Goal: Task Accomplishment & Management: Manage account settings

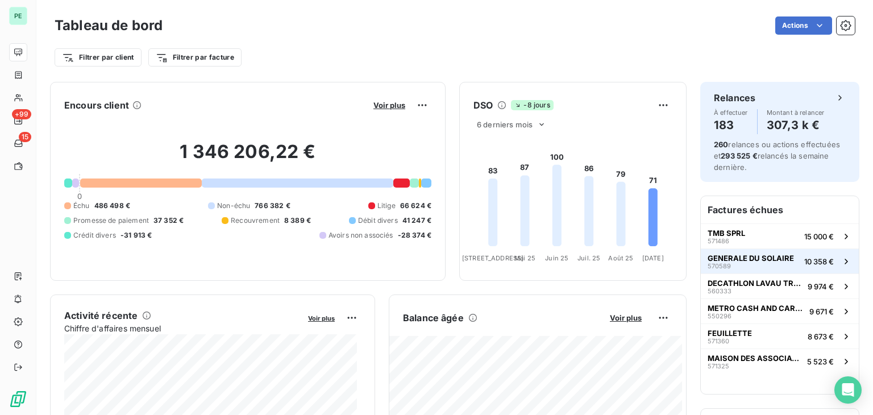
click at [769, 260] on span "GENERALE DU SOLAIRE" at bounding box center [751, 258] width 86 height 9
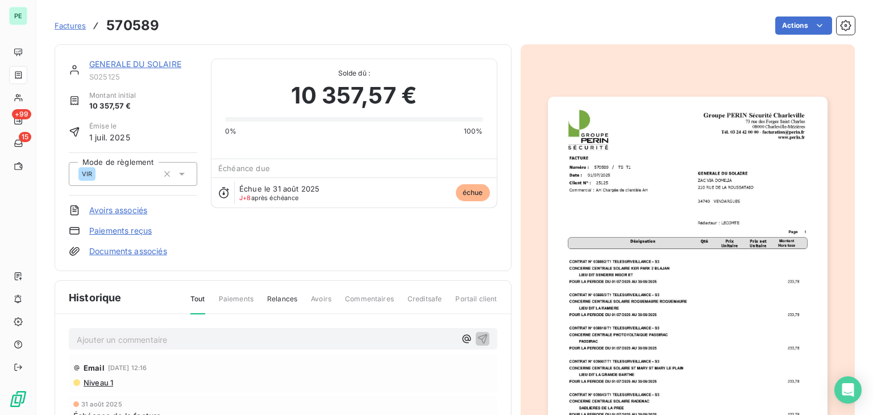
click at [150, 68] on link "GENERALE DU SOLAIRE" at bounding box center [135, 64] width 92 height 10
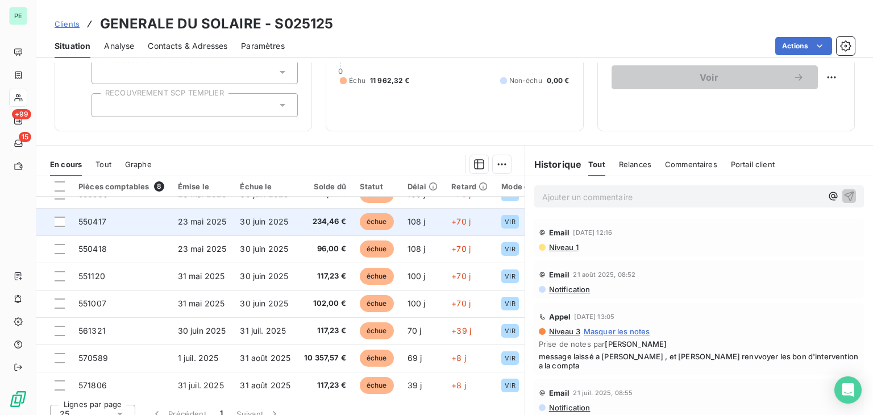
scroll to position [24, 0]
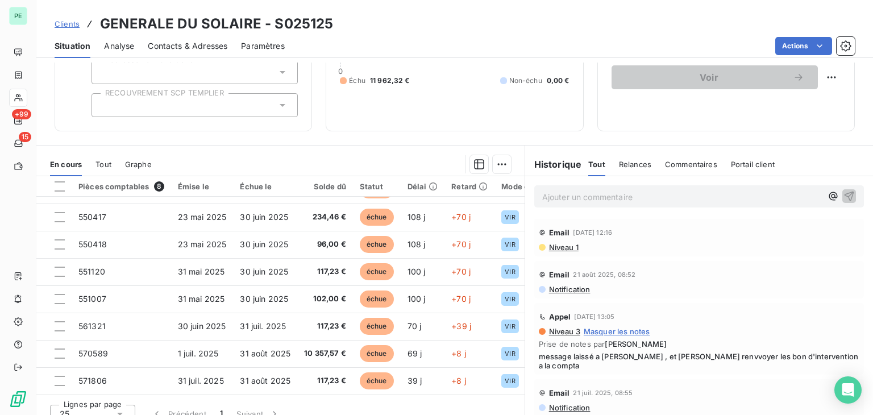
click at [570, 246] on span "Niveau 1" at bounding box center [563, 247] width 31 height 9
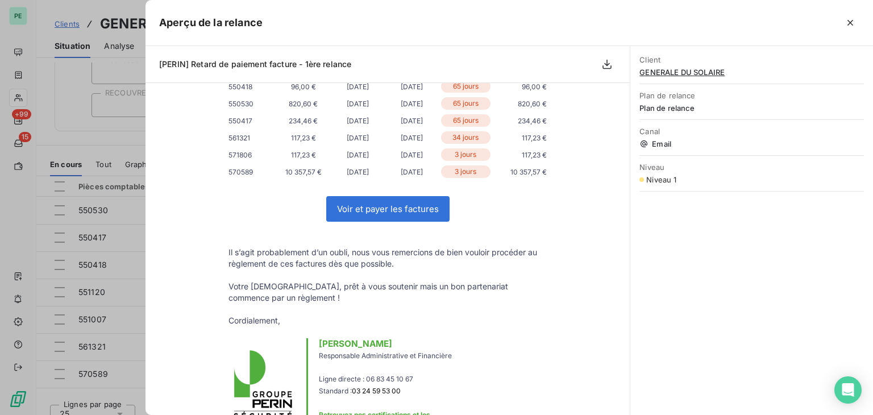
scroll to position [0, 0]
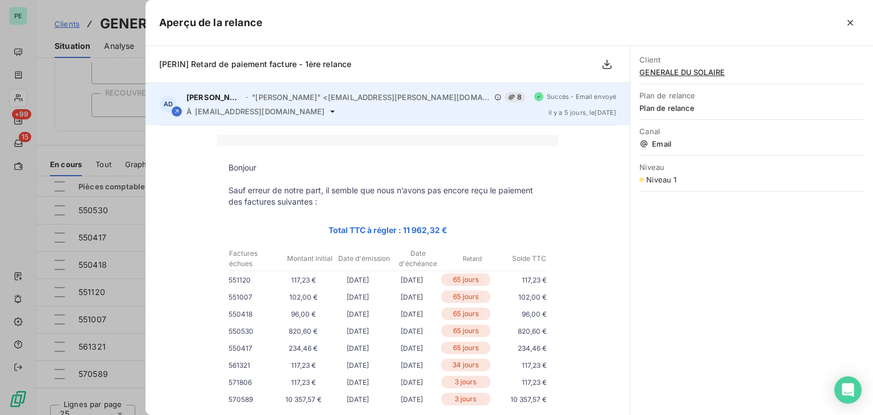
click at [260, 114] on span "[EMAIL_ADDRESS][DOMAIN_NAME]" at bounding box center [260, 111] width 130 height 9
click at [305, 113] on span "[EMAIL_ADDRESS][DOMAIN_NAME]" at bounding box center [260, 111] width 130 height 9
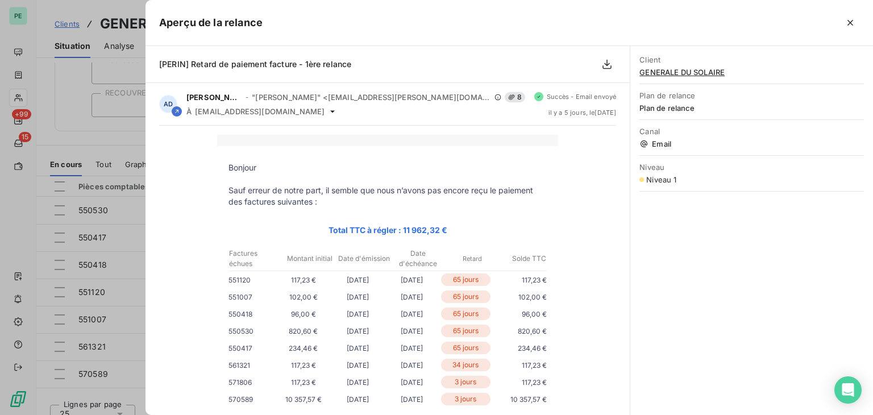
click at [132, 130] on div at bounding box center [436, 207] width 873 height 415
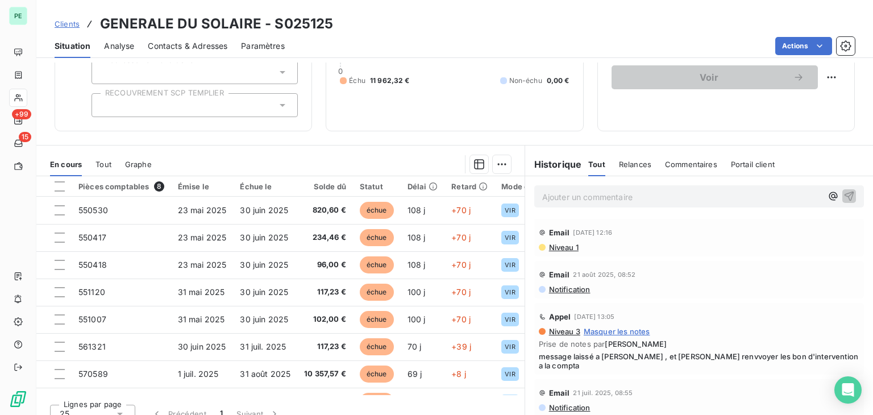
click at [168, 51] on span "Contacts & Adresses" at bounding box center [188, 45] width 80 height 11
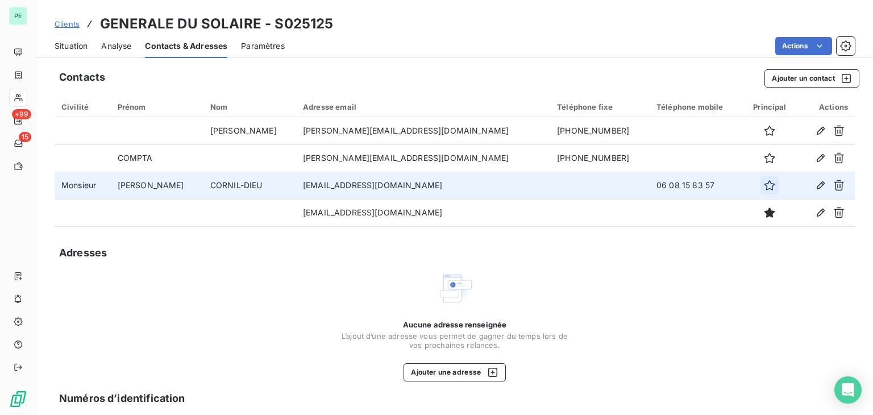
click at [764, 188] on icon "button" at bounding box center [769, 185] width 11 height 11
click at [74, 46] on span "Situation" at bounding box center [71, 45] width 33 height 11
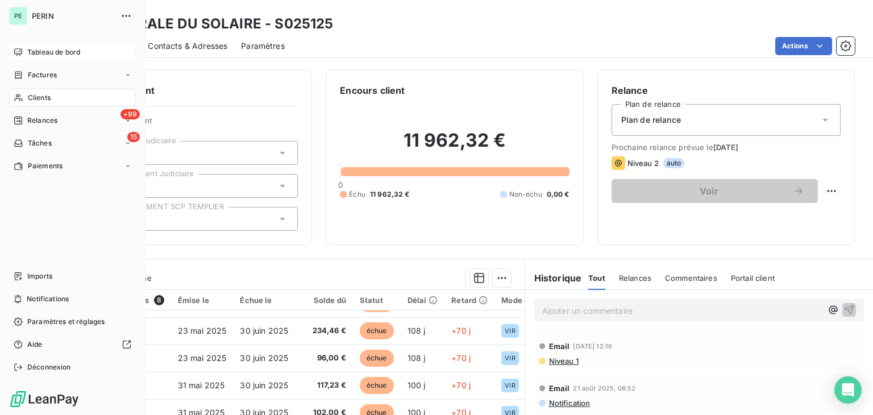
click at [14, 54] on icon at bounding box center [18, 52] width 9 height 9
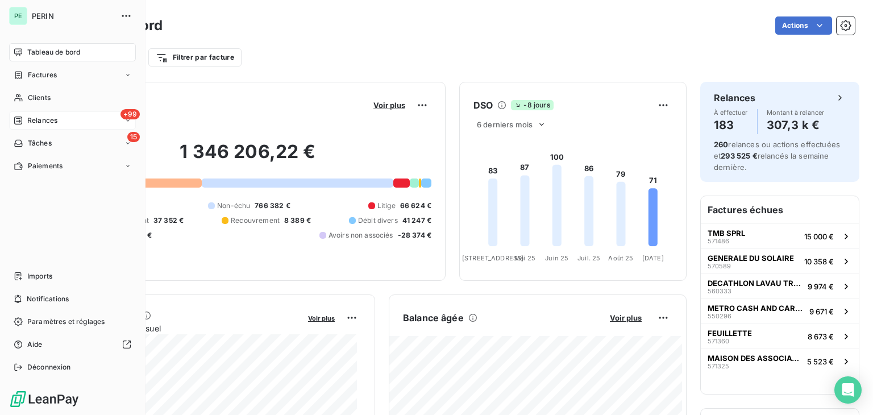
click at [26, 117] on div "Relances" at bounding box center [36, 120] width 44 height 10
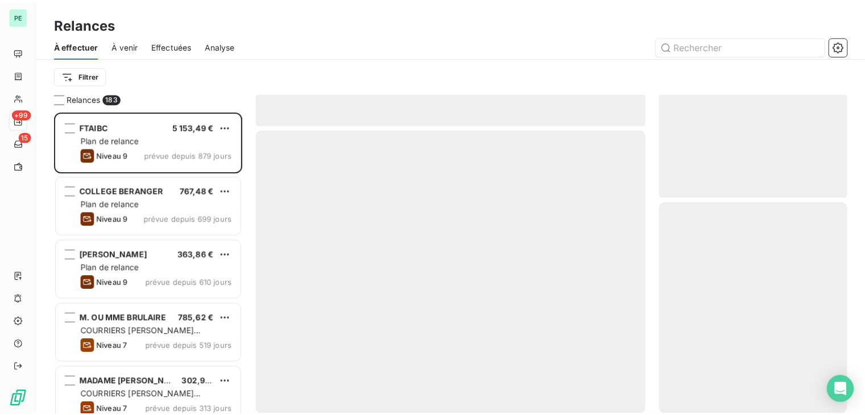
scroll to position [295, 181]
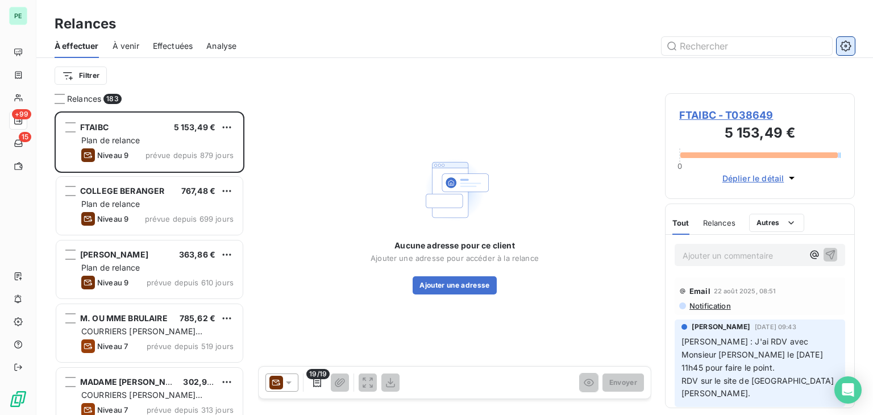
click at [851, 48] on icon "button" at bounding box center [845, 45] width 11 height 11
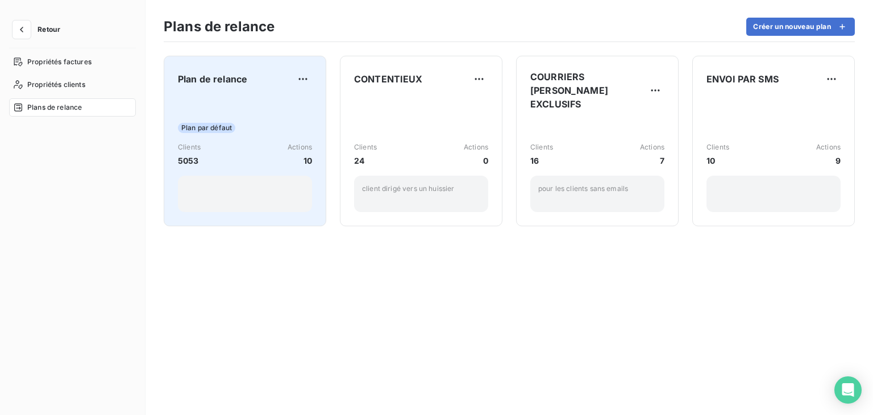
click at [214, 97] on div "Plan par défaut Clients 5053 Actions 10" at bounding box center [245, 154] width 134 height 115
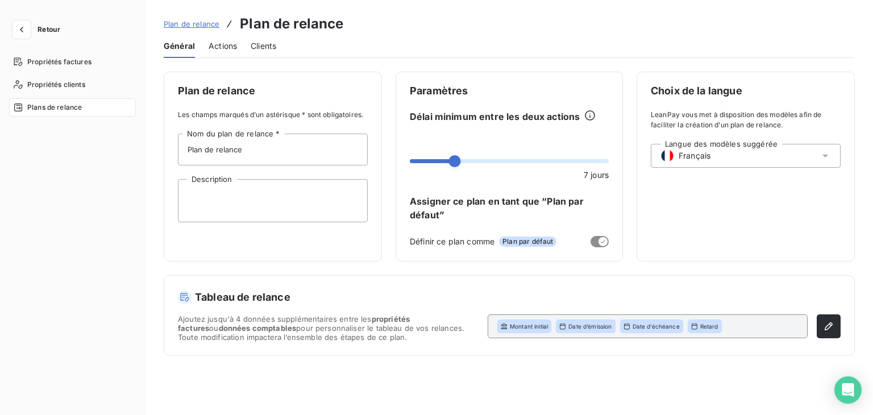
click at [227, 48] on span "Actions" at bounding box center [223, 45] width 28 height 11
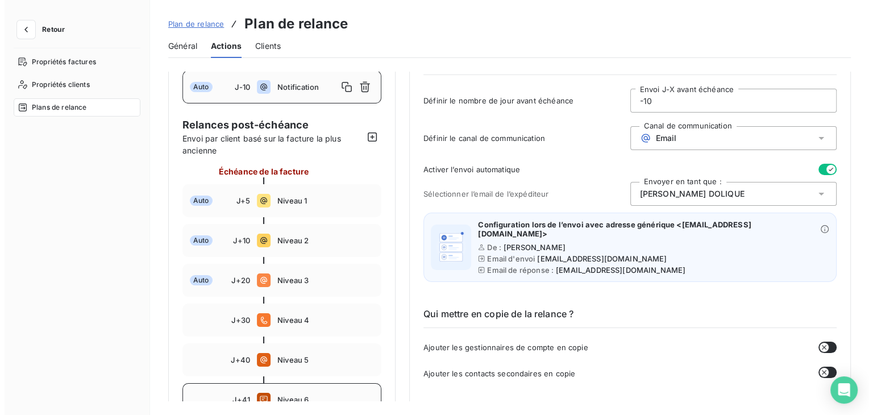
scroll to position [57, 0]
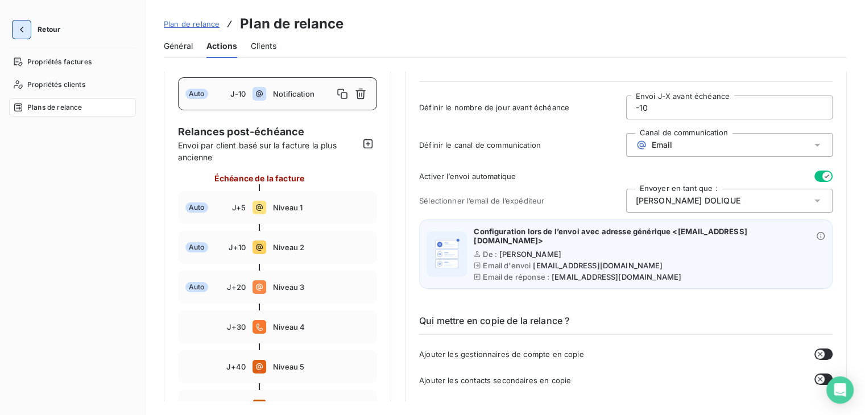
click at [19, 27] on icon "button" at bounding box center [21, 29] width 11 height 11
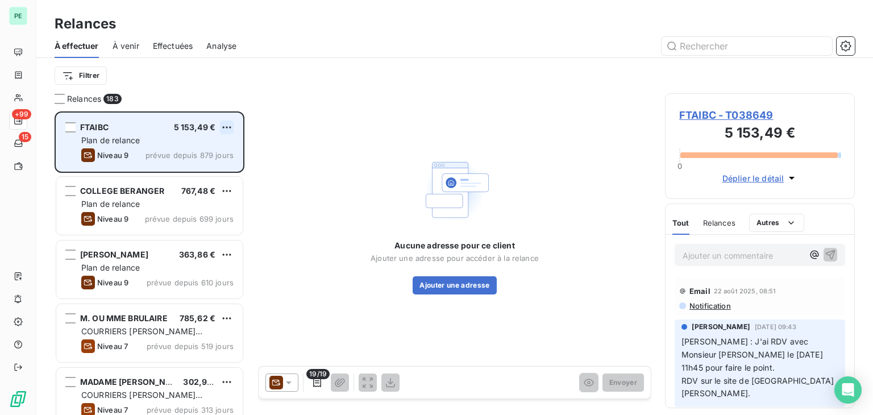
click at [228, 127] on html "PE +99 15 Relances À effectuer À venir Effectuées Analyse Filtrer Relances 183 …" at bounding box center [436, 207] width 873 height 415
click at [214, 151] on div "Replanifier cette action" at bounding box center [178, 150] width 102 height 18
select select "8"
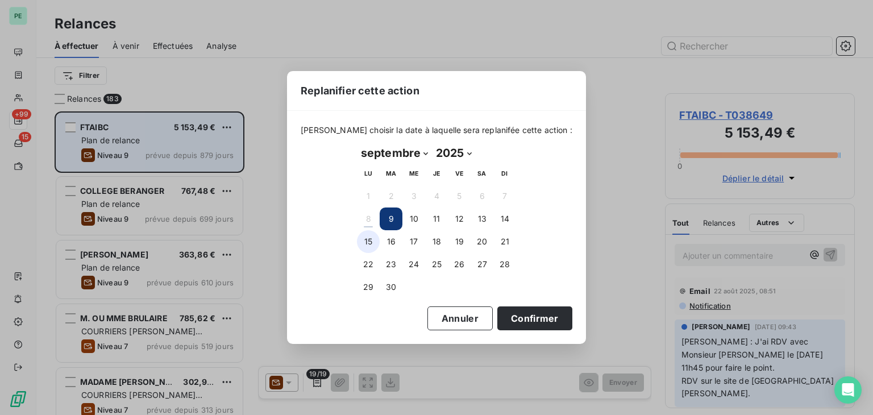
click at [368, 244] on button "15" at bounding box center [368, 241] width 23 height 23
click at [368, 259] on button "22" at bounding box center [368, 264] width 23 height 23
click at [516, 322] on button "Confirmer" at bounding box center [535, 318] width 75 height 24
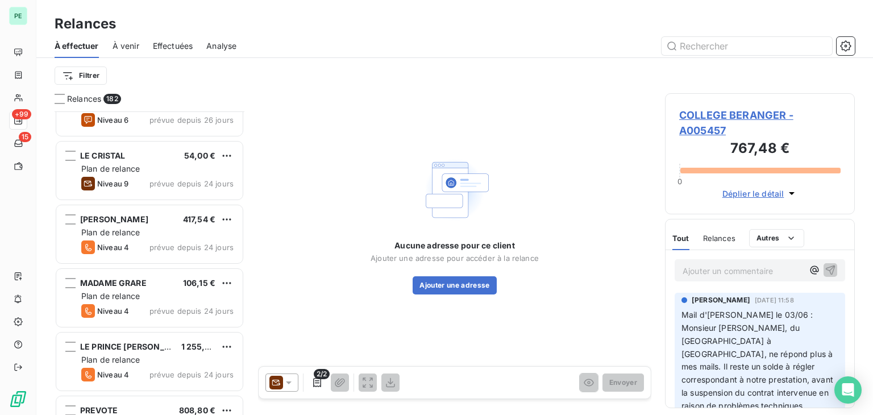
scroll to position [4947, 0]
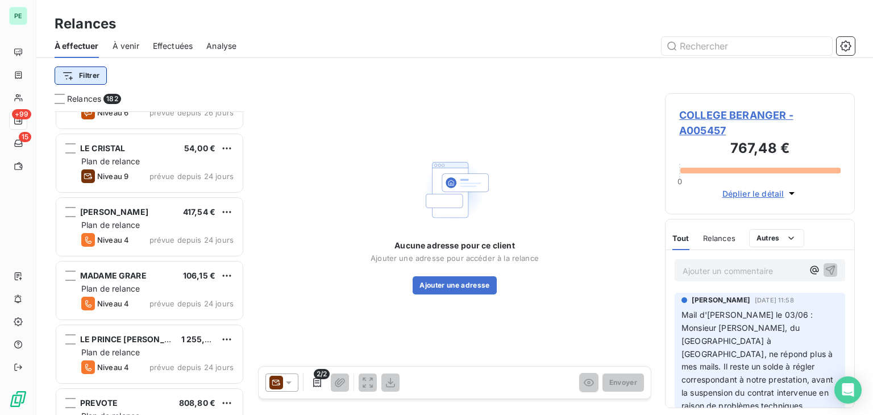
click at [101, 76] on html "PE +99 15 Relances À effectuer À venir Effectuées Analyse Filtrer Relances 182 …" at bounding box center [436, 207] width 873 height 415
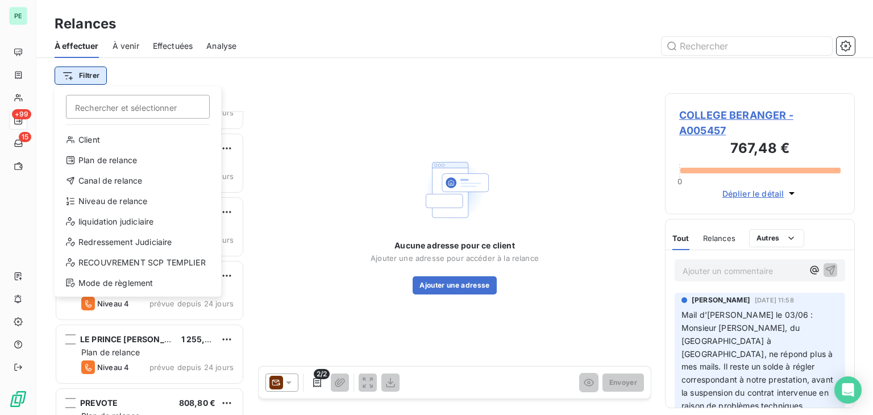
click at [101, 76] on html "PE +99 15 Relances À effectuer À venir Effectuées Analyse Filtrer Rechercher et…" at bounding box center [436, 207] width 873 height 415
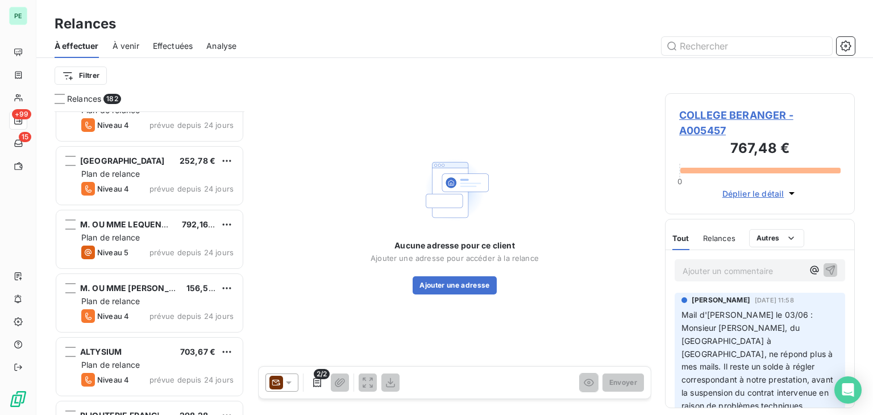
scroll to position [5402, 0]
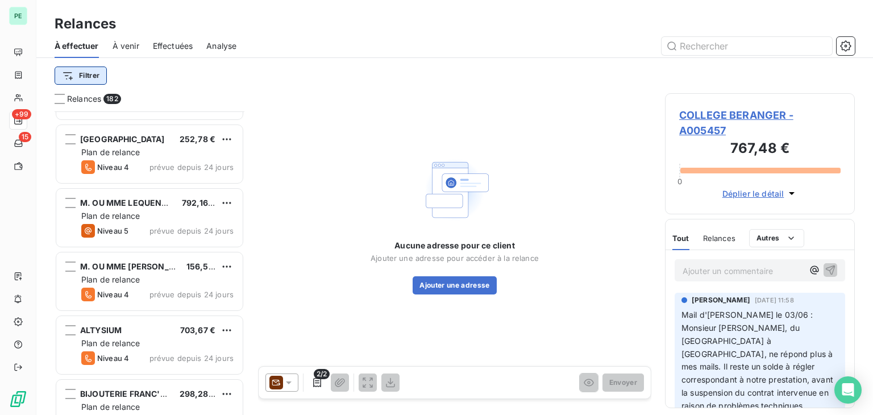
click at [93, 80] on html "PE +99 15 Relances À effectuer À venir Effectuées Analyse Filtrer Relances 182 …" at bounding box center [436, 207] width 873 height 415
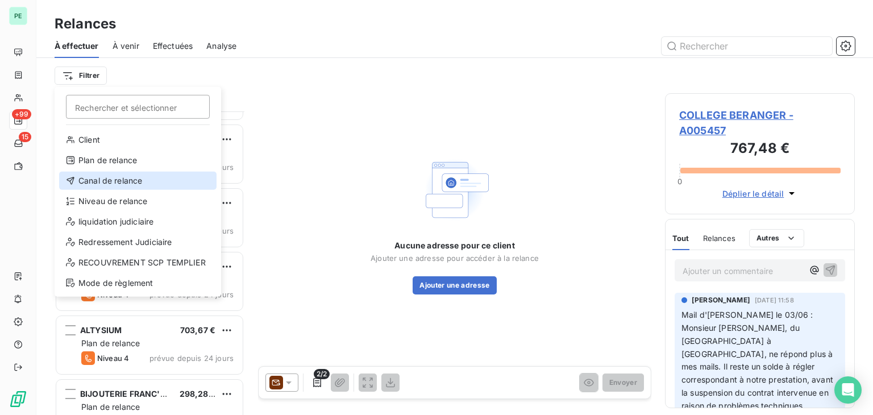
click at [122, 176] on div "Canal de relance" at bounding box center [138, 181] width 158 height 18
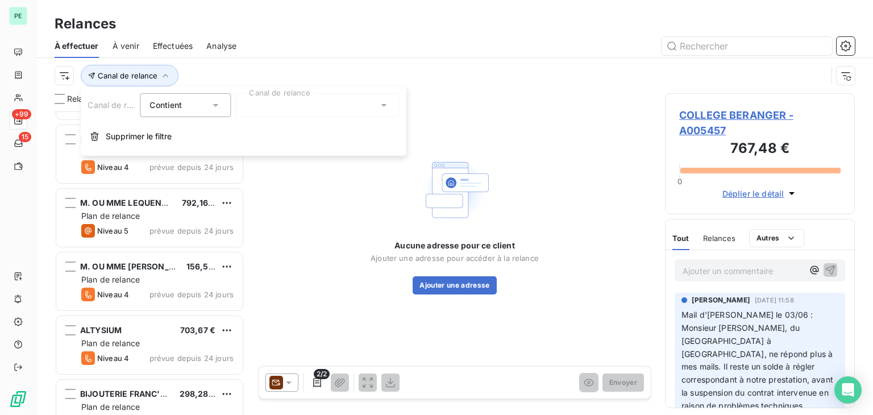
click at [281, 102] on div at bounding box center [317, 105] width 164 height 24
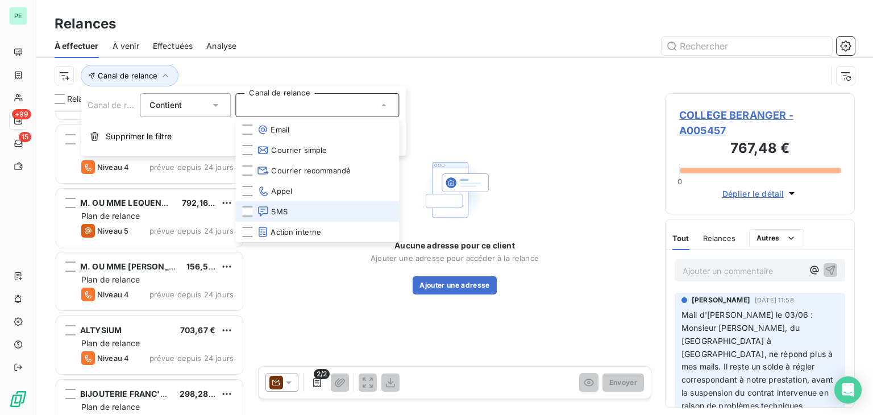
click at [260, 208] on icon at bounding box center [263, 211] width 12 height 11
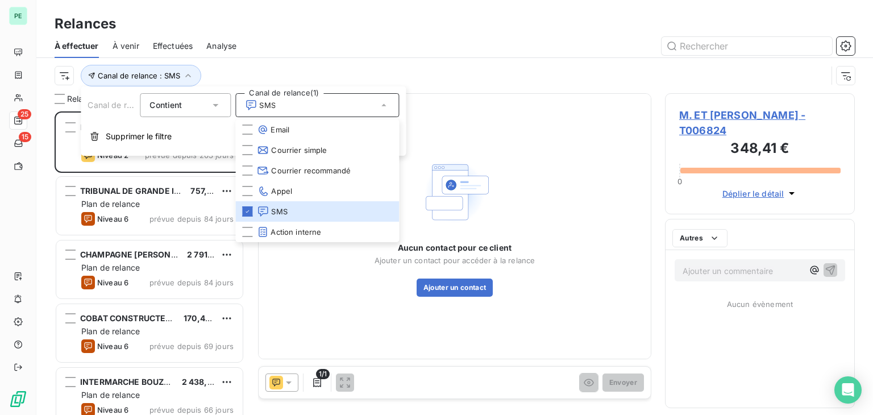
scroll to position [295, 181]
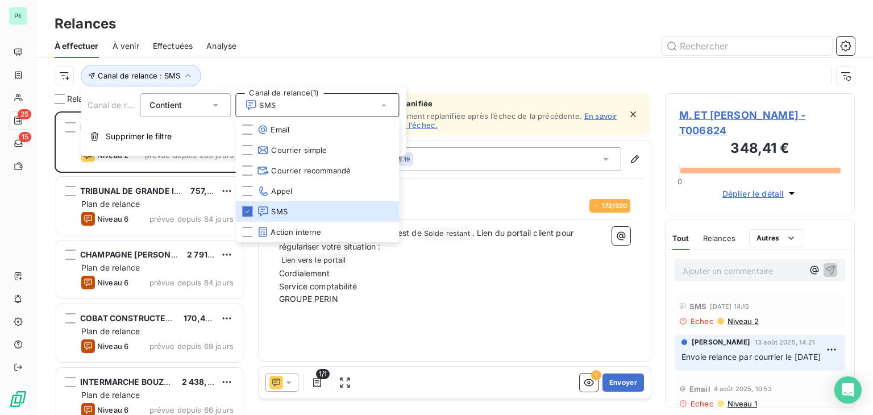
click at [277, 73] on div "Canal de relance : SMS" at bounding box center [441, 76] width 773 height 22
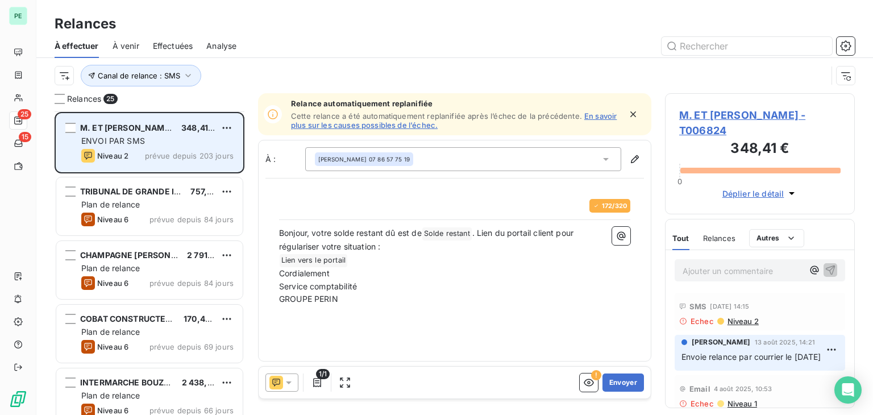
scroll to position [57, 0]
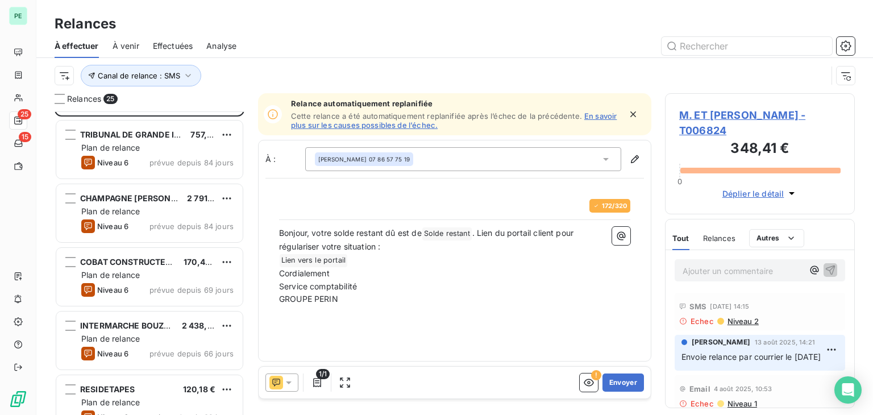
click at [177, 156] on div "Niveau 6 prévue depuis 84 jours" at bounding box center [157, 163] width 152 height 14
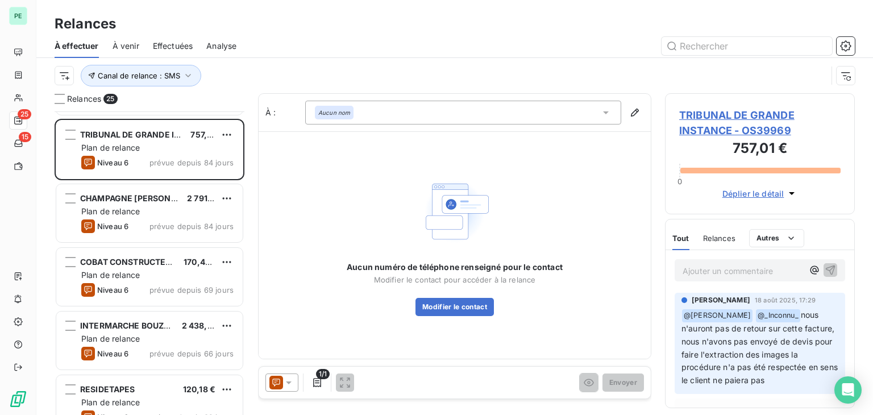
click at [288, 384] on icon at bounding box center [288, 382] width 11 height 11
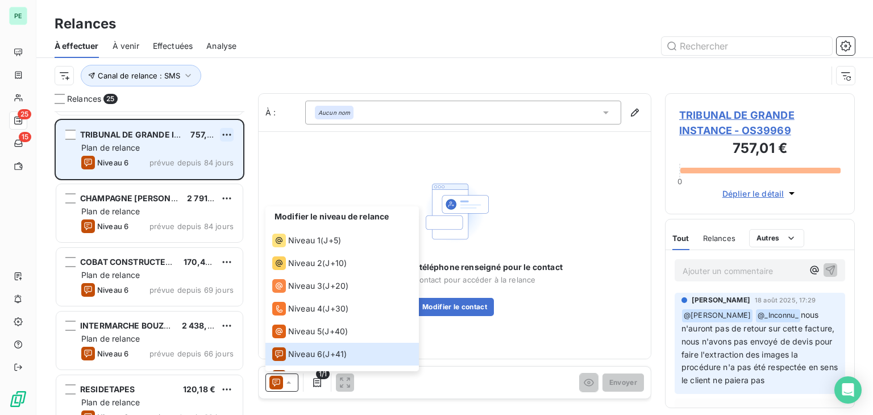
click at [227, 136] on html "PE 25 15 Relances À effectuer À venir Effectuées Analyse Canal de relance : SMS…" at bounding box center [436, 207] width 873 height 415
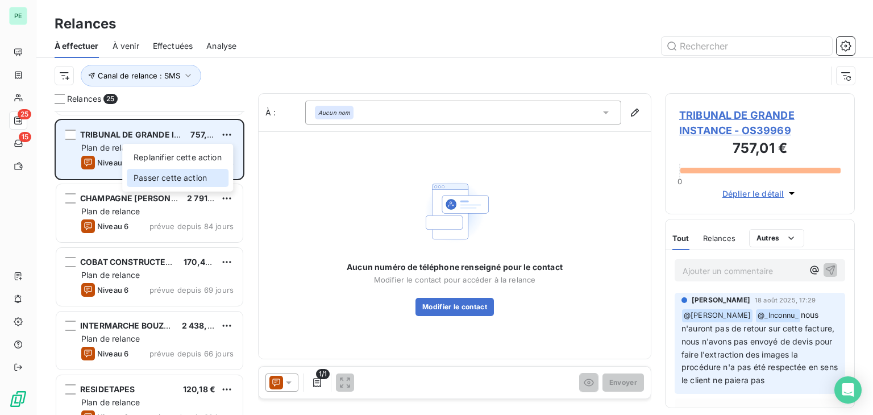
click at [197, 178] on div "Passer cette action" at bounding box center [178, 178] width 102 height 18
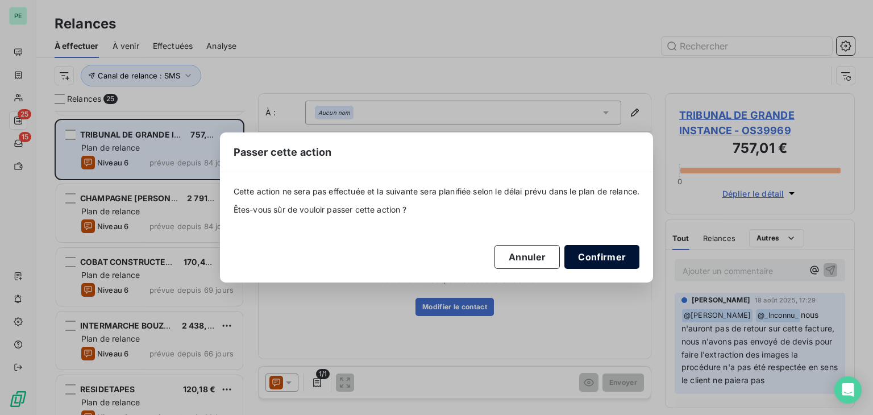
click at [597, 257] on button "Confirmer" at bounding box center [602, 257] width 75 height 24
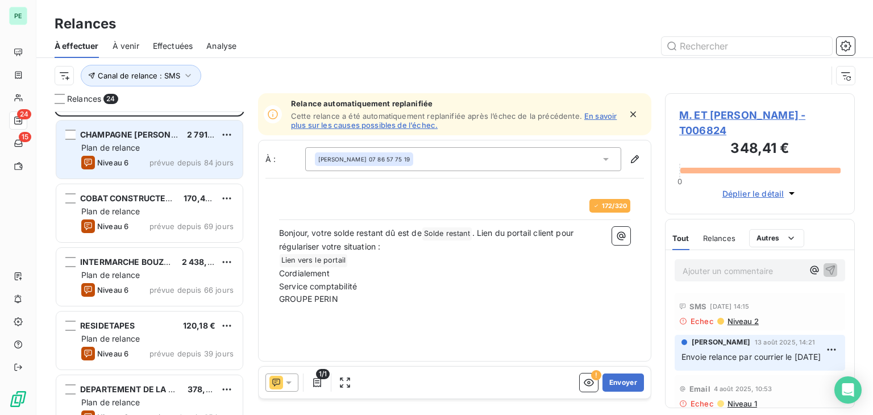
click at [183, 154] on div "CHAMPAGNE [PERSON_NAME] SAS 2 791,97 € Plan de relance Niveau 6 prévue depuis 8…" at bounding box center [149, 150] width 186 height 58
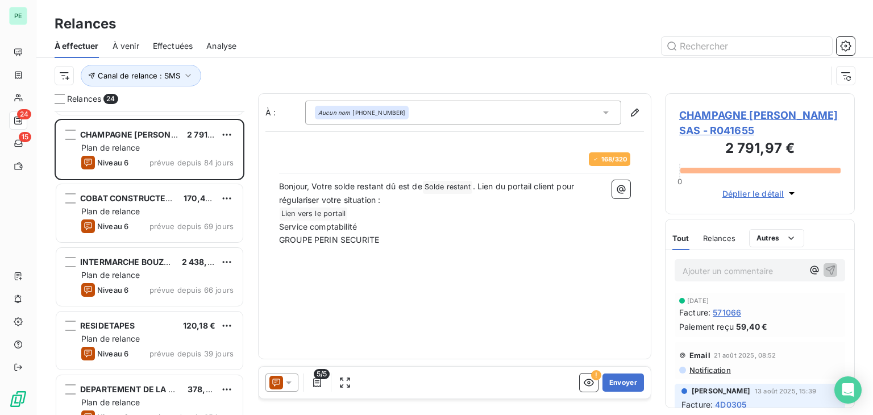
click at [746, 112] on span "CHAMPAGNE [PERSON_NAME] SAS - R041655" at bounding box center [759, 122] width 161 height 31
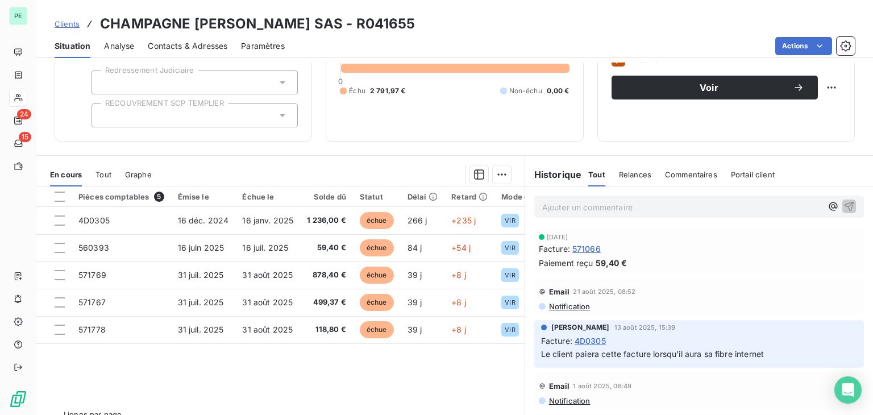
scroll to position [114, 0]
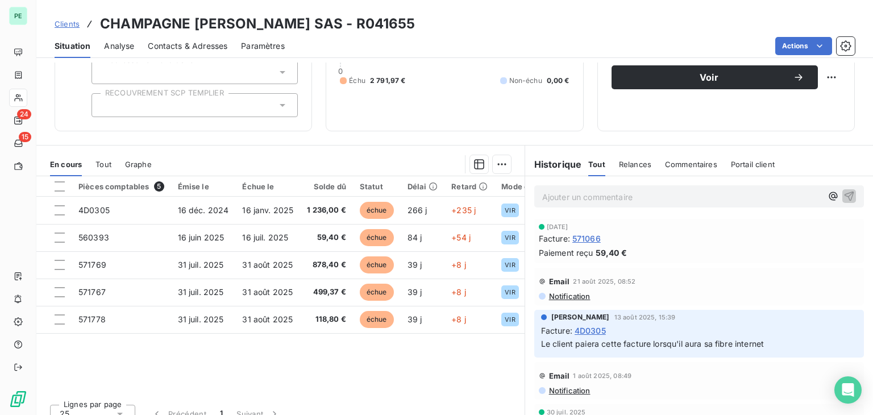
click at [619, 167] on span "Relances" at bounding box center [635, 164] width 32 height 9
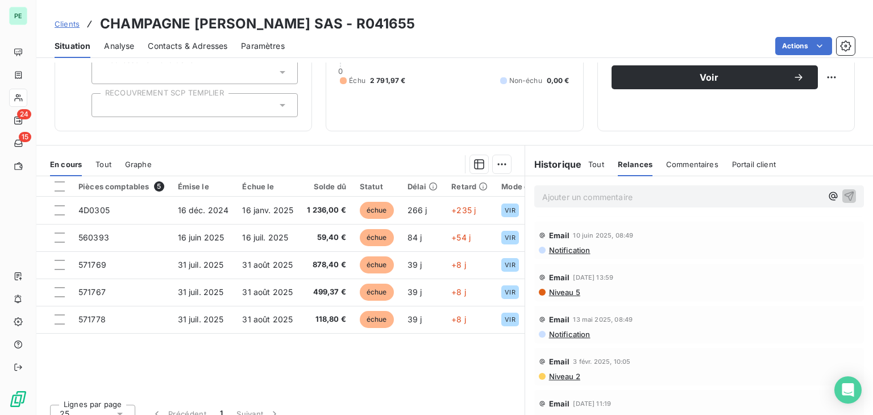
scroll to position [0, 0]
click at [577, 246] on span "Notification" at bounding box center [569, 247] width 43 height 9
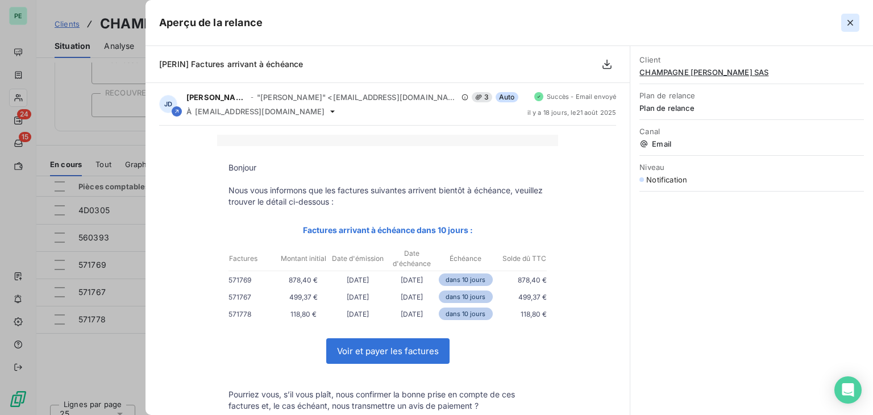
click at [859, 25] on button "button" at bounding box center [851, 23] width 18 height 18
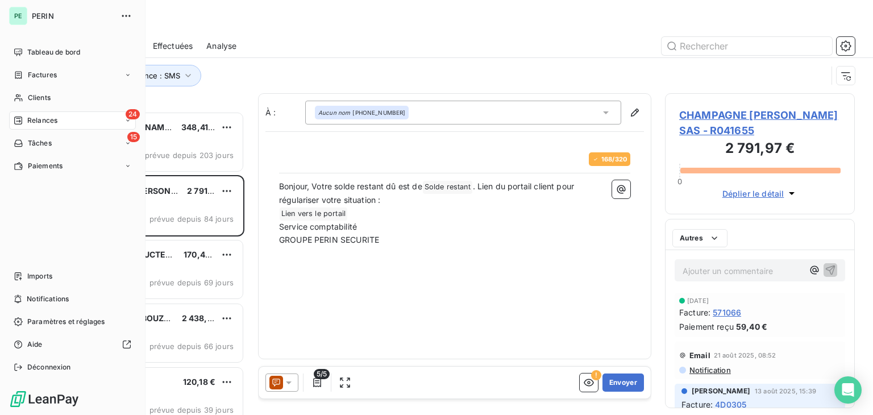
scroll to position [295, 181]
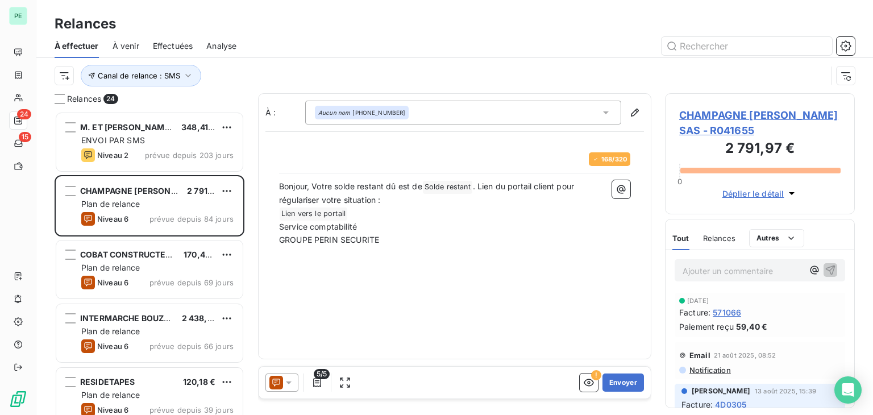
click at [291, 379] on icon at bounding box center [288, 382] width 11 height 11
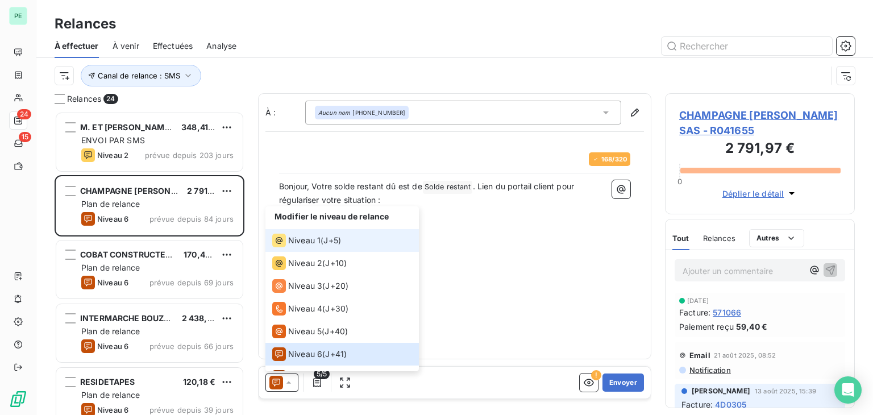
click at [298, 244] on span "Niveau 1" at bounding box center [304, 240] width 32 height 11
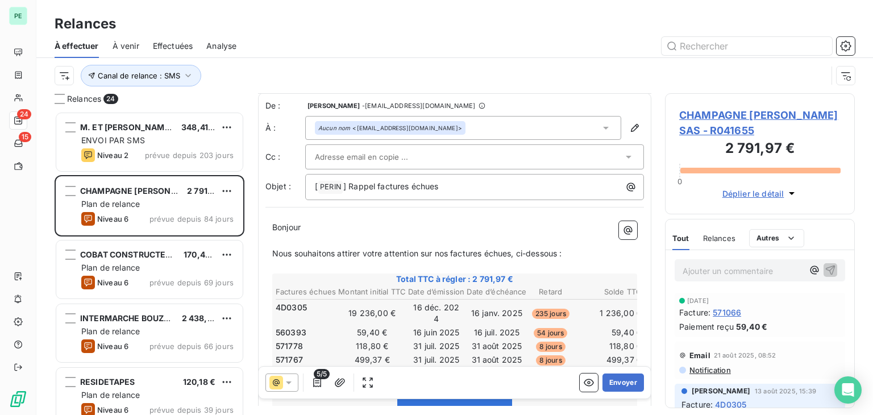
scroll to position [0, 0]
click at [487, 131] on div "Aucun nom <[EMAIL_ADDRESS][DOMAIN_NAME]>" at bounding box center [463, 129] width 316 height 24
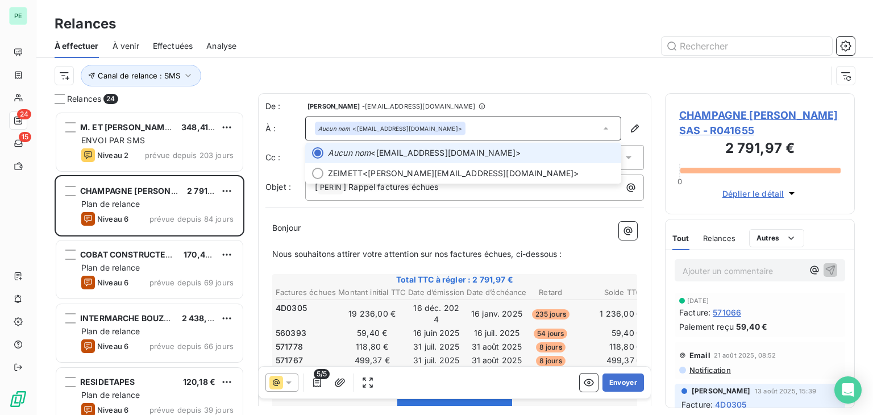
click at [487, 131] on div "Aucun nom <[EMAIL_ADDRESS][DOMAIN_NAME]>" at bounding box center [463, 129] width 316 height 24
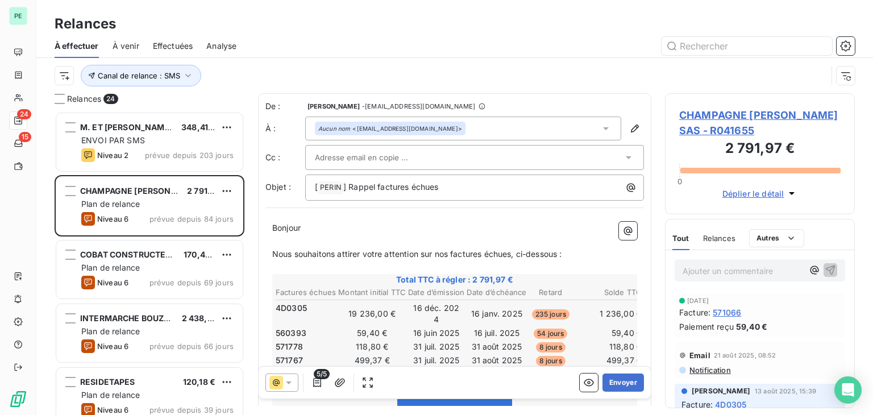
click at [440, 155] on div at bounding box center [469, 157] width 308 height 17
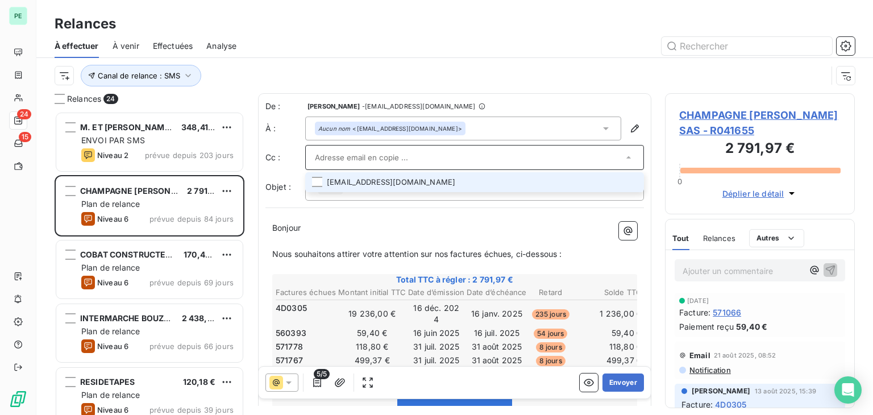
click at [420, 183] on li "[EMAIL_ADDRESS][DOMAIN_NAME]" at bounding box center [474, 182] width 339 height 20
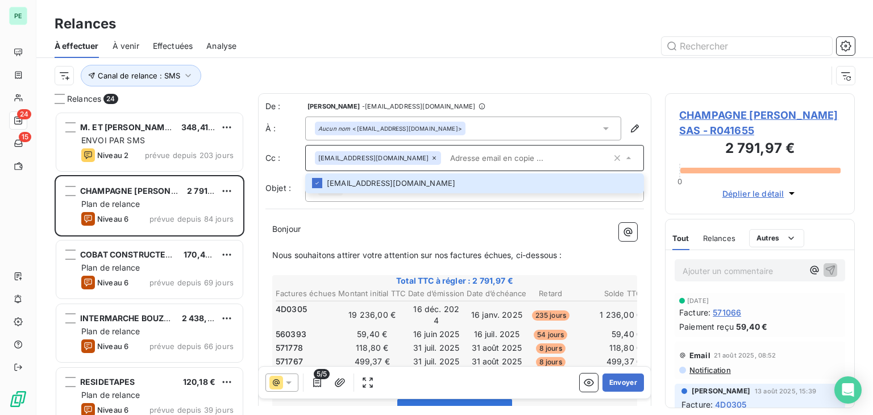
click at [446, 237] on p "﻿" at bounding box center [454, 242] width 365 height 13
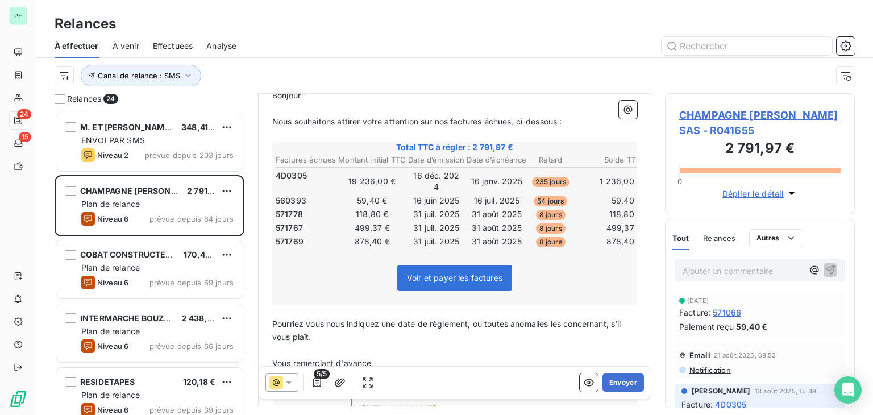
scroll to position [172, 0]
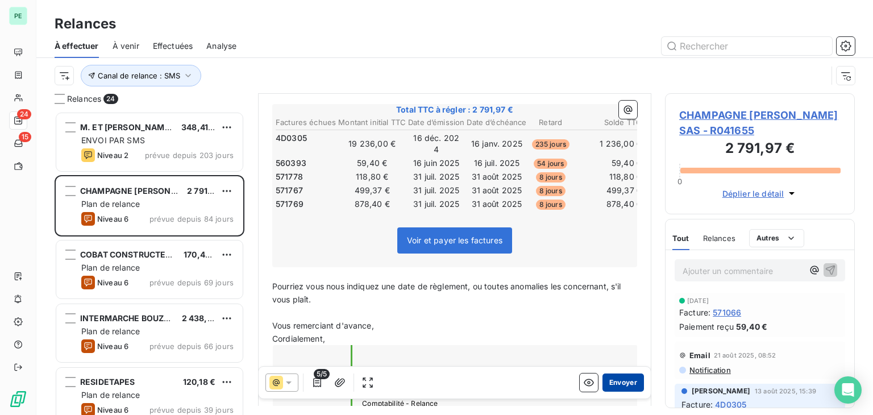
click at [622, 383] on button "Envoyer" at bounding box center [624, 383] width 42 height 18
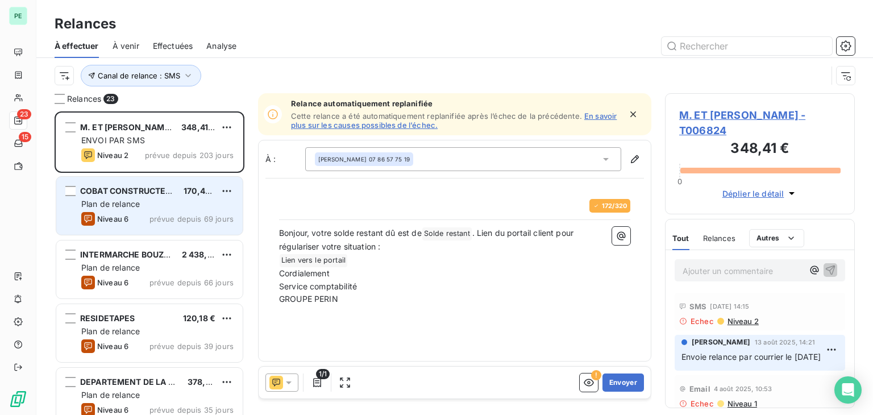
click at [143, 215] on div "Niveau 6 prévue depuis 69 jours" at bounding box center [157, 219] width 152 height 14
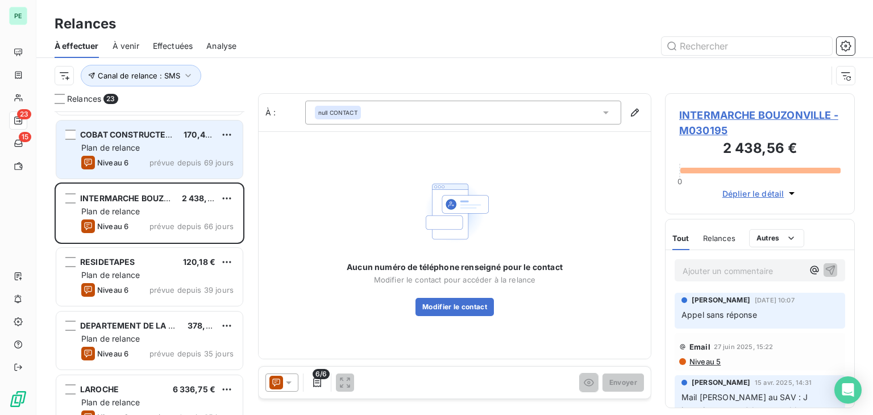
scroll to position [114, 0]
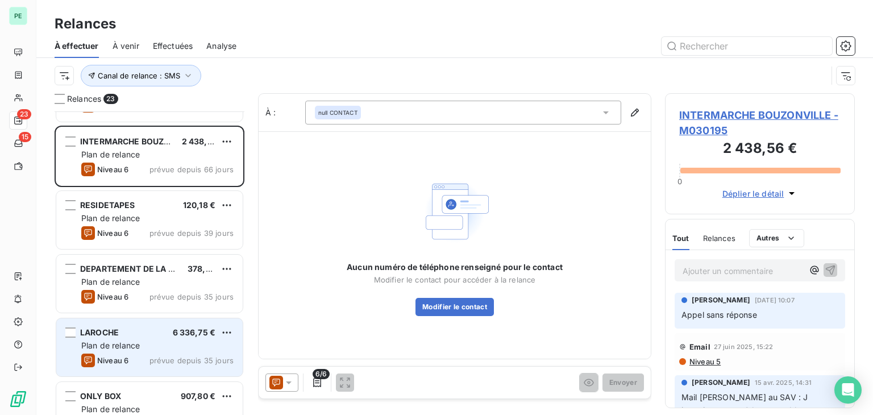
click at [163, 342] on div "Plan de relance" at bounding box center [157, 345] width 152 height 11
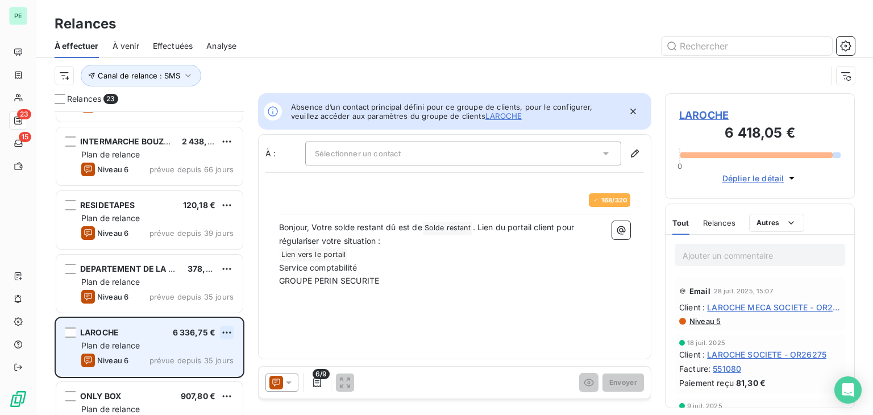
click at [222, 331] on html "PE 23 15 Relances À effectuer À venir Effectuées Analyse Canal de relance : SMS…" at bounding box center [436, 207] width 873 height 415
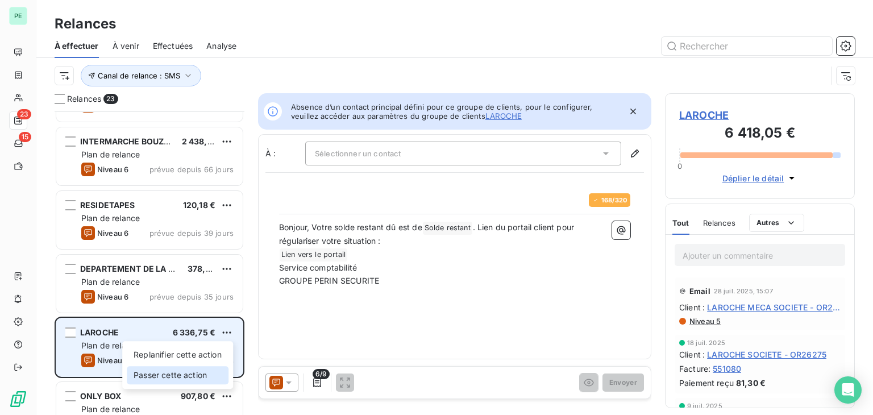
click at [192, 374] on div "Passer cette action" at bounding box center [178, 375] width 102 height 18
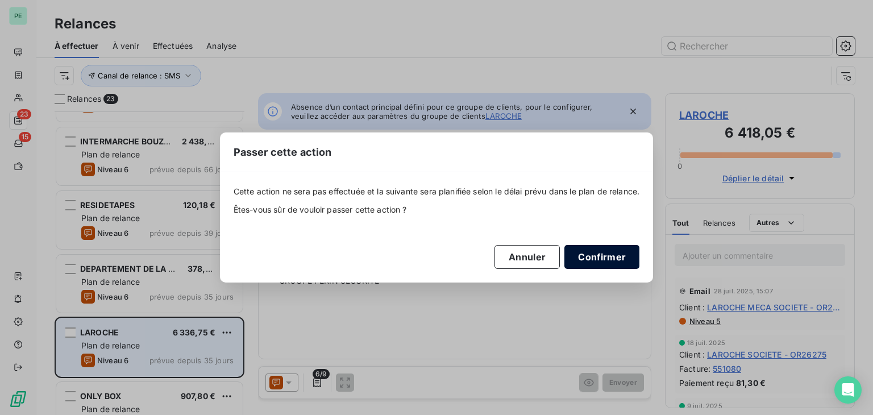
click at [617, 257] on button "Confirmer" at bounding box center [602, 257] width 75 height 24
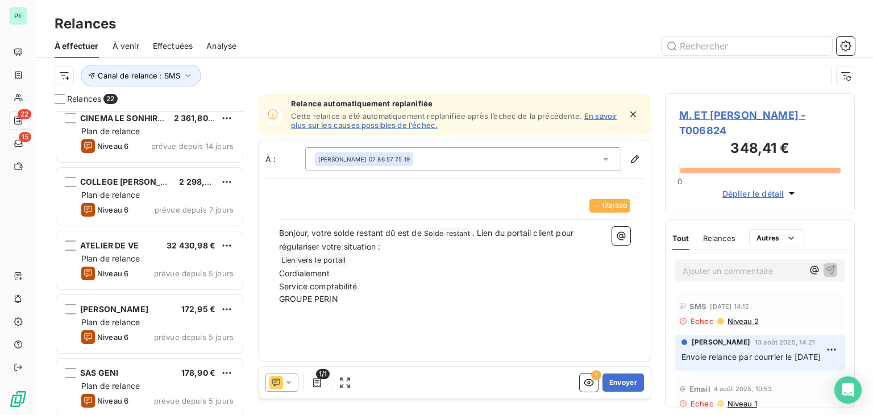
scroll to position [1097, 0]
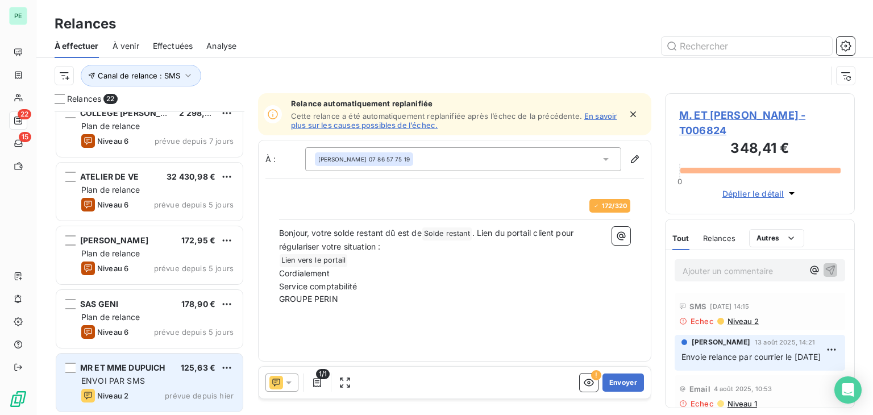
click at [175, 379] on div "ENVOI PAR SMS" at bounding box center [157, 380] width 152 height 11
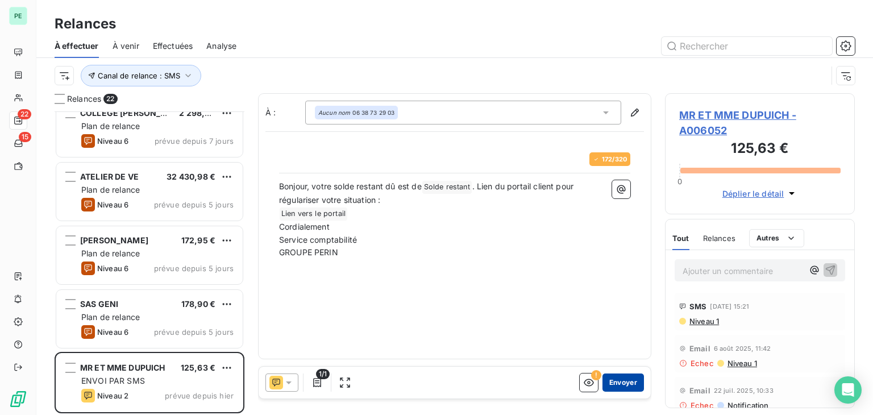
click at [618, 381] on button "Envoyer" at bounding box center [624, 383] width 42 height 18
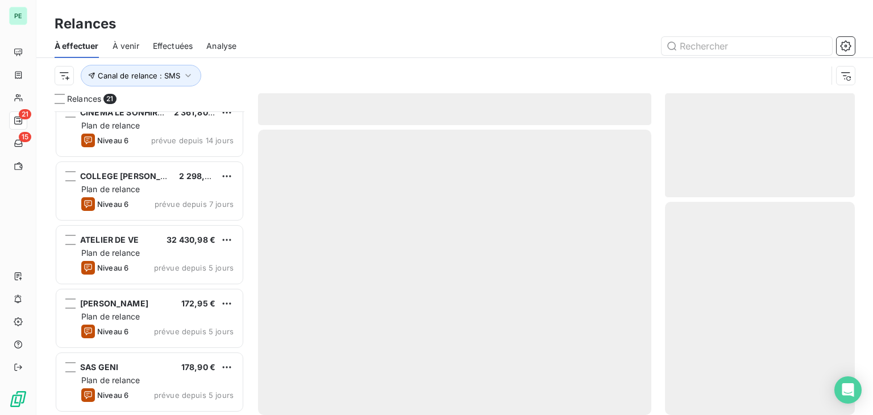
scroll to position [1034, 0]
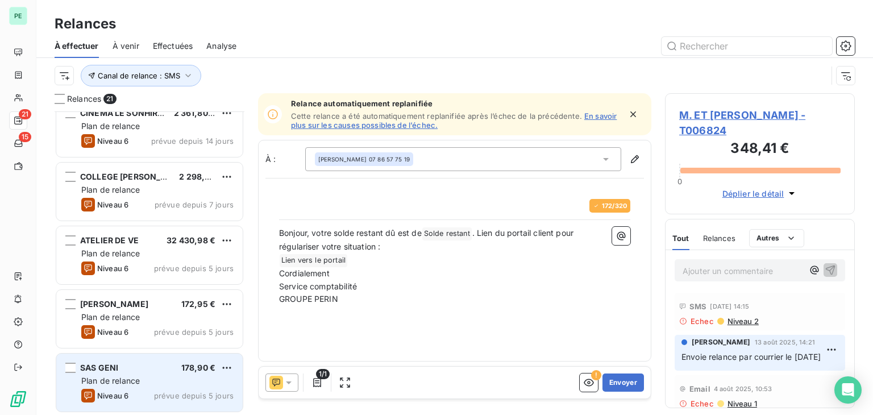
click at [155, 368] on div "SAS GENI 178,90 €" at bounding box center [157, 368] width 152 height 10
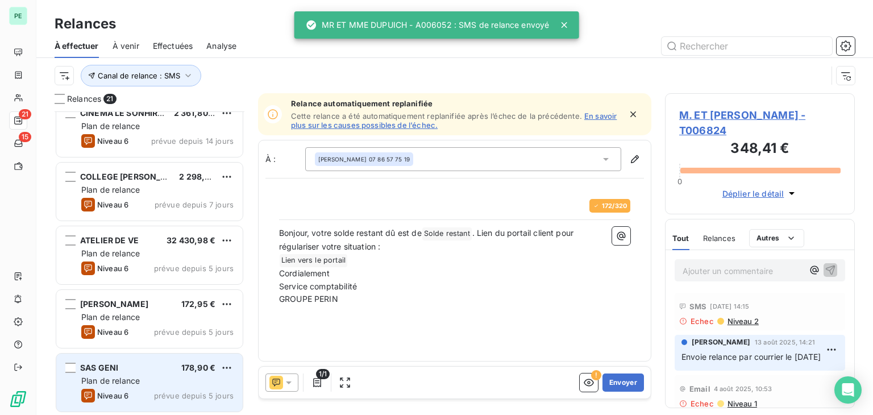
click at [130, 382] on span "Plan de relance" at bounding box center [110, 381] width 59 height 10
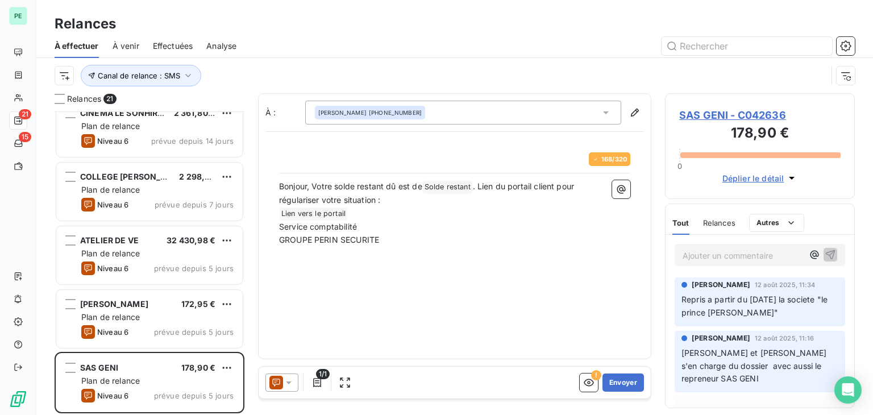
click at [717, 222] on span "Relances" at bounding box center [719, 222] width 32 height 9
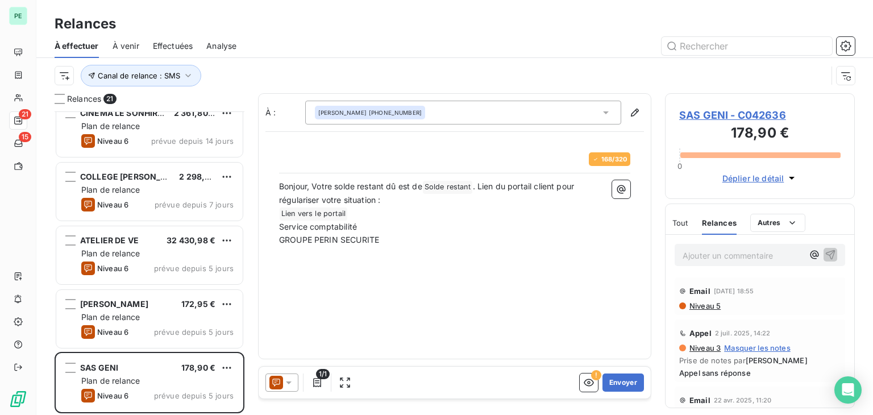
click at [690, 222] on div "Tout Relances Autres" at bounding box center [739, 223] width 133 height 24
click at [687, 223] on span "Tout" at bounding box center [681, 222] width 16 height 9
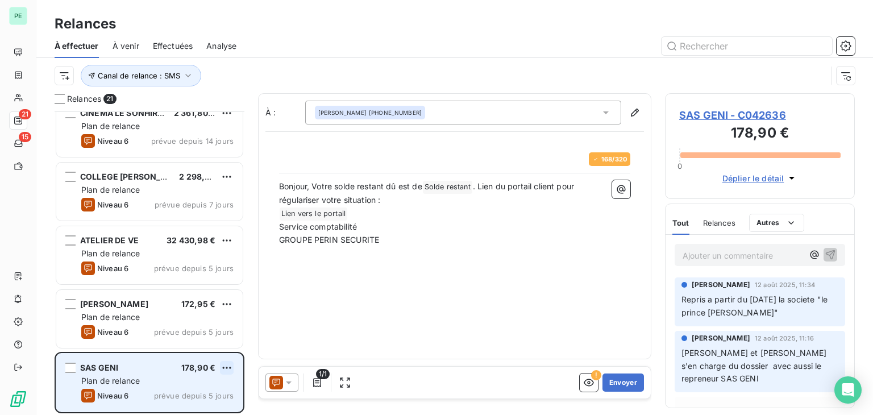
click at [227, 367] on html "PE 21 15 Relances À effectuer À venir Effectuées Analyse Canal de relance : SMS…" at bounding box center [436, 207] width 873 height 415
click at [205, 329] on div "Replanifier cette action" at bounding box center [178, 325] width 102 height 18
select select "8"
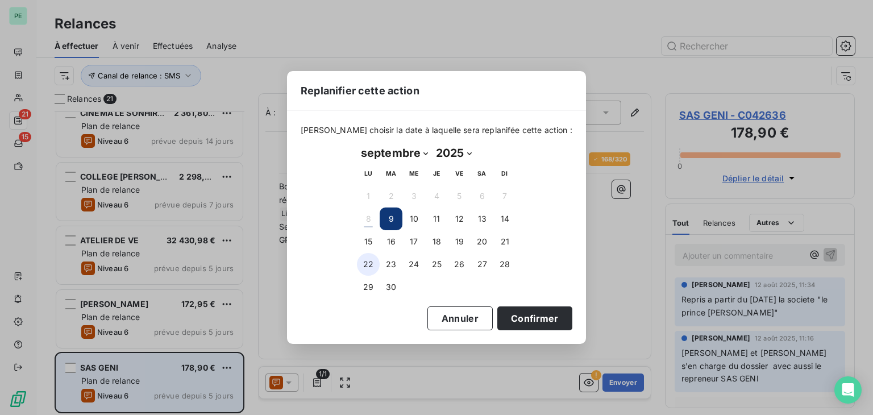
click at [371, 264] on button "22" at bounding box center [368, 264] width 23 height 23
click at [512, 313] on button "Confirmer" at bounding box center [535, 318] width 75 height 24
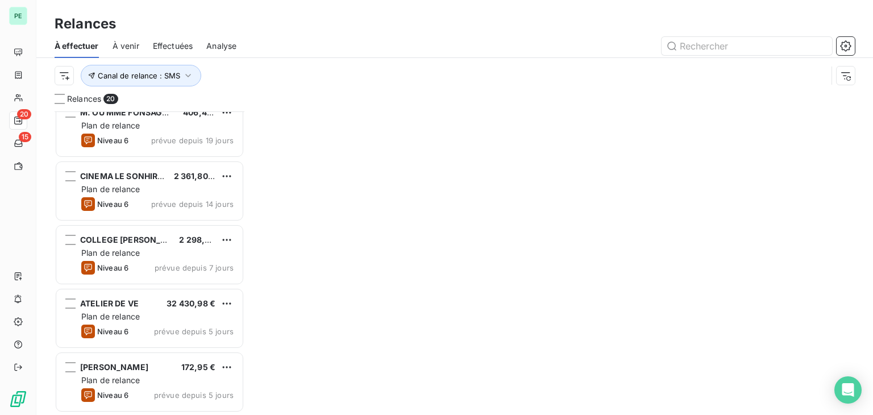
scroll to position [970, 0]
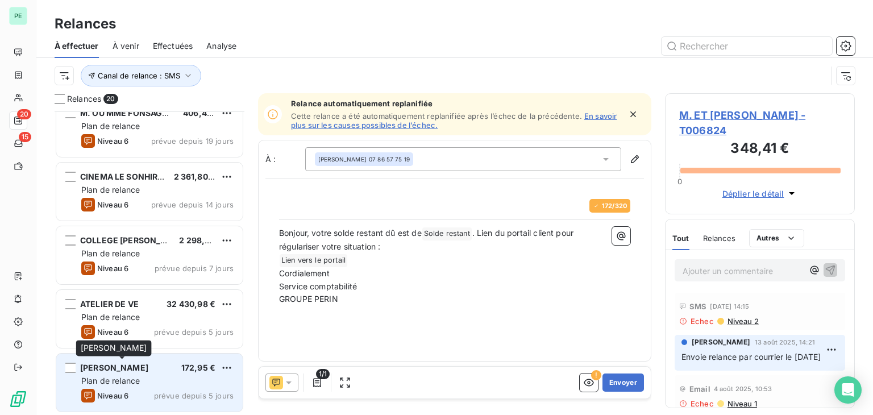
click at [148, 363] on span "[PERSON_NAME]" at bounding box center [114, 368] width 68 height 10
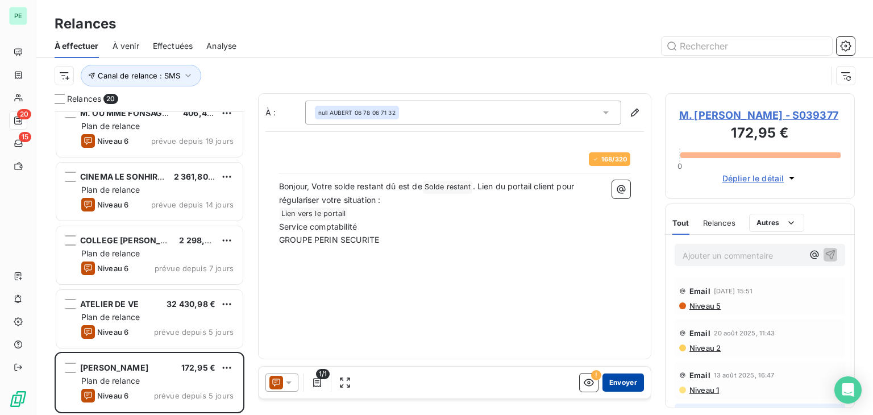
click at [619, 379] on button "Envoyer" at bounding box center [624, 383] width 42 height 18
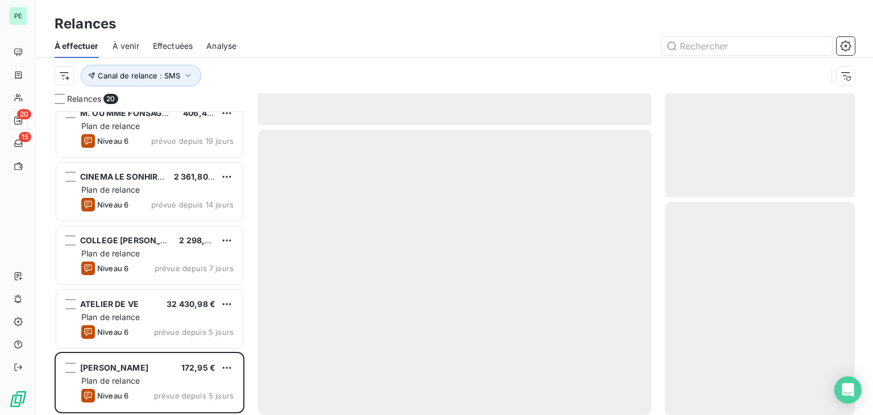
scroll to position [906, 0]
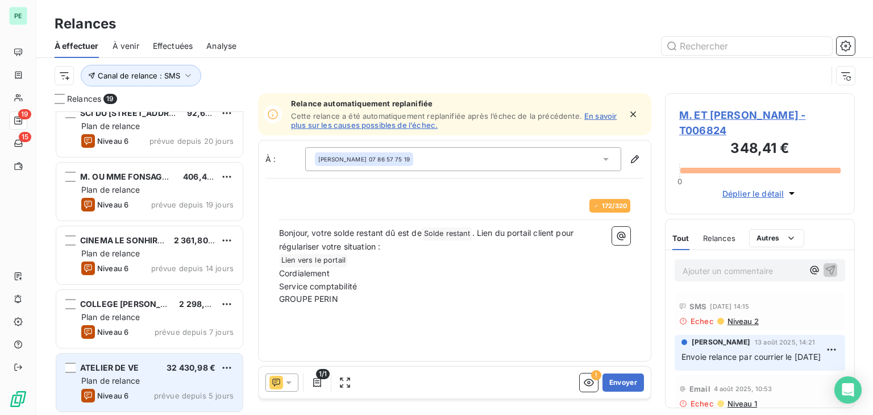
click at [153, 375] on div "Plan de relance" at bounding box center [157, 380] width 152 height 11
click at [161, 374] on div "ATELIER DE VE 32 430,98 € Plan de relance Niveau 6 prévue depuis 5 jours" at bounding box center [149, 383] width 186 height 58
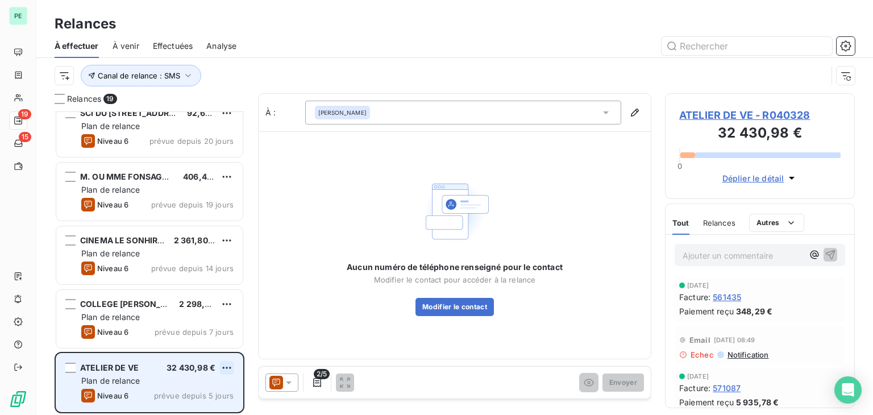
click at [227, 368] on html "PE 19 15 Relances À effectuer À venir Effectuées Analyse Canal de relance : SMS…" at bounding box center [436, 207] width 873 height 415
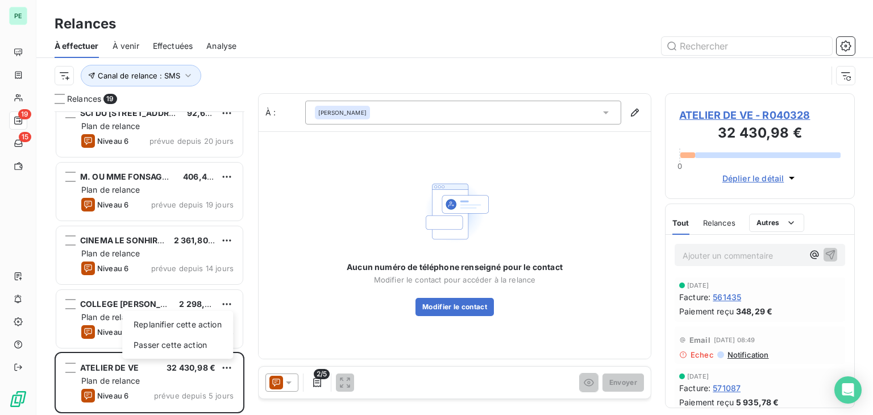
click at [759, 116] on html "PE 19 15 Relances À effectuer À venir Effectuées Analyse Canal de relance : SMS…" at bounding box center [436, 207] width 873 height 415
click at [714, 115] on span "ATELIER DE VE - R040328" at bounding box center [759, 114] width 161 height 15
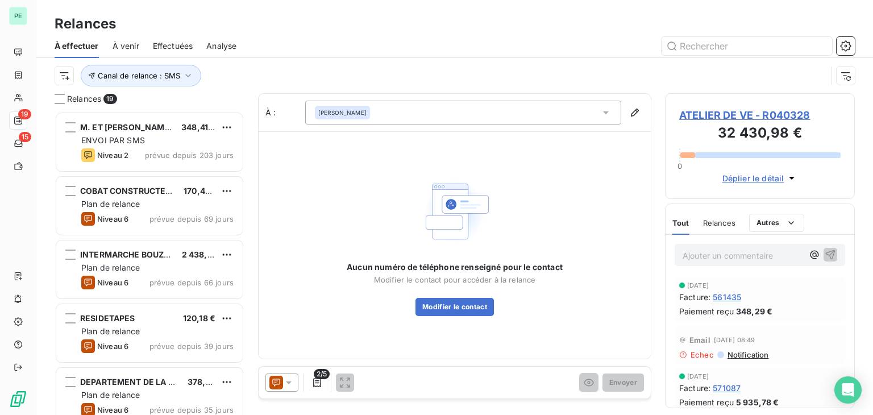
scroll to position [295, 181]
click at [272, 387] on icon at bounding box center [277, 383] width 14 height 14
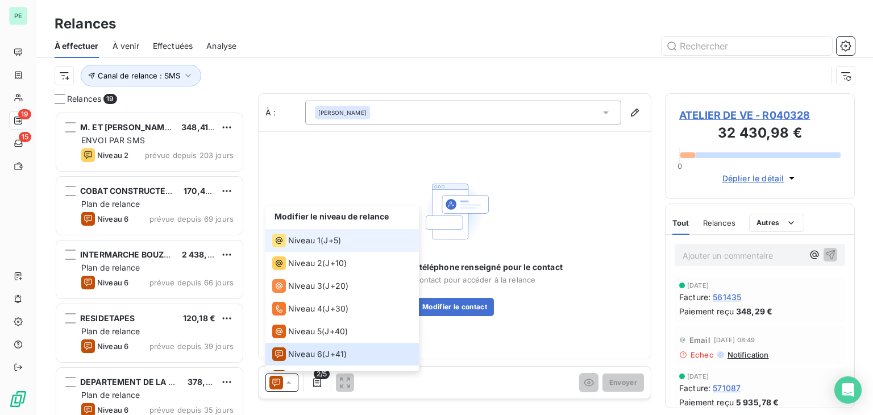
click at [326, 234] on div "Niveau 1 ( J+5 )" at bounding box center [306, 241] width 69 height 14
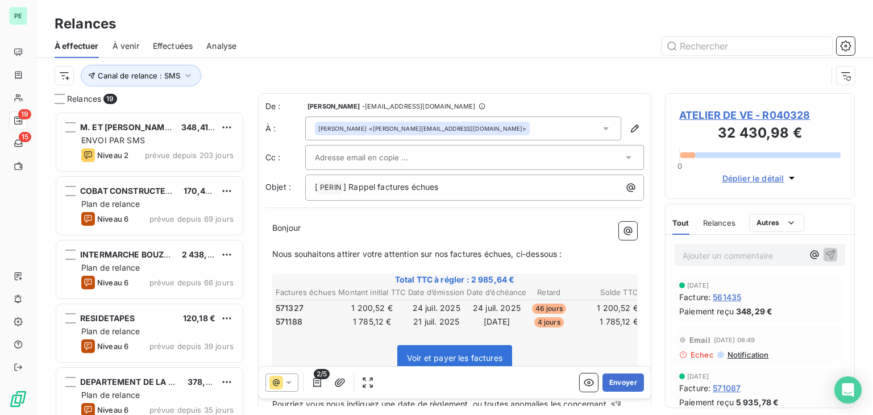
click at [292, 383] on icon at bounding box center [288, 382] width 11 height 11
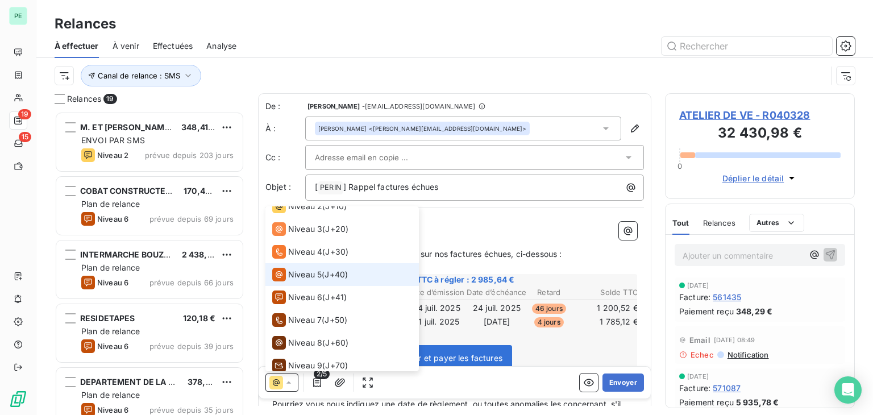
scroll to position [0, 0]
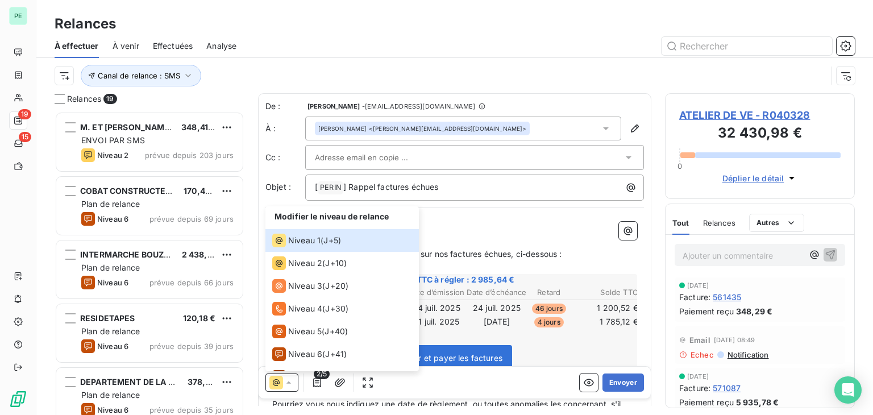
click at [513, 235] on p "﻿" at bounding box center [454, 241] width 365 height 13
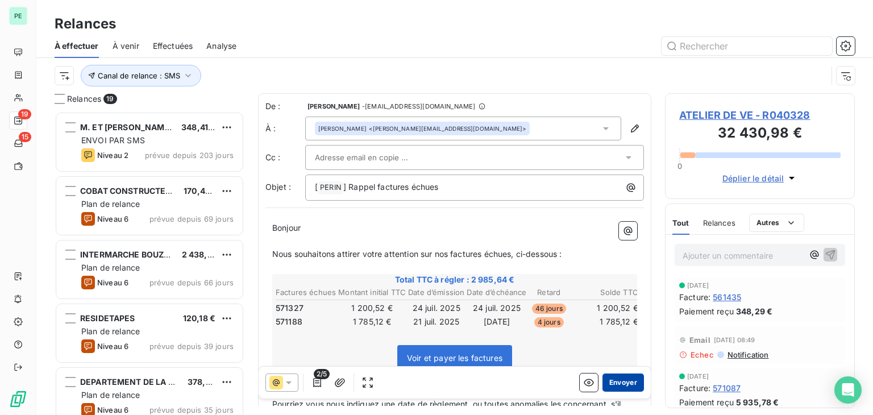
click at [611, 383] on button "Envoyer" at bounding box center [624, 383] width 42 height 18
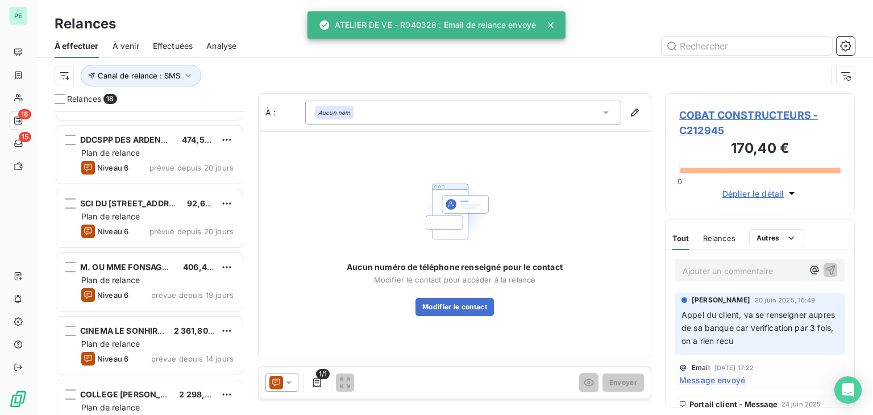
scroll to position [843, 0]
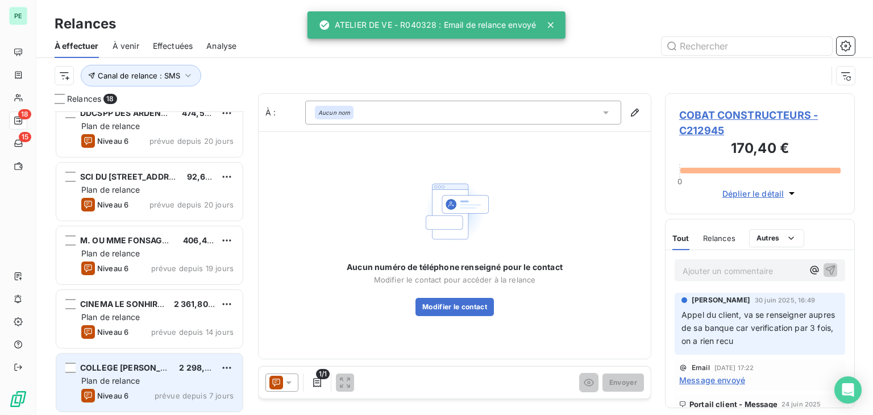
click at [175, 368] on div "COLLEGE [PERSON_NAME] 2 298,92 €" at bounding box center [157, 368] width 152 height 10
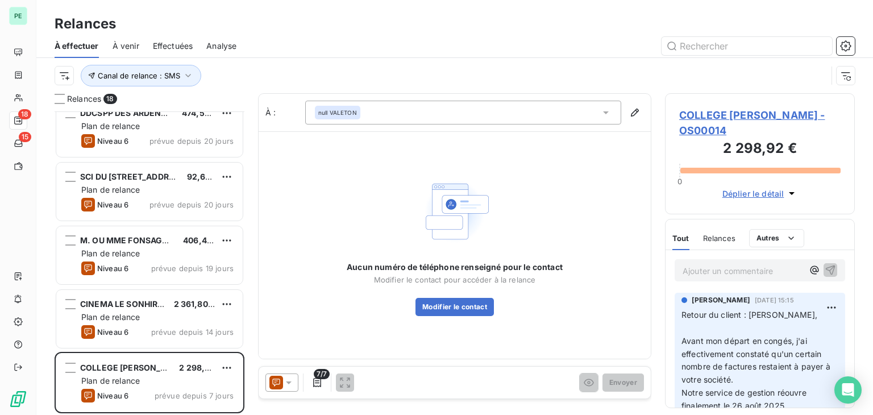
click at [286, 379] on icon at bounding box center [288, 382] width 11 height 11
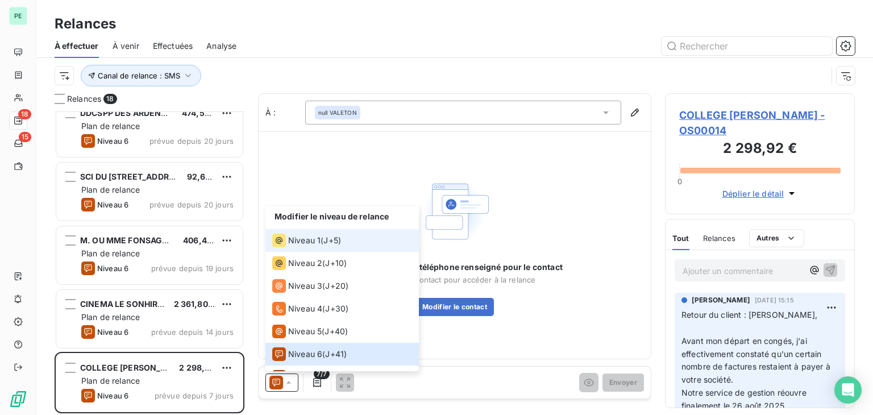
click at [307, 246] on div "Niveau 1" at bounding box center [296, 241] width 48 height 14
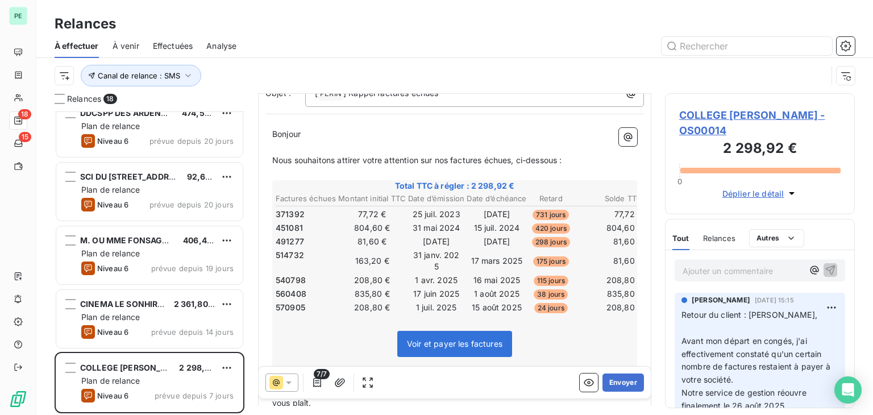
scroll to position [114, 0]
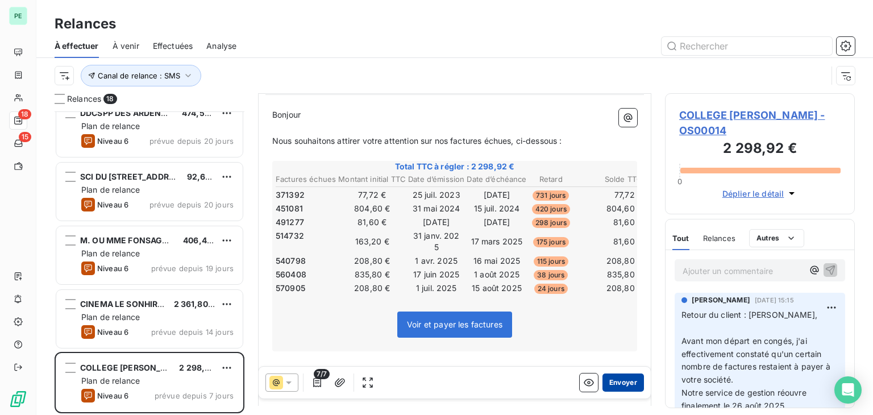
click at [615, 384] on button "Envoyer" at bounding box center [624, 383] width 42 height 18
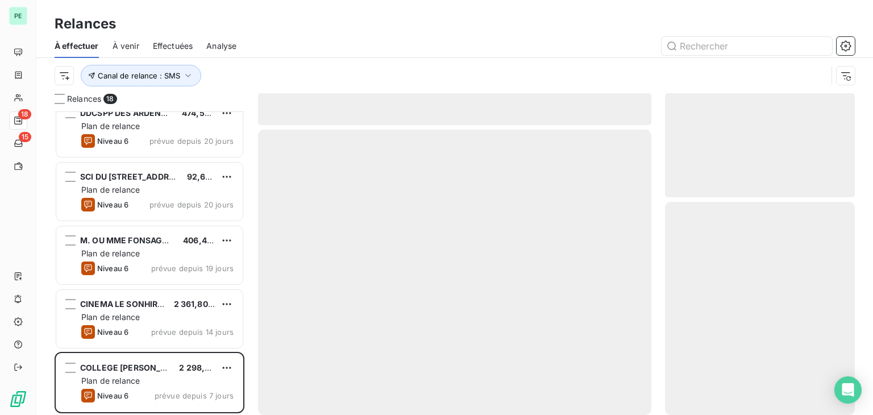
scroll to position [779, 0]
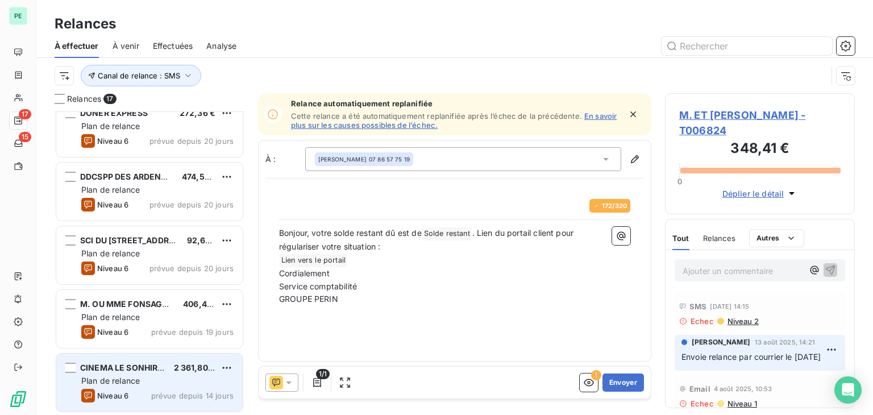
click at [156, 387] on div "CINEMA LE SONHIR 3 2 361,80 € Plan de relance Niveau 6 prévue depuis 14 jours" at bounding box center [149, 383] width 186 height 58
click at [199, 387] on div "CINEMA LE SONHIR 3 2 361,80 € Plan de relance Niveau 6 prévue depuis 14 jours" at bounding box center [149, 383] width 186 height 58
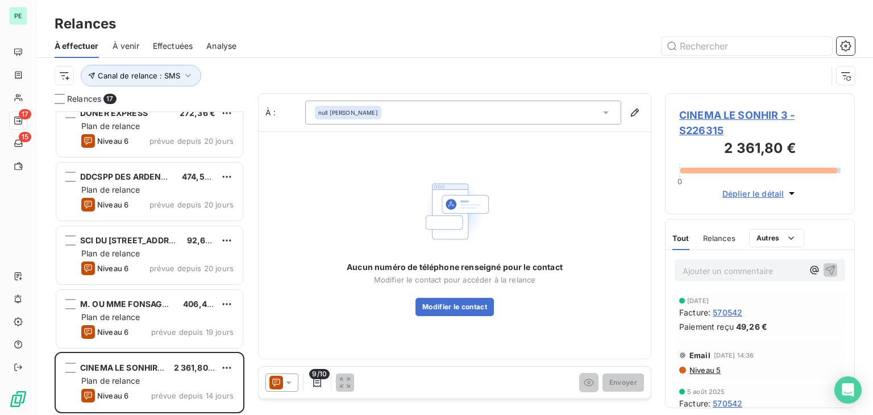
click at [290, 379] on icon at bounding box center [288, 382] width 11 height 11
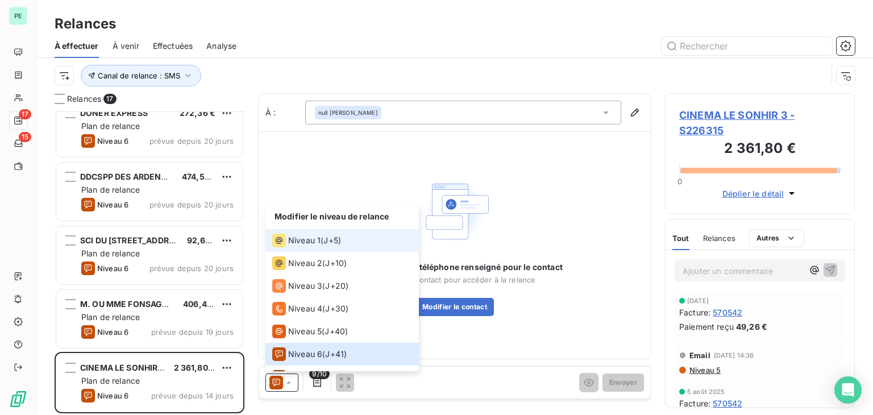
click at [299, 247] on div "Niveau 1" at bounding box center [296, 241] width 48 height 14
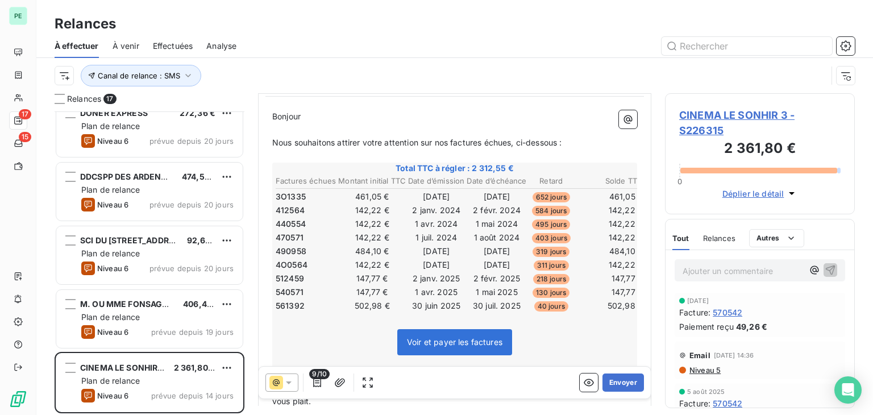
scroll to position [114, 0]
click at [321, 384] on icon "button" at bounding box center [317, 382] width 11 height 11
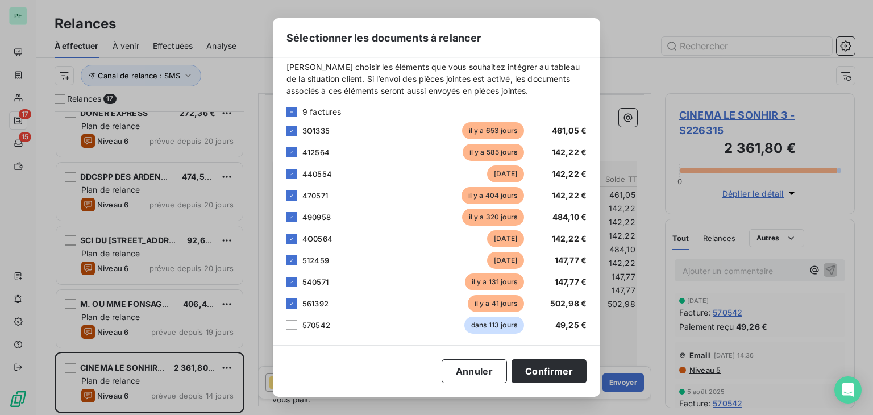
scroll to position [13, 0]
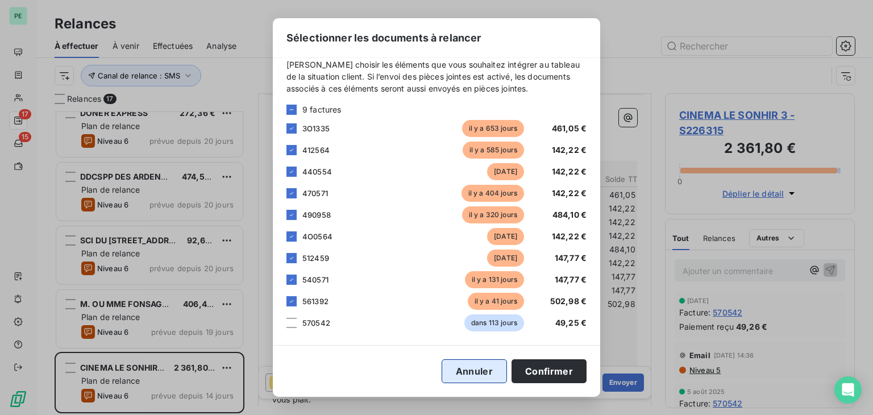
click at [476, 368] on button "Annuler" at bounding box center [474, 371] width 65 height 24
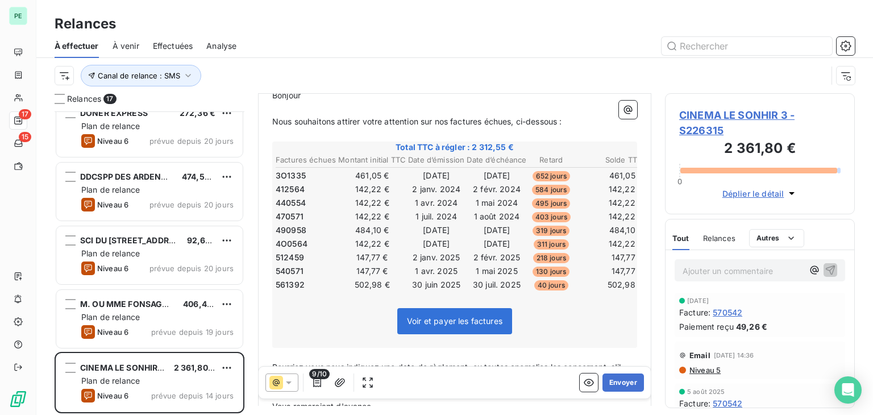
scroll to position [171, 0]
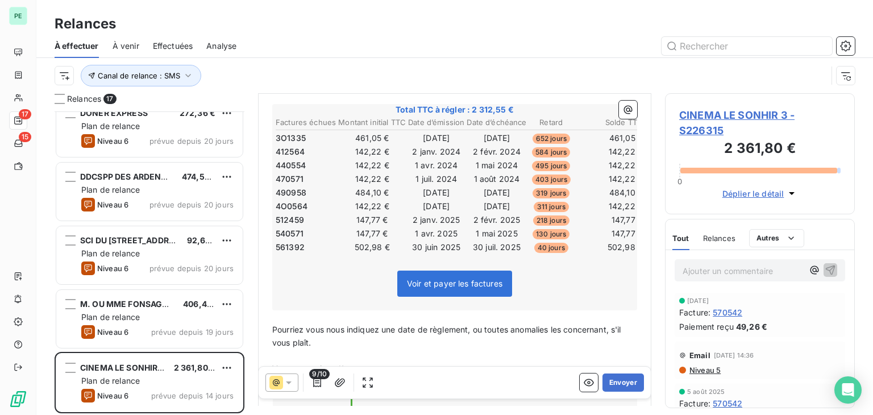
click at [287, 379] on icon at bounding box center [288, 382] width 11 height 11
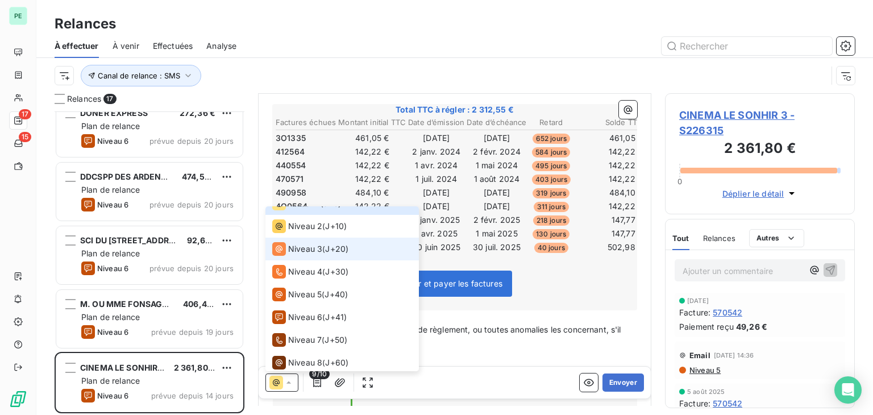
scroll to position [57, 0]
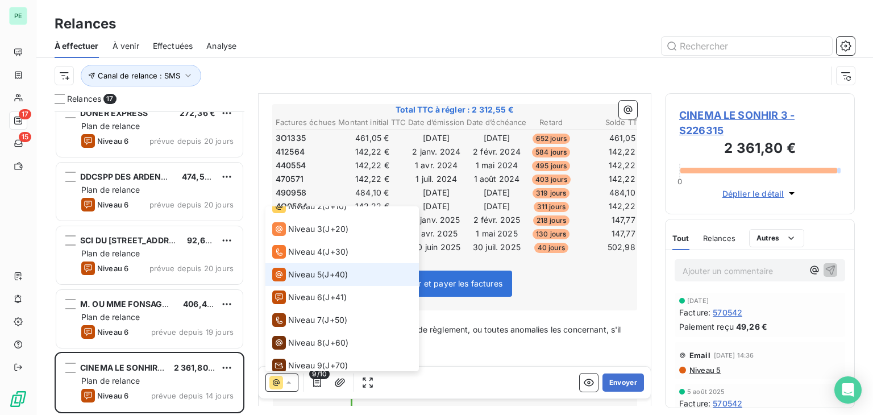
click at [352, 277] on li "Niveau 5 ( J+40 )" at bounding box center [343, 274] width 154 height 23
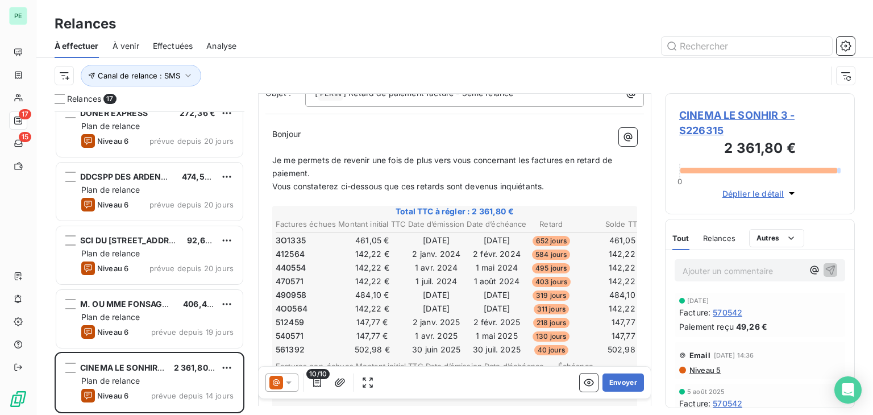
scroll to position [171, 0]
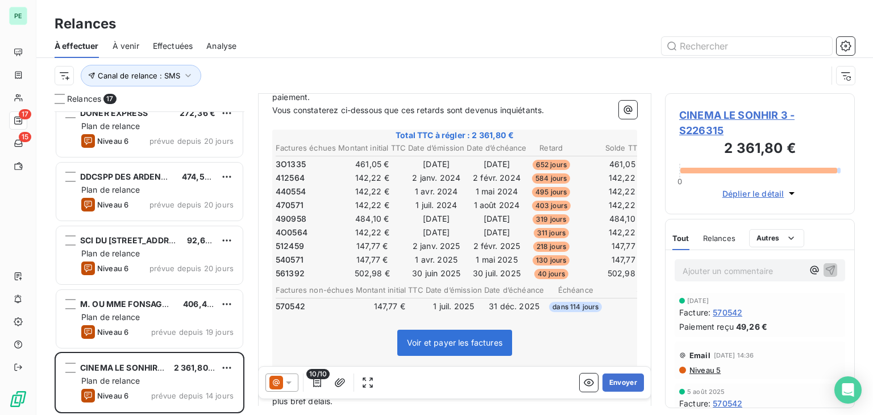
click at [305, 376] on div "10/10" at bounding box center [321, 383] width 111 height 18
click at [314, 380] on icon "button" at bounding box center [317, 382] width 11 height 11
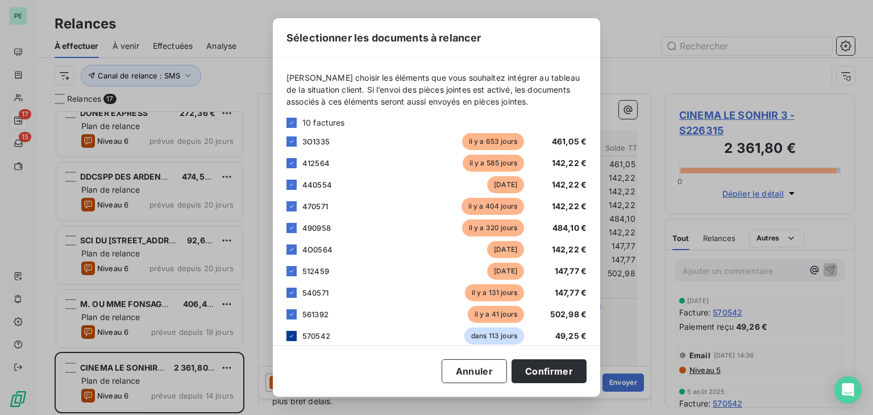
click at [295, 336] on icon at bounding box center [291, 336] width 7 height 7
click at [543, 367] on button "Confirmer" at bounding box center [549, 371] width 75 height 24
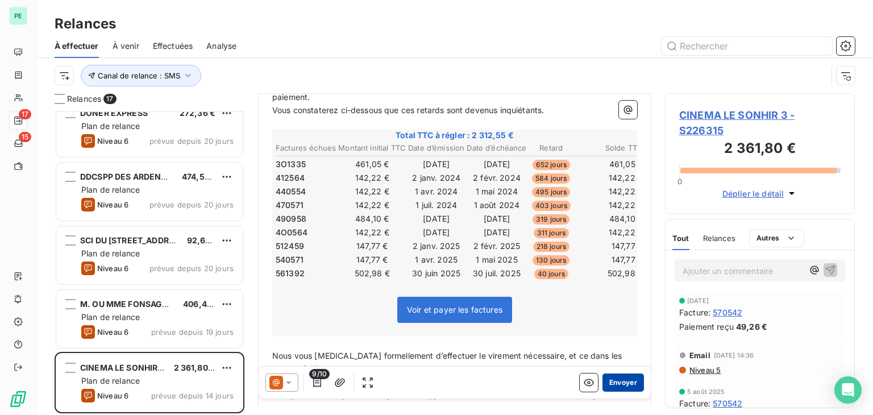
click at [613, 383] on button "Envoyer" at bounding box center [624, 383] width 42 height 18
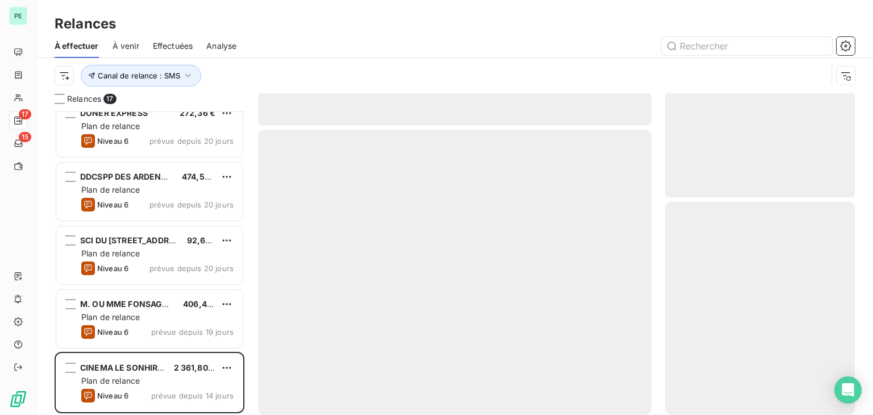
scroll to position [715, 0]
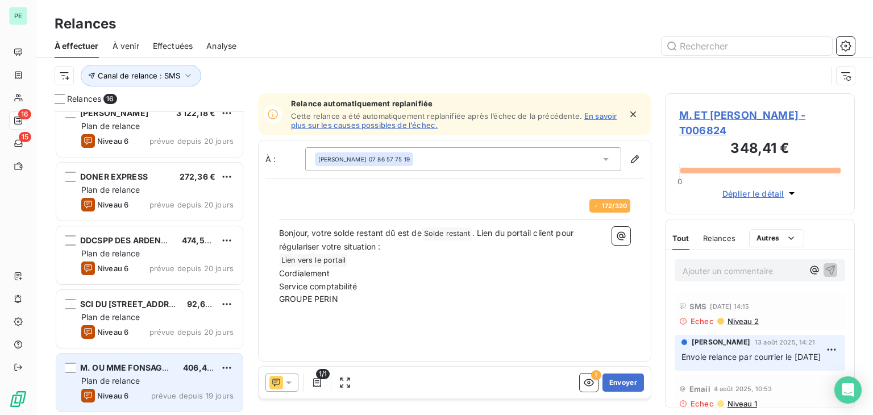
click at [179, 365] on div "M. OU [PERSON_NAME] 406,42 €" at bounding box center [157, 368] width 152 height 10
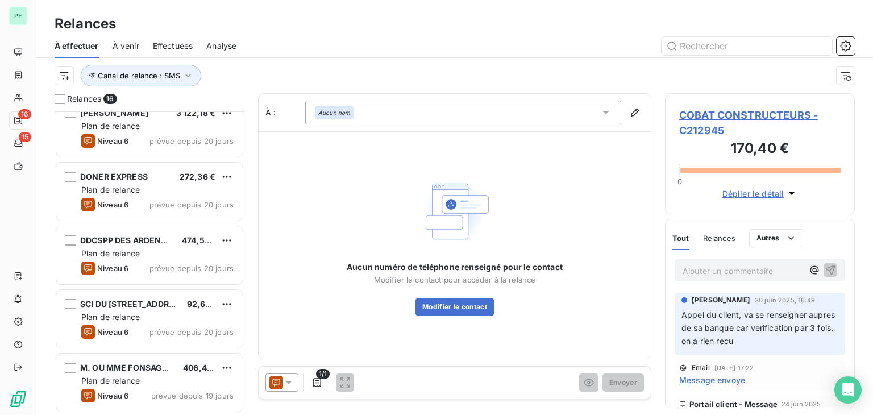
click at [719, 242] on span "Relances" at bounding box center [719, 238] width 32 height 9
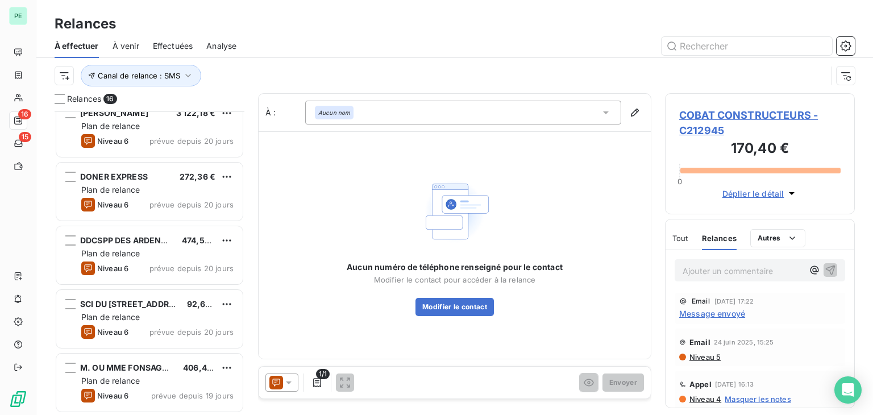
click at [711, 359] on span "Niveau 5" at bounding box center [705, 357] width 32 height 9
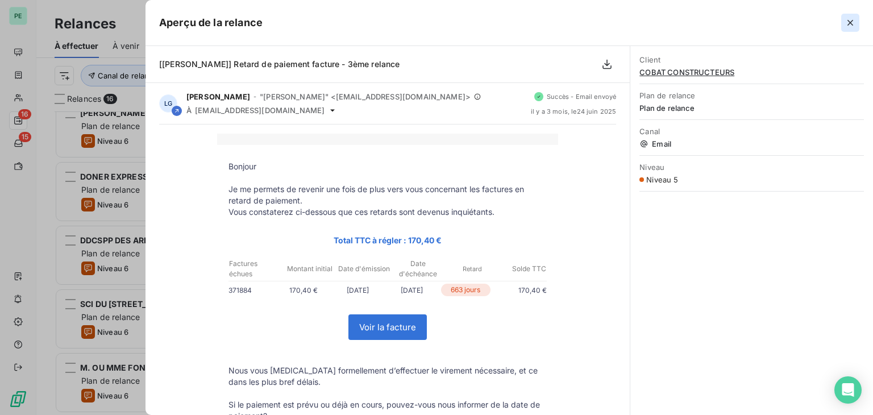
click at [847, 23] on icon "button" at bounding box center [850, 22] width 11 height 11
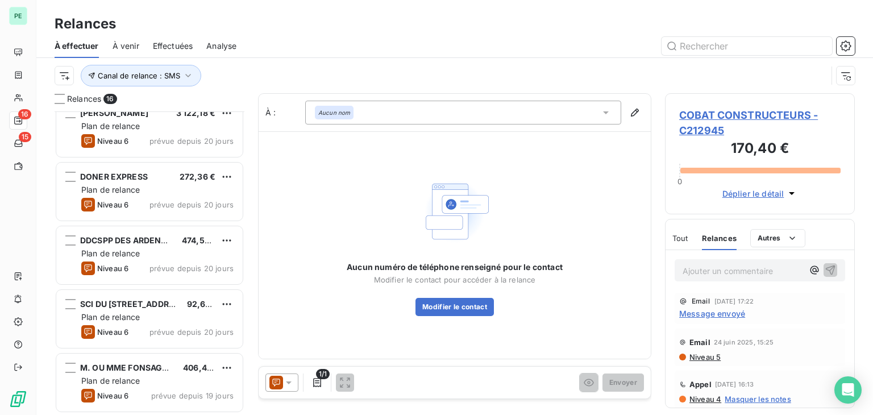
click at [284, 382] on icon at bounding box center [288, 382] width 11 height 11
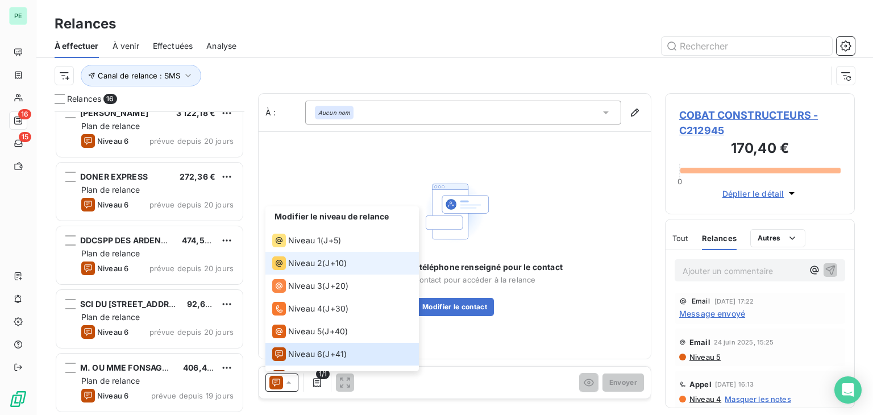
click at [321, 267] on span "Niveau 2" at bounding box center [305, 263] width 34 height 11
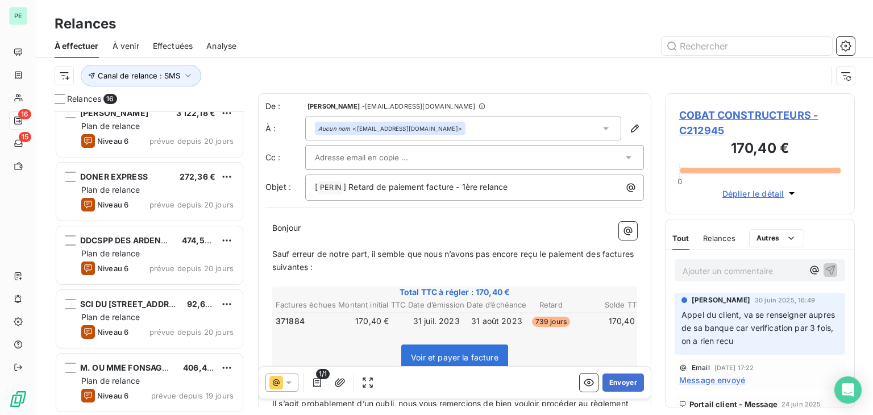
click at [291, 384] on icon at bounding box center [288, 382] width 11 height 11
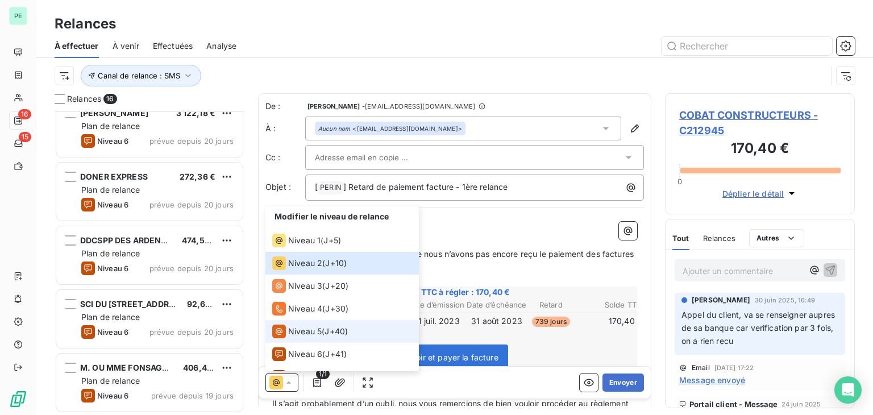
click at [320, 329] on span "Niveau 5" at bounding box center [305, 331] width 34 height 11
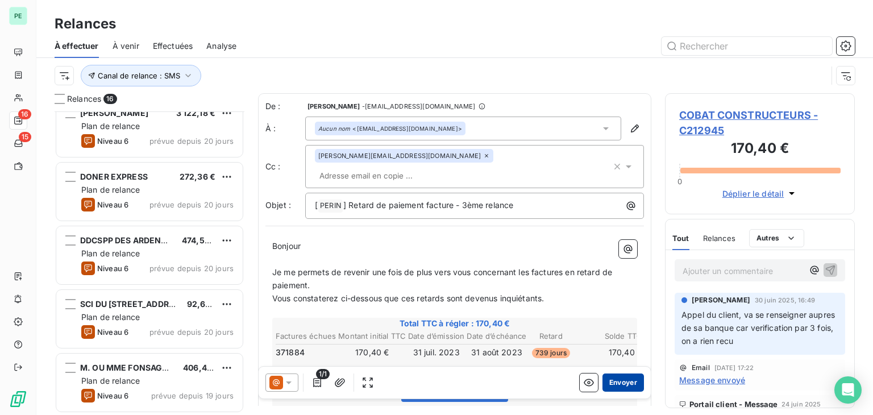
click at [623, 384] on button "Envoyer" at bounding box center [624, 383] width 42 height 18
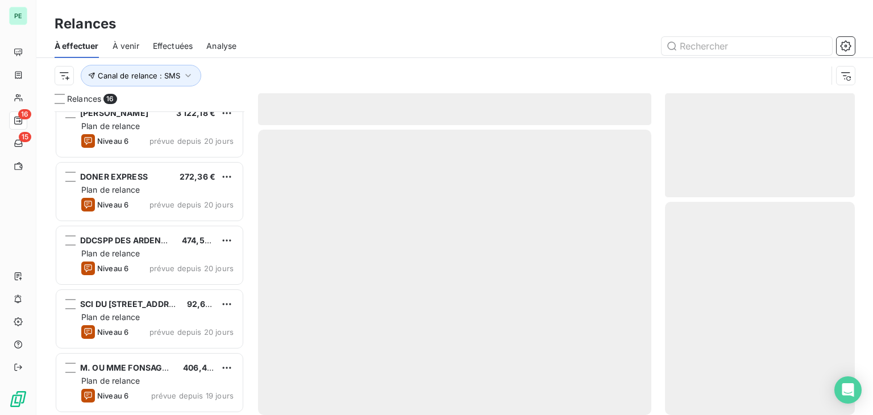
scroll to position [652, 0]
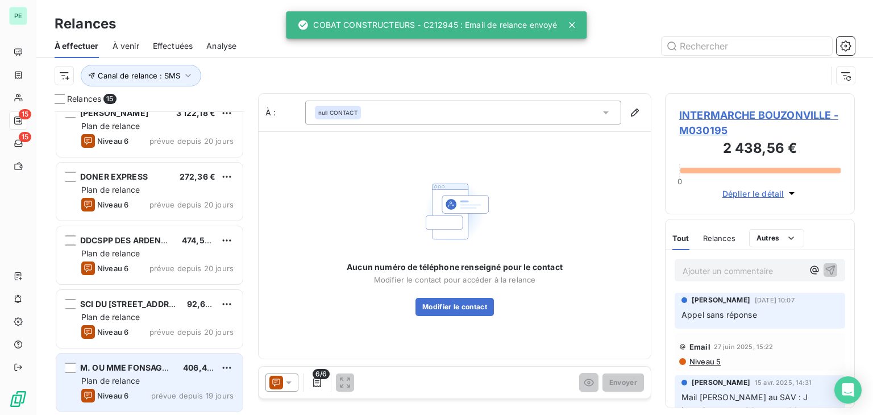
click at [155, 360] on div "M. OU [PERSON_NAME] 406,42 € Plan de relance Niveau 6 prévue depuis 19 jours" at bounding box center [149, 383] width 186 height 58
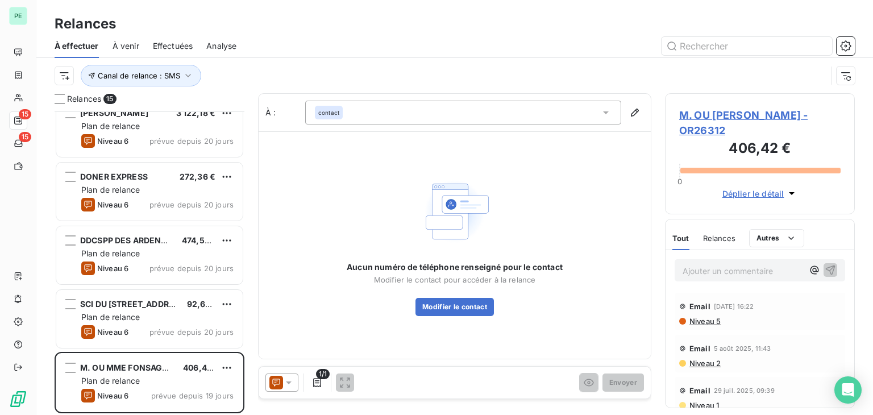
click at [292, 383] on icon at bounding box center [288, 382] width 11 height 11
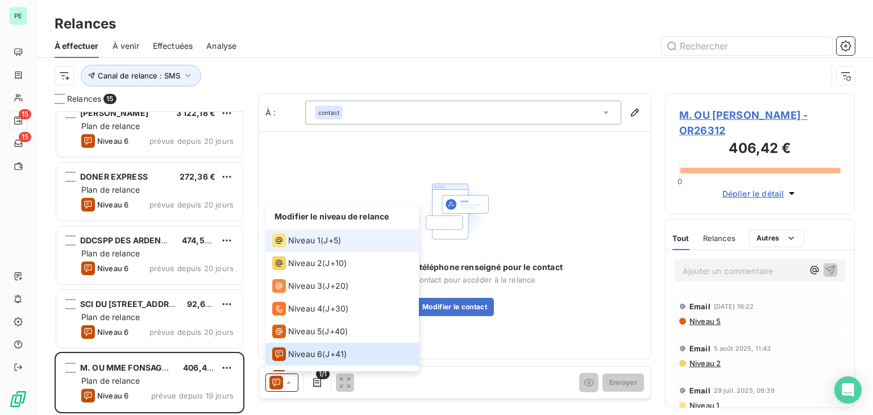
click at [300, 249] on li "Niveau 1 ( J+5 )" at bounding box center [343, 240] width 154 height 23
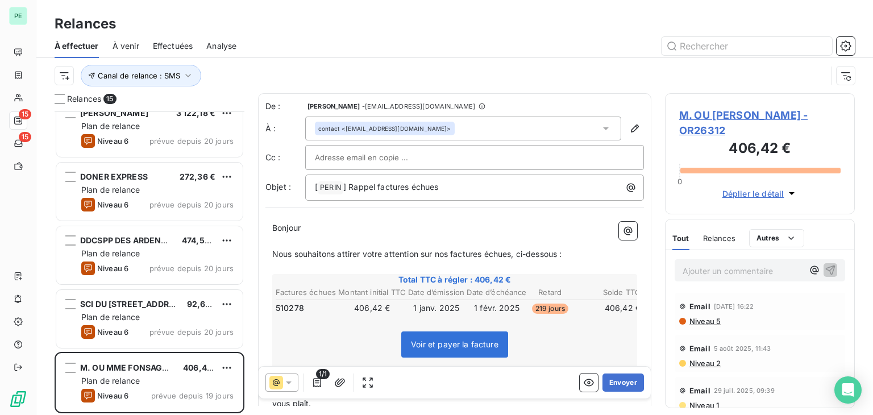
click at [287, 387] on icon at bounding box center [288, 382] width 11 height 11
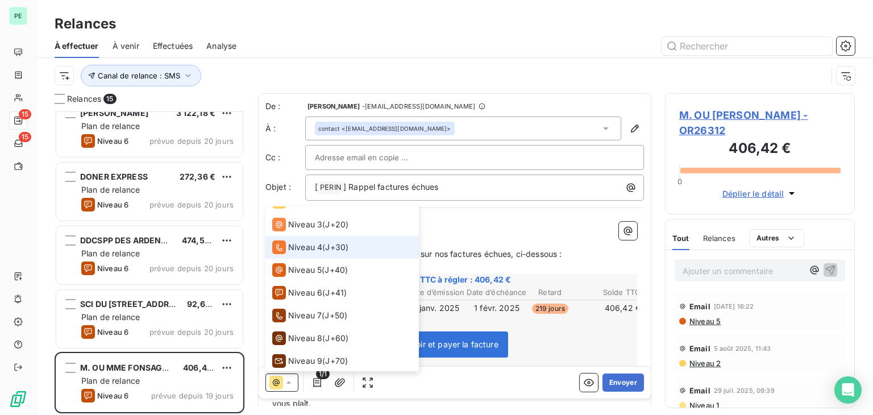
scroll to position [62, 0]
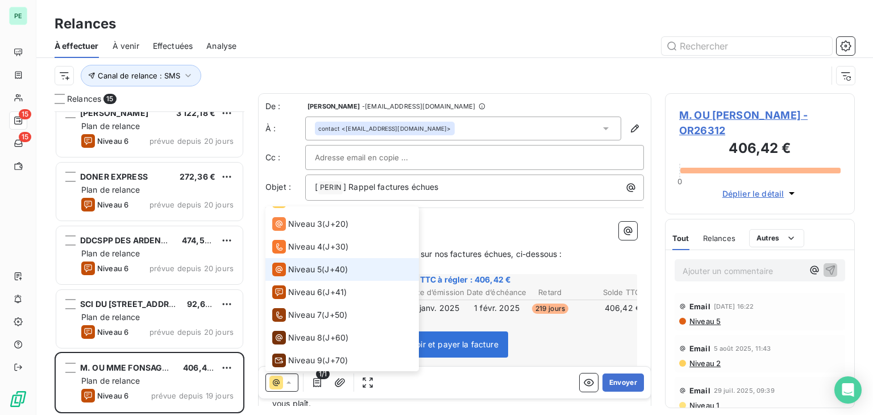
click at [309, 274] on span "Niveau 5" at bounding box center [305, 269] width 34 height 11
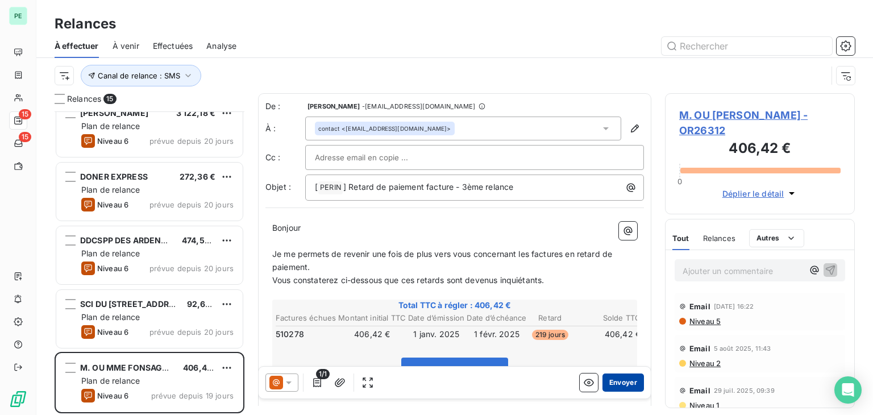
click at [616, 380] on button "Envoyer" at bounding box center [624, 383] width 42 height 18
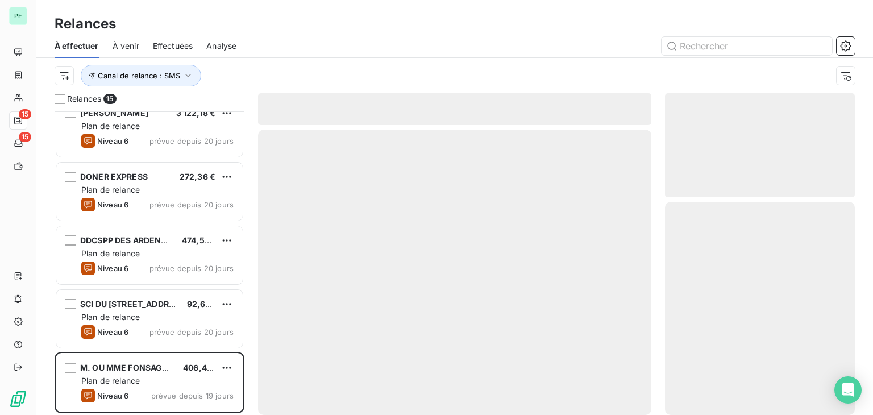
scroll to position [588, 0]
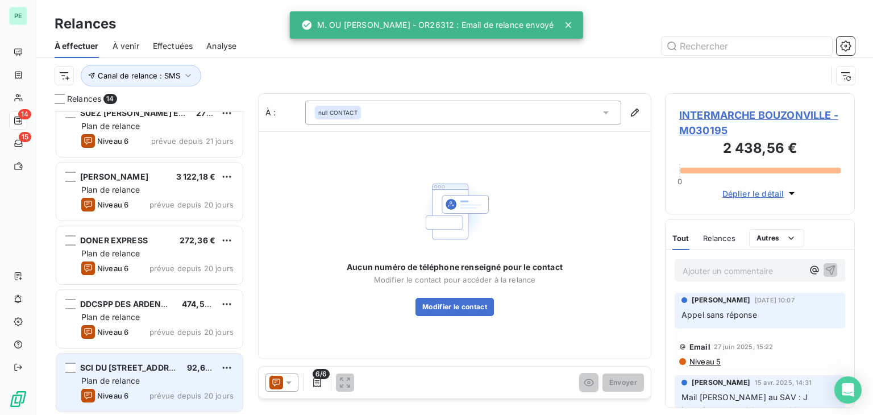
click at [175, 370] on span "SCI DU [STREET_ADDRESS]" at bounding box center [133, 368] width 107 height 10
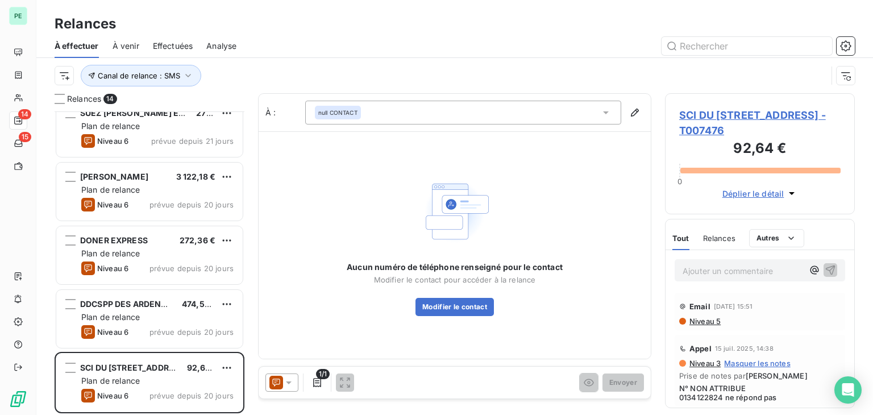
click at [283, 384] on icon at bounding box center [288, 382] width 11 height 11
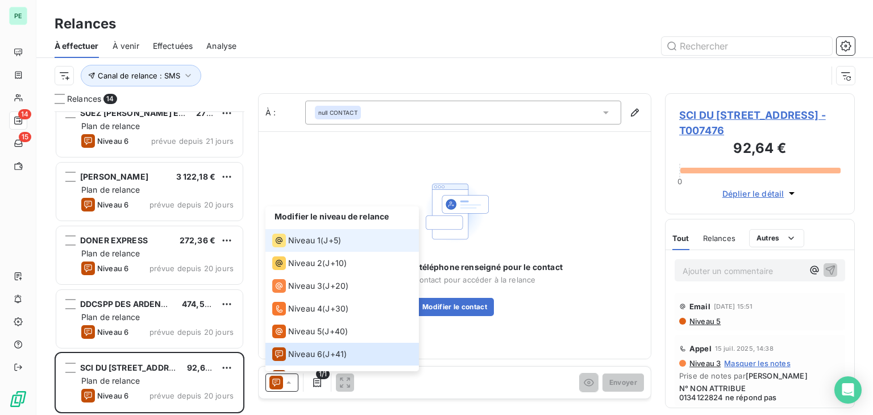
click at [298, 246] on div "Niveau 1" at bounding box center [296, 241] width 48 height 14
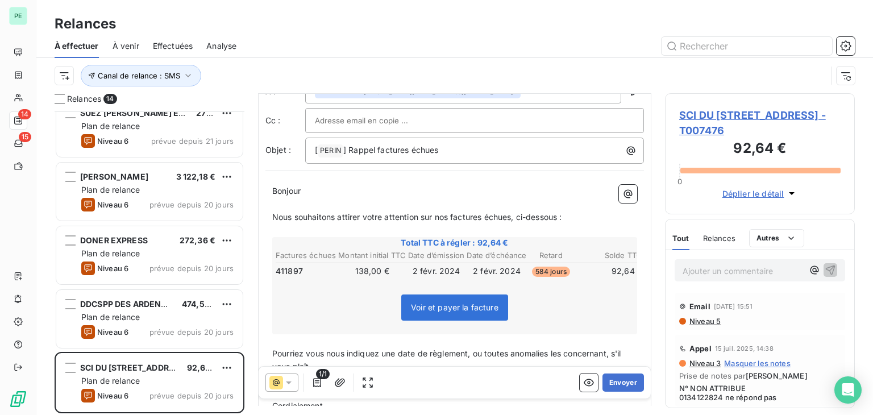
scroll to position [57, 0]
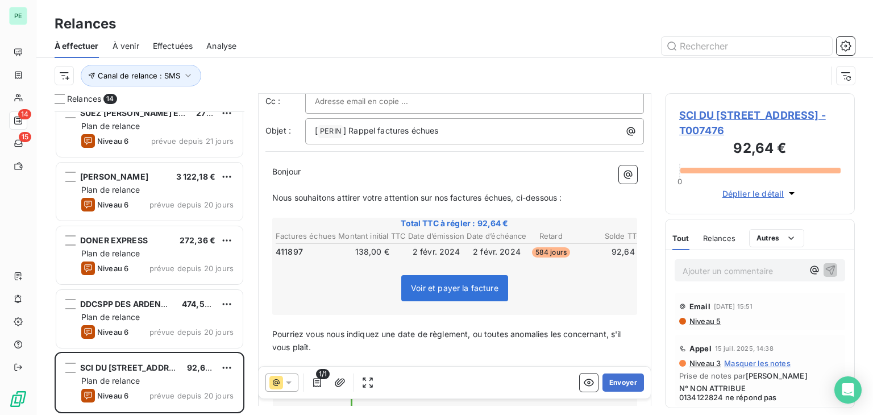
click at [287, 383] on icon at bounding box center [288, 382] width 11 height 11
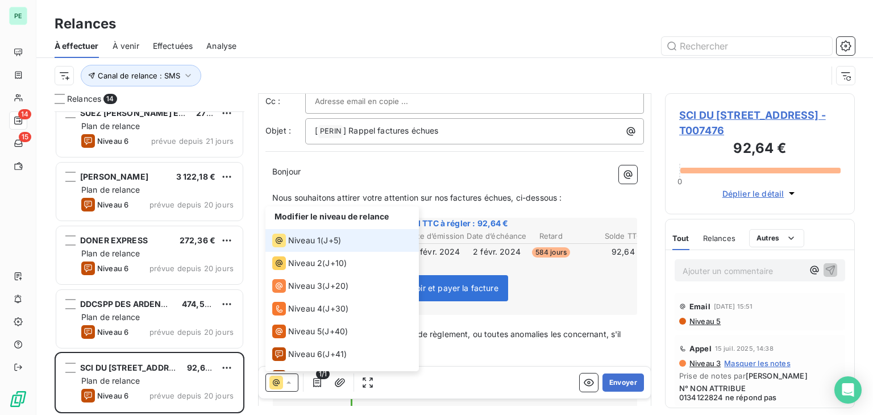
click at [287, 383] on icon at bounding box center [288, 382] width 11 height 11
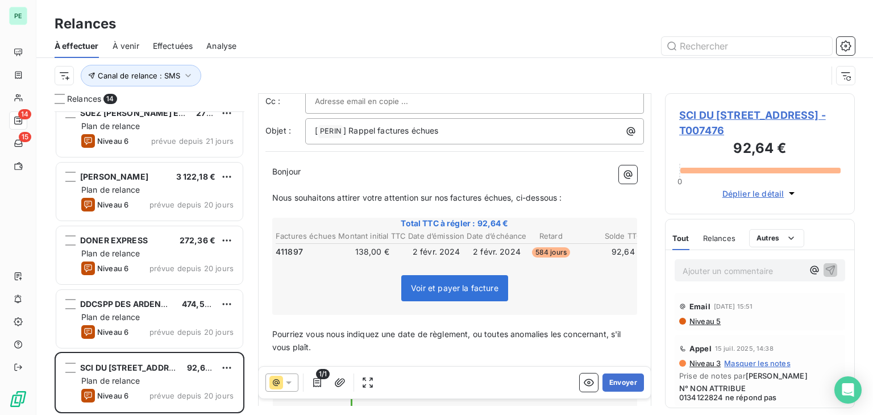
click at [287, 383] on icon at bounding box center [288, 382] width 11 height 11
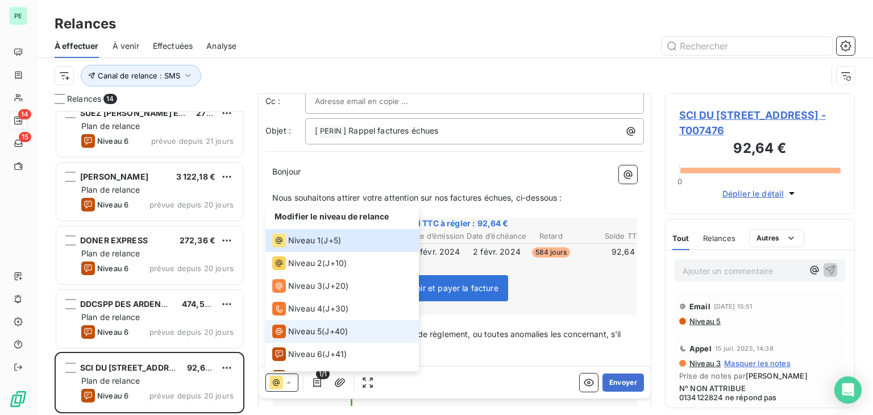
scroll to position [62, 0]
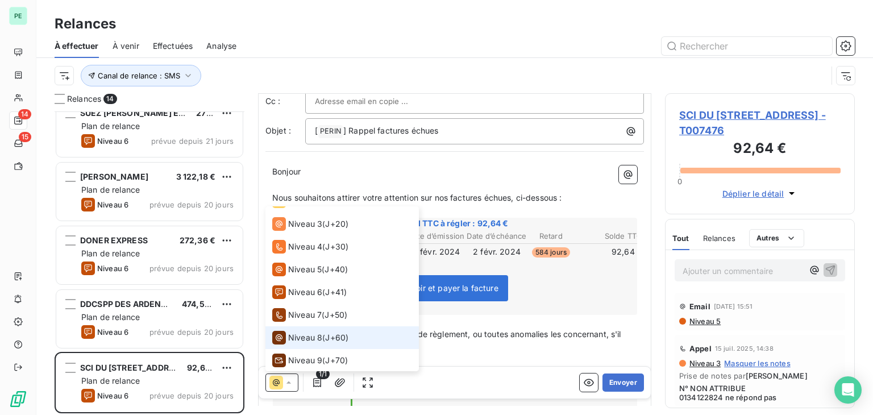
click at [303, 333] on span "Niveau 8" at bounding box center [305, 337] width 34 height 11
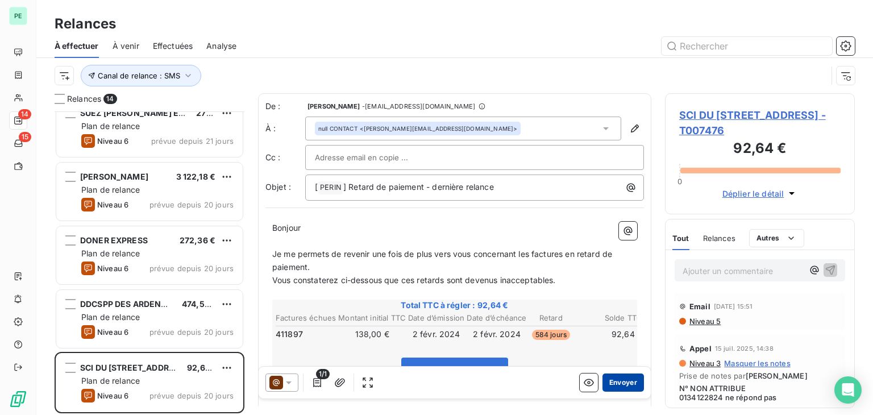
click at [620, 383] on button "Envoyer" at bounding box center [624, 383] width 42 height 18
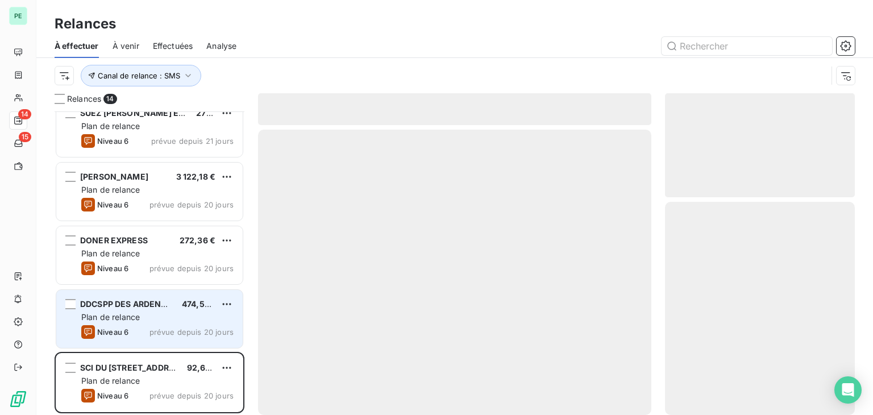
scroll to position [524, 0]
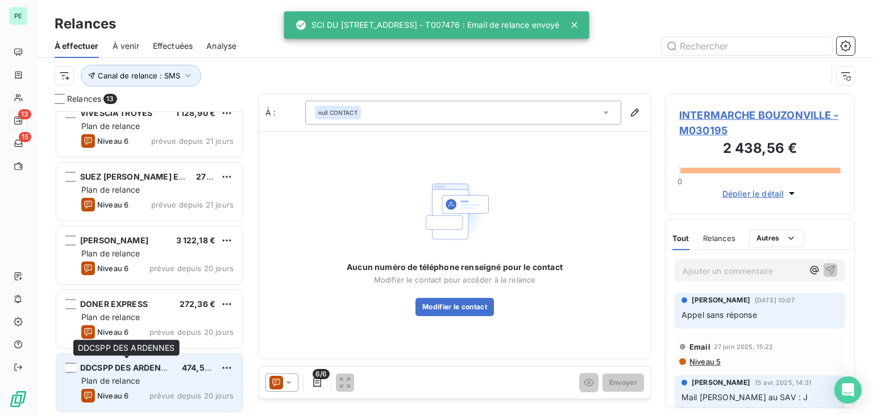
click at [146, 372] on div "DDCSPP DES ARDENNES" at bounding box center [126, 367] width 93 height 11
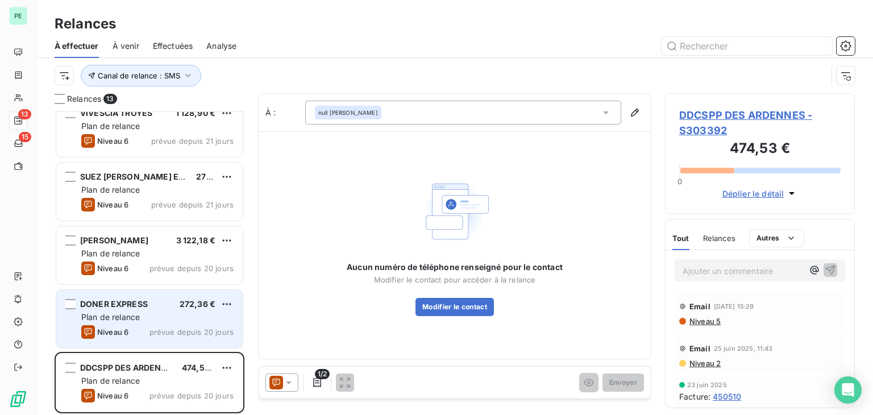
click at [175, 307] on div "[PERSON_NAME] EXPRESS 272,36 €" at bounding box center [157, 304] width 152 height 10
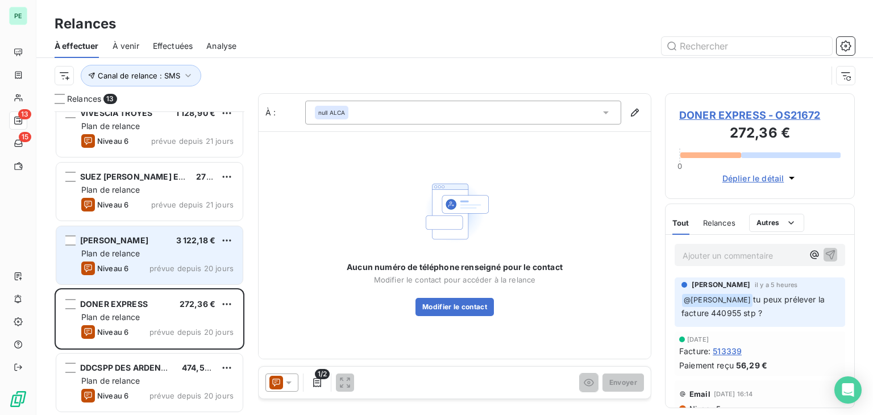
click at [165, 258] on div "Plan de relance" at bounding box center [157, 253] width 152 height 11
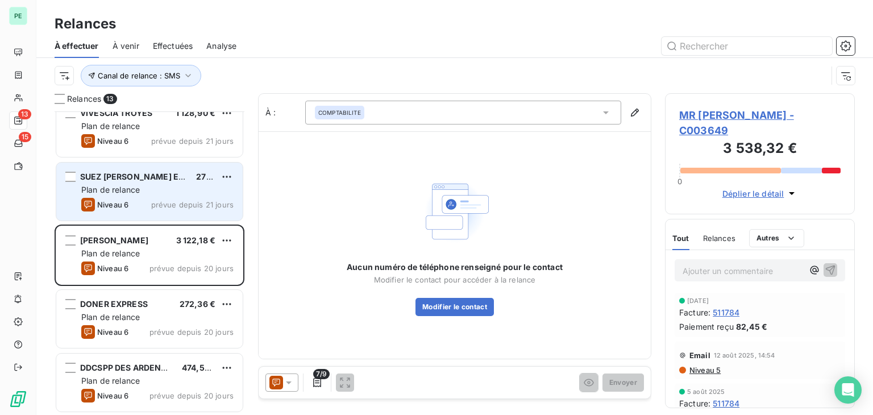
click at [164, 193] on div "Plan de relance" at bounding box center [157, 189] width 152 height 11
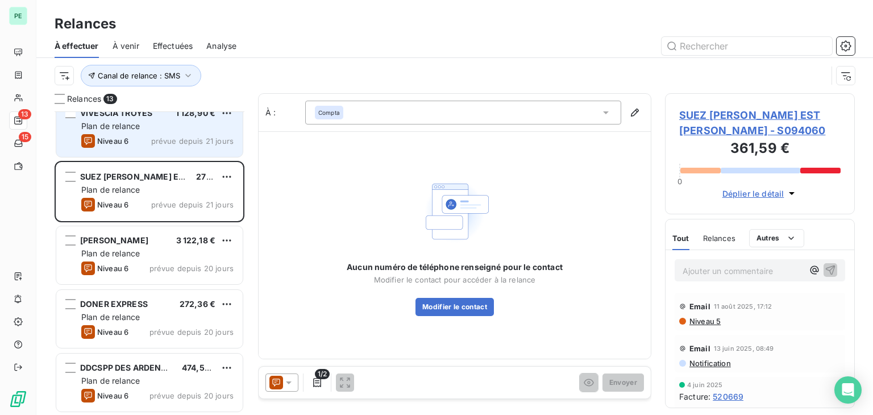
click at [162, 141] on span "prévue depuis 21 jours" at bounding box center [192, 140] width 82 height 9
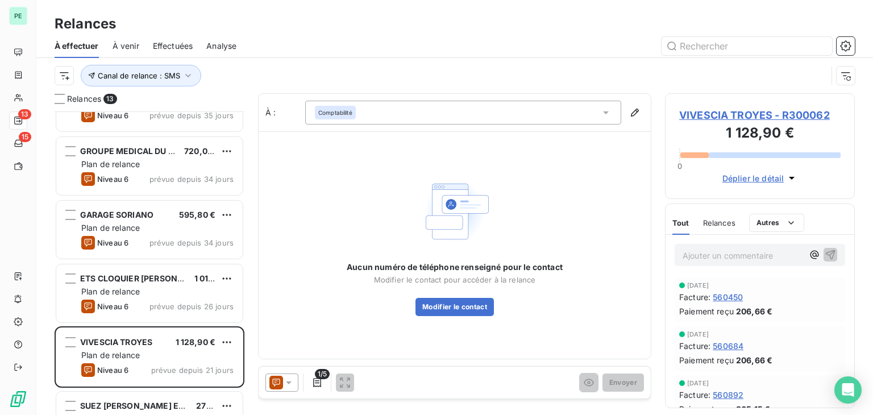
scroll to position [297, 0]
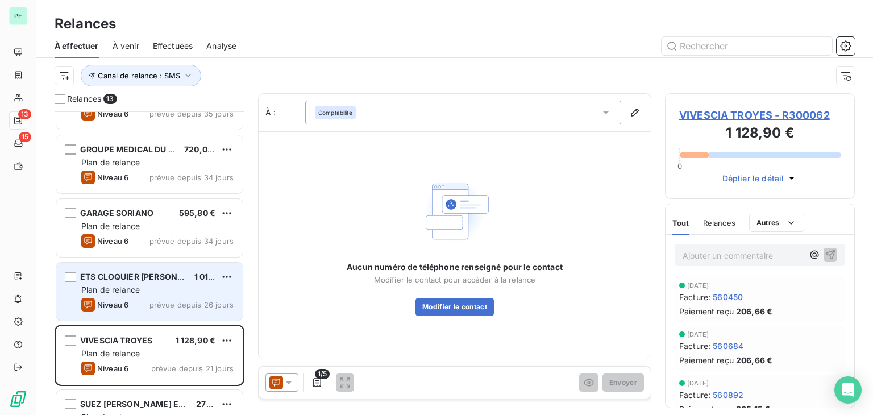
click at [159, 268] on div "ETS CLOQUIER DEVOOGHT OZENNE 1 012,25 € Plan de relance Niveau 6 prévue depuis …" at bounding box center [149, 292] width 186 height 58
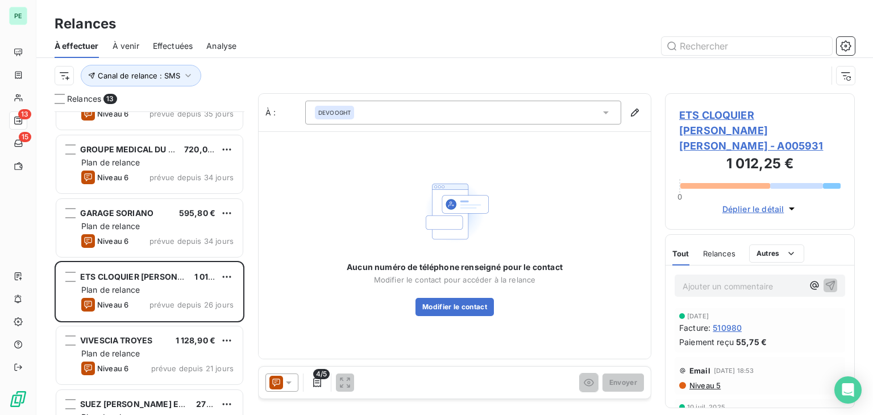
click at [736, 114] on span "ETS CLOQUIER [PERSON_NAME] [PERSON_NAME] - A005931" at bounding box center [759, 130] width 161 height 46
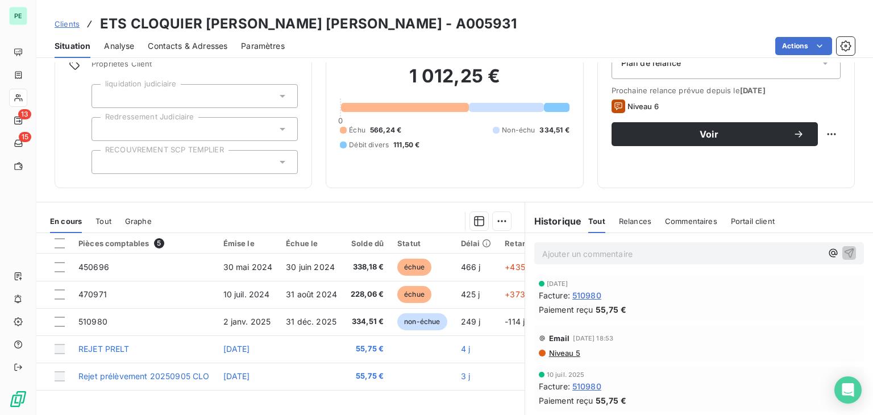
scroll to position [114, 0]
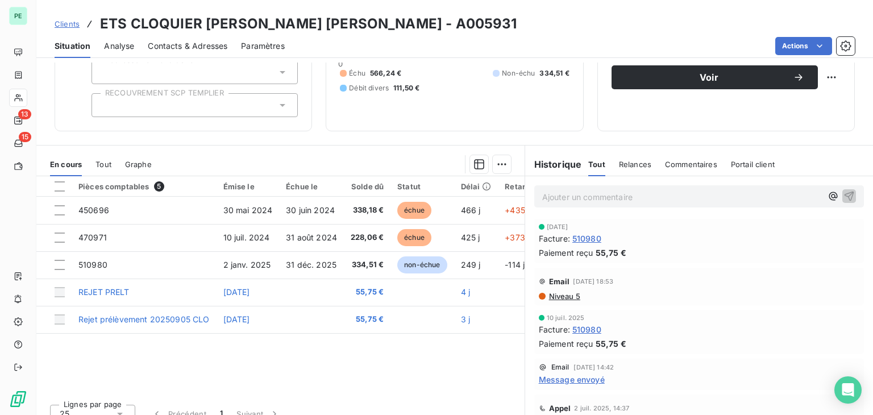
click at [588, 374] on span "Message envoyé" at bounding box center [572, 380] width 66 height 12
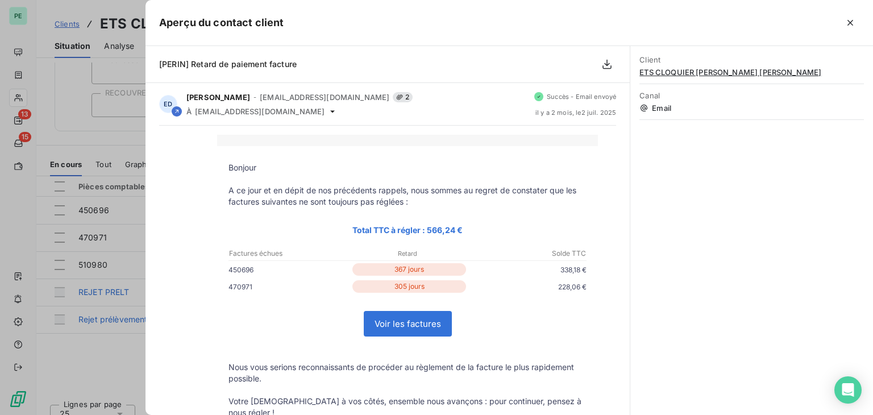
click at [108, 360] on div at bounding box center [436, 207] width 873 height 415
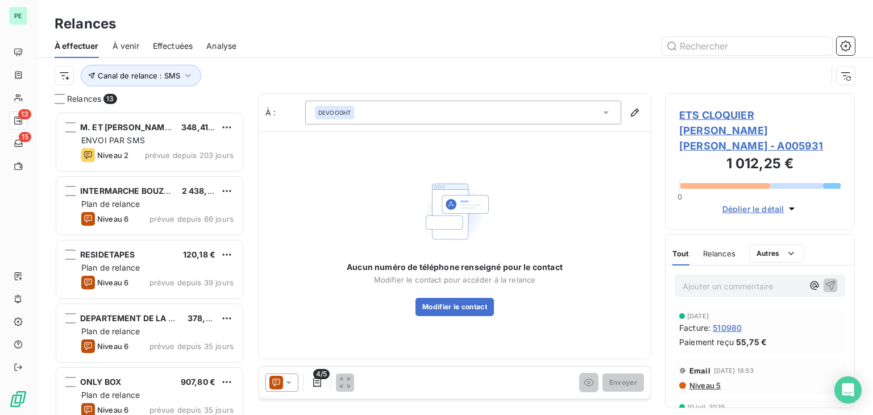
scroll to position [295, 181]
click at [722, 249] on span "Relances" at bounding box center [719, 253] width 32 height 9
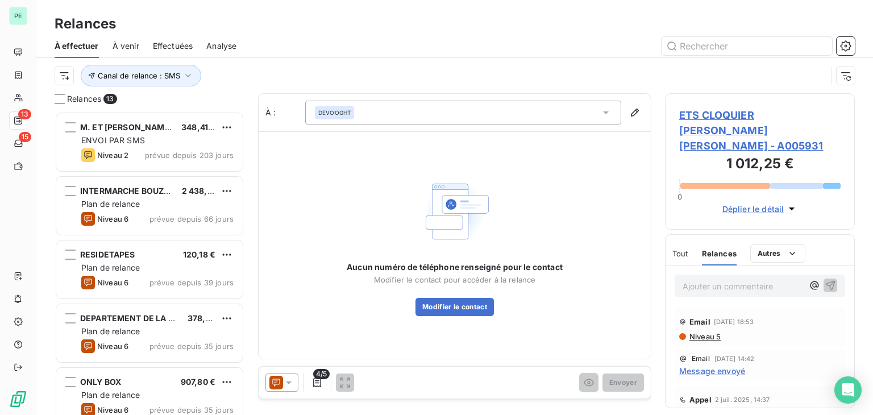
click at [281, 383] on icon at bounding box center [277, 383] width 14 height 14
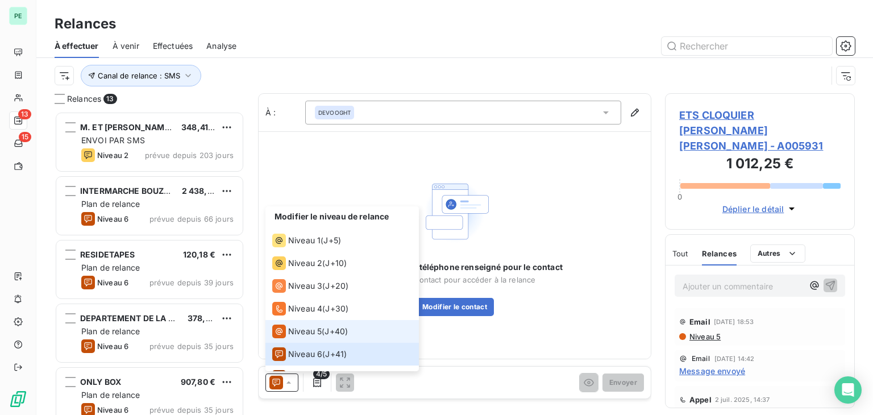
click at [305, 330] on span "Niveau 5" at bounding box center [305, 331] width 34 height 11
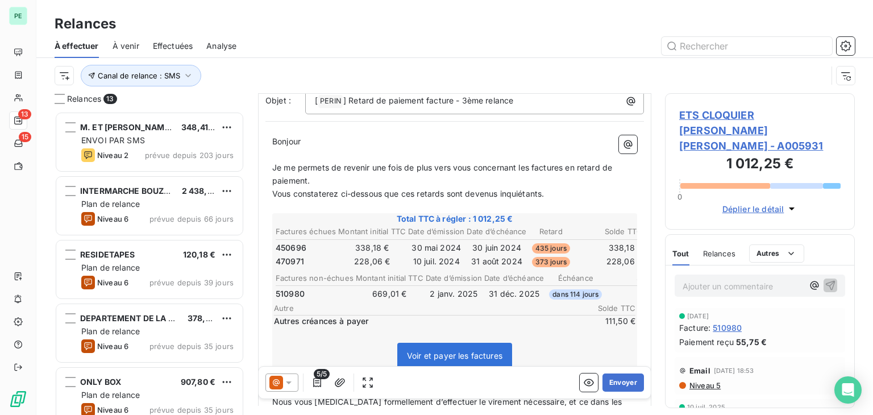
scroll to position [114, 0]
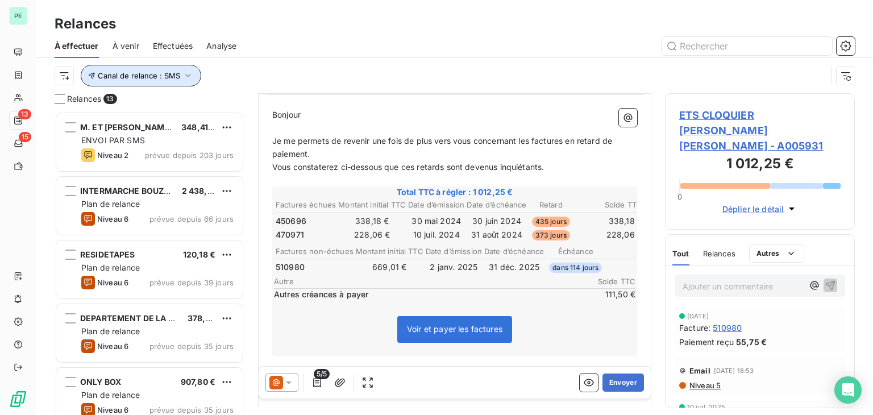
click at [132, 77] on span "Canal de relance : SMS" at bounding box center [139, 75] width 82 height 9
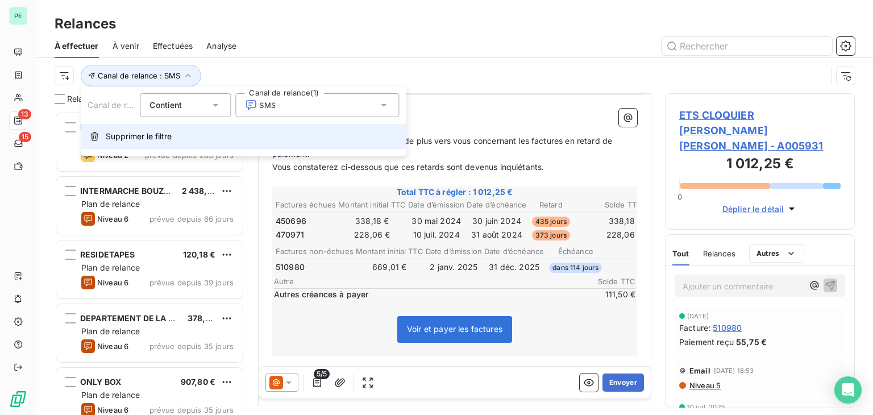
click at [132, 140] on span "Supprimer le filtre" at bounding box center [139, 136] width 66 height 11
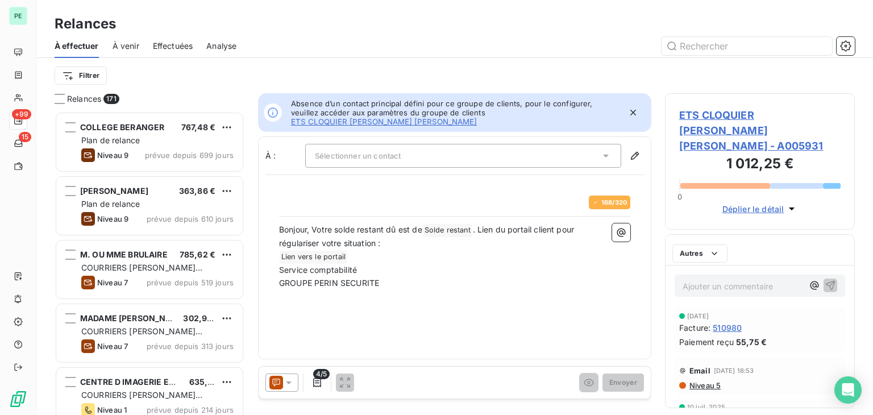
scroll to position [295, 181]
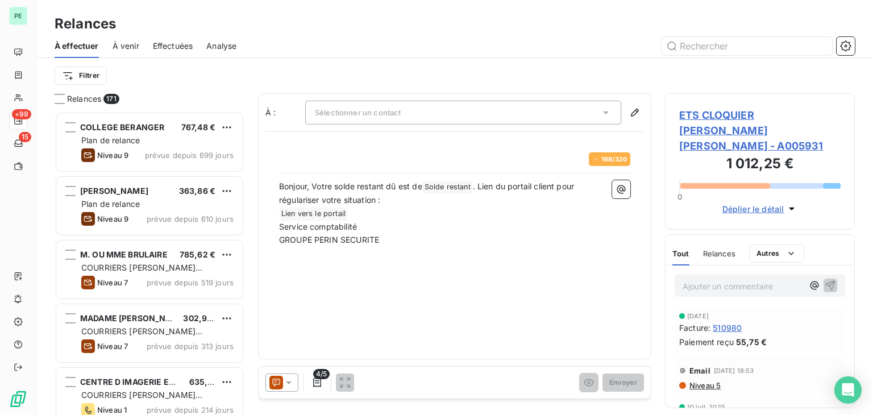
click at [184, 51] on span "Effectuées" at bounding box center [173, 45] width 40 height 11
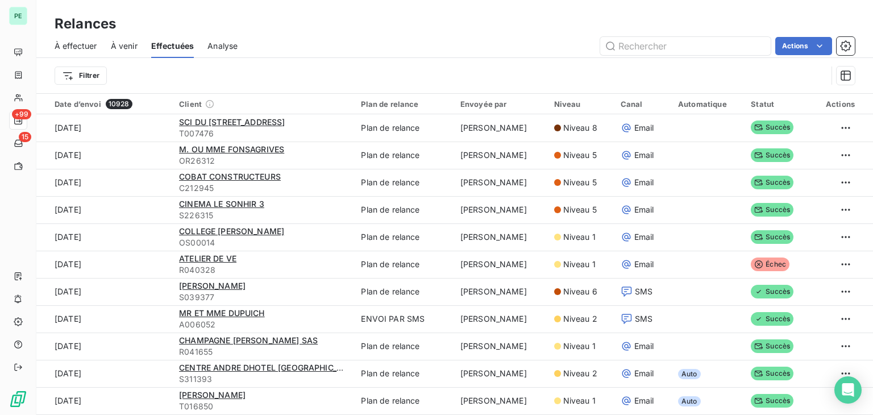
click at [223, 46] on span "Analyse" at bounding box center [223, 45] width 30 height 11
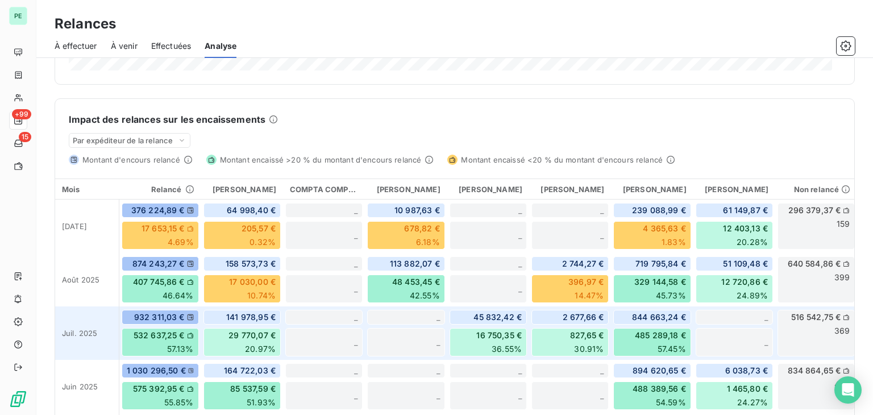
scroll to position [218, 0]
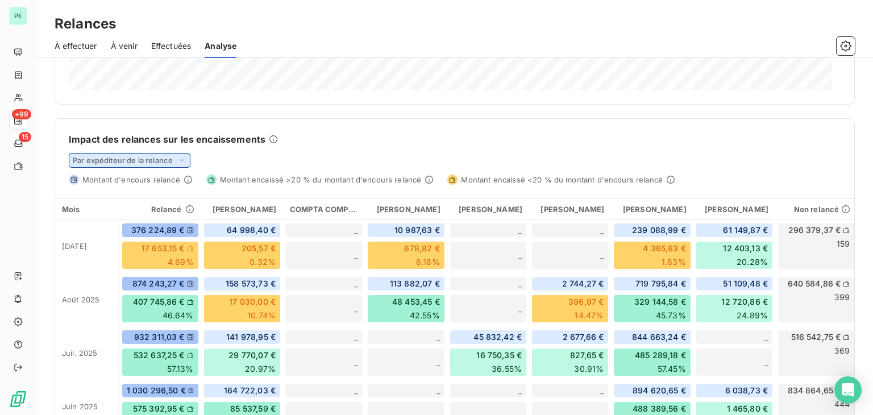
click at [176, 163] on div "Par expéditeur de la relance" at bounding box center [130, 160] width 122 height 15
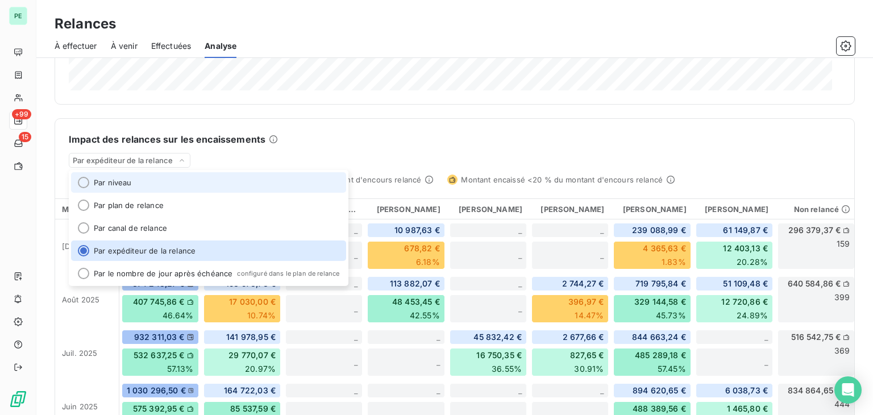
click at [171, 182] on li "Par niveau" at bounding box center [208, 182] width 275 height 20
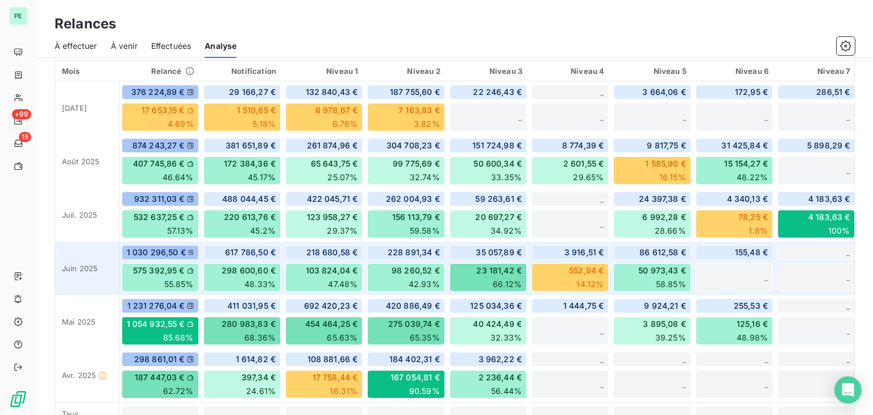
scroll to position [389, 0]
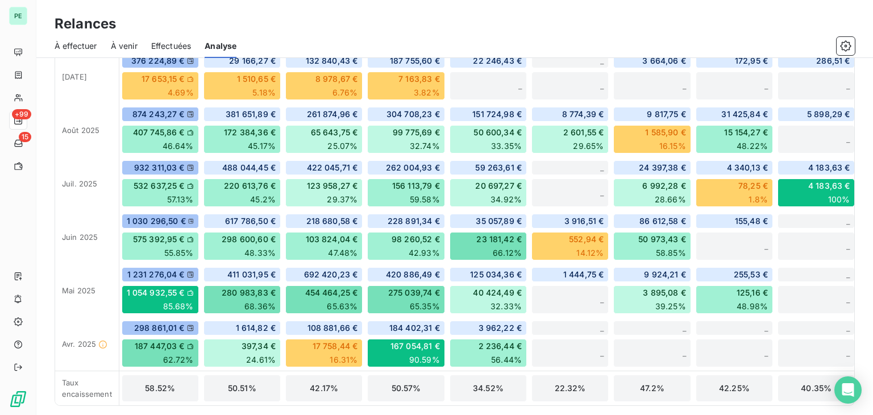
drag, startPoint x: 403, startPoint y: 405, endPoint x: 451, endPoint y: 405, distance: 48.3
click at [451, 405] on div "Impact des relances sur les encaissements Par niveau Montant d'encours relancé …" at bounding box center [455, 177] width 801 height 457
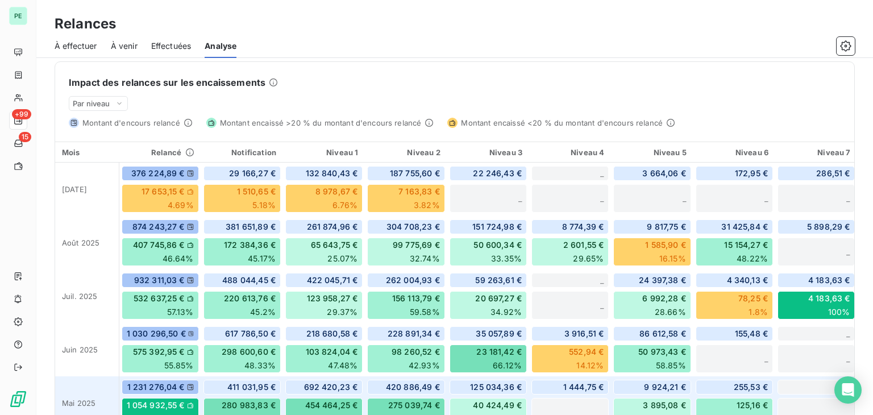
scroll to position [218, 0]
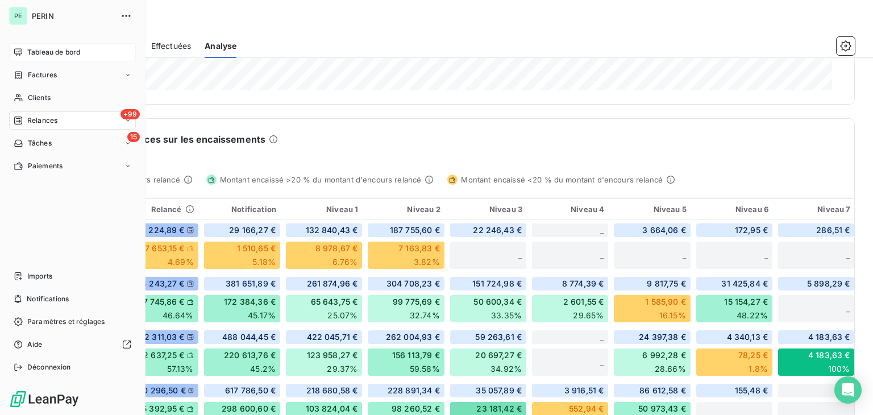
click at [28, 51] on span "Tableau de bord" at bounding box center [53, 52] width 53 height 10
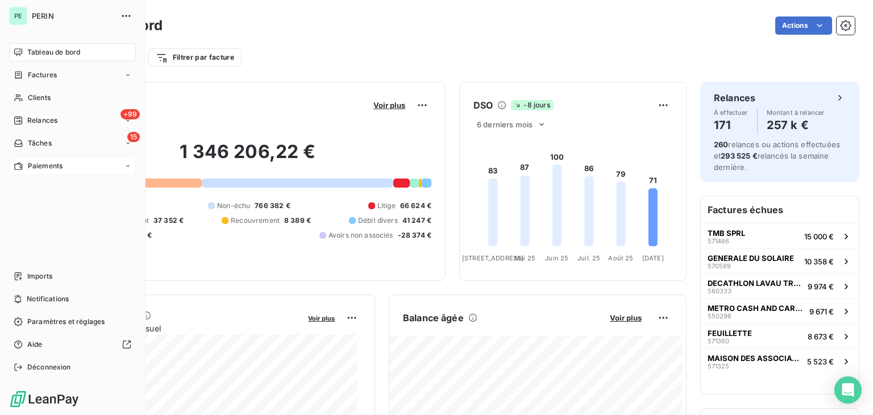
click at [26, 167] on div "Paiements" at bounding box center [38, 166] width 49 height 10
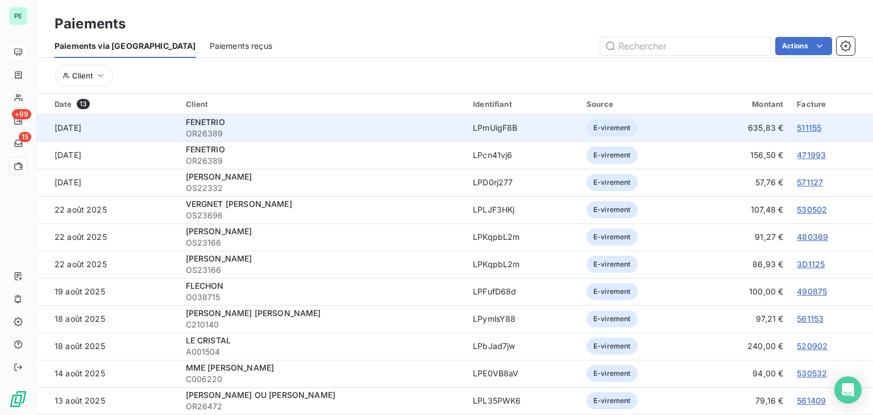
click at [202, 125] on span "FENETRIO" at bounding box center [205, 122] width 39 height 10
click at [212, 131] on span "OR26389" at bounding box center [323, 133] width 274 height 11
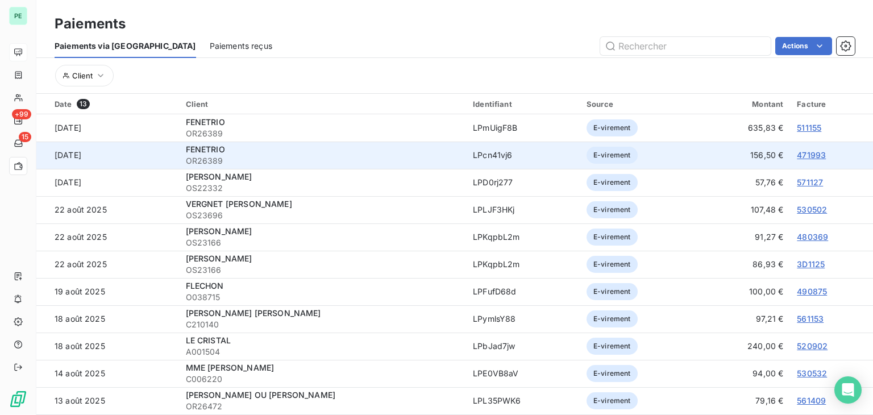
click at [806, 155] on link "471993" at bounding box center [811, 155] width 29 height 10
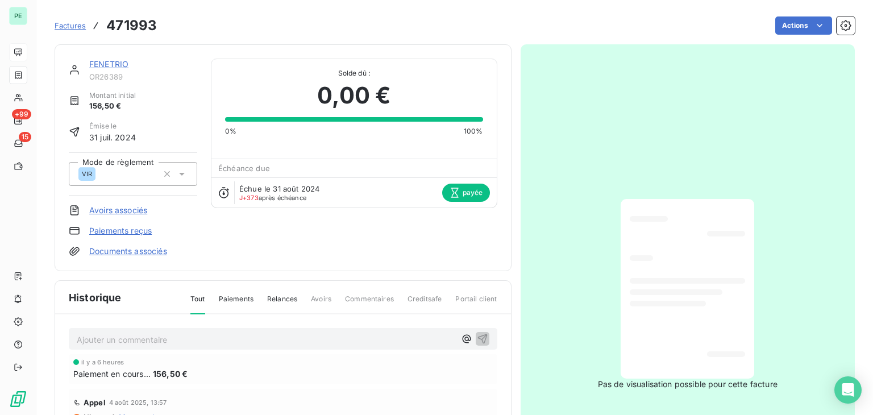
click at [107, 64] on link "FENETRIO" at bounding box center [108, 64] width 39 height 10
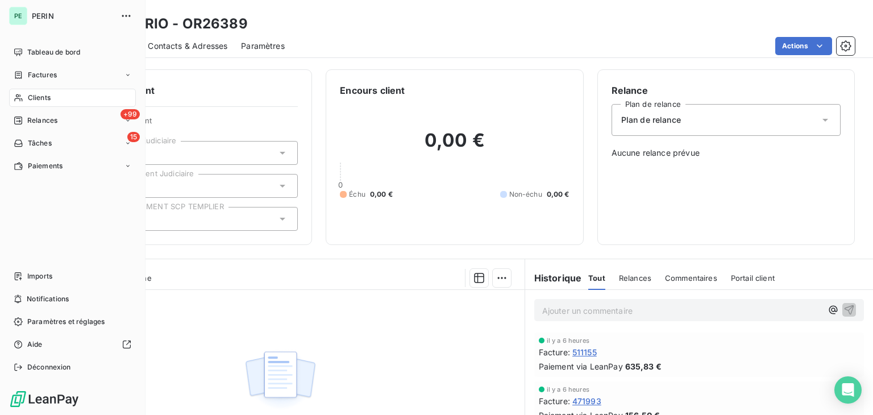
click at [23, 44] on div "Tableau de bord" at bounding box center [72, 52] width 127 height 18
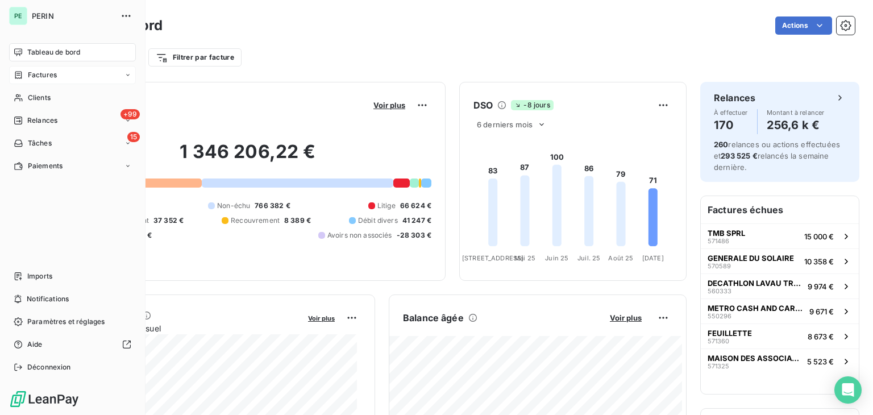
click at [28, 78] on span "Factures" at bounding box center [42, 75] width 29 height 10
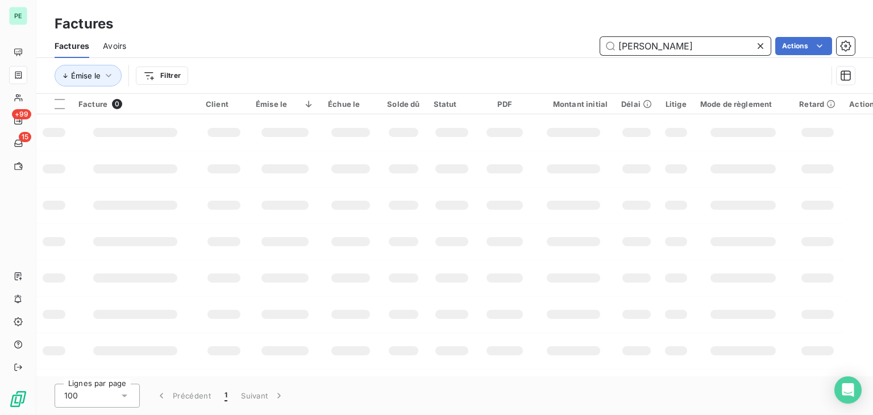
drag, startPoint x: 685, startPoint y: 48, endPoint x: 570, endPoint y: 48, distance: 114.3
click at [570, 48] on div "[PERSON_NAME] Actions" at bounding box center [497, 46] width 715 height 18
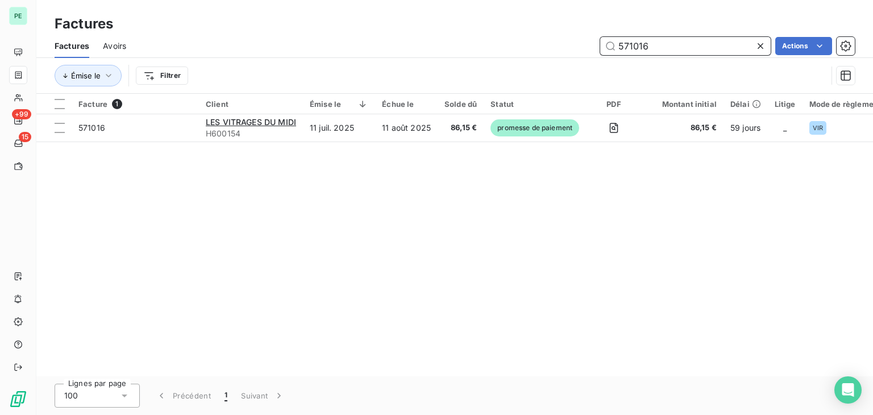
drag, startPoint x: 662, startPoint y: 48, endPoint x: 580, endPoint y: 50, distance: 81.9
click at [580, 50] on div "571016 Actions" at bounding box center [497, 46] width 715 height 18
drag, startPoint x: 687, startPoint y: 44, endPoint x: 512, endPoint y: 53, distance: 175.4
click at [512, 53] on div "570115 Actions" at bounding box center [497, 46] width 715 height 18
drag, startPoint x: 670, startPoint y: 48, endPoint x: 568, endPoint y: 48, distance: 102.3
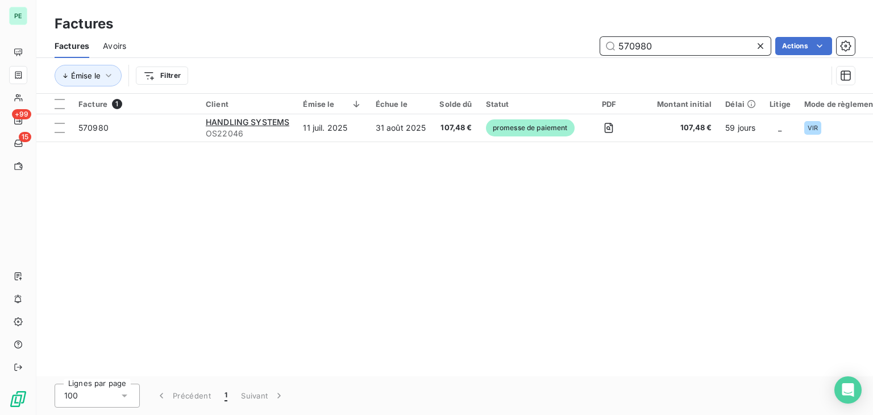
click at [568, 48] on div "570980 Actions" at bounding box center [497, 46] width 715 height 18
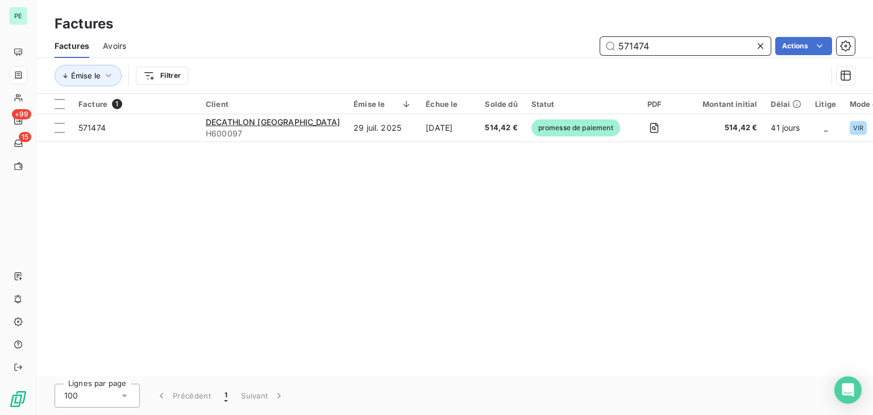
drag, startPoint x: 669, startPoint y: 48, endPoint x: 600, endPoint y: 48, distance: 68.2
click at [600, 48] on input "571474" at bounding box center [685, 46] width 171 height 18
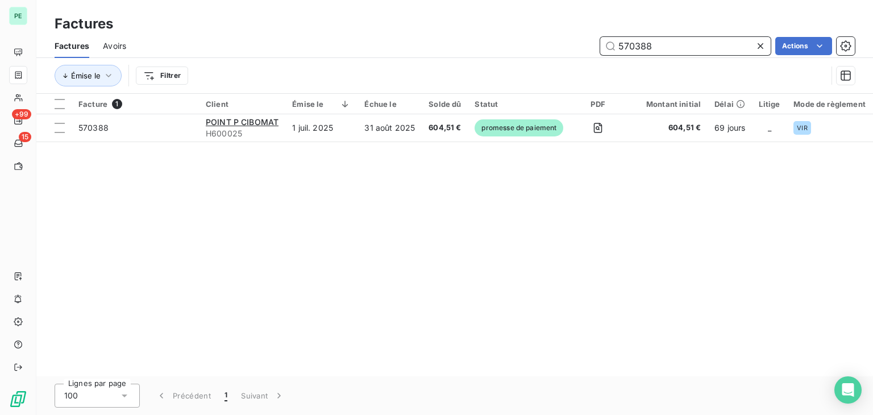
drag, startPoint x: 632, startPoint y: 46, endPoint x: 730, endPoint y: 46, distance: 98.4
click at [729, 46] on input "570388" at bounding box center [685, 46] width 171 height 18
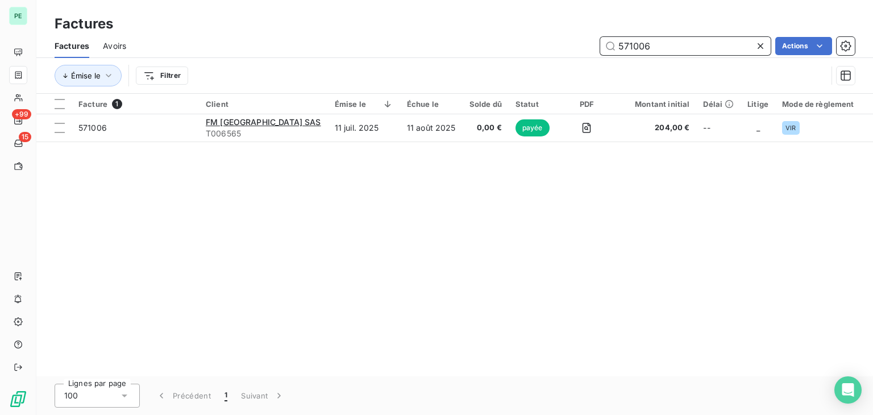
drag, startPoint x: 707, startPoint y: 51, endPoint x: 508, endPoint y: 51, distance: 199.0
click at [508, 51] on div "571006 Actions" at bounding box center [497, 46] width 715 height 18
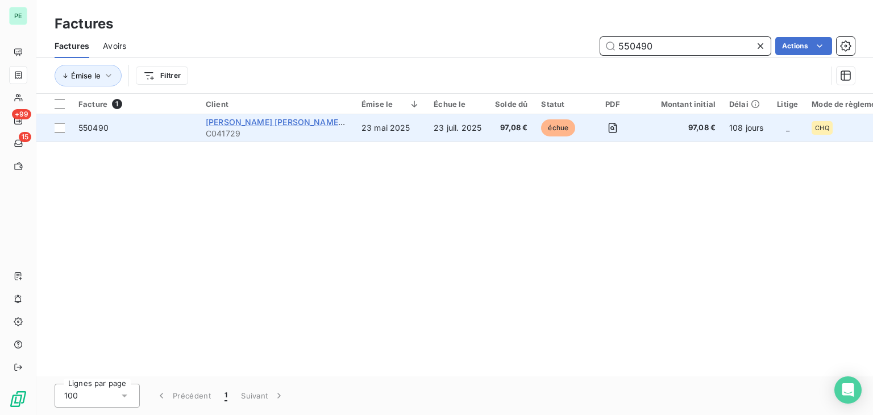
type input "550490"
click at [275, 118] on span "[PERSON_NAME] [PERSON_NAME] FRANCE NORD SAS" at bounding box center [313, 122] width 214 height 10
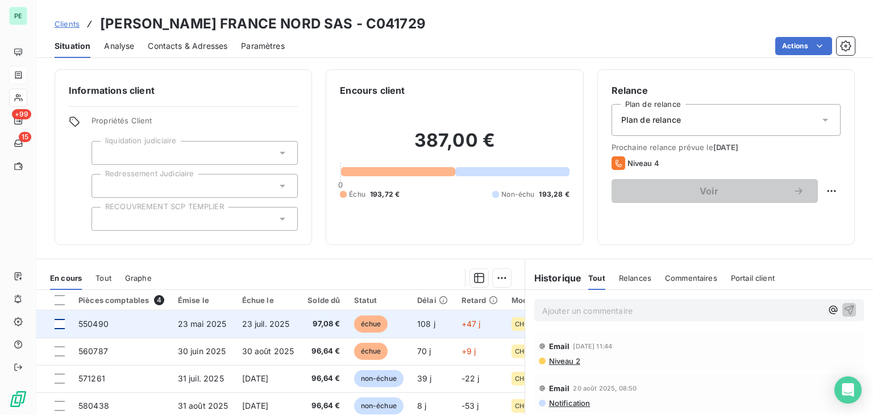
click at [61, 324] on div at bounding box center [60, 324] width 10 height 10
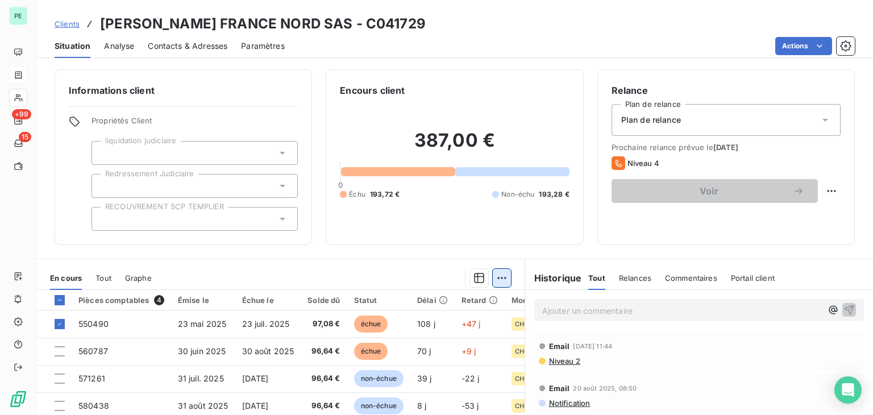
click at [498, 279] on html "PE +99 15 Clients [PERSON_NAME] [PERSON_NAME] FRANCE NORD SAS - C041729 Situati…" at bounding box center [436, 207] width 873 height 415
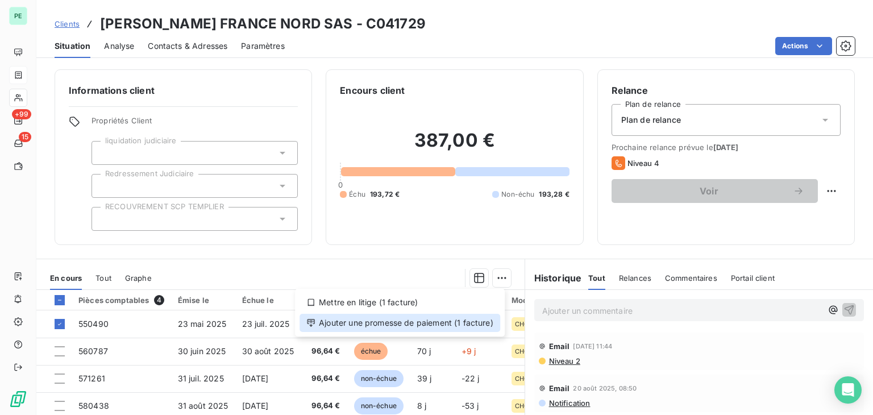
click at [453, 324] on div "Ajouter une promesse de paiement (1 facture)" at bounding box center [400, 323] width 201 height 18
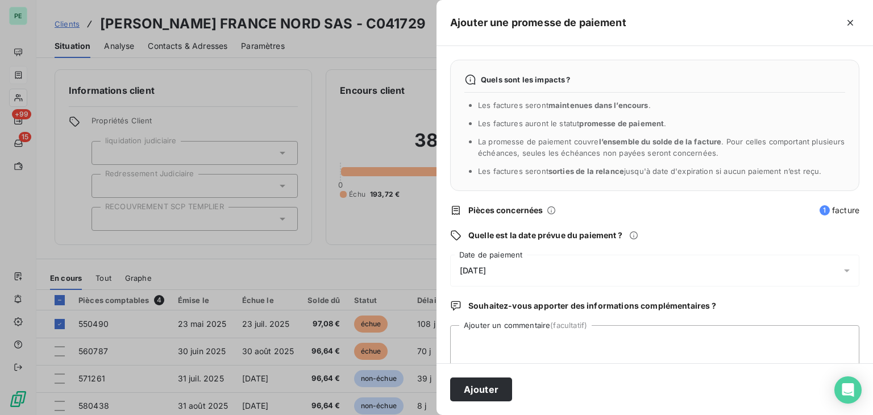
click at [842, 272] on icon at bounding box center [847, 270] width 11 height 11
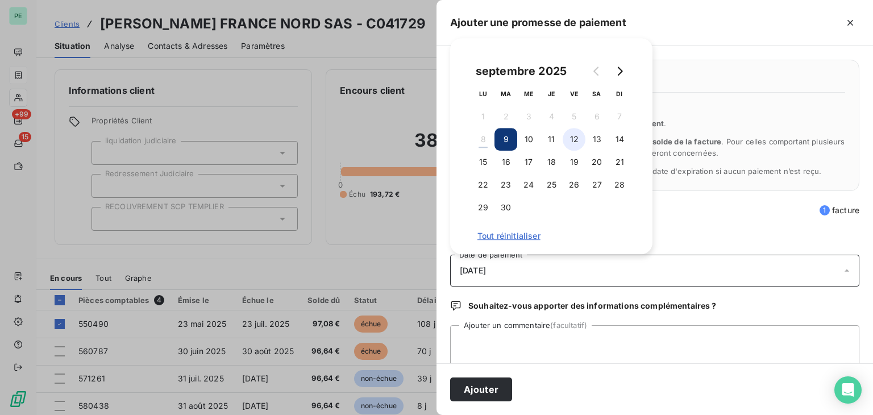
click at [578, 144] on button "12" at bounding box center [574, 139] width 23 height 23
click at [494, 393] on button "Ajouter" at bounding box center [481, 390] width 62 height 24
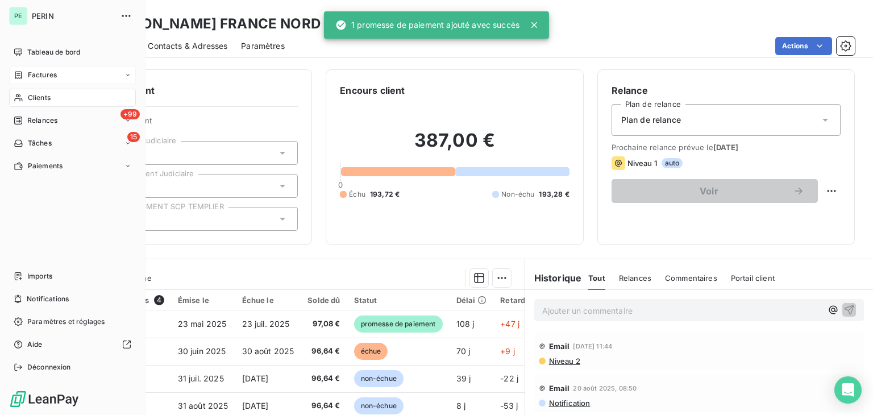
click at [28, 76] on span "Factures" at bounding box center [42, 75] width 29 height 10
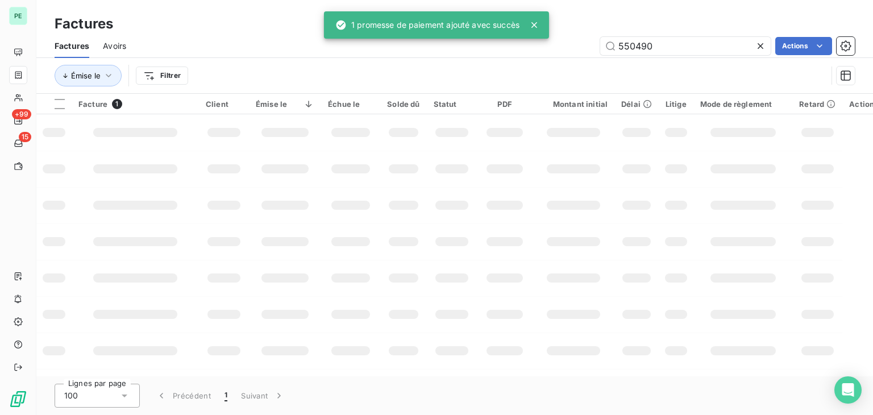
drag, startPoint x: 686, startPoint y: 45, endPoint x: 576, endPoint y: 44, distance: 110.3
click at [576, 44] on div "550490 Actions" at bounding box center [497, 46] width 715 height 18
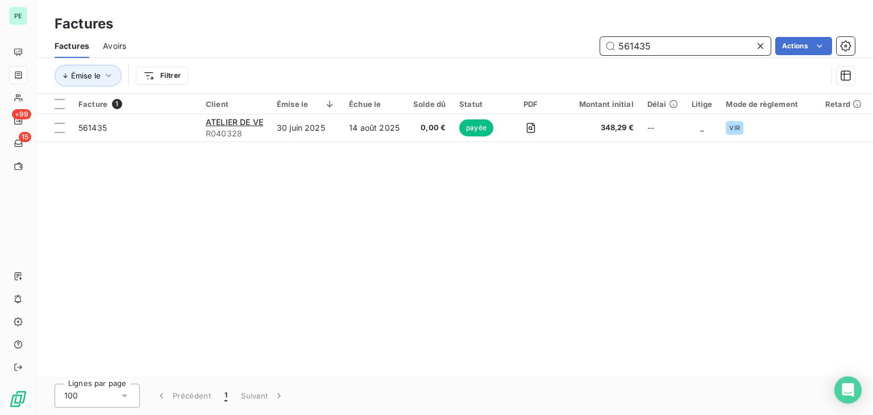
drag, startPoint x: 655, startPoint y: 43, endPoint x: 600, endPoint y: 45, distance: 55.2
click at [600, 45] on input "561435" at bounding box center [685, 46] width 171 height 18
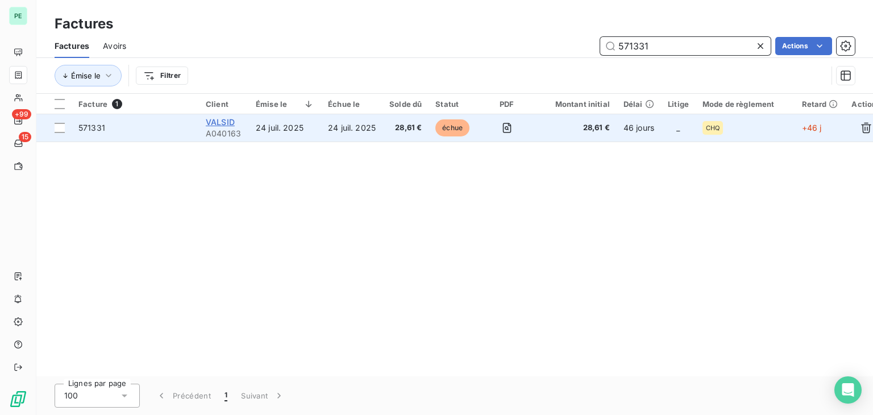
type input "571331"
click at [221, 122] on span "VALSID" at bounding box center [220, 122] width 29 height 10
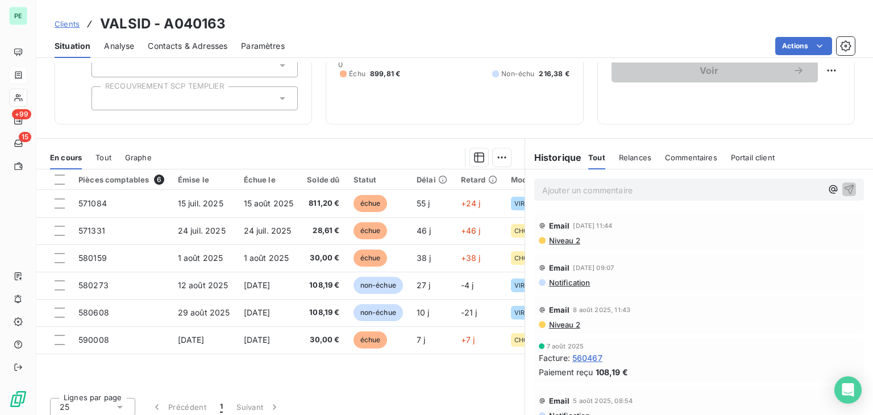
scroll to position [127, 0]
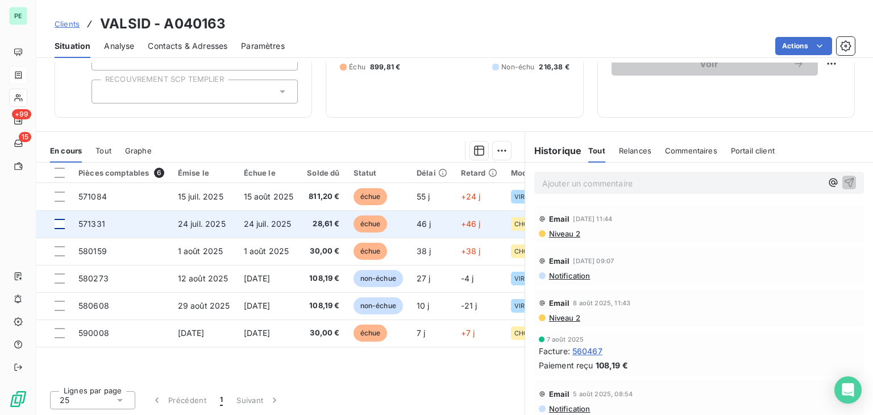
click at [61, 225] on div at bounding box center [60, 224] width 10 height 10
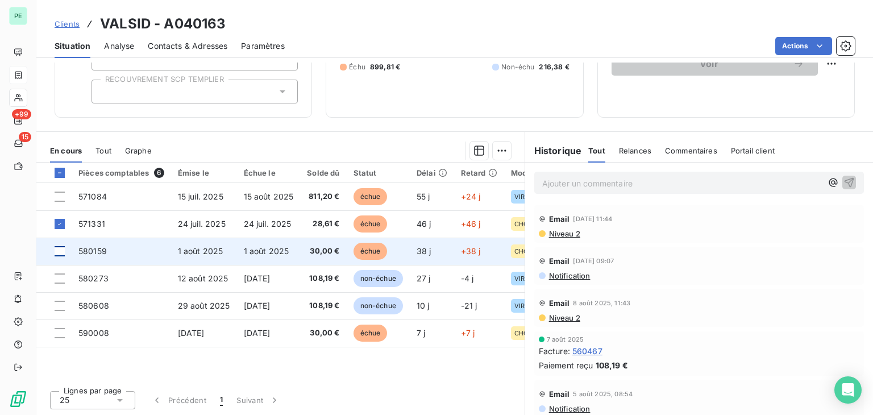
click at [61, 252] on div at bounding box center [60, 251] width 10 height 10
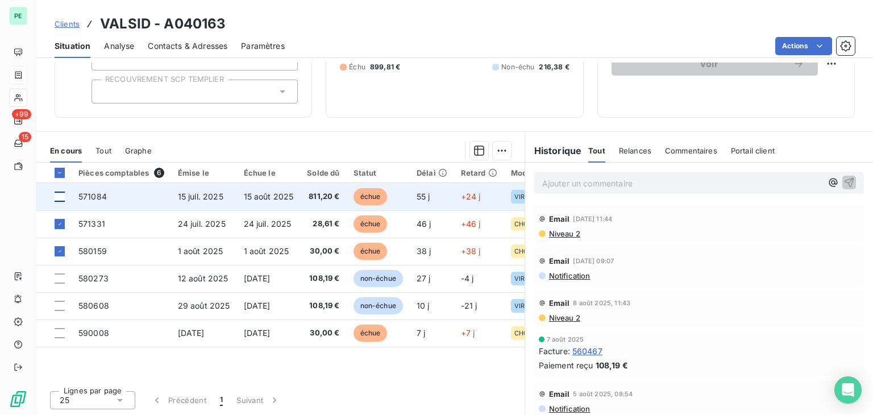
click at [61, 198] on div at bounding box center [60, 197] width 10 height 10
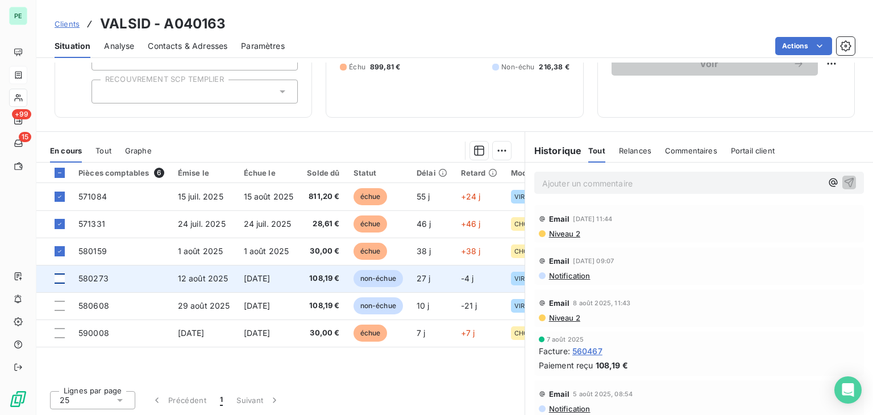
click at [58, 278] on div at bounding box center [60, 278] width 10 height 10
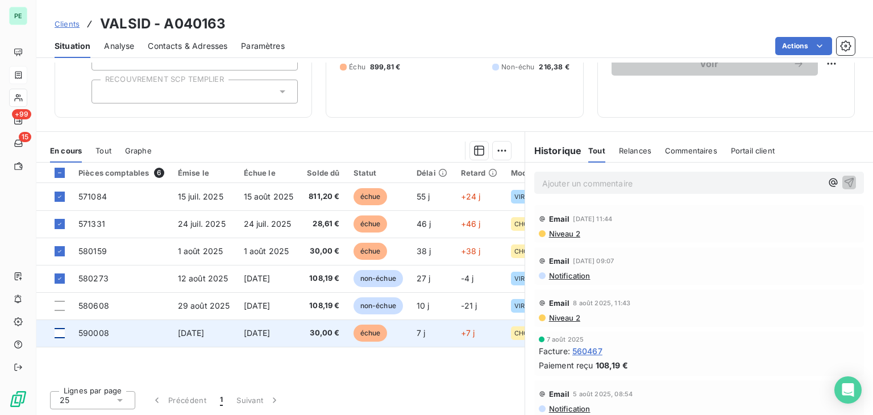
click at [61, 331] on div at bounding box center [60, 333] width 10 height 10
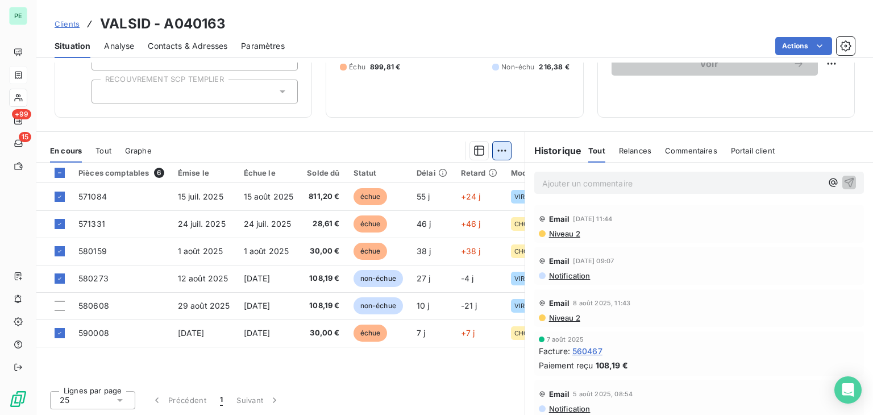
click at [492, 149] on html "PE +99 15 Clients VALSID - A040163 Situation Analyse Contacts & Adresses Paramè…" at bounding box center [436, 207] width 873 height 415
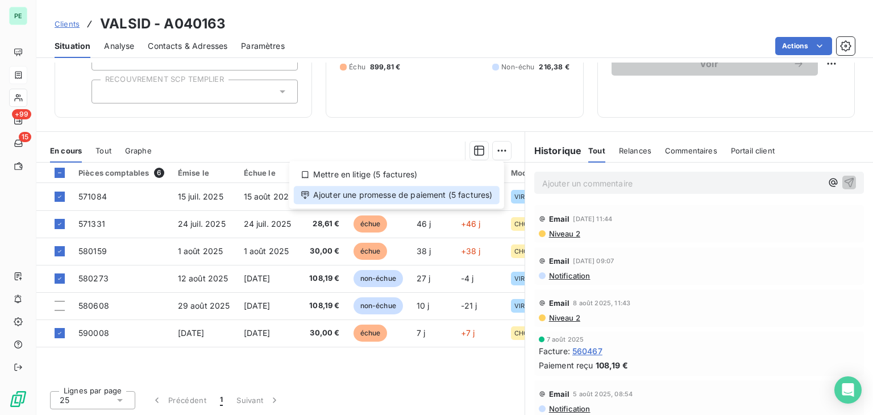
click at [369, 196] on div "Ajouter une promesse de paiement (5 factures)" at bounding box center [397, 195] width 206 height 18
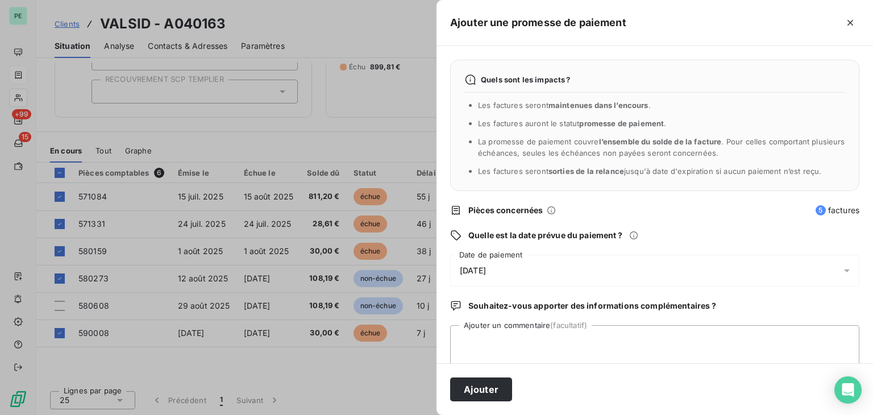
click at [554, 269] on div "[DATE]" at bounding box center [654, 271] width 409 height 32
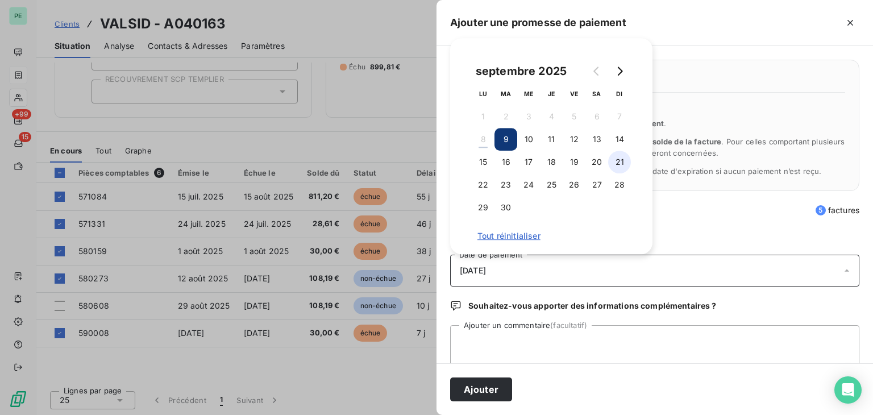
click at [614, 159] on button "21" at bounding box center [619, 162] width 23 height 23
click at [476, 390] on button "Ajouter" at bounding box center [481, 390] width 62 height 24
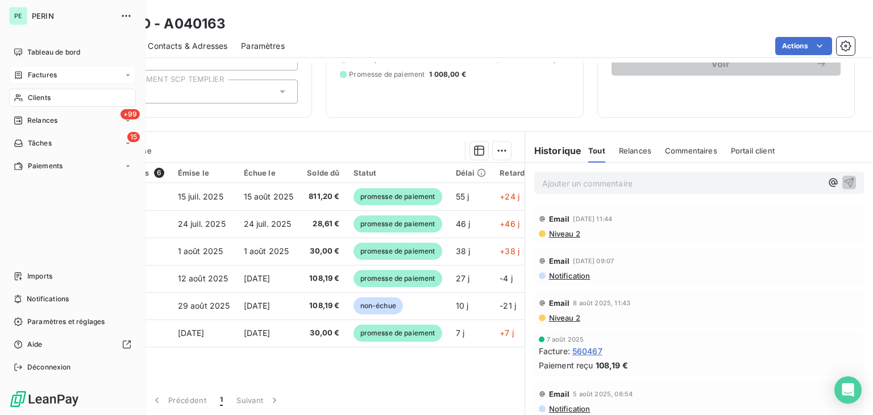
click at [62, 70] on div "Factures" at bounding box center [72, 75] width 127 height 18
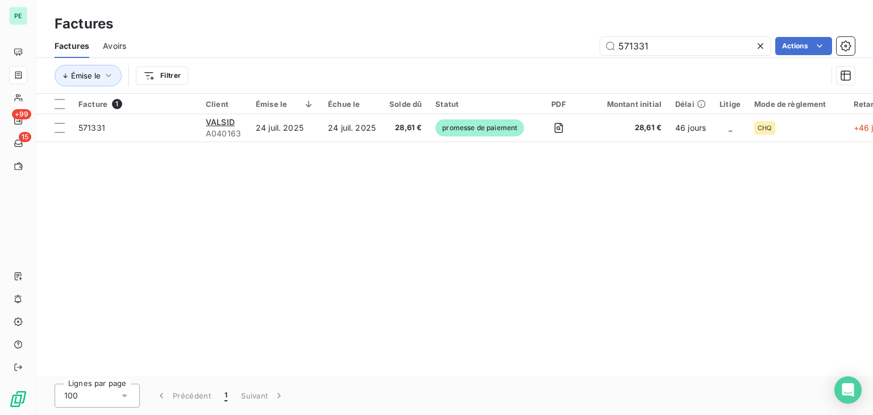
drag, startPoint x: 709, startPoint y: 43, endPoint x: 541, endPoint y: 43, distance: 167.7
click at [541, 43] on div "571331 Actions" at bounding box center [497, 46] width 715 height 18
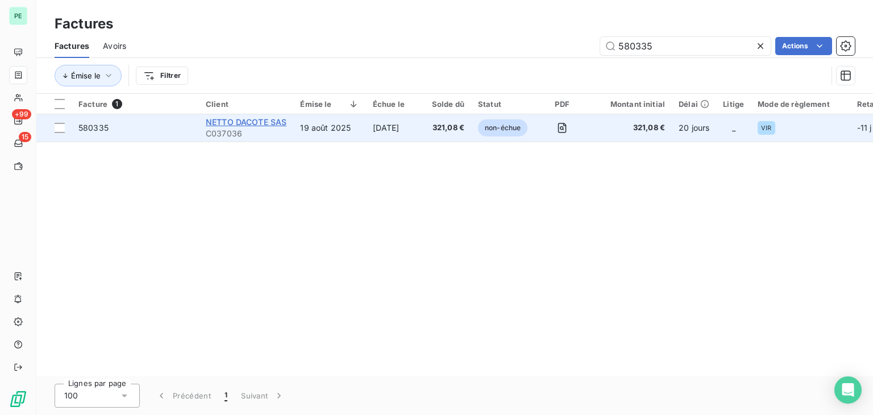
type input "580335"
click at [242, 120] on span "NETTO DACOTE SAS" at bounding box center [246, 122] width 81 height 10
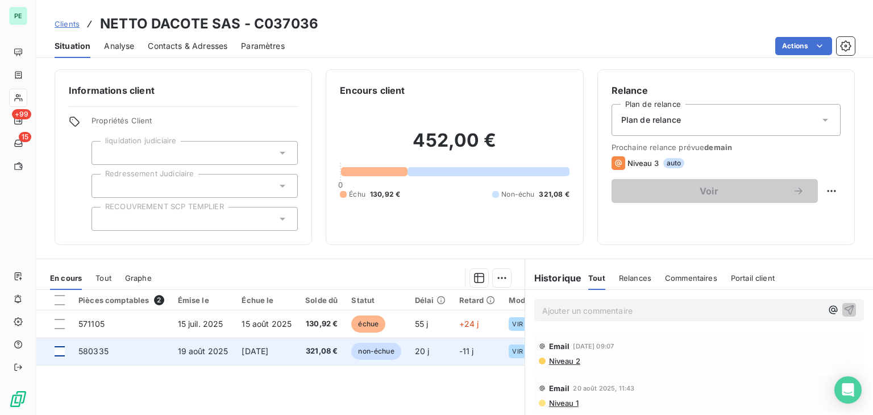
click at [63, 351] on div at bounding box center [60, 351] width 10 height 10
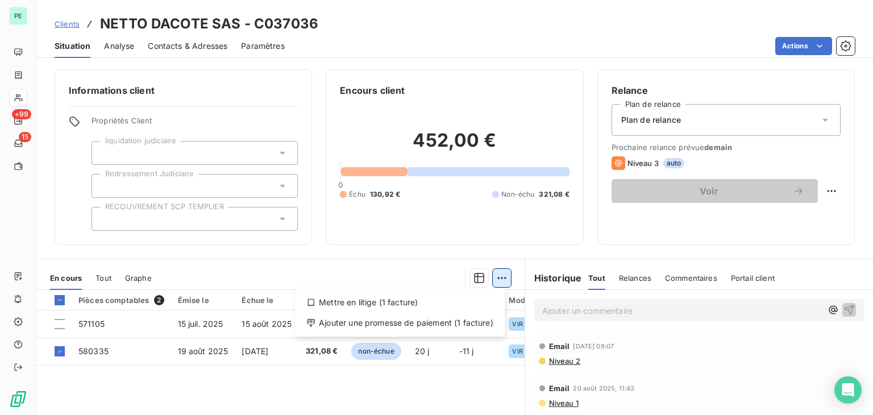
click at [501, 278] on html "PE +99 15 Clients NETTO DACOTE SAS - C037036 Situation Analyse Contacts & Adres…" at bounding box center [436, 207] width 873 height 415
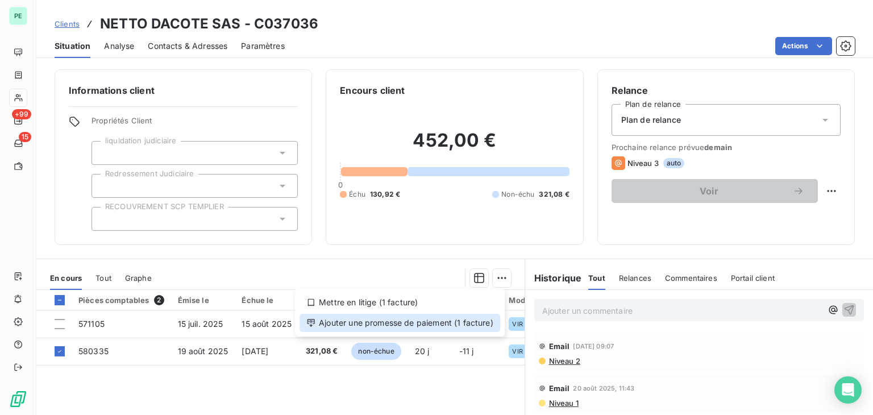
click at [371, 319] on div "Ajouter une promesse de paiement (1 facture)" at bounding box center [400, 323] width 201 height 18
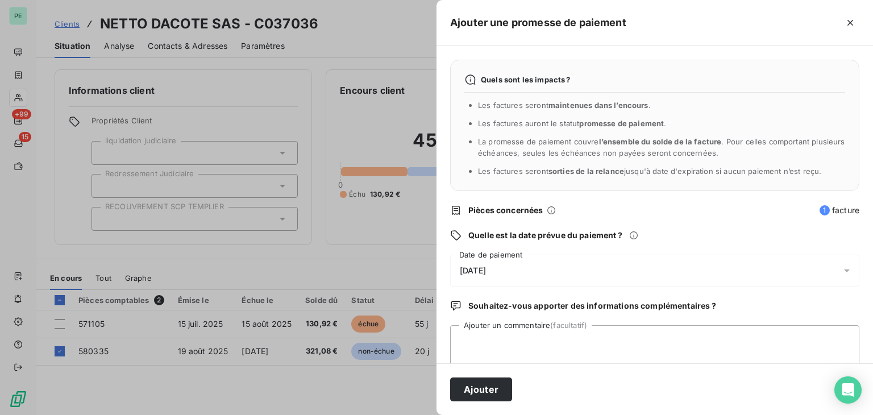
click at [526, 267] on div "[DATE]" at bounding box center [654, 271] width 409 height 32
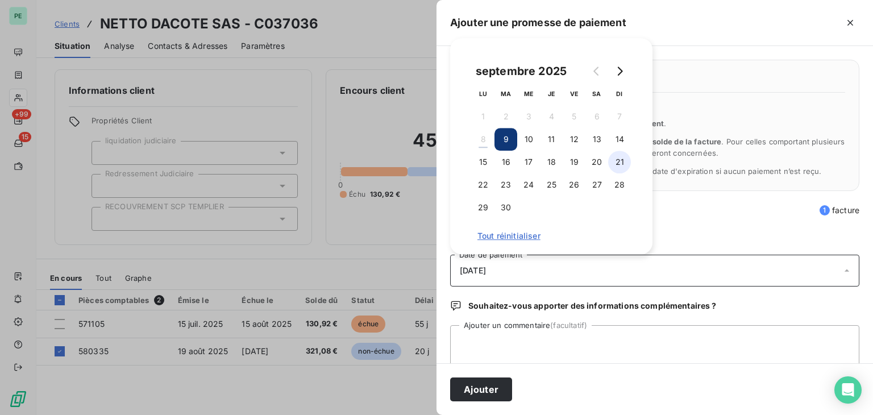
click at [622, 160] on button "21" at bounding box center [619, 162] width 23 height 23
click at [537, 350] on textarea "Ajouter un commentaire (facultatif)" at bounding box center [654, 346] width 409 height 43
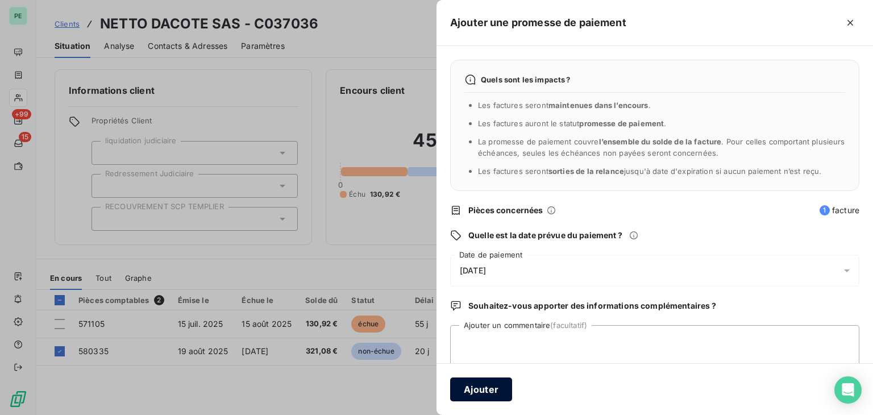
click at [498, 379] on button "Ajouter" at bounding box center [481, 390] width 62 height 24
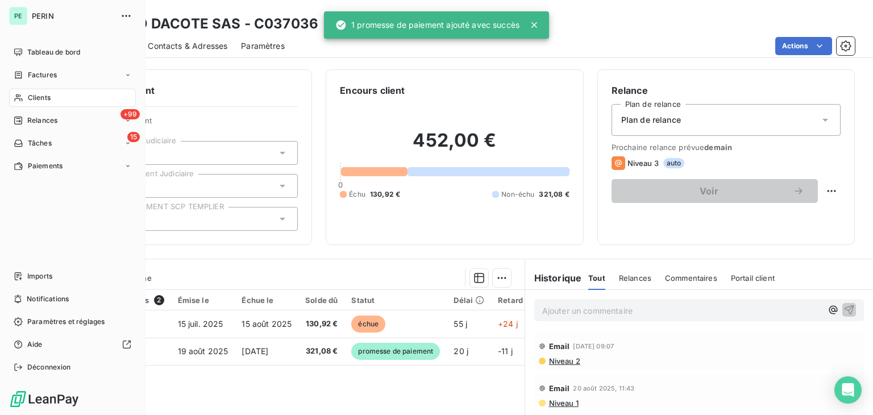
drag, startPoint x: 35, startPoint y: 77, endPoint x: 85, endPoint y: 69, distance: 50.7
click at [35, 77] on span "Factures" at bounding box center [42, 75] width 29 height 10
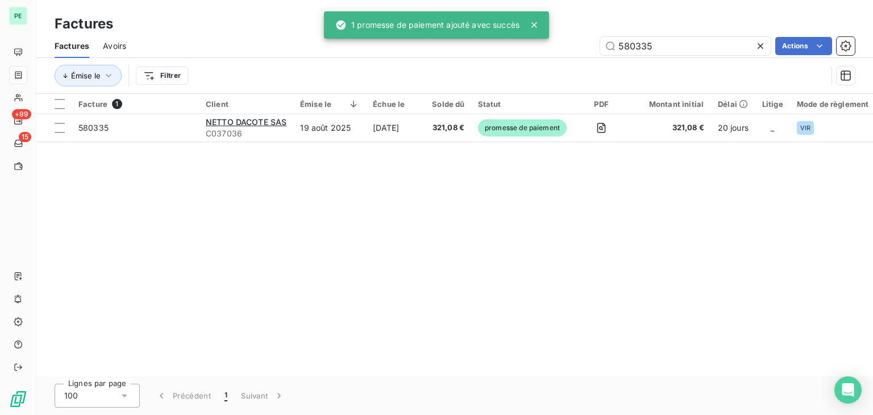
drag, startPoint x: 674, startPoint y: 51, endPoint x: 581, endPoint y: 49, distance: 93.8
click at [581, 49] on div "580335 Actions" at bounding box center [497, 46] width 715 height 18
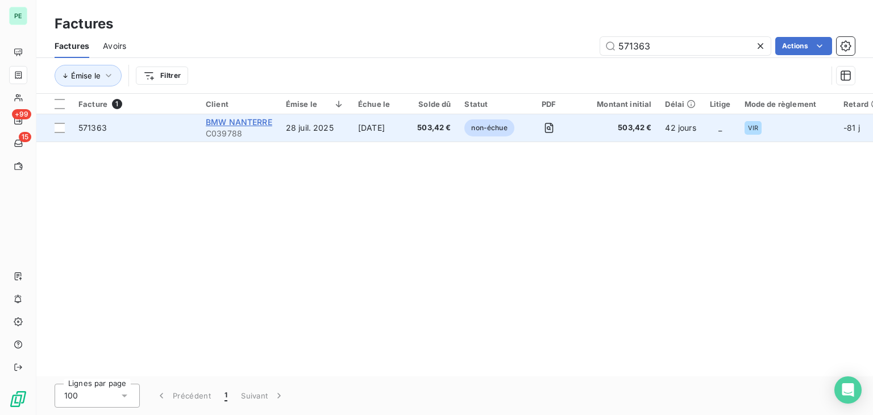
type input "571363"
click at [239, 123] on span "BMW NANTERRE" at bounding box center [239, 122] width 67 height 10
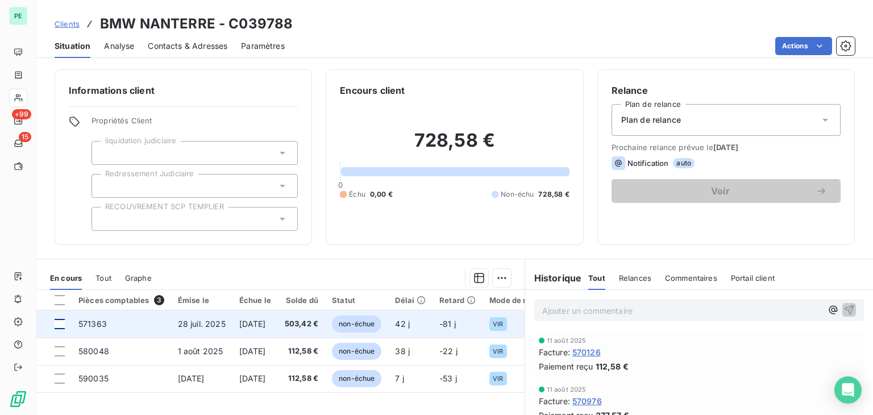
click at [61, 322] on div at bounding box center [60, 324] width 10 height 10
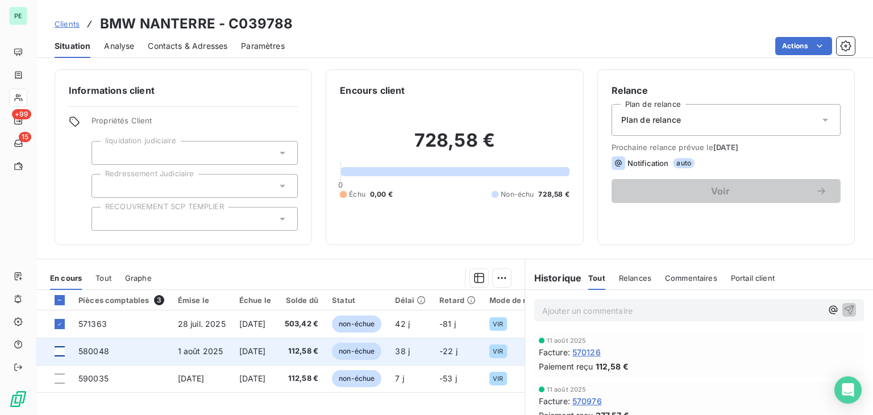
click at [60, 351] on div at bounding box center [60, 351] width 10 height 10
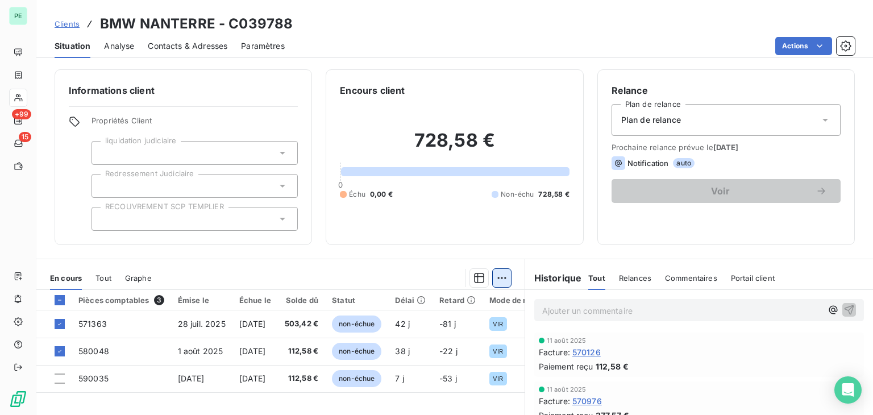
click at [501, 283] on html "PE +99 15 Clients BMW NANTERRE - C039788 Situation Analyse Contacts & Adresses …" at bounding box center [436, 207] width 873 height 415
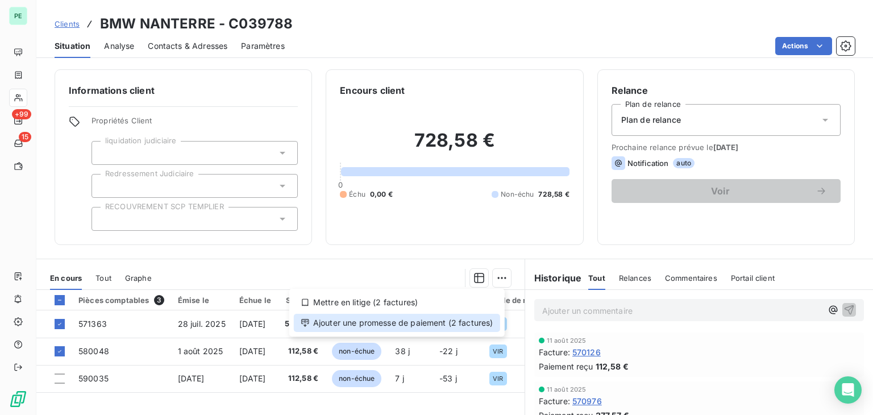
click at [487, 320] on div "Ajouter une promesse de paiement (2 factures)" at bounding box center [397, 323] width 206 height 18
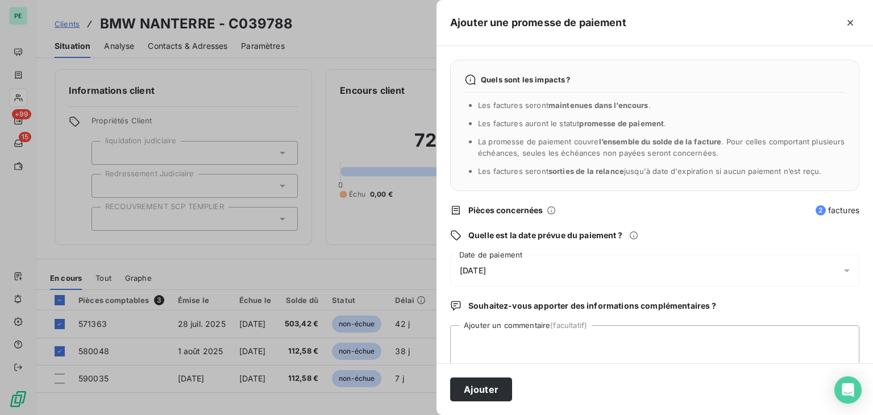
click at [634, 276] on div "[DATE]" at bounding box center [654, 271] width 409 height 32
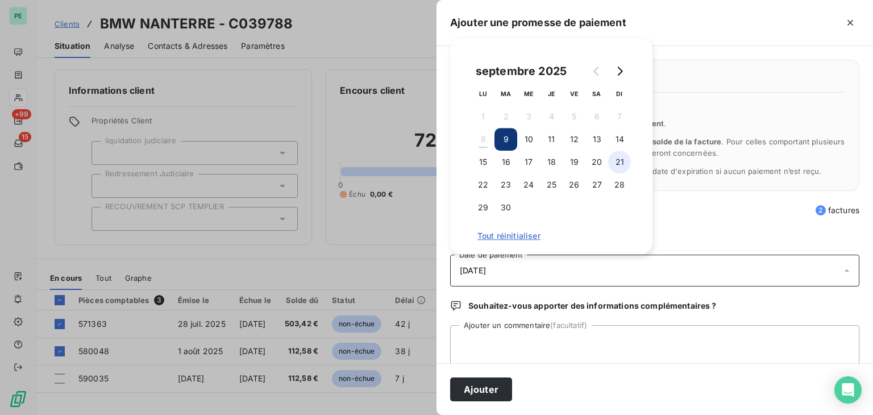
click at [617, 165] on button "21" at bounding box center [619, 162] width 23 height 23
click at [494, 388] on button "Ajouter" at bounding box center [481, 390] width 62 height 24
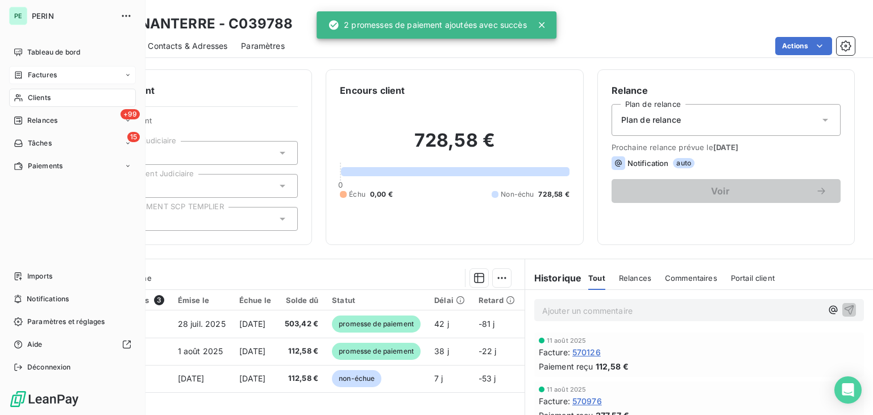
click at [20, 77] on icon at bounding box center [19, 75] width 10 height 9
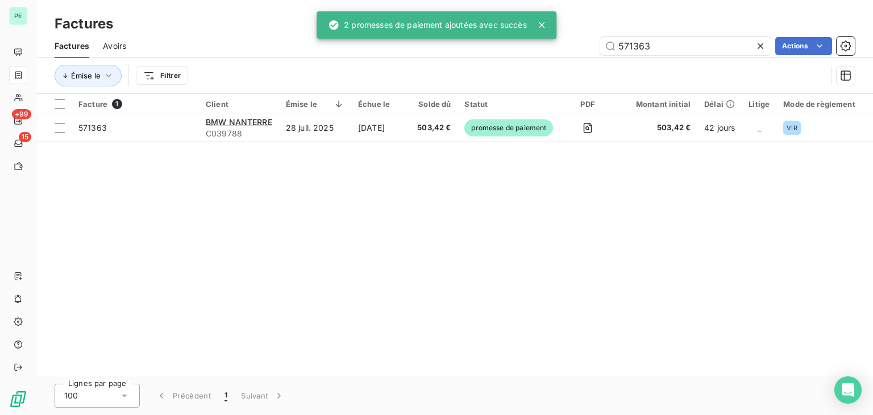
drag, startPoint x: 701, startPoint y: 44, endPoint x: 524, endPoint y: 40, distance: 176.3
click at [524, 40] on div "PE +99 15 Factures Factures Avoirs 571363 Actions Émise le Filtrer Facture 1 Cl…" at bounding box center [436, 207] width 873 height 415
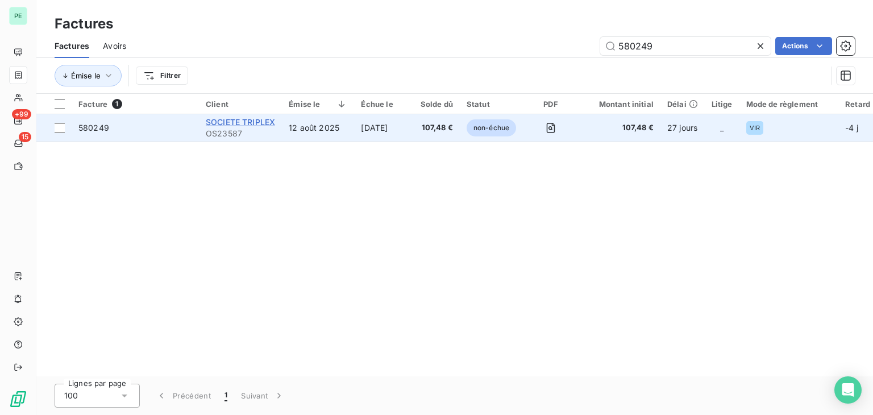
type input "580249"
click at [228, 122] on span "SOCIETE TRIPLEX" at bounding box center [240, 122] width 69 height 10
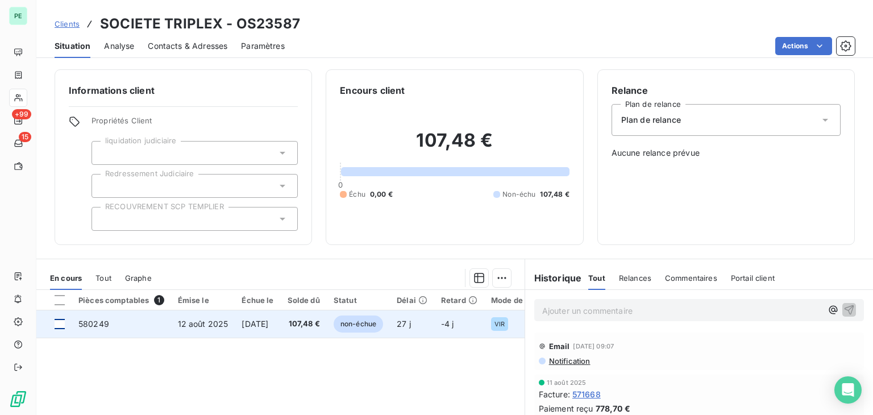
click at [58, 321] on div at bounding box center [60, 324] width 10 height 10
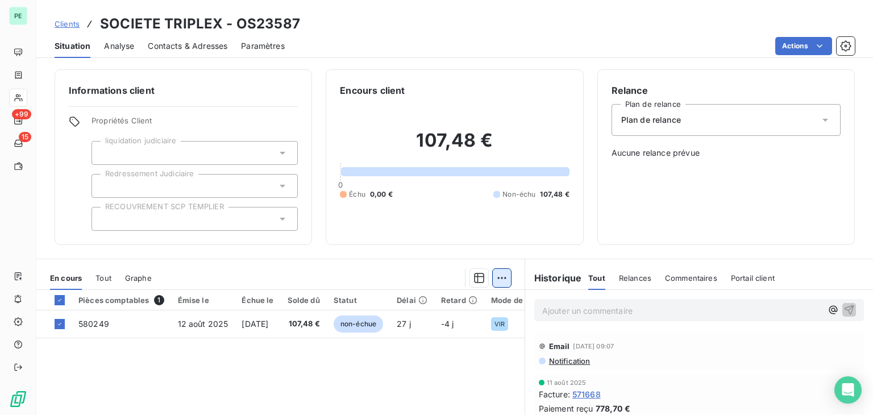
click at [498, 280] on html "PE +99 15 Clients SOCIETE TRIPLEX - OS23587 Situation Analyse Contacts & Adress…" at bounding box center [436, 207] width 873 height 415
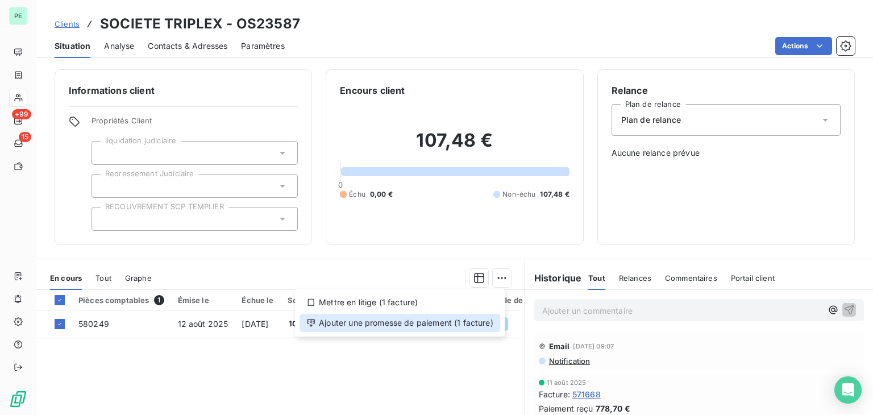
click at [414, 321] on div "Ajouter une promesse de paiement (1 facture)" at bounding box center [400, 323] width 201 height 18
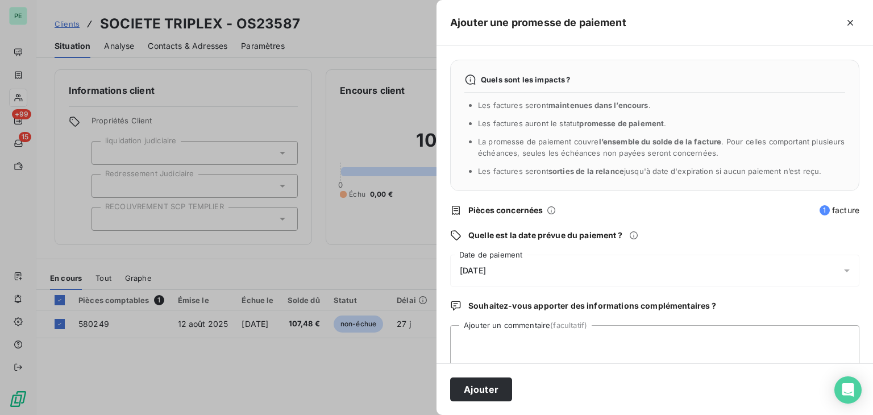
click at [541, 264] on div "[DATE]" at bounding box center [654, 271] width 409 height 32
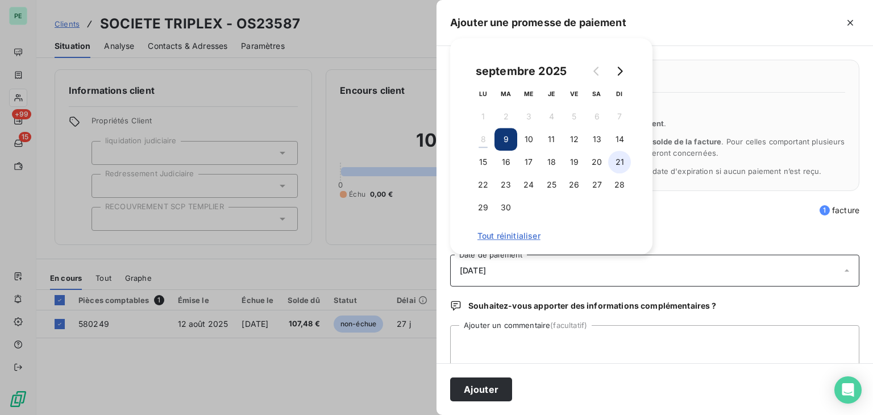
click at [619, 160] on button "21" at bounding box center [619, 162] width 23 height 23
click at [497, 382] on button "Ajouter" at bounding box center [481, 390] width 62 height 24
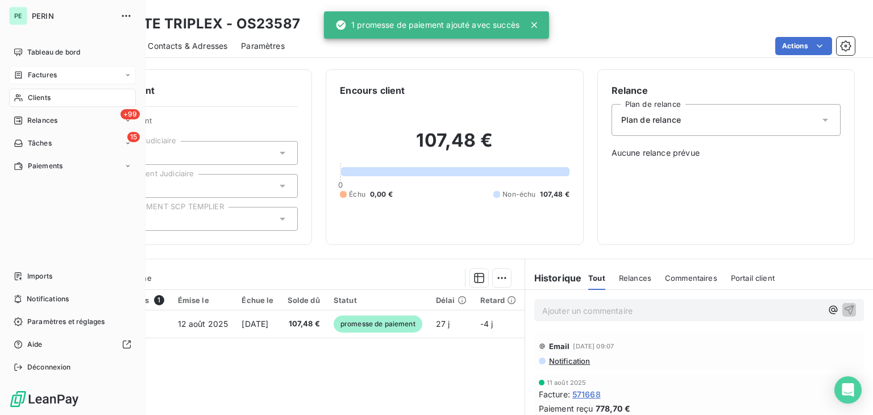
drag, startPoint x: 27, startPoint y: 74, endPoint x: 56, endPoint y: 69, distance: 29.4
click at [28, 74] on span "Factures" at bounding box center [42, 75] width 29 height 10
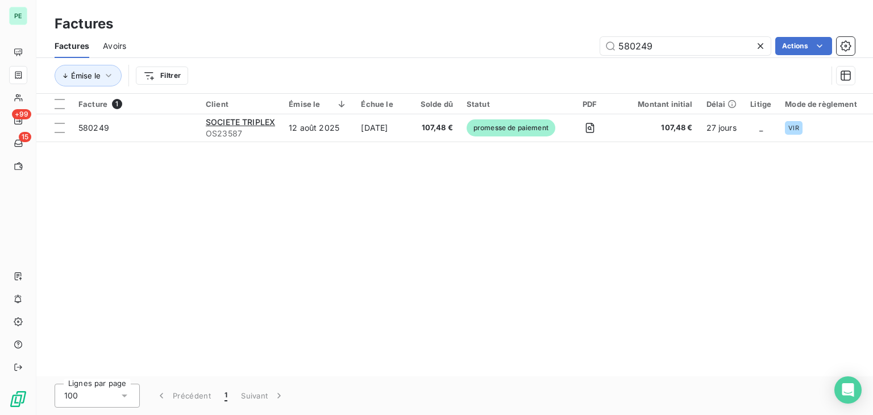
drag, startPoint x: 707, startPoint y: 44, endPoint x: 578, endPoint y: 46, distance: 129.7
click at [578, 46] on div "580249 Actions" at bounding box center [497, 46] width 715 height 18
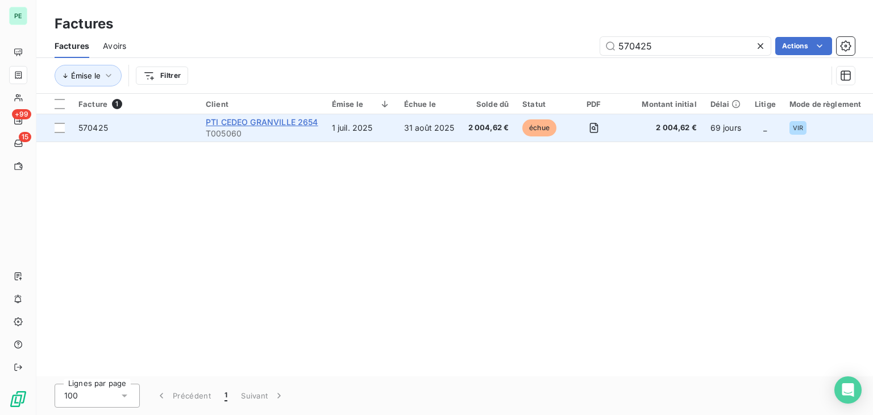
type input "570425"
click at [292, 123] on span "PTI CEDEO GRANVILLE 2654" at bounding box center [262, 122] width 113 height 10
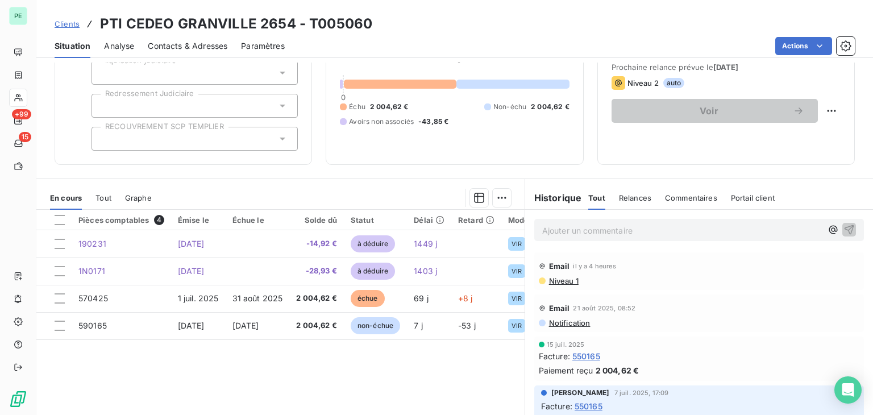
scroll to position [114, 0]
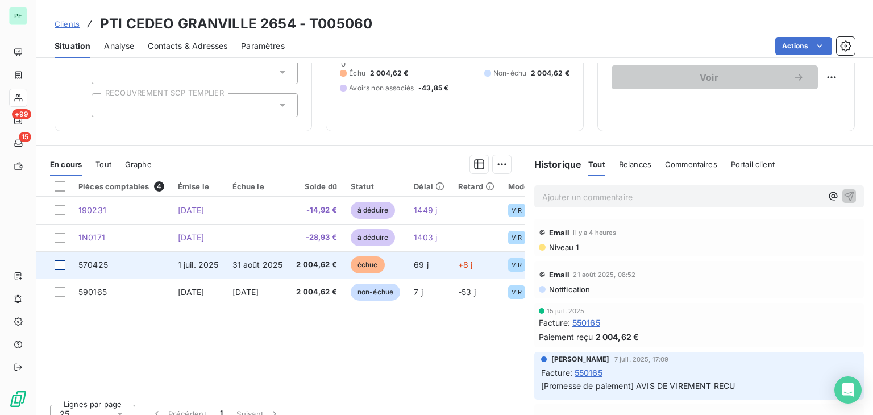
click at [61, 262] on div at bounding box center [60, 265] width 10 height 10
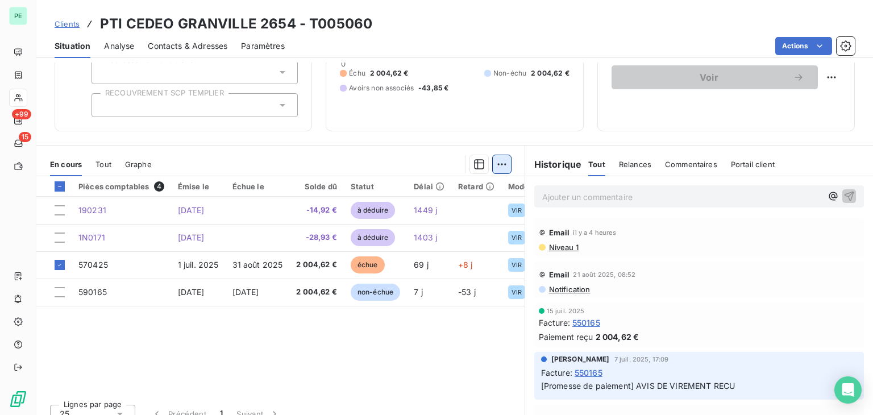
click at [493, 159] on html "PE +99 15 Clients PTI CEDEO GRANVILLE 2654 - T005060 Situation Analyse Contacts…" at bounding box center [436, 207] width 873 height 415
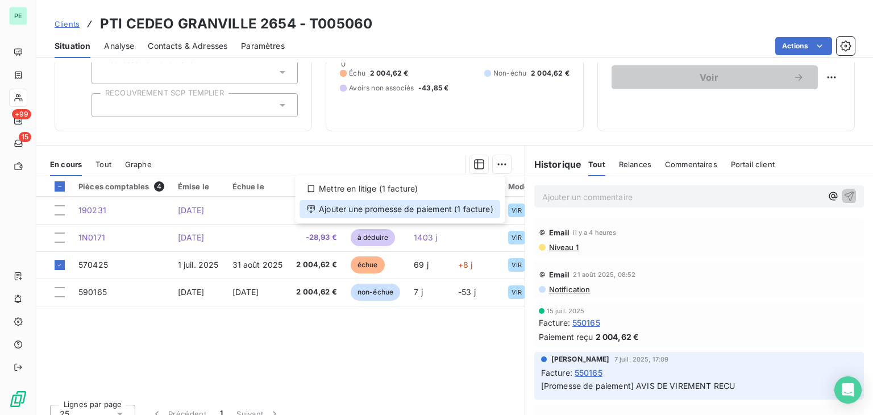
click at [455, 214] on div "Ajouter une promesse de paiement (1 facture)" at bounding box center [400, 209] width 201 height 18
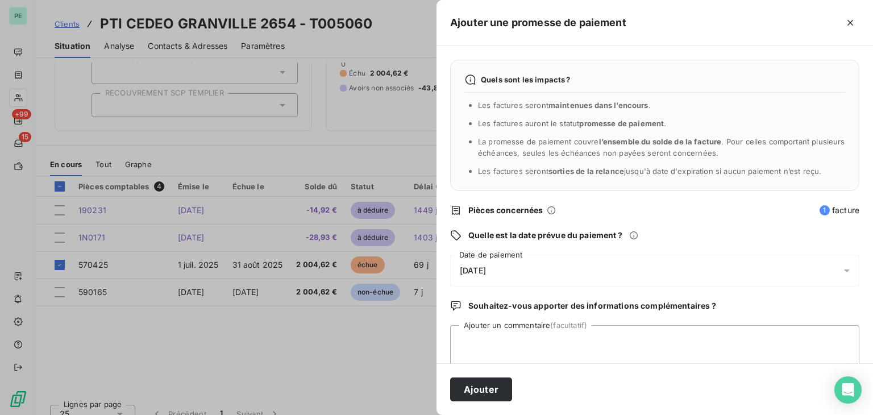
click at [589, 258] on div "[DATE]" at bounding box center [654, 271] width 409 height 32
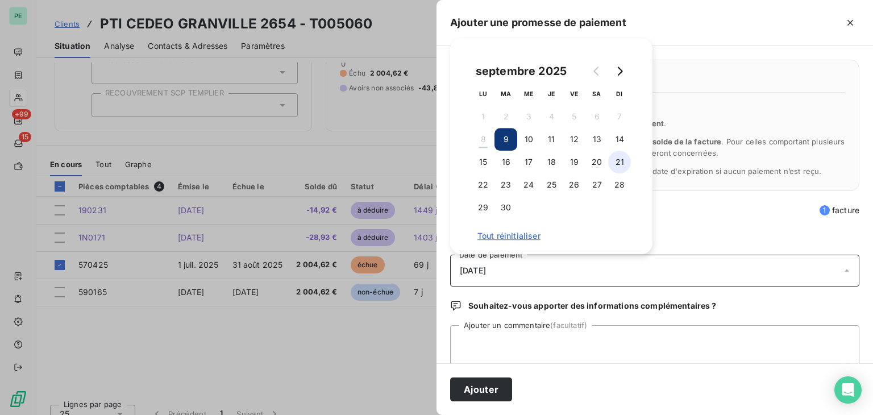
click at [615, 164] on button "21" at bounding box center [619, 162] width 23 height 23
click at [482, 391] on button "Ajouter" at bounding box center [481, 390] width 62 height 24
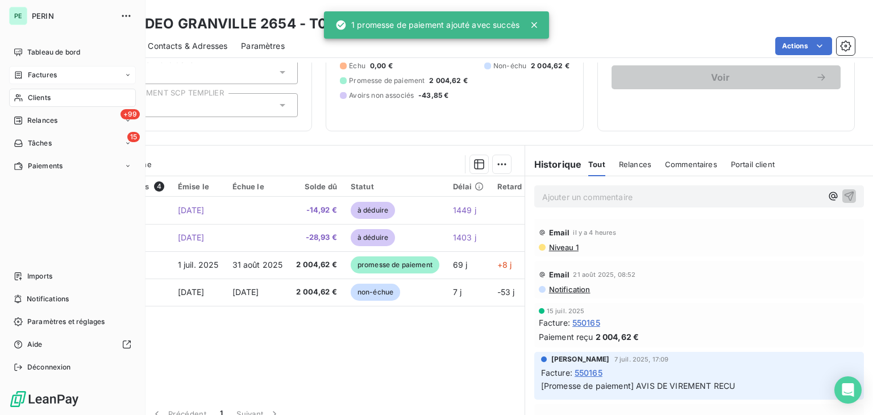
drag, startPoint x: 26, startPoint y: 71, endPoint x: 39, endPoint y: 72, distance: 12.5
click at [28, 72] on span "Factures" at bounding box center [42, 75] width 29 height 10
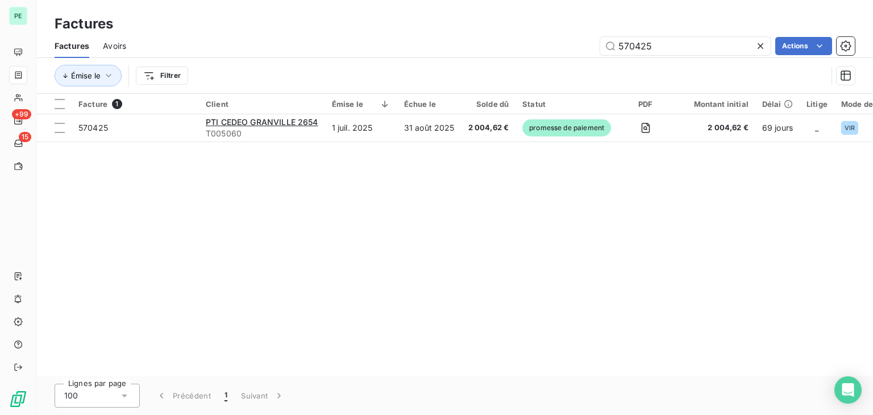
drag, startPoint x: 673, startPoint y: 39, endPoint x: 597, endPoint y: 44, distance: 76.3
click at [597, 44] on div "570425 Actions" at bounding box center [497, 46] width 715 height 18
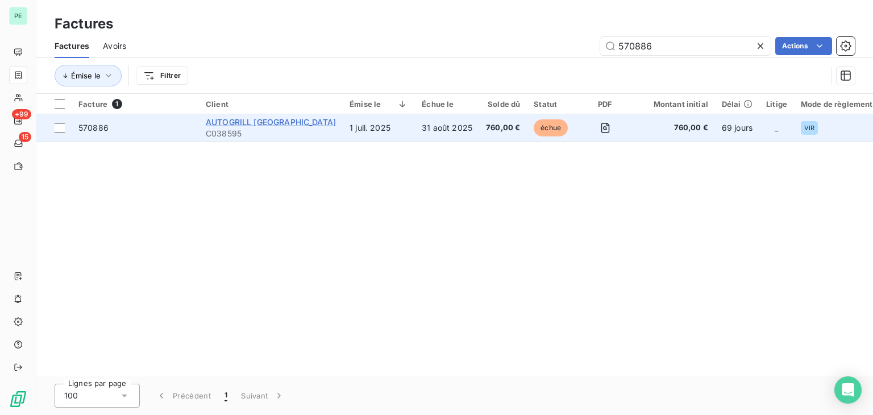
type input "570886"
click at [232, 126] on span "AUTOGRILL [GEOGRAPHIC_DATA]" at bounding box center [271, 122] width 130 height 10
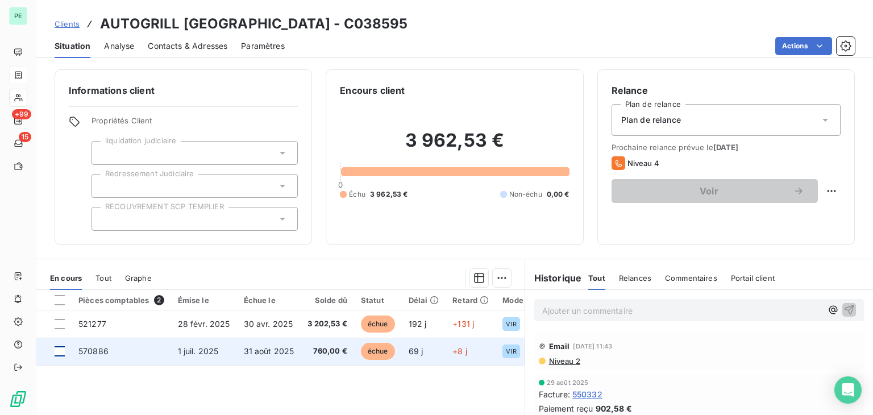
click at [61, 353] on div at bounding box center [60, 351] width 10 height 10
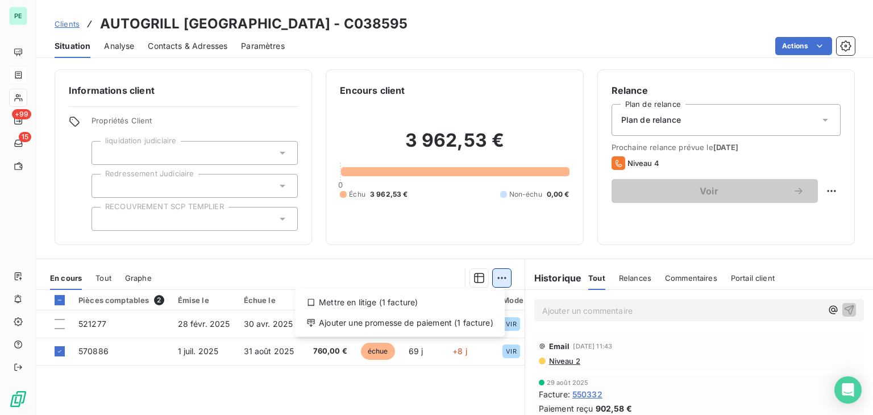
click at [496, 277] on html "PE +99 15 Clients AUTOGRILL [GEOGRAPHIC_DATA] - C038595 Situation Analyse Conta…" at bounding box center [436, 207] width 873 height 415
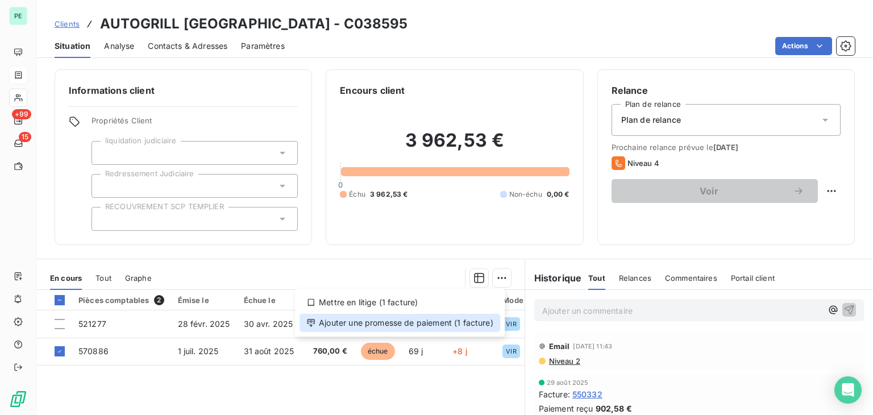
click at [427, 325] on div "Ajouter une promesse de paiement (1 facture)" at bounding box center [400, 323] width 201 height 18
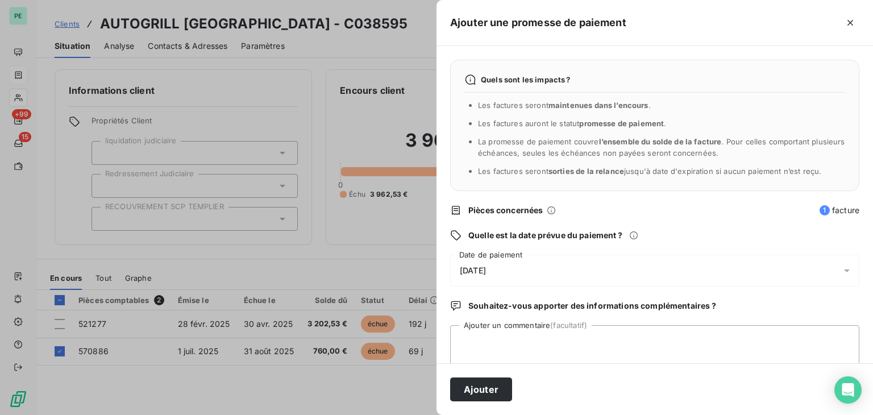
click at [503, 278] on div "[DATE]" at bounding box center [654, 271] width 409 height 32
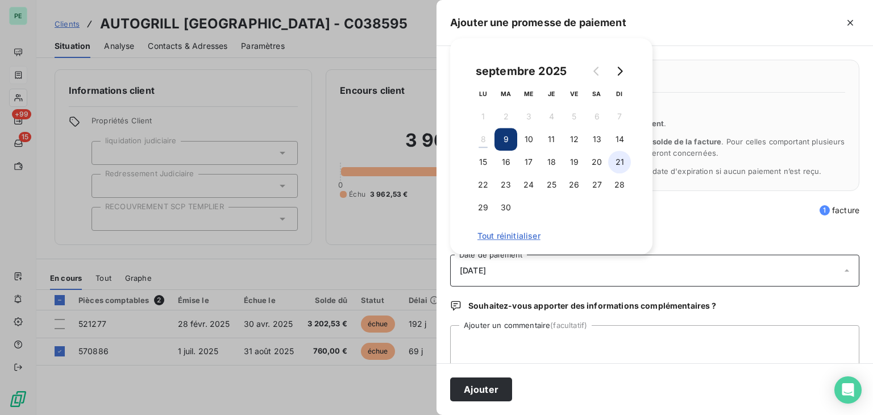
click at [622, 160] on button "21" at bounding box center [619, 162] width 23 height 23
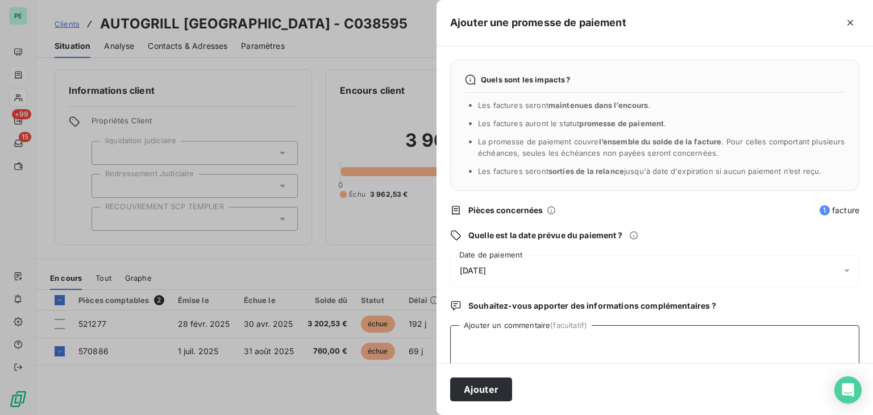
click at [500, 335] on textarea "Ajouter un commentaire (facultatif)" at bounding box center [654, 346] width 409 height 43
click at [499, 388] on button "Ajouter" at bounding box center [481, 390] width 62 height 24
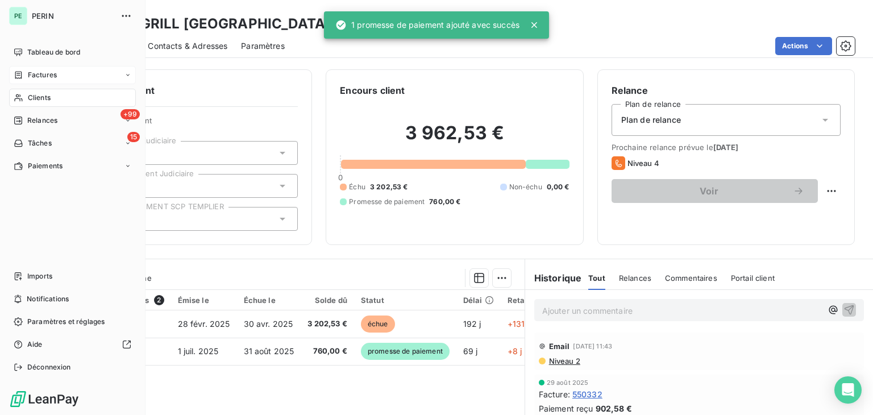
drag, startPoint x: 57, startPoint y: 74, endPoint x: 88, endPoint y: 74, distance: 30.7
click at [57, 74] on div "Factures" at bounding box center [72, 75] width 127 height 18
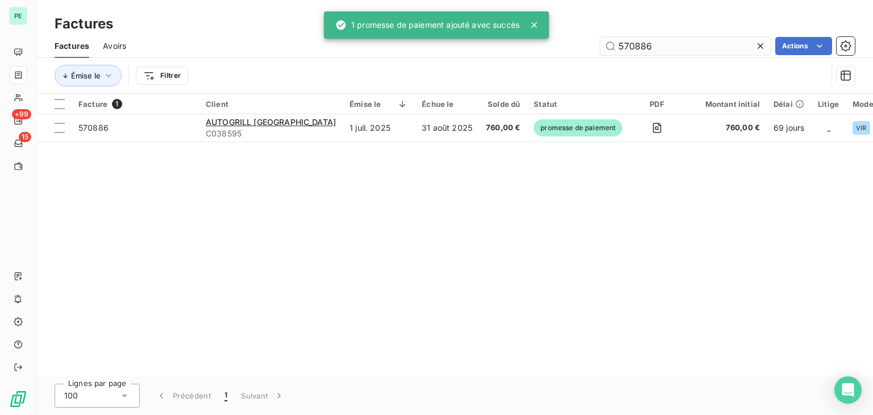
drag, startPoint x: 633, startPoint y: 44, endPoint x: 702, endPoint y: 44, distance: 68.8
click at [702, 44] on input "570886" at bounding box center [685, 46] width 171 height 18
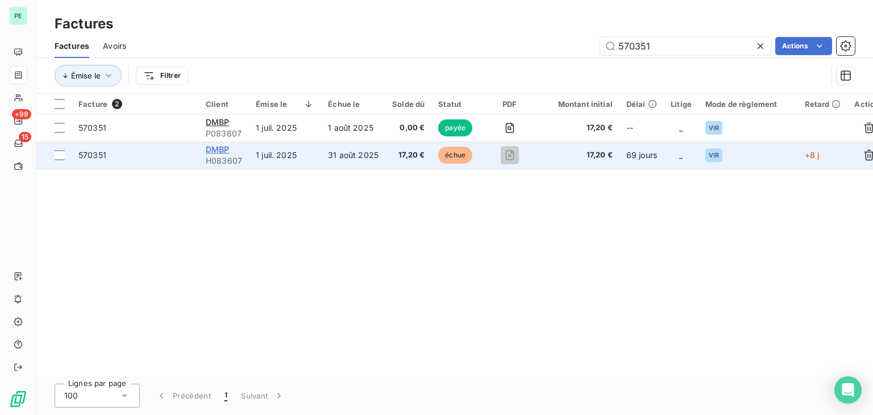
type input "570351"
click at [212, 152] on span "DMBP" at bounding box center [218, 149] width 24 height 10
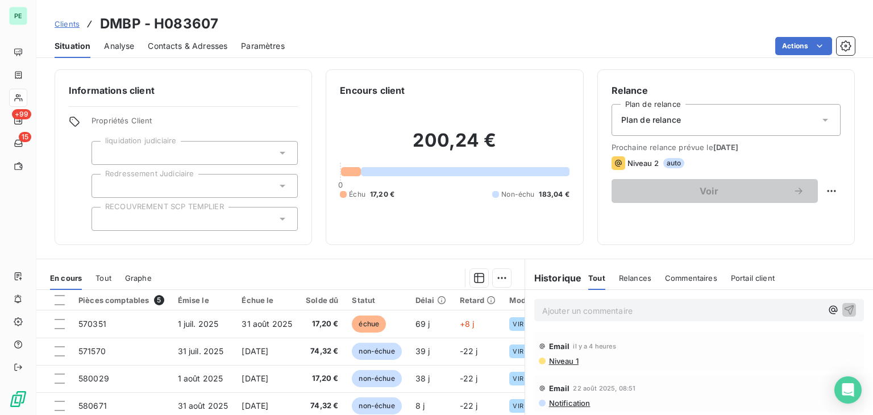
scroll to position [57, 0]
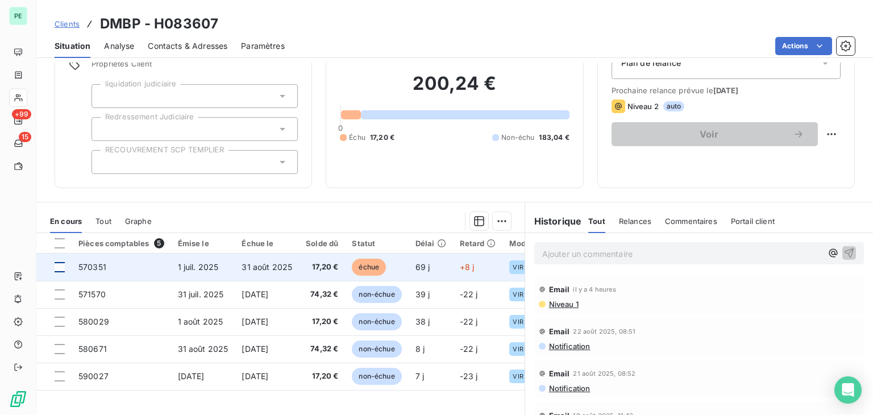
click at [57, 266] on div at bounding box center [60, 267] width 10 height 10
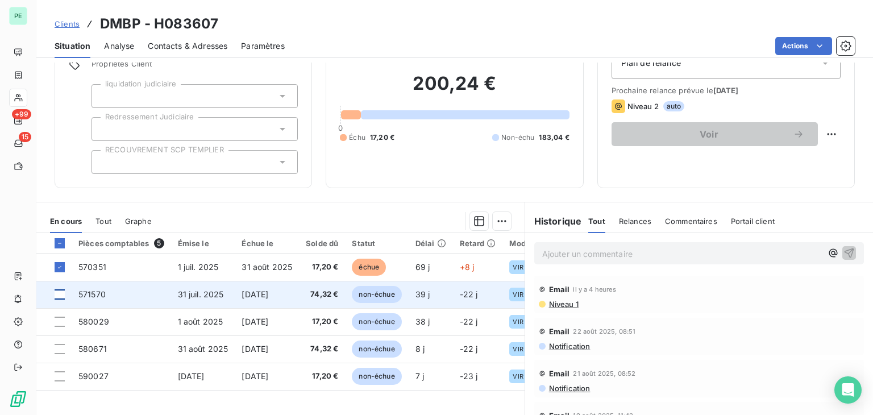
click at [61, 295] on div at bounding box center [60, 294] width 10 height 10
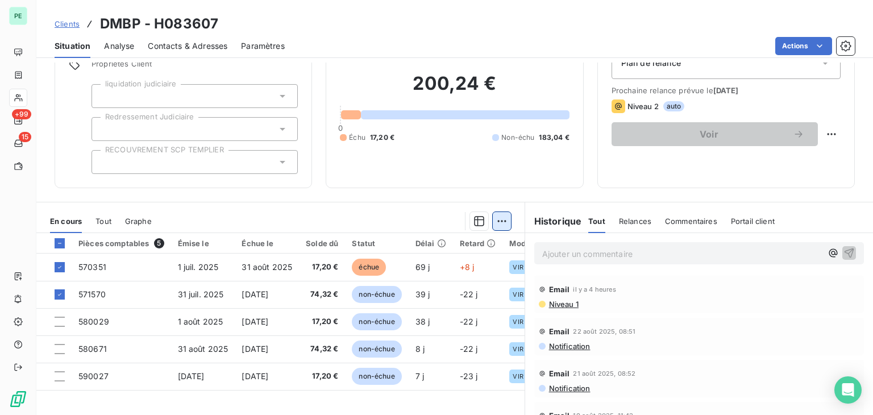
click at [501, 221] on html "PE +99 15 Clients DMBP - H083607 Situation Analyse Contacts & Adresses Paramètr…" at bounding box center [436, 207] width 873 height 415
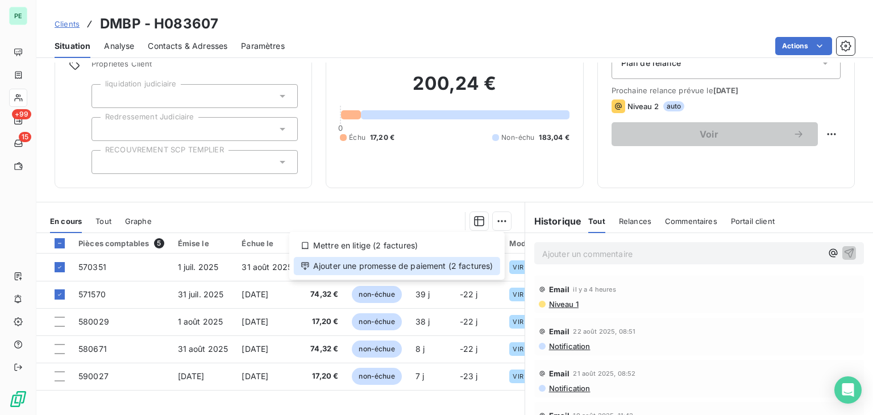
click at [434, 270] on div "Ajouter une promesse de paiement (2 factures)" at bounding box center [397, 266] width 206 height 18
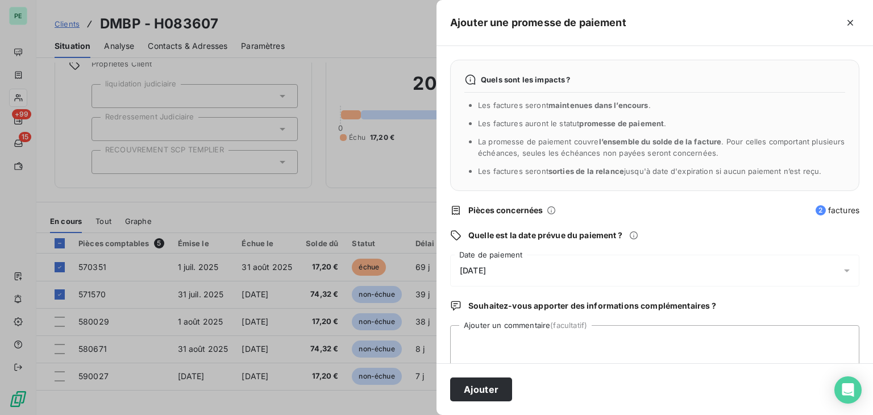
click at [635, 271] on div "[DATE]" at bounding box center [654, 271] width 409 height 32
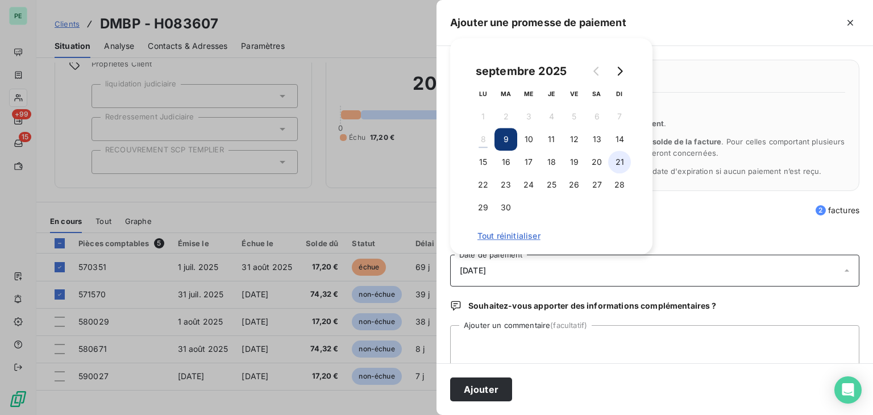
click at [626, 164] on button "21" at bounding box center [619, 162] width 23 height 23
click at [482, 393] on button "Ajouter" at bounding box center [481, 390] width 62 height 24
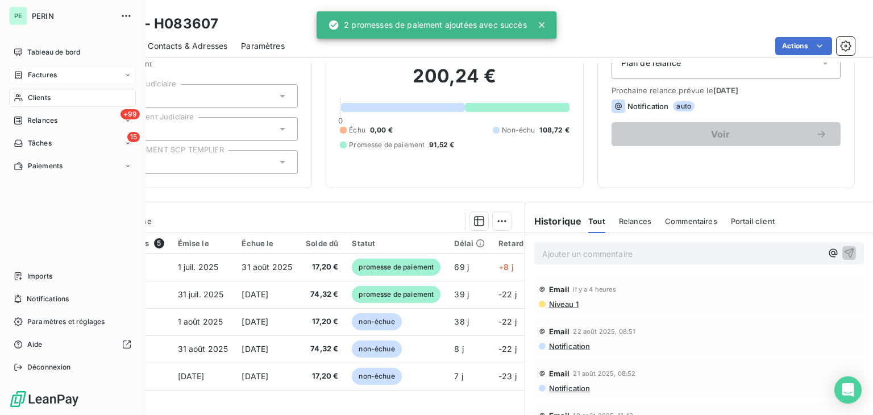
drag, startPoint x: 59, startPoint y: 70, endPoint x: 65, endPoint y: 71, distance: 5.8
click at [59, 70] on div "Factures" at bounding box center [72, 75] width 127 height 18
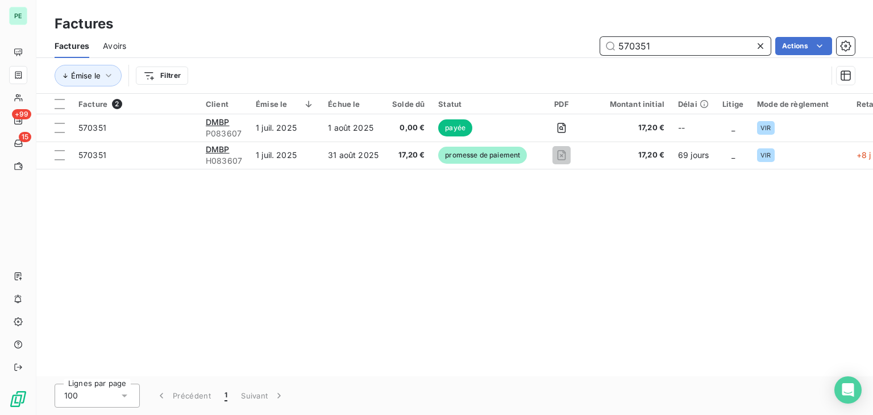
drag, startPoint x: 709, startPoint y: 48, endPoint x: 515, endPoint y: 50, distance: 193.9
click at [515, 50] on div "570351 Actions" at bounding box center [497, 46] width 715 height 18
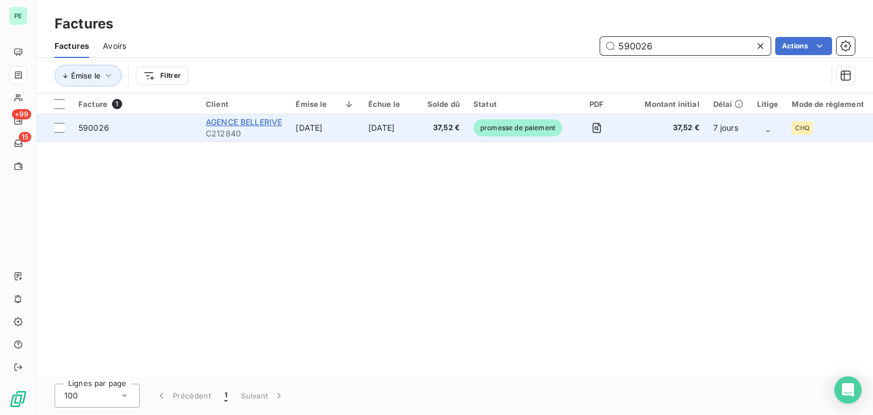
type input "590026"
click at [223, 121] on span "AGENCE BELLERIVE" at bounding box center [244, 122] width 76 height 10
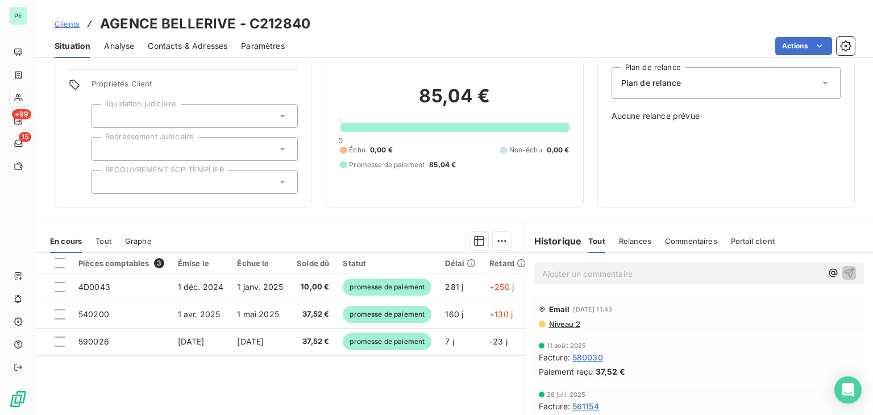
scroll to position [57, 0]
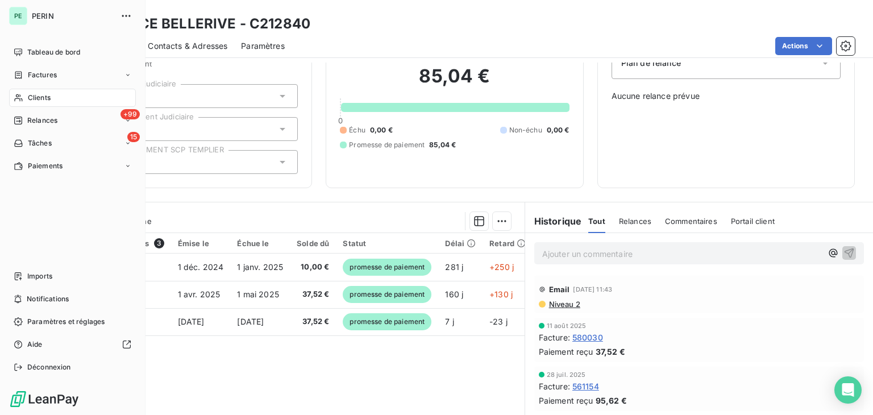
drag, startPoint x: 23, startPoint y: 76, endPoint x: 105, endPoint y: 77, distance: 81.9
click at [23, 76] on icon at bounding box center [19, 75] width 10 height 9
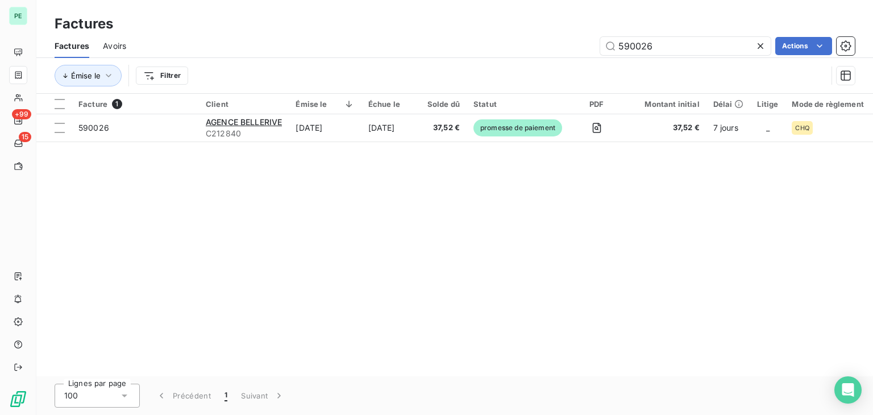
drag, startPoint x: 691, startPoint y: 44, endPoint x: 575, endPoint y: 43, distance: 115.4
click at [575, 43] on div "590026 Actions" at bounding box center [497, 46] width 715 height 18
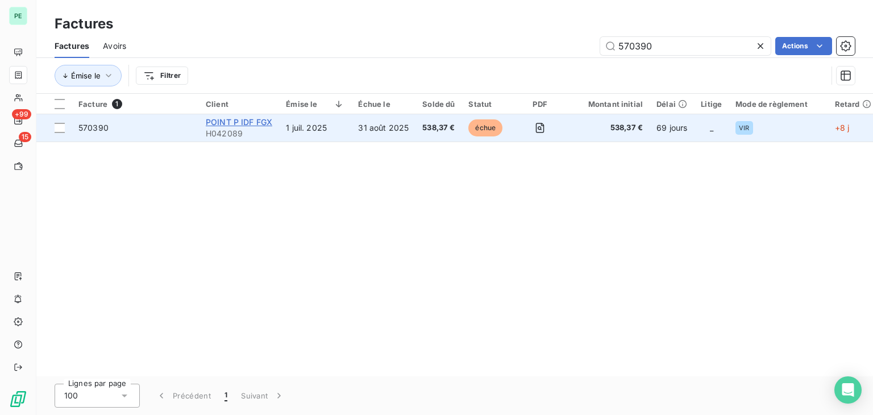
type input "570390"
click at [229, 119] on span "POINT P IDF FGX" at bounding box center [239, 122] width 67 height 10
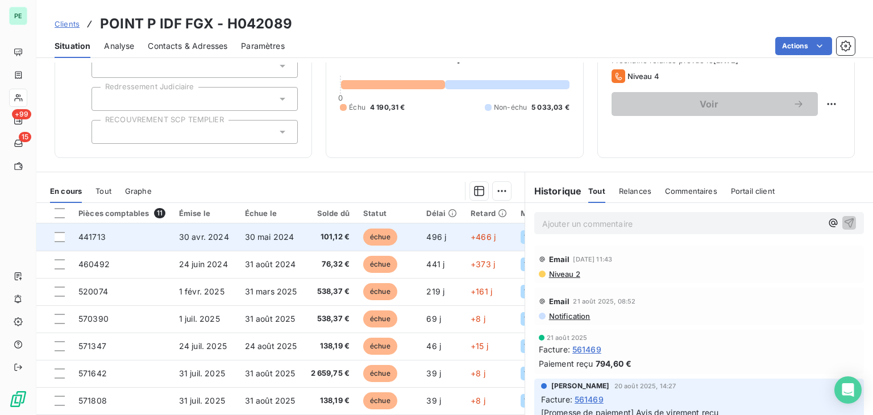
scroll to position [114, 0]
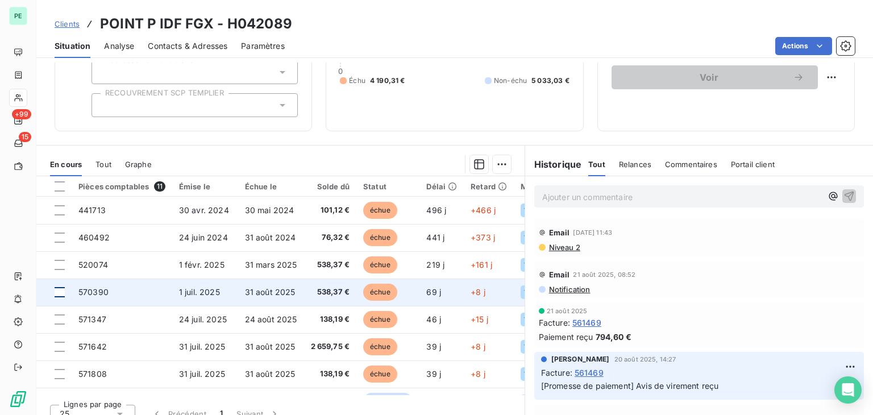
click at [60, 293] on div at bounding box center [60, 292] width 10 height 10
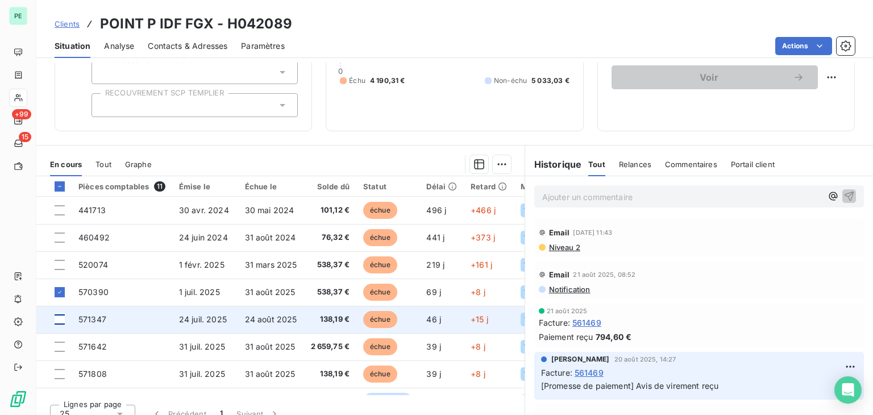
click at [61, 314] on div at bounding box center [60, 319] width 10 height 10
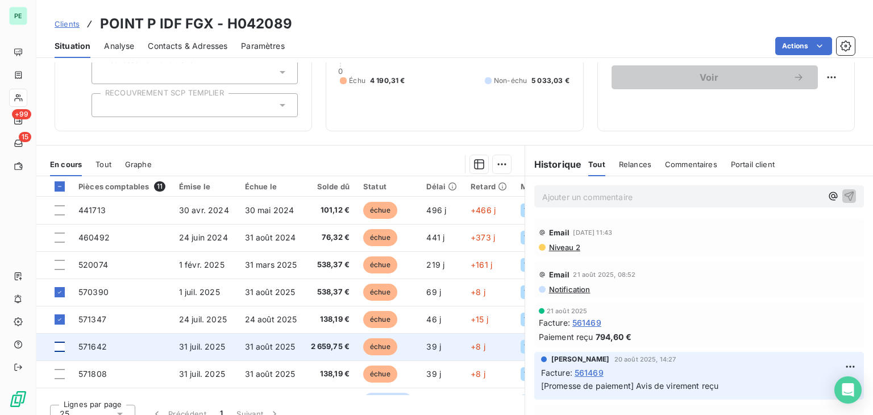
click at [59, 348] on div at bounding box center [60, 347] width 10 height 10
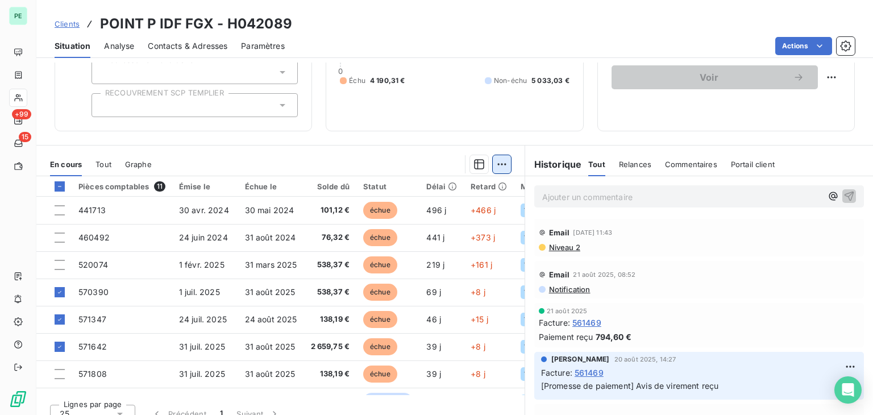
click at [496, 165] on html "PE +99 15 Clients POINT P IDF FGX - H042089 Situation Analyse Contacts & Adress…" at bounding box center [436, 207] width 873 height 415
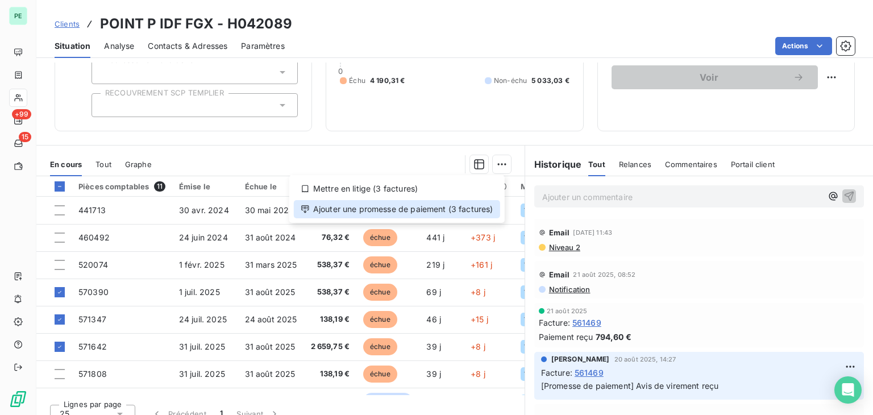
click at [438, 214] on div "Ajouter une promesse de paiement (3 factures)" at bounding box center [397, 209] width 206 height 18
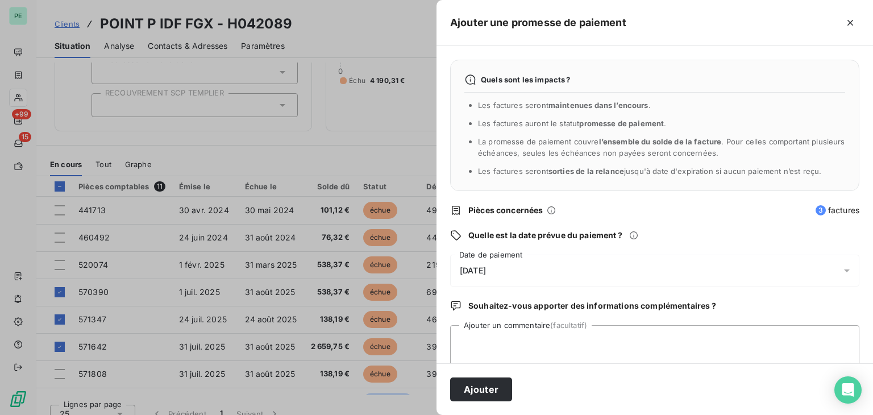
click at [589, 270] on div "[DATE]" at bounding box center [654, 271] width 409 height 32
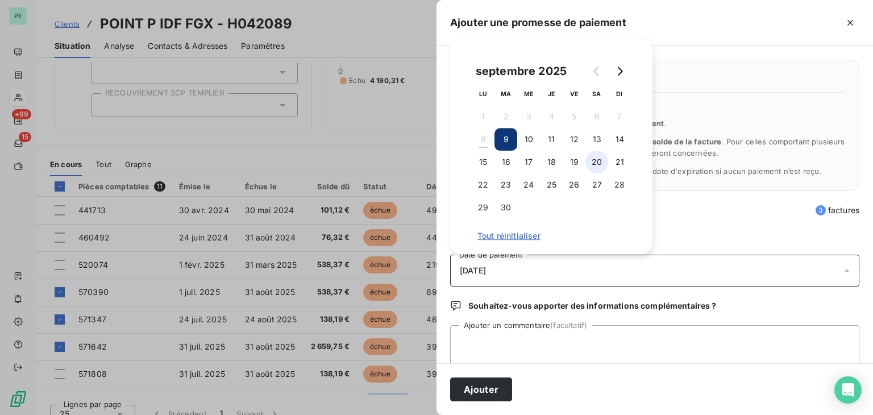
click at [605, 162] on button "20" at bounding box center [597, 162] width 23 height 23
click at [621, 163] on button "21" at bounding box center [619, 162] width 23 height 23
click at [499, 391] on button "Ajouter" at bounding box center [481, 390] width 62 height 24
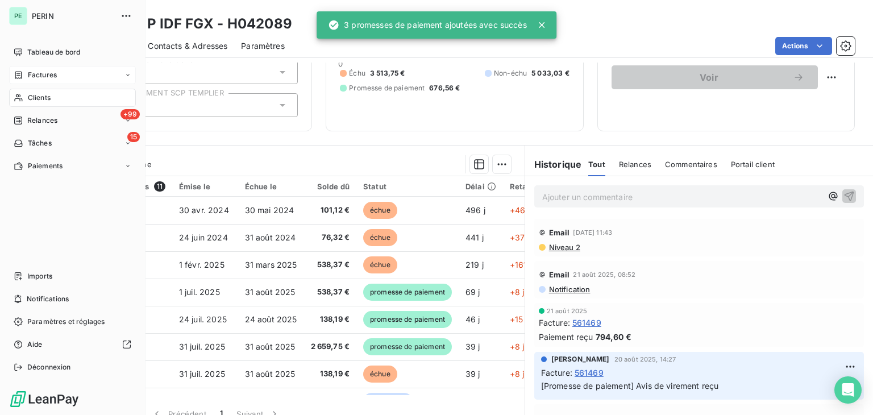
click at [57, 77] on div "Factures" at bounding box center [72, 75] width 127 height 18
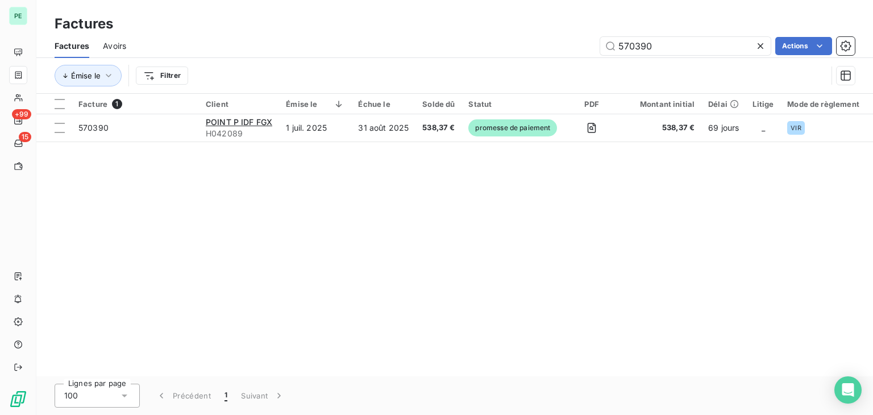
drag, startPoint x: 666, startPoint y: 45, endPoint x: 562, endPoint y: 48, distance: 104.1
click at [562, 48] on div "570390 Actions" at bounding box center [497, 46] width 715 height 18
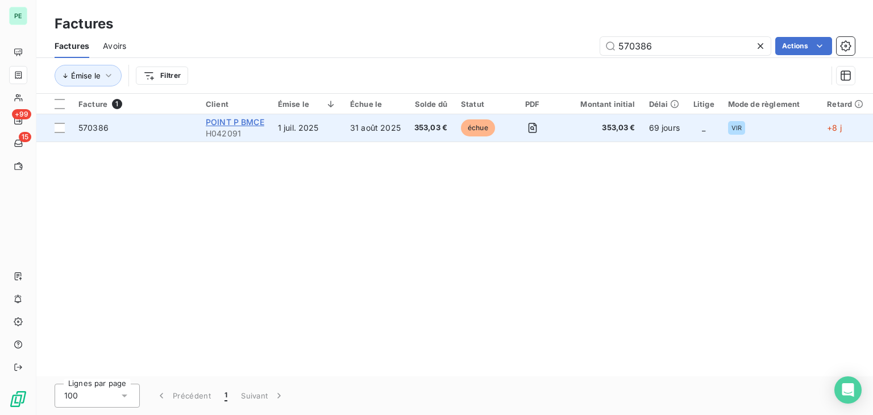
type input "570386"
click at [249, 122] on span "POINT P BMCE" at bounding box center [235, 122] width 59 height 10
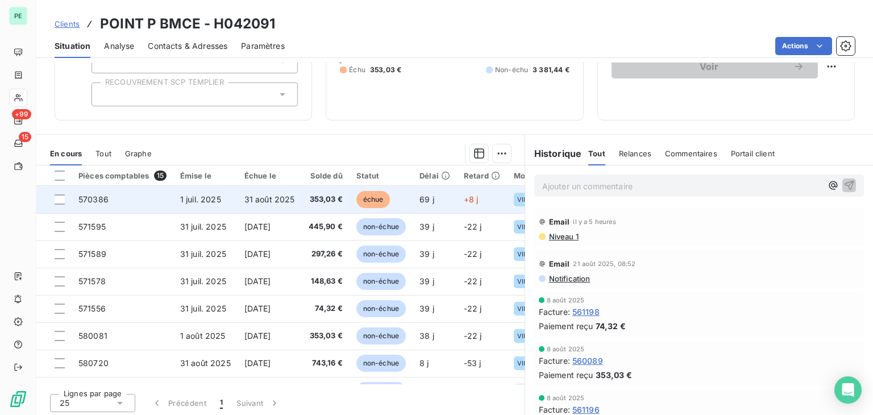
scroll to position [127, 0]
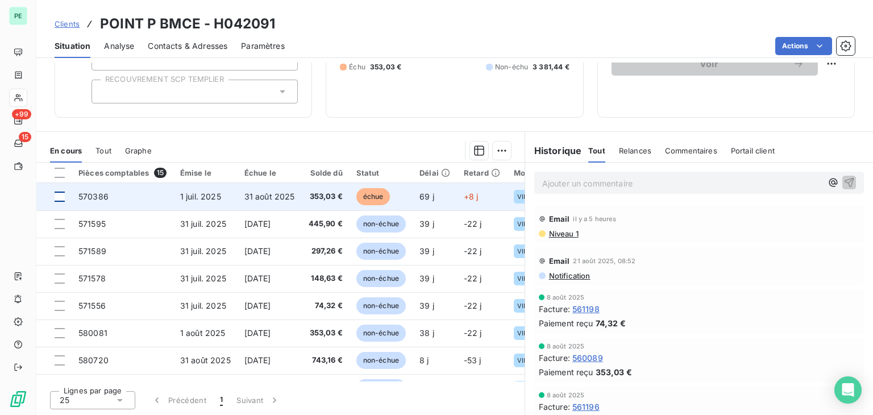
click at [61, 198] on div at bounding box center [60, 197] width 10 height 10
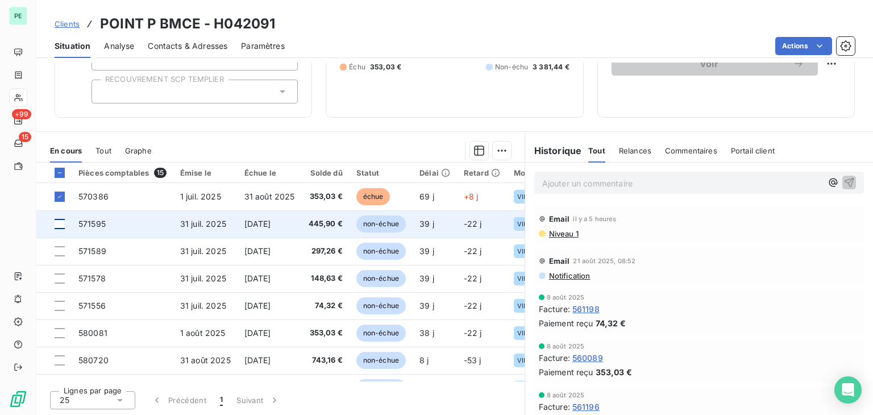
click at [63, 223] on div at bounding box center [60, 224] width 10 height 10
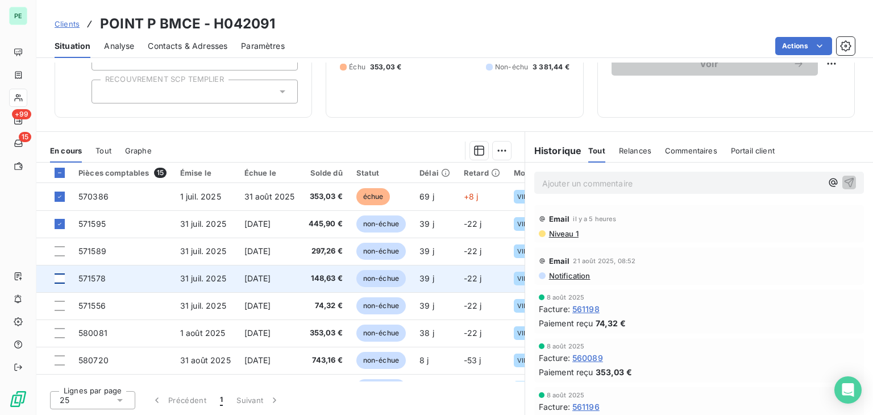
click at [61, 280] on div at bounding box center [60, 278] width 10 height 10
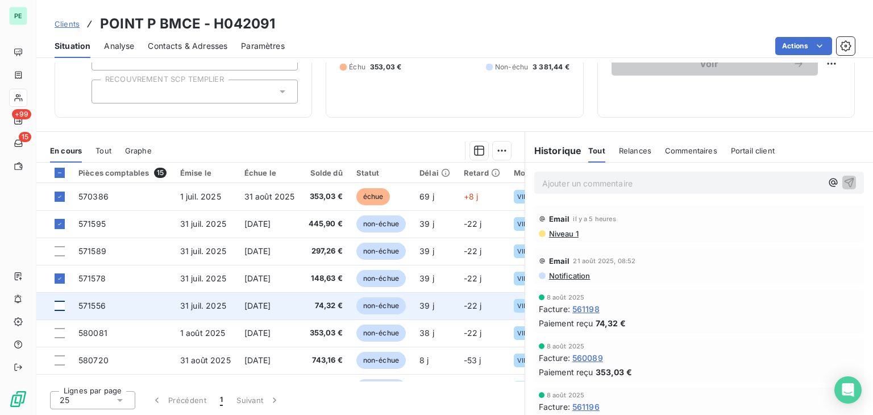
click at [60, 305] on div at bounding box center [60, 306] width 10 height 10
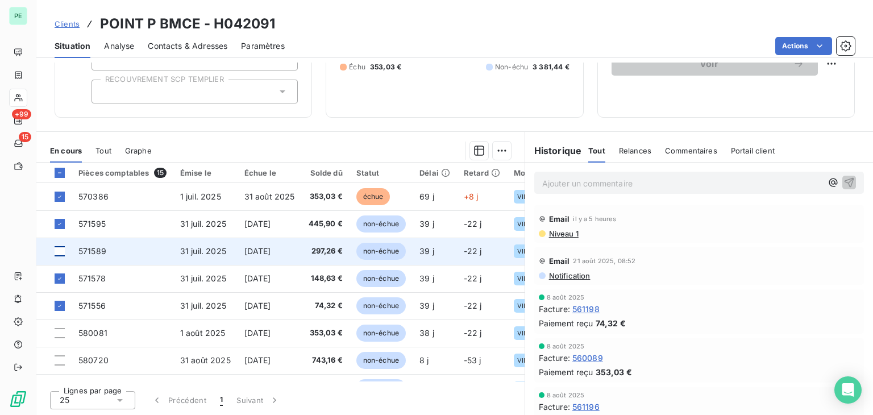
click at [63, 250] on div at bounding box center [60, 251] width 10 height 10
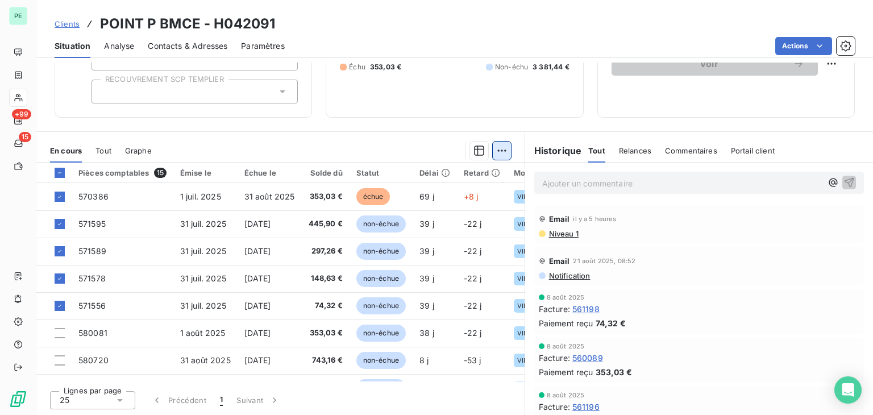
click at [500, 155] on html "PE +99 15 Clients POINT P BMCE - H042091 Situation Analyse Contacts & Adresses …" at bounding box center [436, 207] width 873 height 415
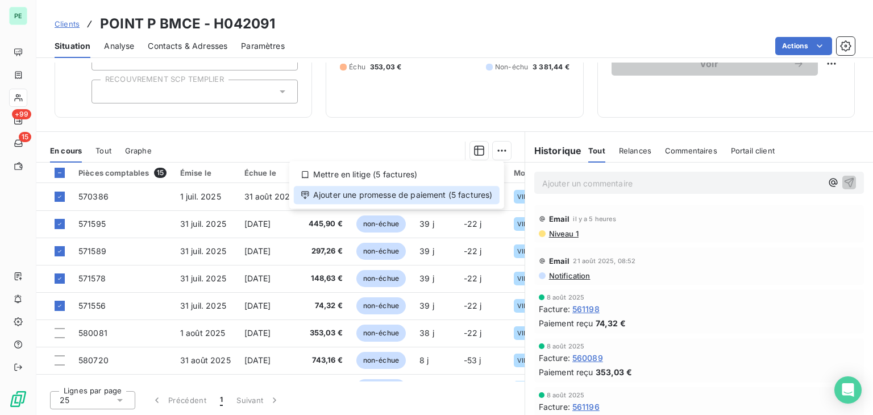
click at [380, 198] on div "Ajouter une promesse de paiement (5 factures)" at bounding box center [397, 195] width 206 height 18
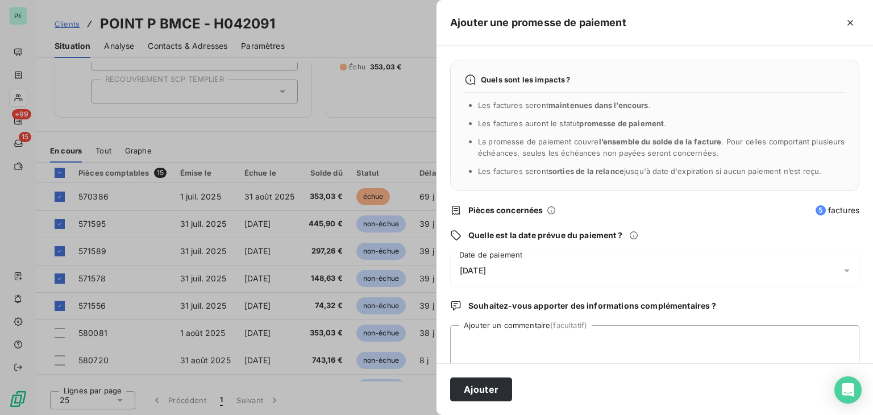
click at [541, 269] on div "[DATE]" at bounding box center [654, 271] width 409 height 32
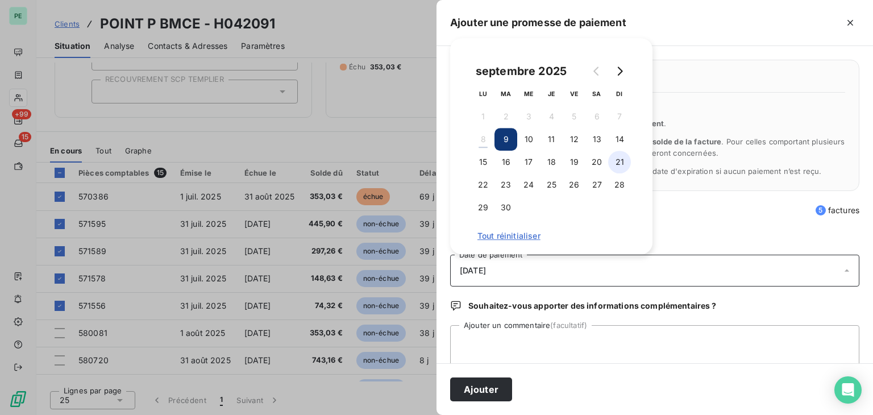
click at [627, 164] on button "21" at bounding box center [619, 162] width 23 height 23
click at [498, 385] on button "Ajouter" at bounding box center [481, 390] width 62 height 24
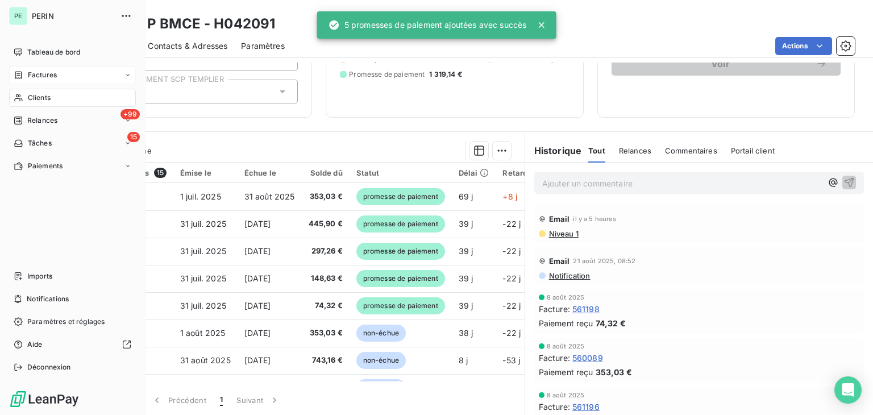
click at [29, 76] on span "Factures" at bounding box center [42, 75] width 29 height 10
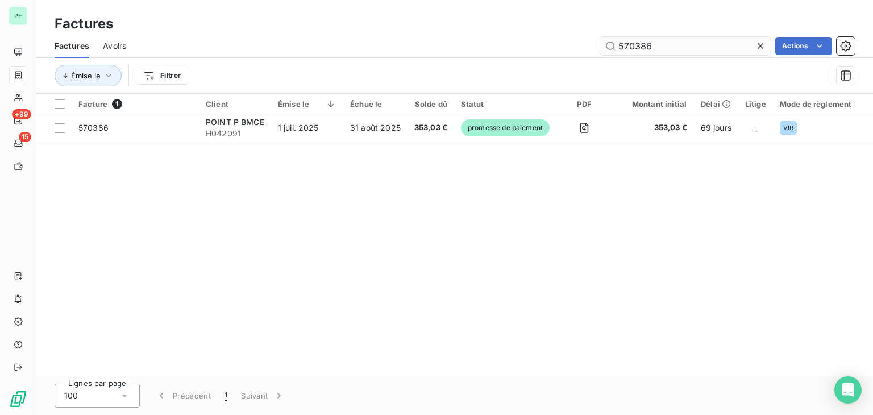
drag, startPoint x: 662, startPoint y: 49, endPoint x: 633, endPoint y: 44, distance: 29.6
click at [633, 44] on input "570386" at bounding box center [685, 46] width 171 height 18
click at [679, 44] on input "570386" at bounding box center [685, 46] width 171 height 18
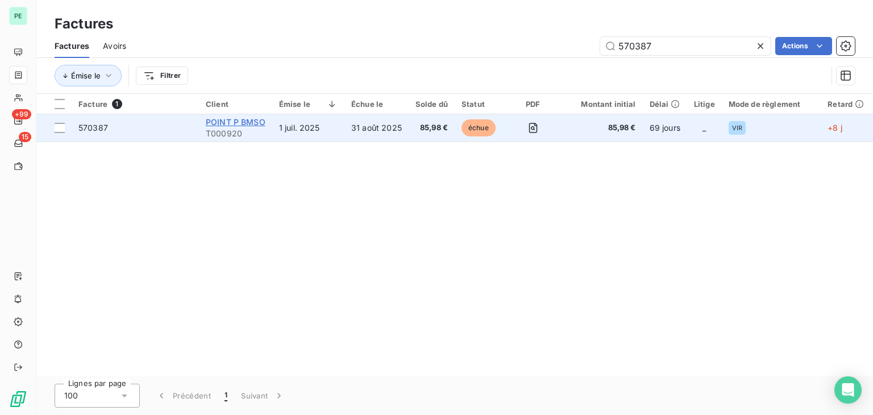
type input "570387"
click at [256, 121] on span "POINT P BMSO" at bounding box center [236, 122] width 60 height 10
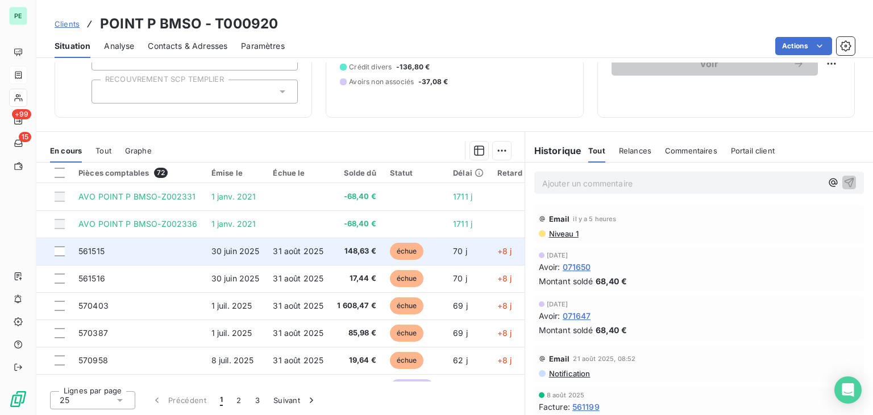
scroll to position [57, 0]
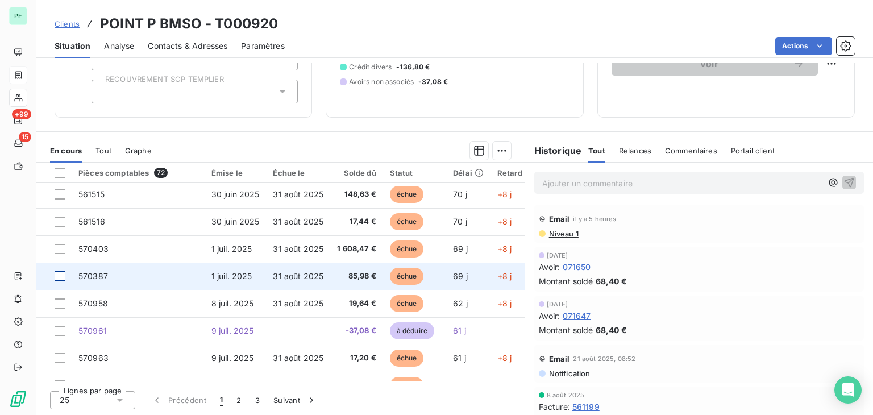
click at [59, 276] on div at bounding box center [60, 276] width 10 height 10
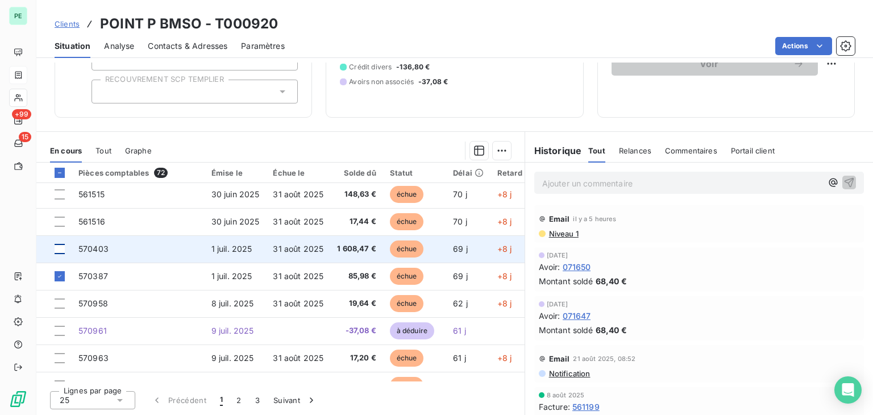
click at [59, 248] on div at bounding box center [60, 249] width 10 height 10
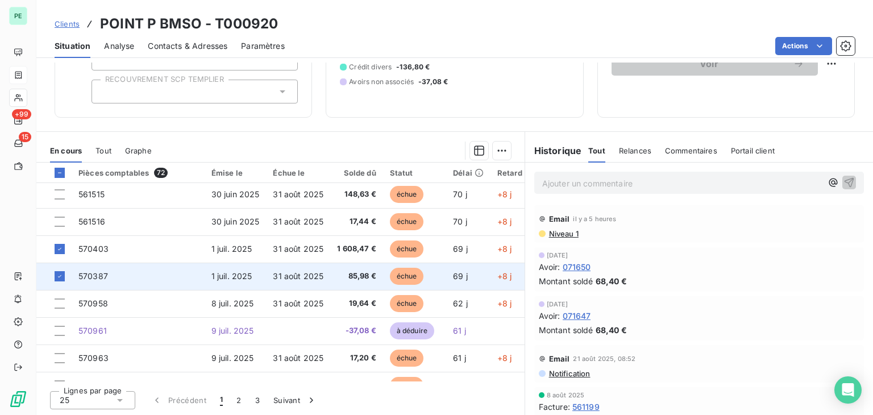
scroll to position [114, 0]
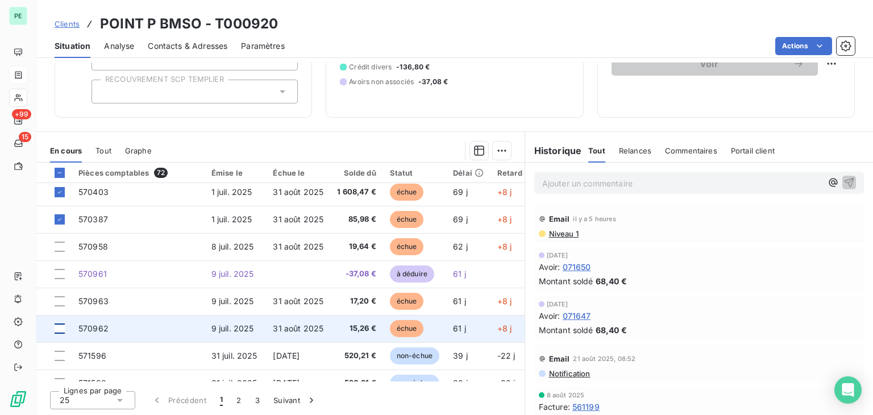
click at [60, 329] on div at bounding box center [60, 329] width 10 height 10
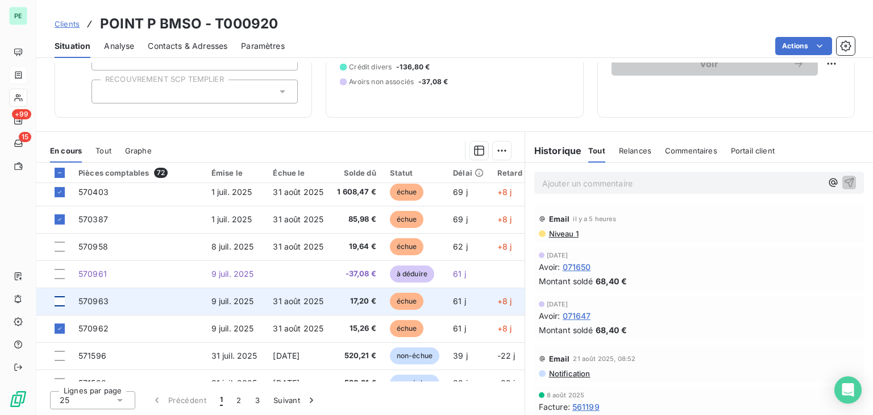
click at [57, 300] on div at bounding box center [60, 301] width 10 height 10
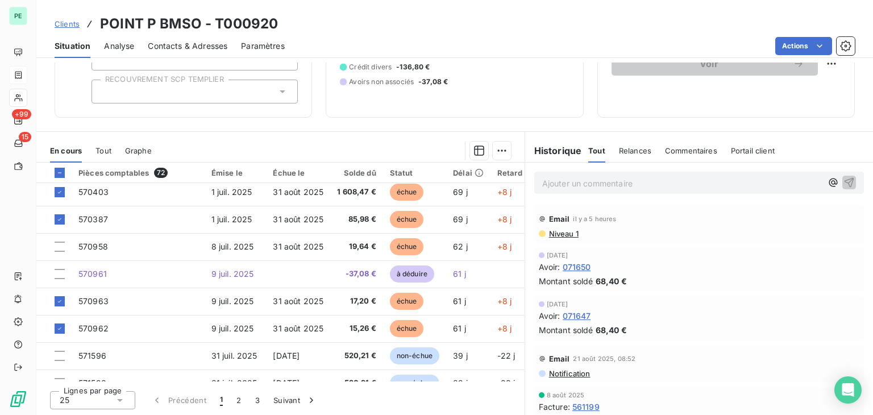
click at [78, 397] on div "25" at bounding box center [92, 400] width 85 height 18
click at [78, 371] on li "100" at bounding box center [92, 378] width 85 height 20
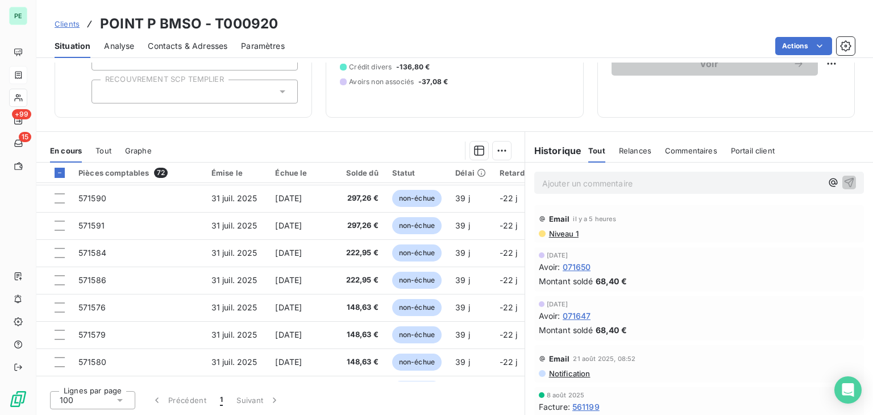
scroll to position [455, 0]
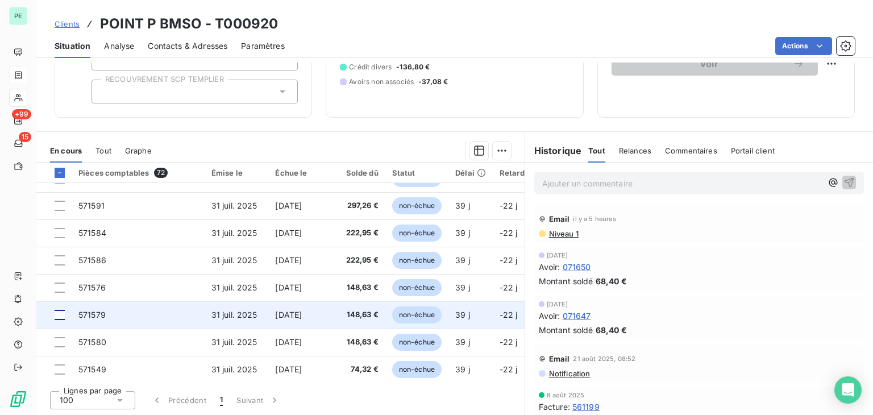
click at [59, 313] on div at bounding box center [60, 315] width 10 height 10
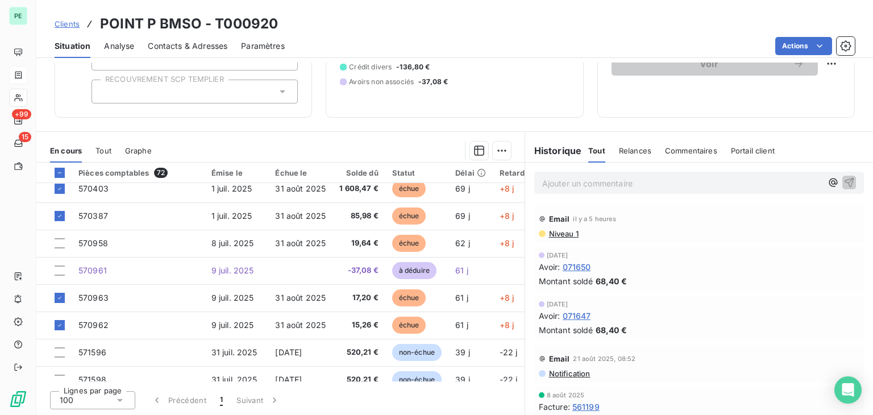
scroll to position [114, 0]
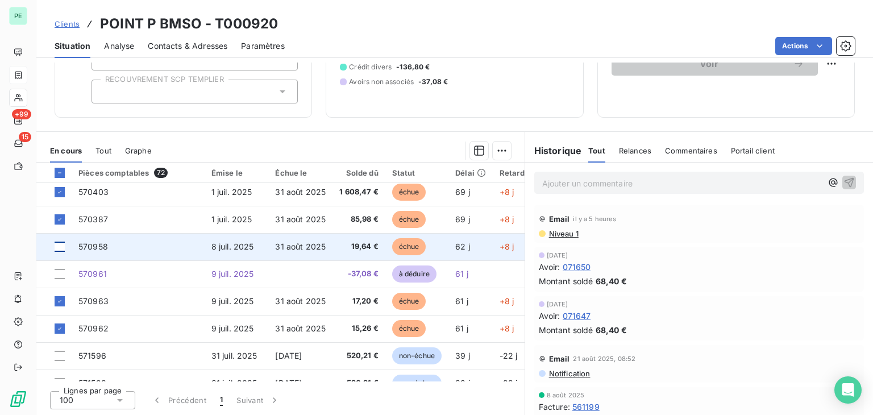
click at [58, 246] on div at bounding box center [60, 247] width 10 height 10
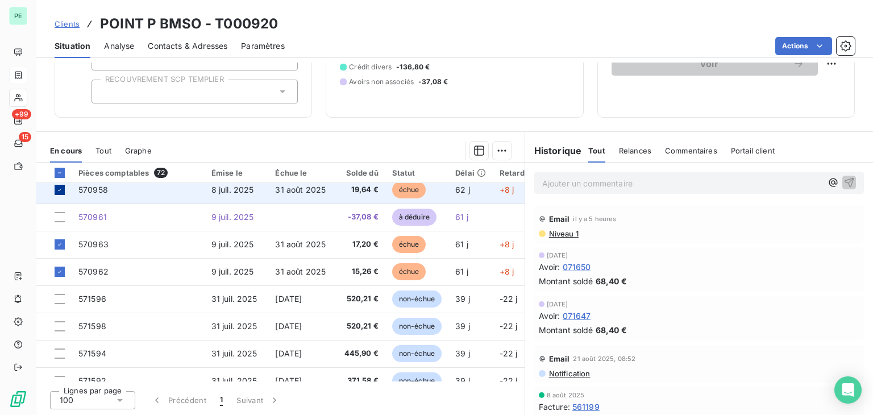
scroll to position [227, 0]
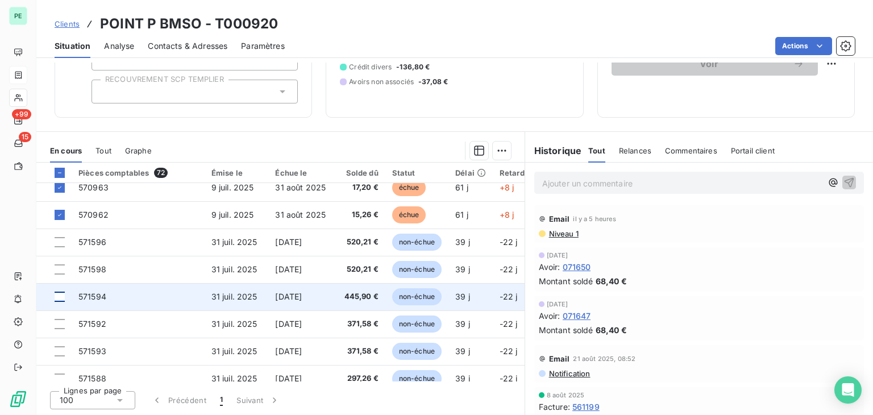
click at [57, 296] on div at bounding box center [60, 297] width 10 height 10
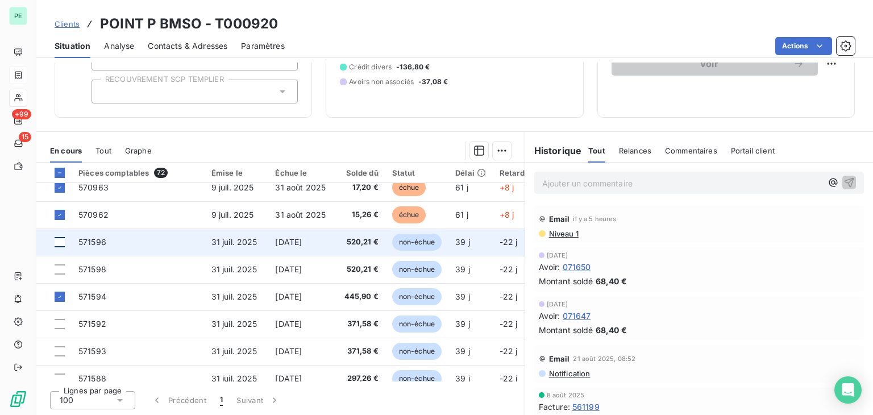
click at [59, 240] on div at bounding box center [60, 242] width 10 height 10
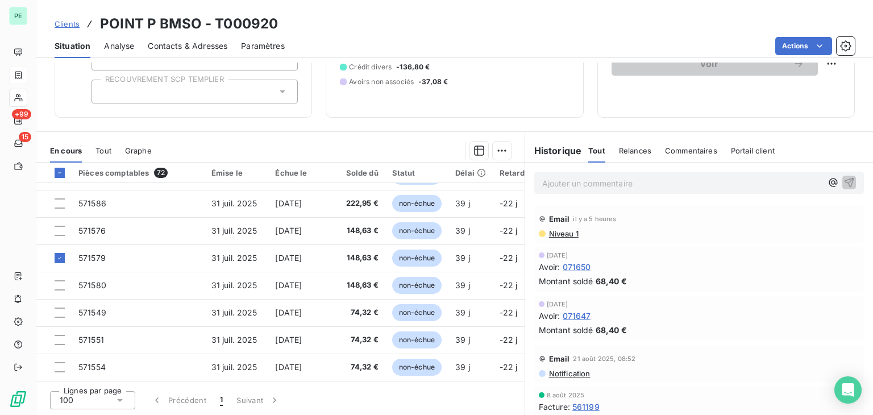
scroll to position [569, 0]
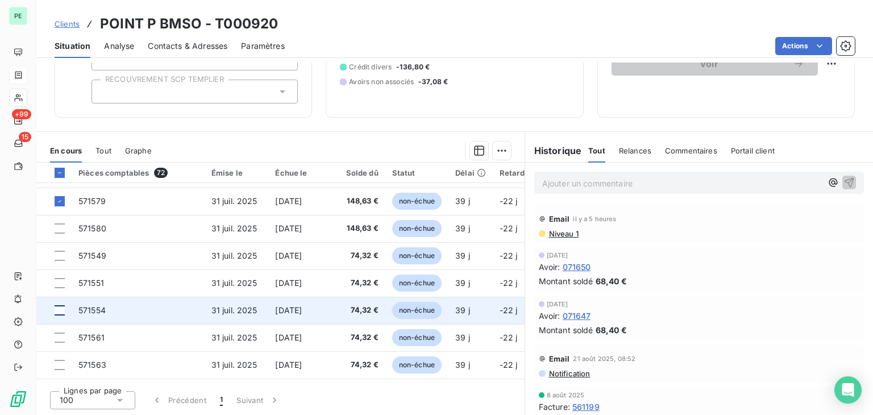
click at [59, 310] on div at bounding box center [60, 310] width 10 height 10
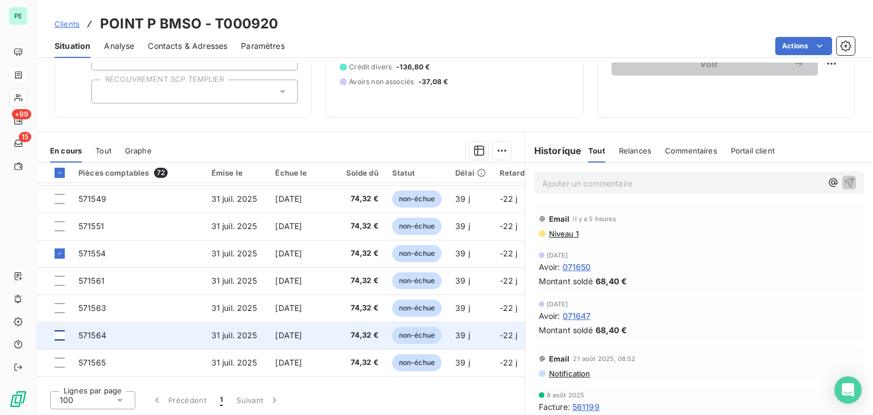
click at [58, 334] on div at bounding box center [60, 335] width 10 height 10
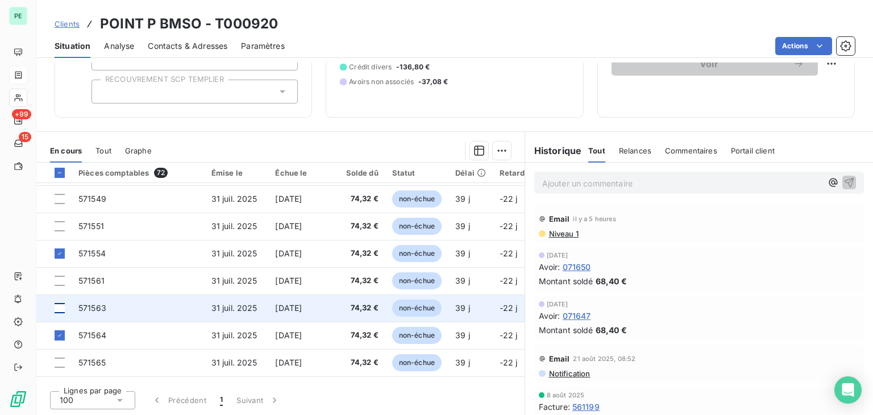
click at [61, 305] on div at bounding box center [60, 308] width 10 height 10
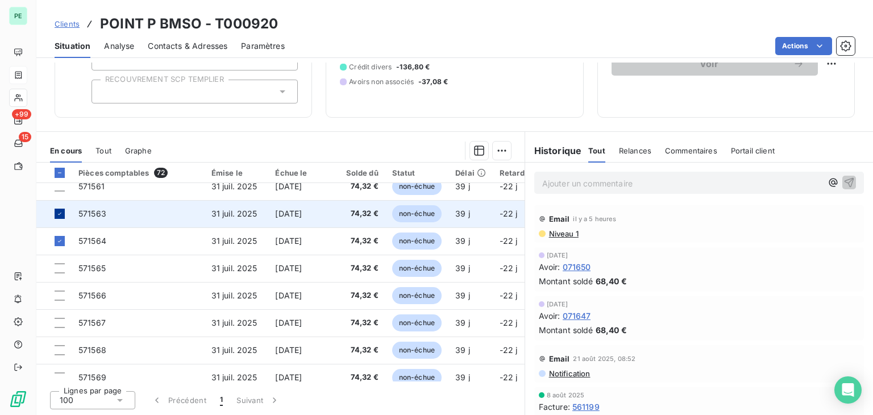
scroll to position [739, 0]
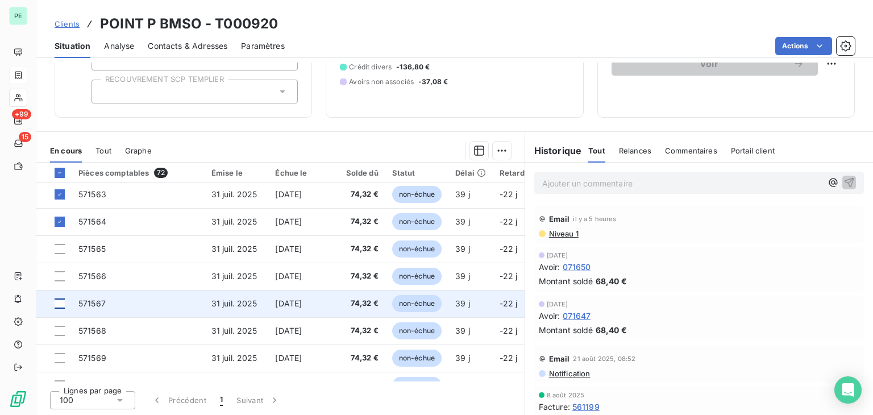
click at [60, 304] on div at bounding box center [60, 304] width 10 height 10
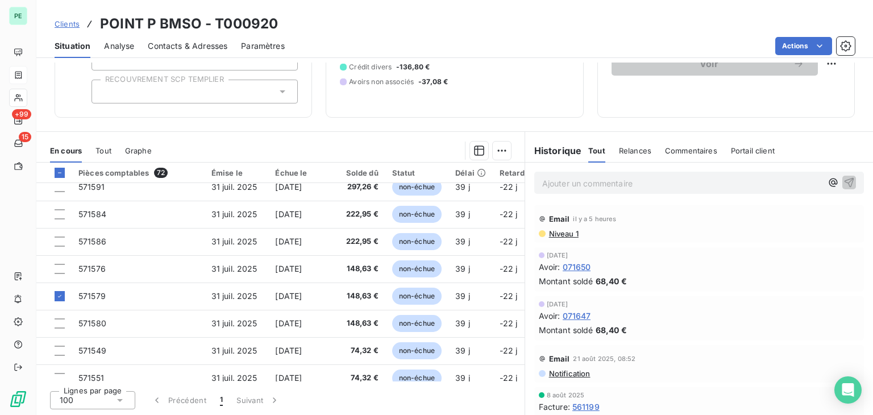
scroll to position [455, 0]
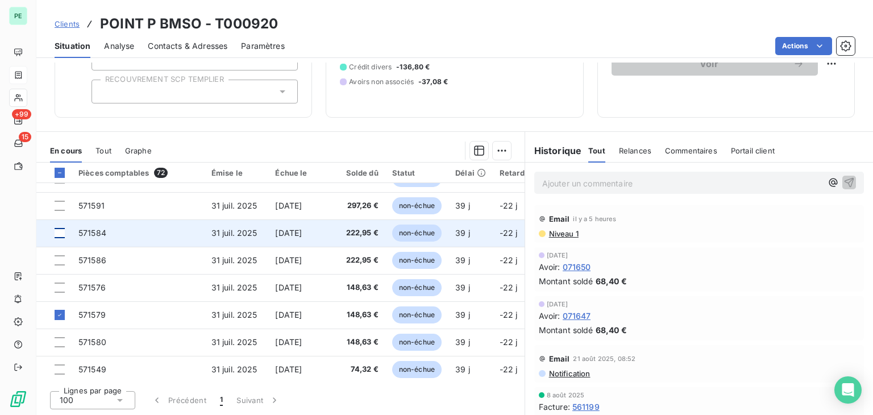
click at [60, 232] on div at bounding box center [60, 233] width 10 height 10
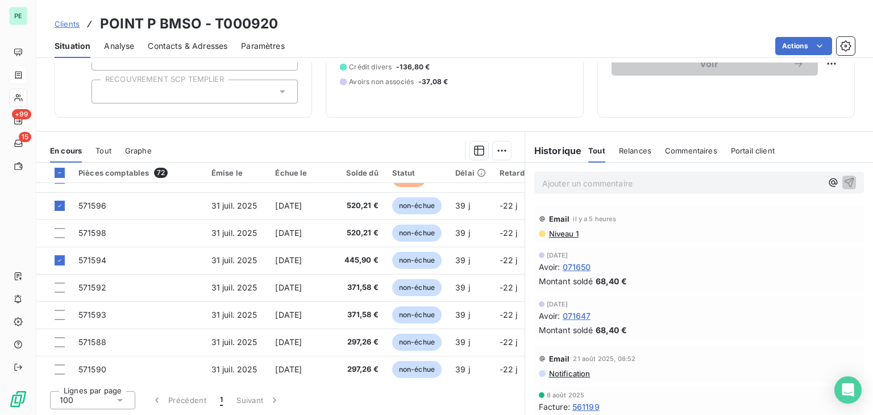
scroll to position [284, 0]
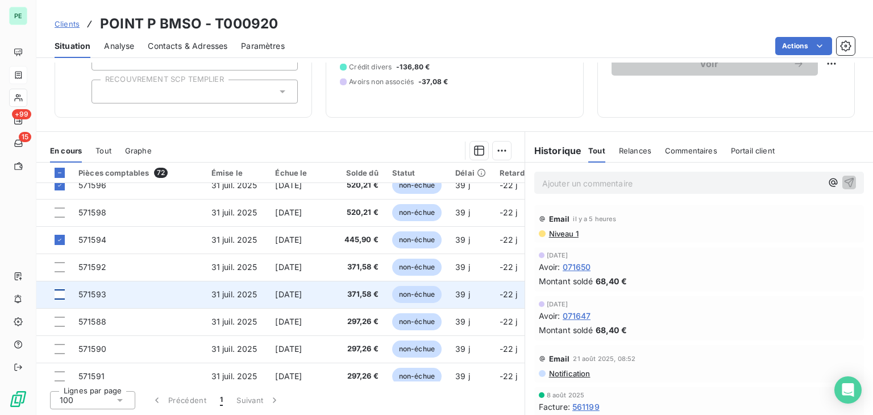
click at [61, 296] on div at bounding box center [60, 294] width 10 height 10
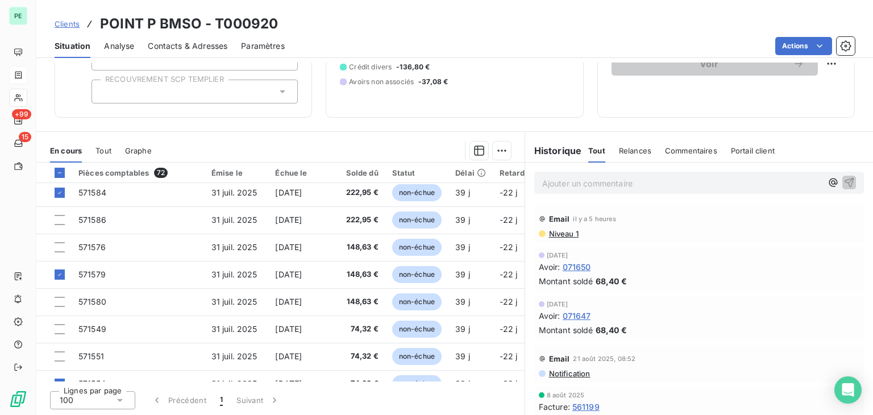
scroll to position [512, 0]
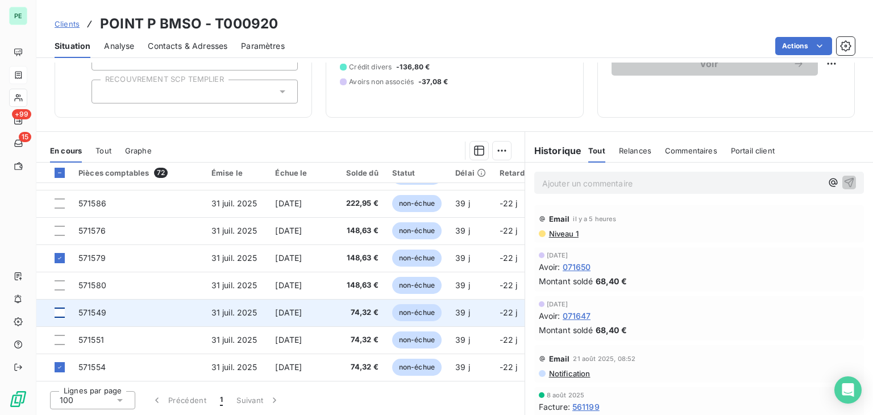
click at [59, 310] on div at bounding box center [60, 313] width 10 height 10
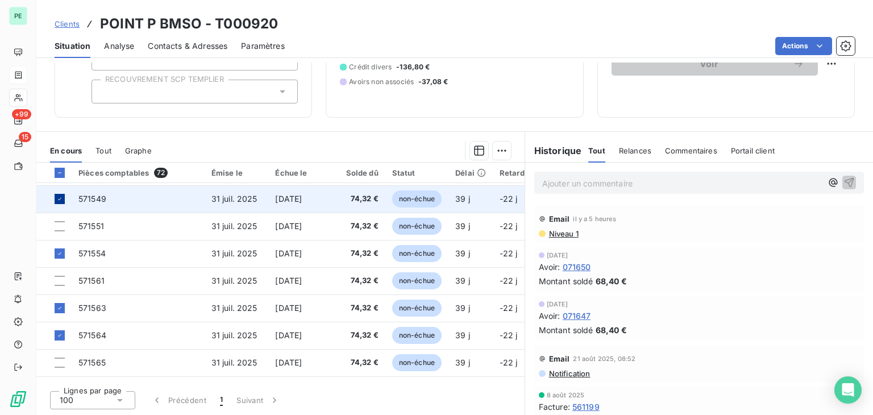
scroll to position [682, 0]
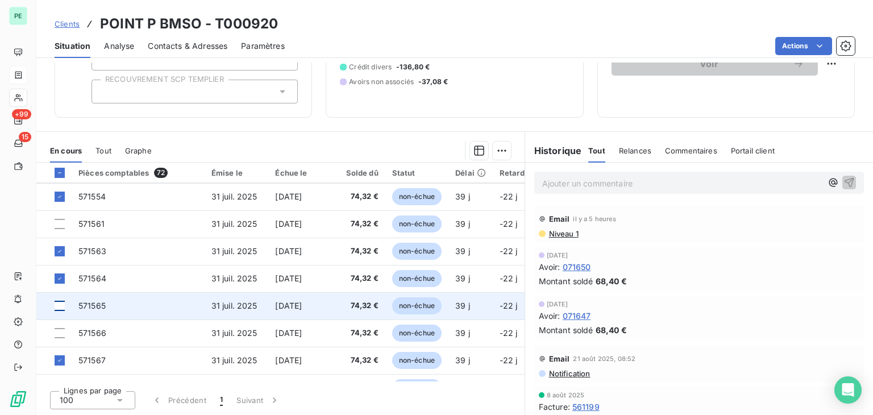
click at [59, 308] on div at bounding box center [60, 306] width 10 height 10
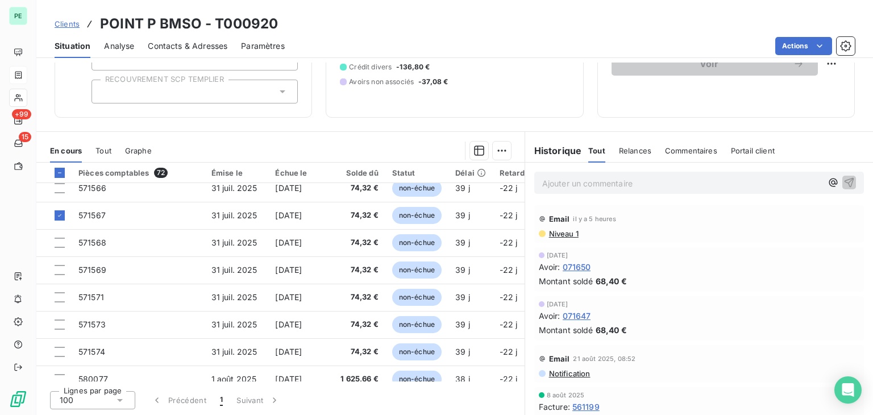
scroll to position [853, 0]
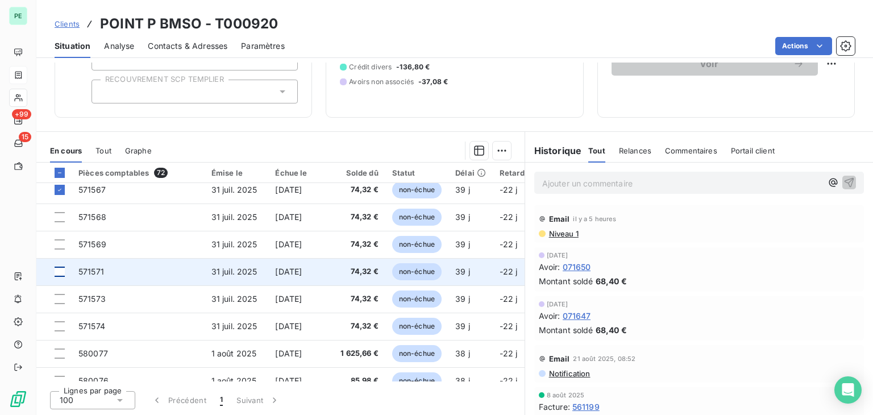
click at [61, 269] on div at bounding box center [60, 272] width 10 height 10
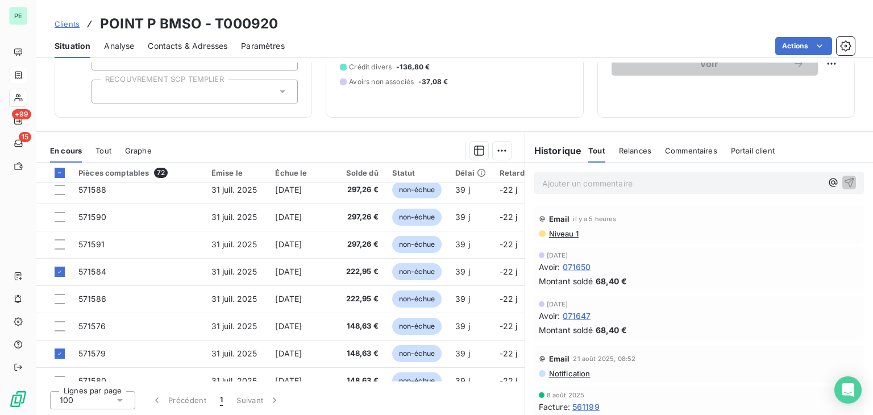
scroll to position [398, 0]
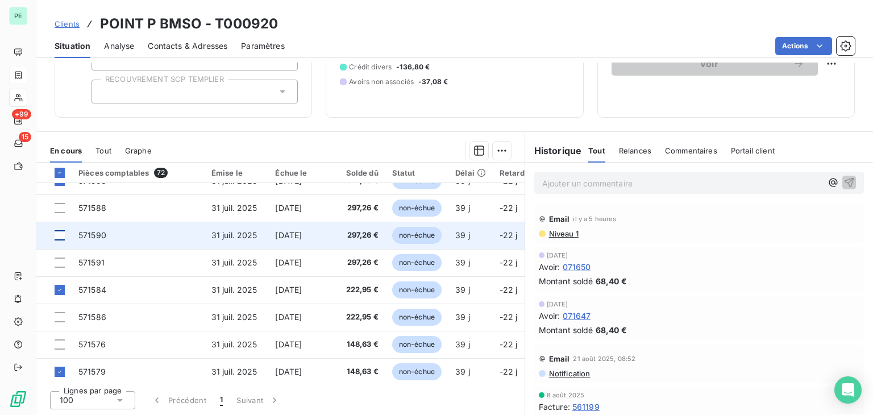
click at [59, 234] on div at bounding box center [60, 235] width 10 height 10
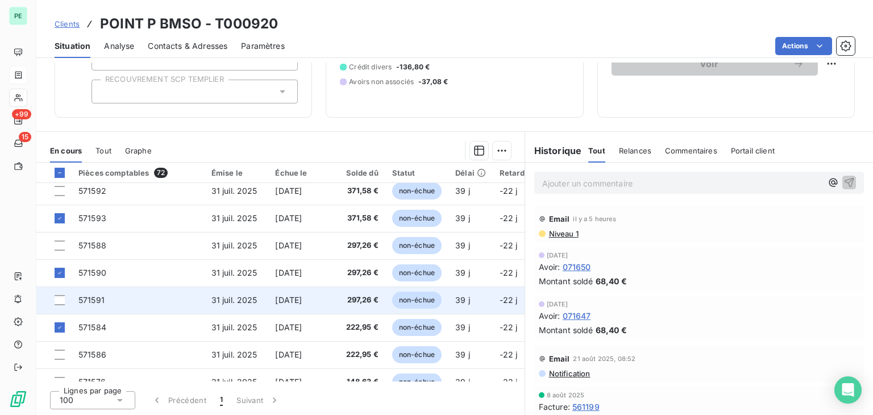
scroll to position [341, 0]
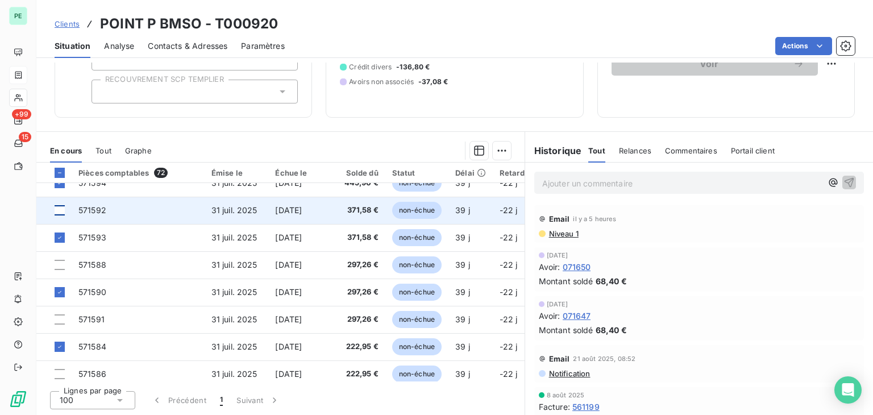
click at [58, 209] on div at bounding box center [60, 210] width 10 height 10
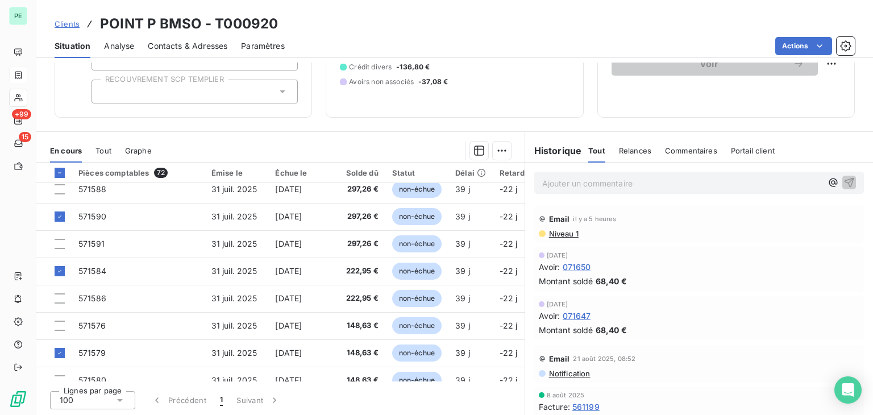
scroll to position [398, 0]
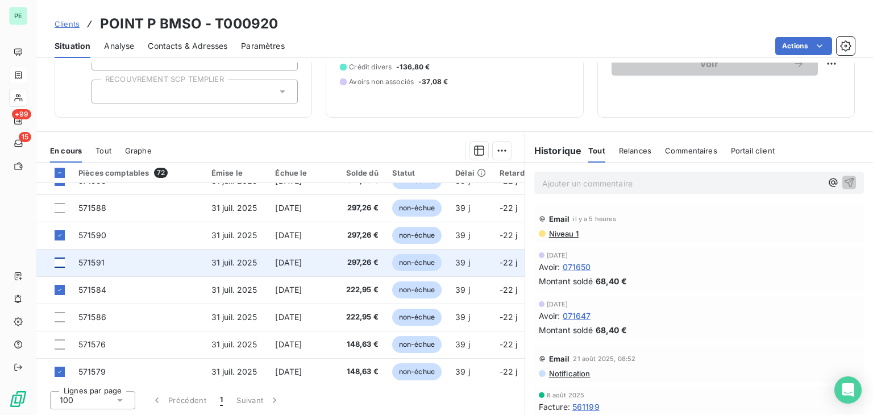
click at [61, 259] on div at bounding box center [60, 263] width 10 height 10
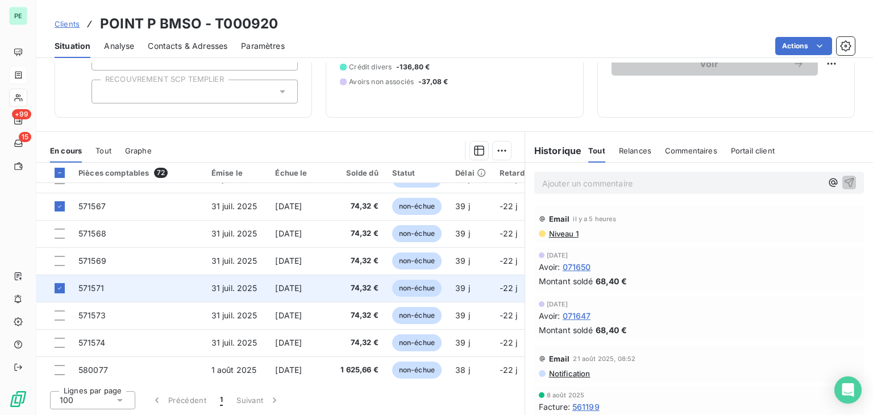
scroll to position [853, 0]
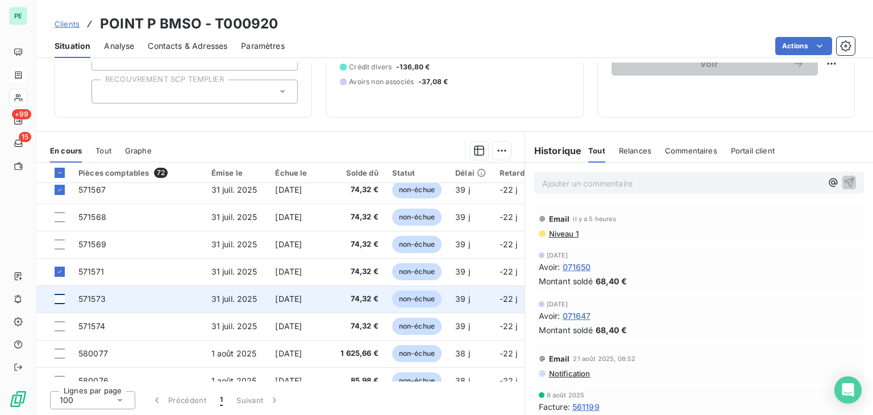
click at [63, 299] on div at bounding box center [60, 299] width 10 height 10
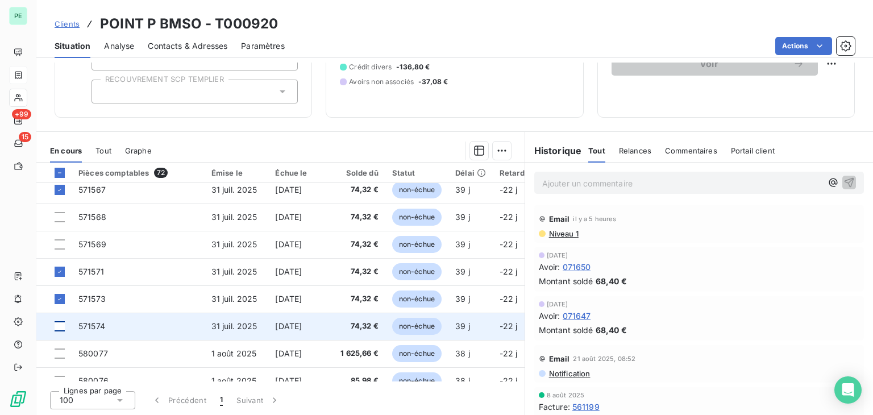
click at [59, 324] on div at bounding box center [60, 326] width 10 height 10
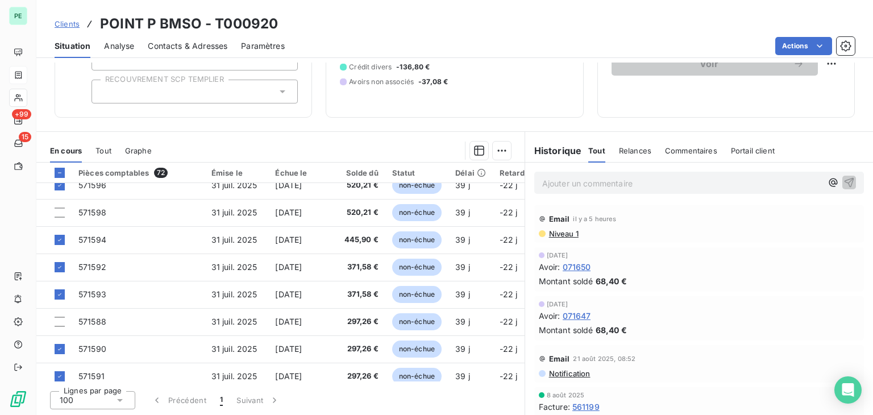
scroll to position [227, 0]
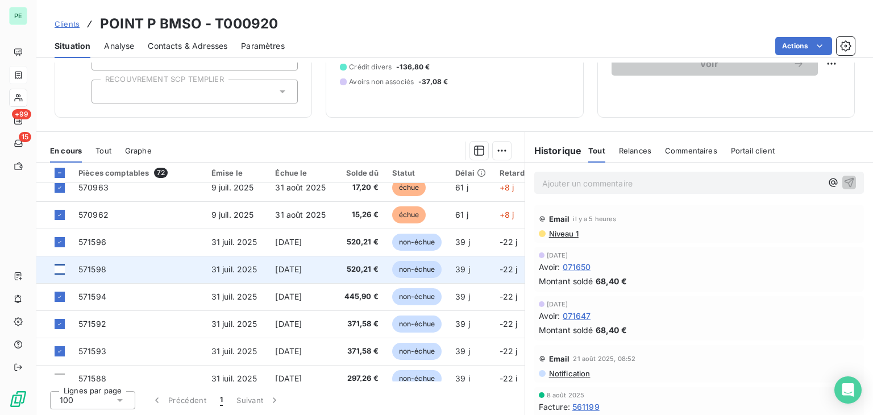
click at [60, 270] on div at bounding box center [60, 269] width 10 height 10
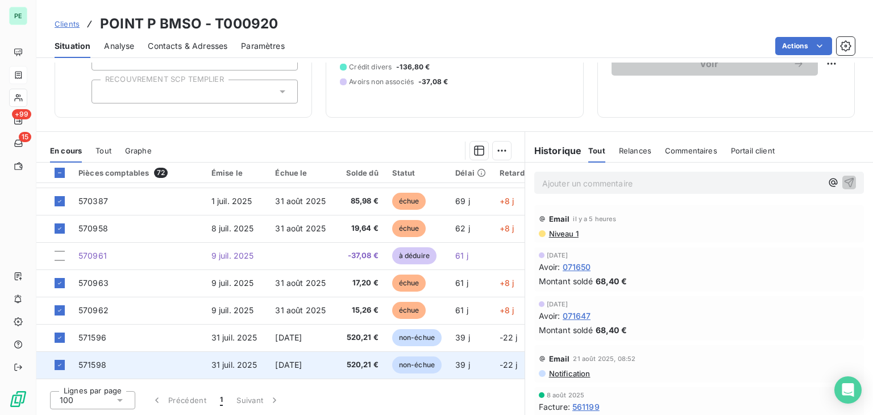
scroll to position [114, 0]
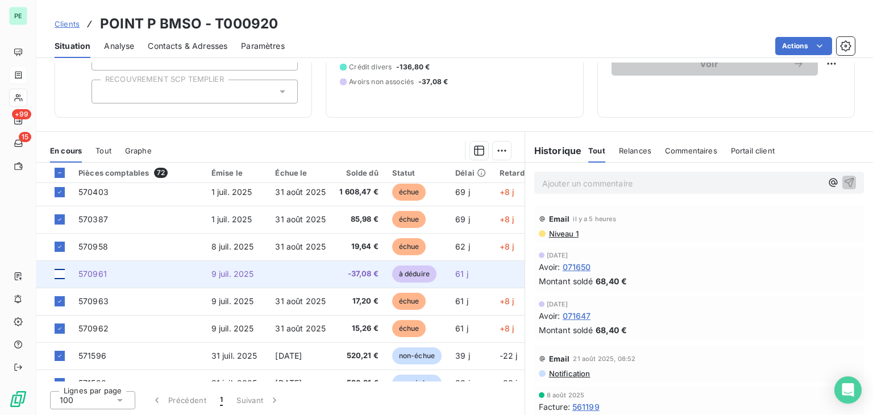
click at [61, 273] on div at bounding box center [60, 274] width 10 height 10
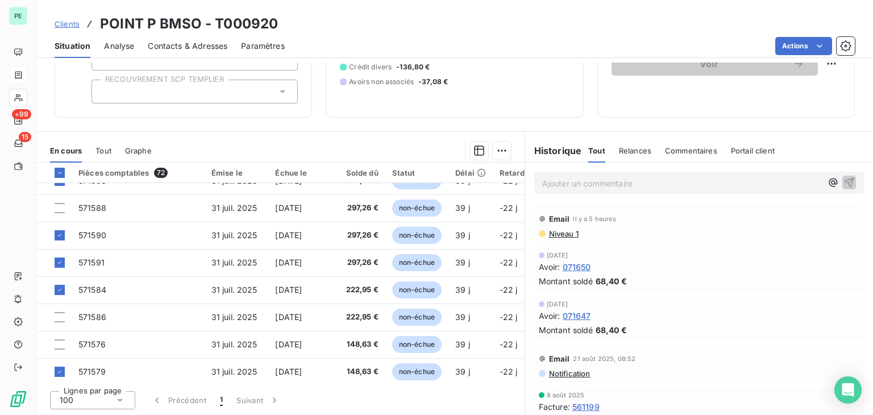
scroll to position [341, 0]
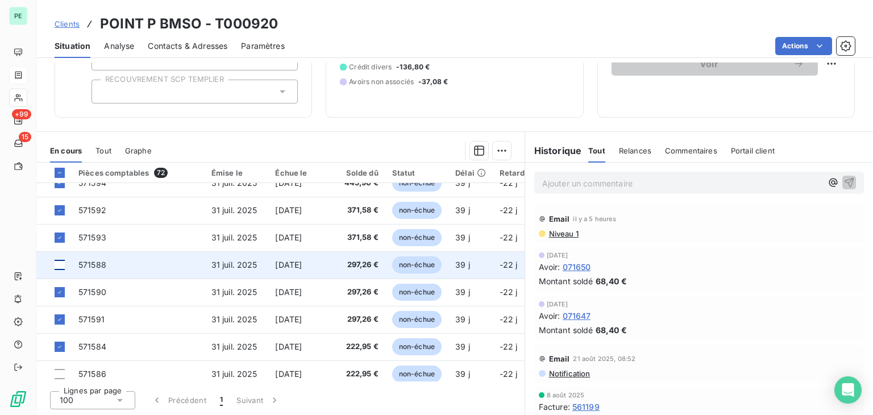
click at [57, 266] on div at bounding box center [60, 265] width 10 height 10
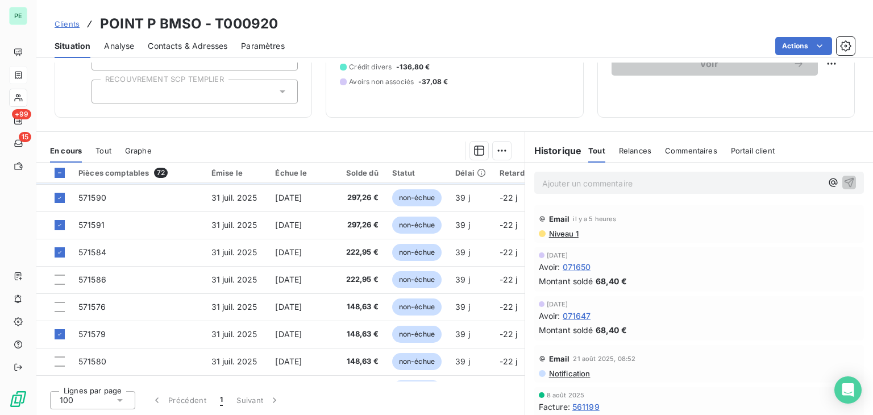
scroll to position [455, 0]
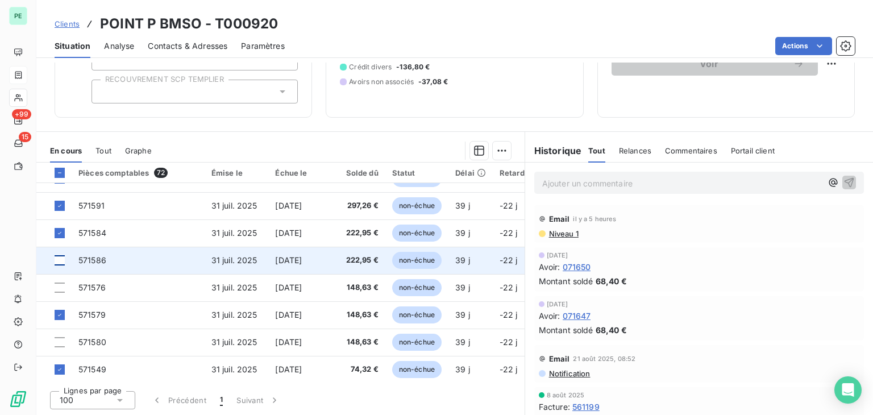
click at [60, 262] on div at bounding box center [60, 260] width 10 height 10
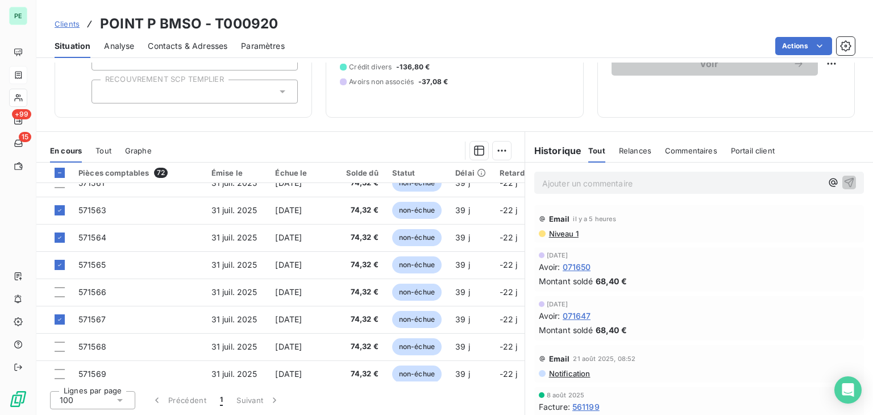
scroll to position [739, 0]
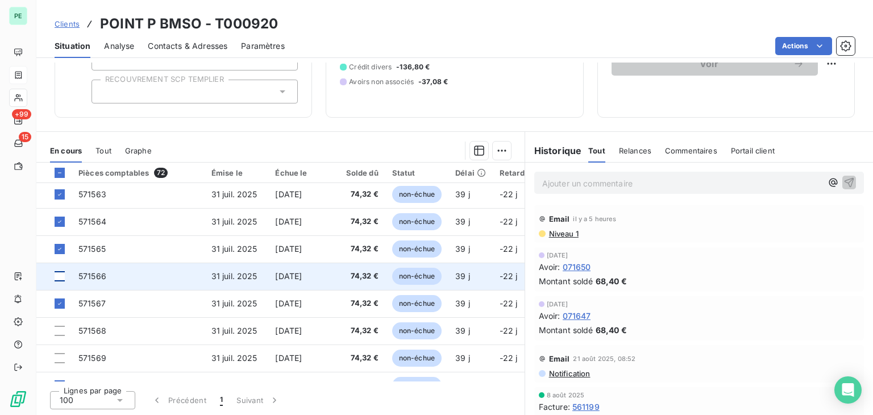
click at [61, 275] on div at bounding box center [60, 276] width 10 height 10
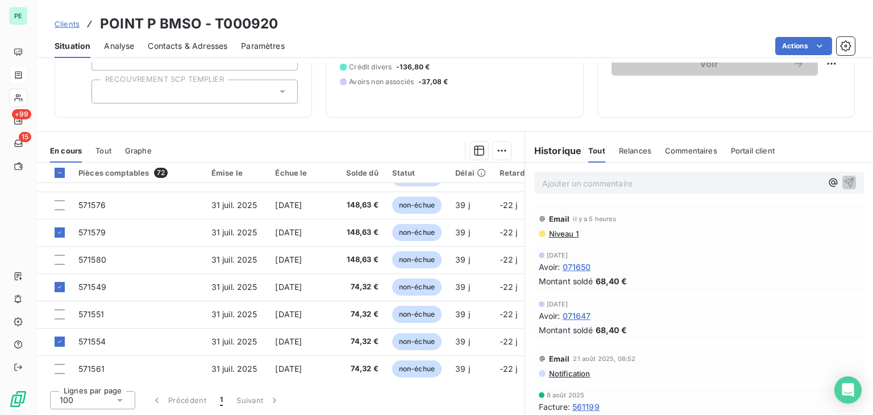
scroll to position [512, 0]
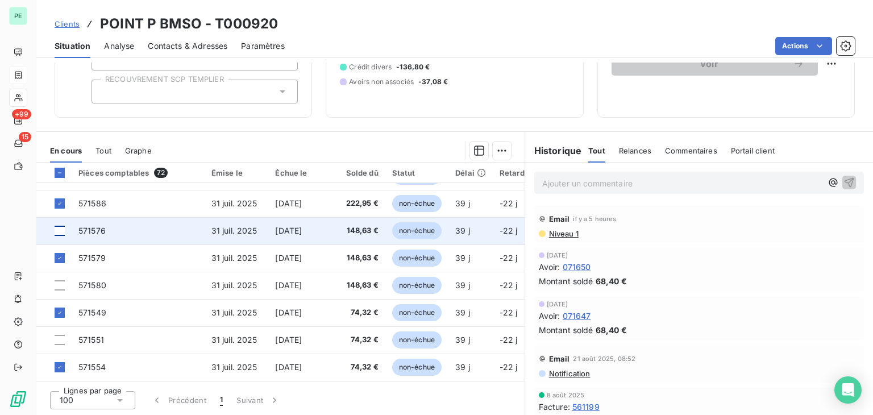
click at [60, 229] on div at bounding box center [60, 231] width 10 height 10
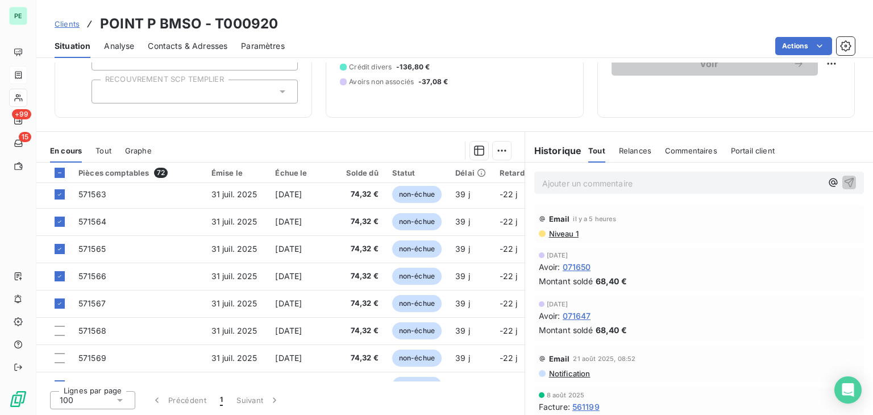
scroll to position [796, 0]
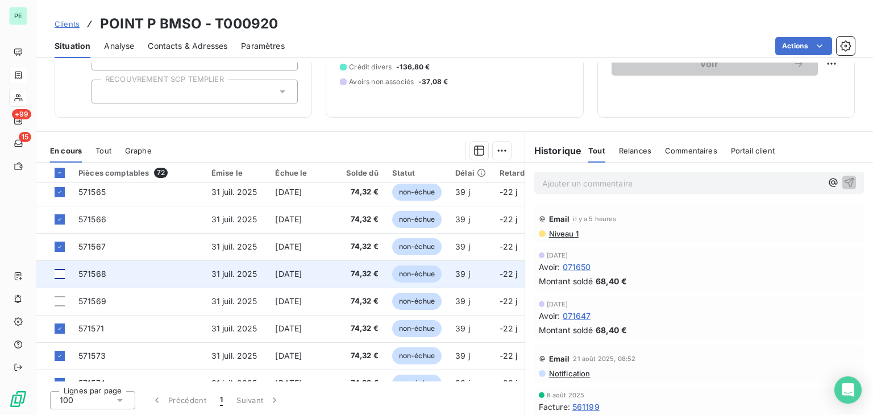
click at [60, 272] on div at bounding box center [60, 274] width 10 height 10
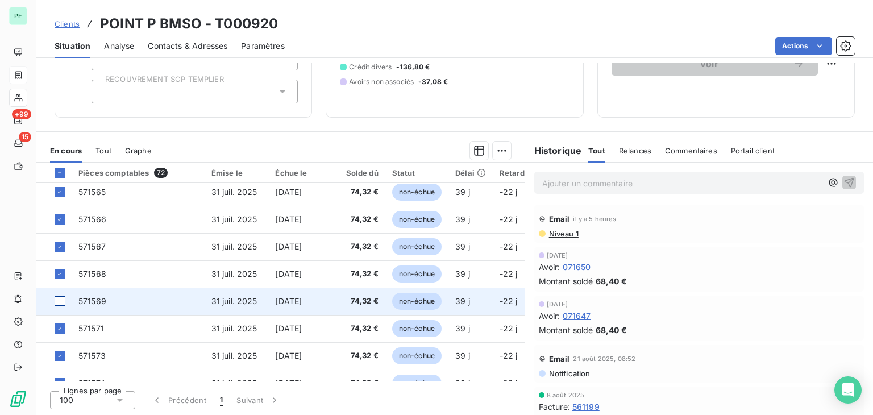
click at [59, 301] on div at bounding box center [60, 301] width 10 height 10
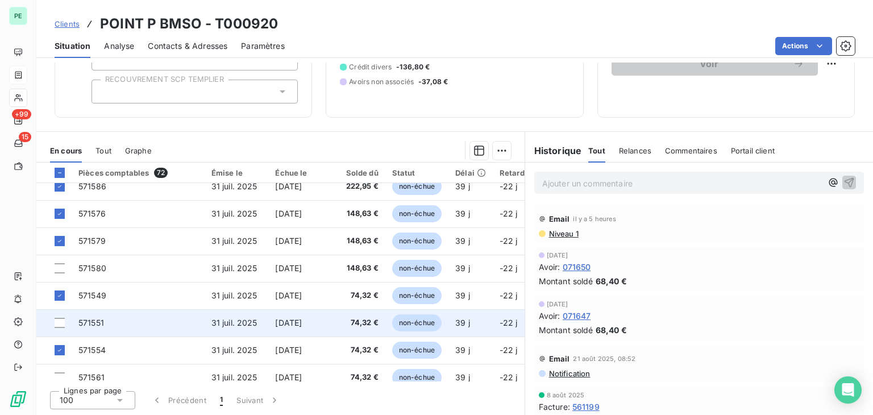
scroll to position [512, 0]
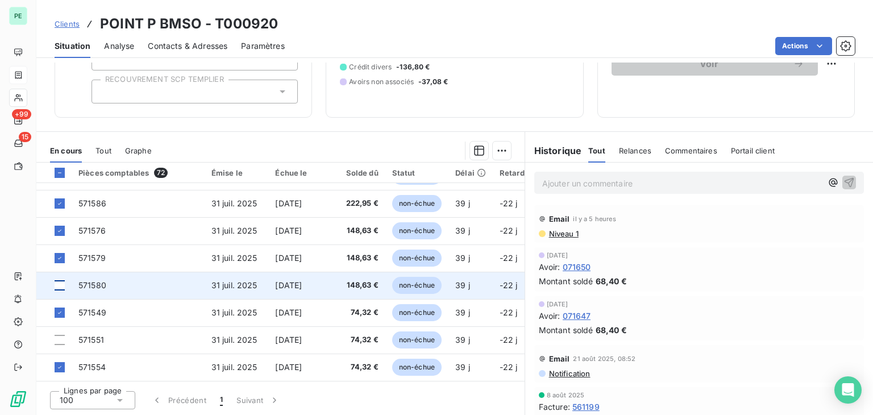
click at [60, 286] on div at bounding box center [60, 285] width 10 height 10
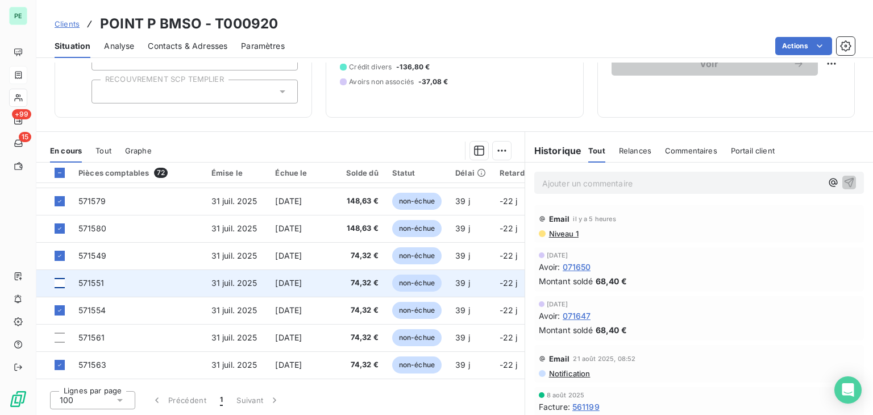
click at [61, 282] on div at bounding box center [60, 283] width 10 height 10
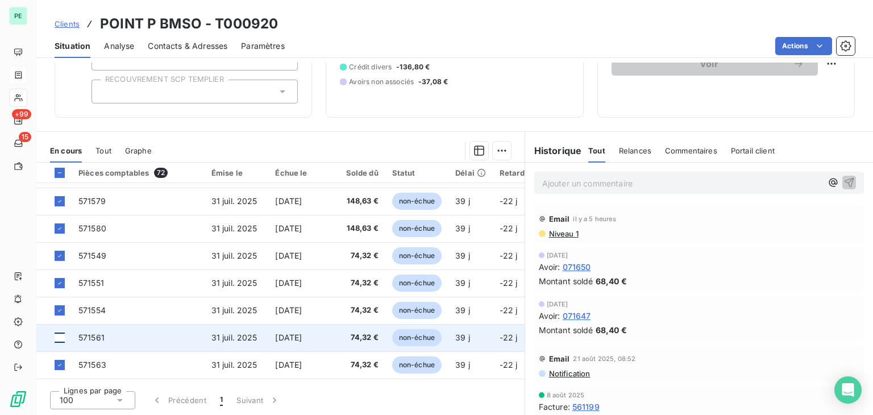
click at [59, 335] on div at bounding box center [60, 338] width 10 height 10
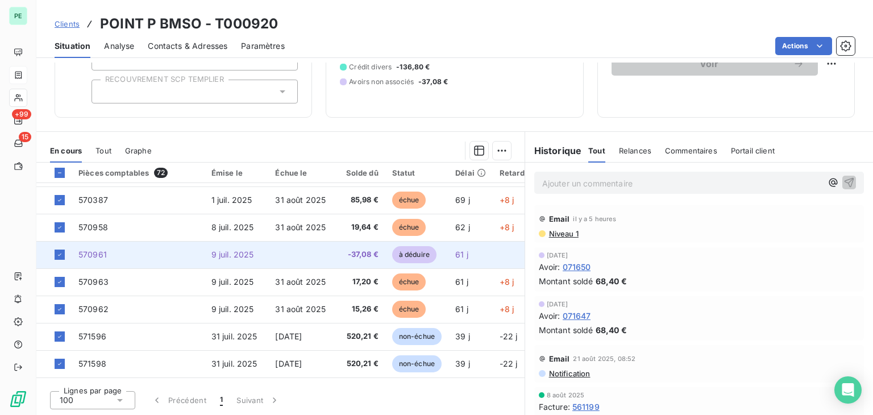
scroll to position [114, 0]
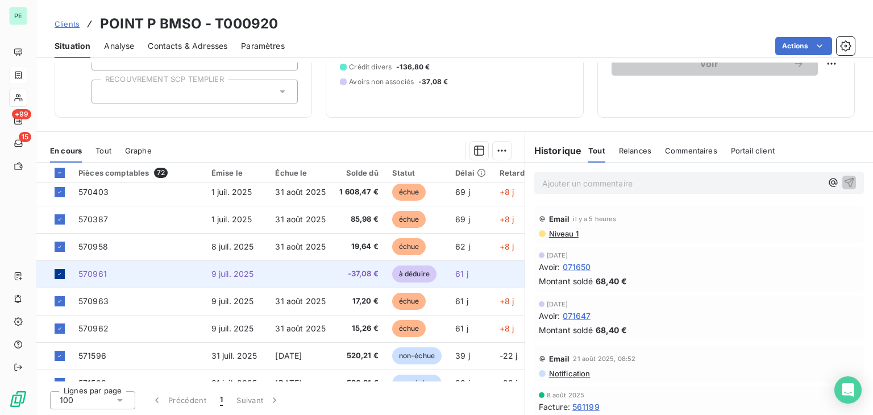
click at [60, 273] on icon at bounding box center [59, 274] width 7 height 7
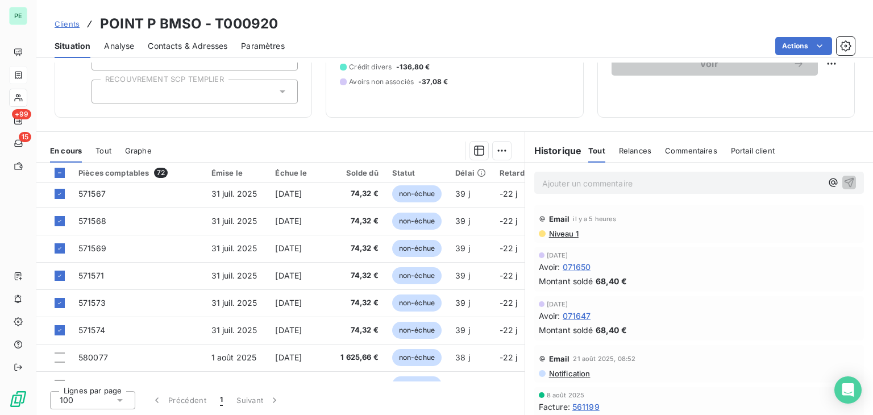
scroll to position [853, 0]
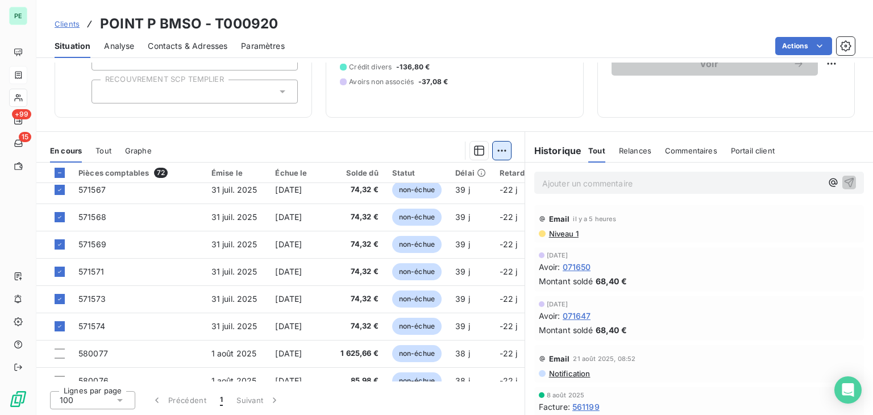
click at [496, 152] on html "PE +99 15 Clients POINT P BMSO - T000920 Situation Analyse Contacts & Adresses …" at bounding box center [436, 207] width 873 height 415
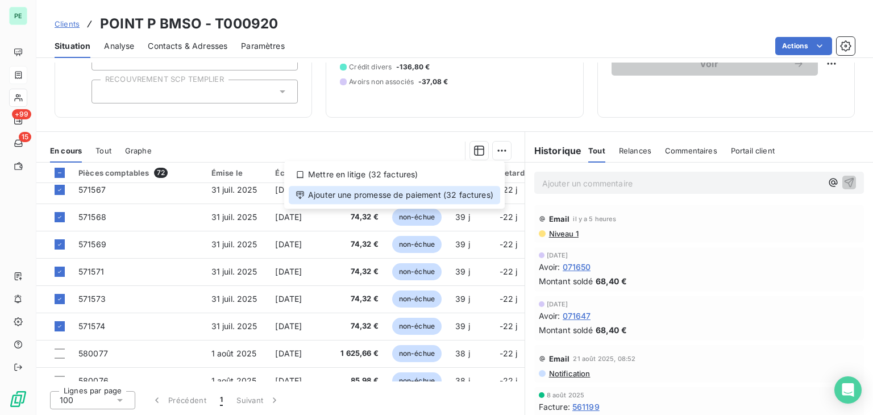
click at [405, 190] on div "Ajouter une promesse de paiement (32 factures)" at bounding box center [395, 195] width 212 height 18
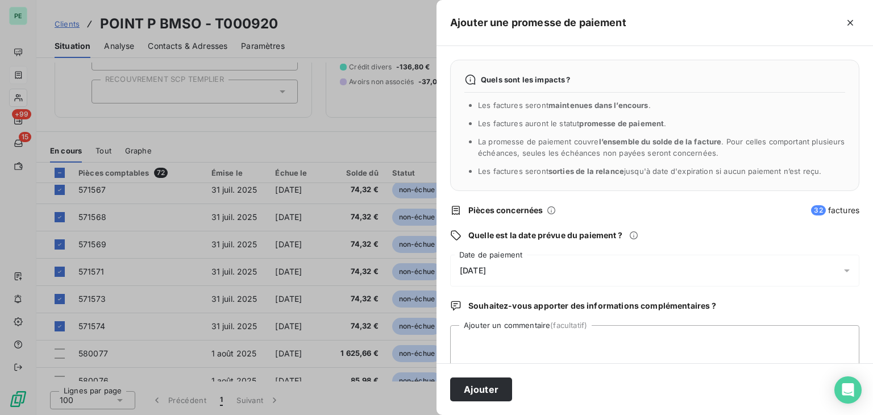
click at [550, 271] on div "[DATE]" at bounding box center [654, 271] width 409 height 32
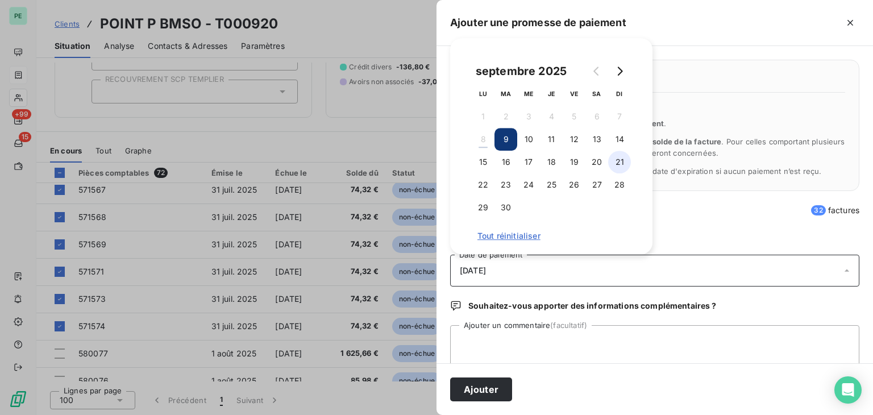
click at [621, 164] on button "21" at bounding box center [619, 162] width 23 height 23
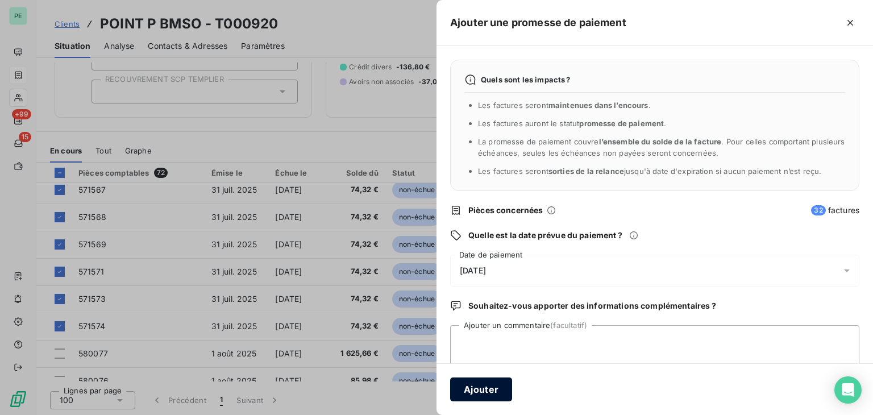
click at [494, 383] on button "Ajouter" at bounding box center [481, 390] width 62 height 24
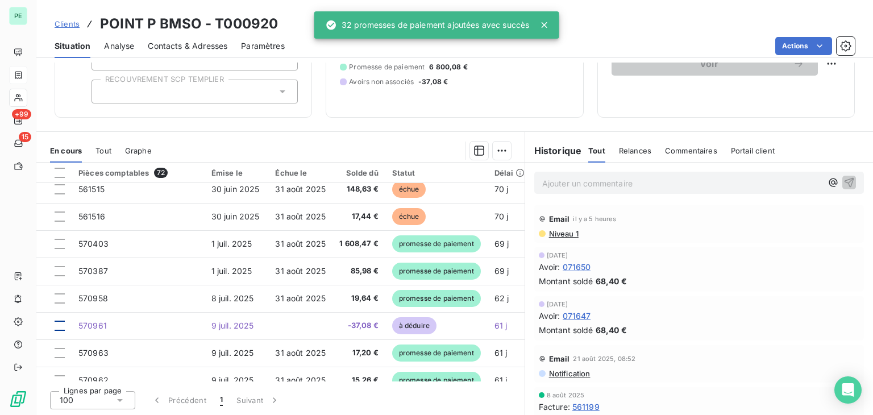
scroll to position [0, 0]
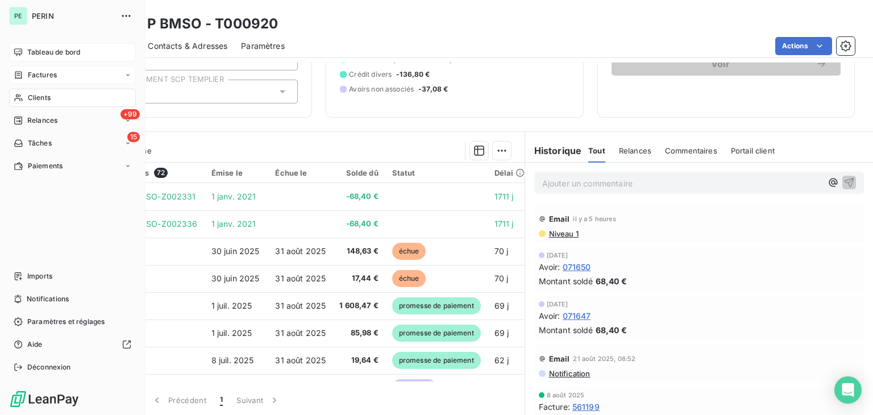
click at [22, 49] on icon at bounding box center [18, 52] width 9 height 9
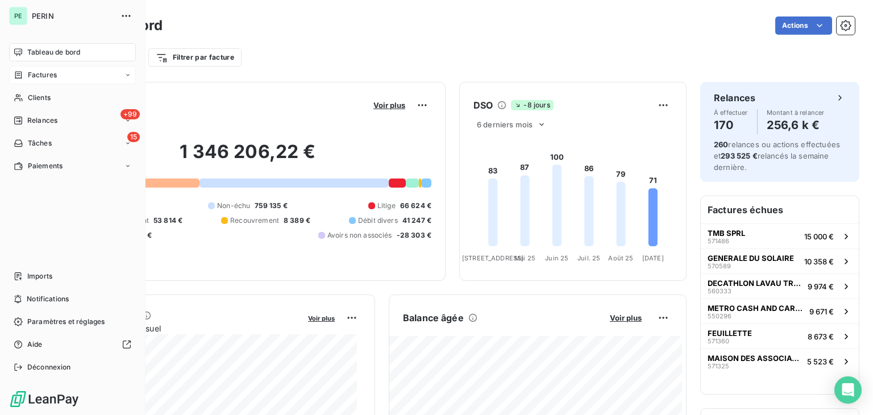
click at [44, 75] on span "Factures" at bounding box center [42, 75] width 29 height 10
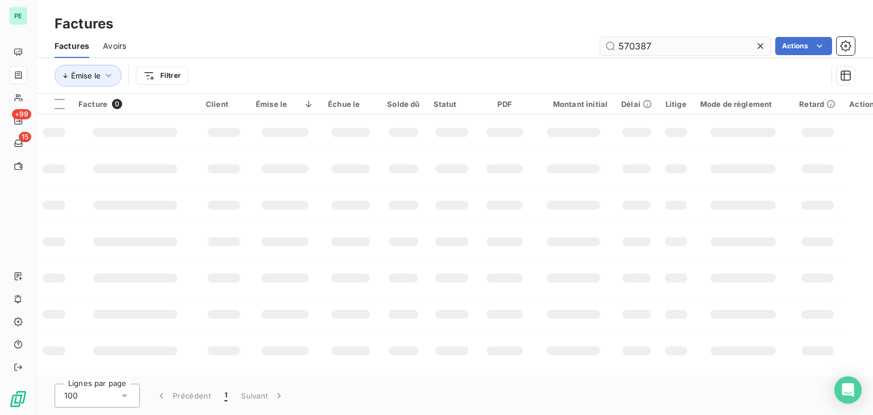
drag, startPoint x: 639, startPoint y: 45, endPoint x: 669, endPoint y: 42, distance: 30.3
click at [669, 42] on input "570387" at bounding box center [685, 46] width 171 height 18
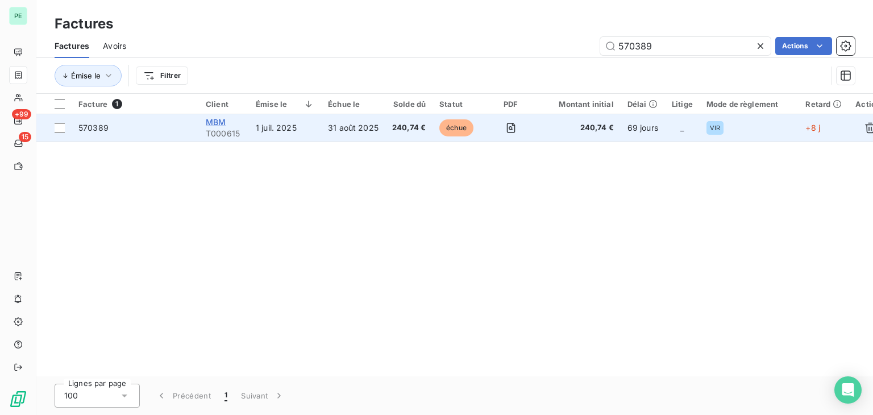
type input "570389"
click at [217, 120] on span "MBM" at bounding box center [216, 122] width 20 height 10
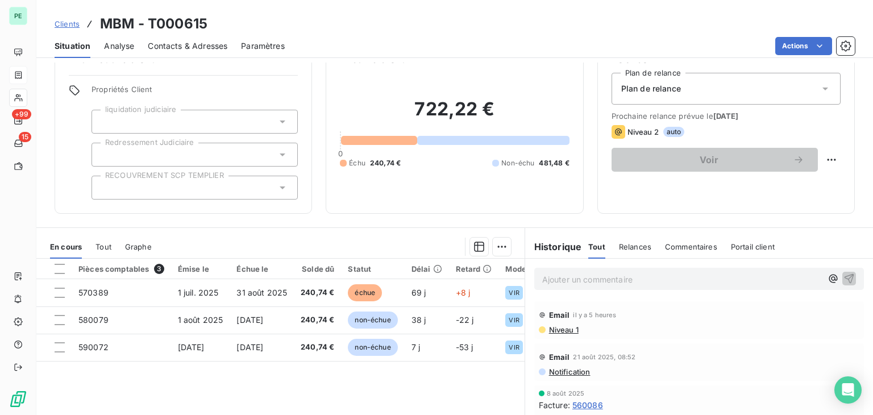
scroll to position [57, 0]
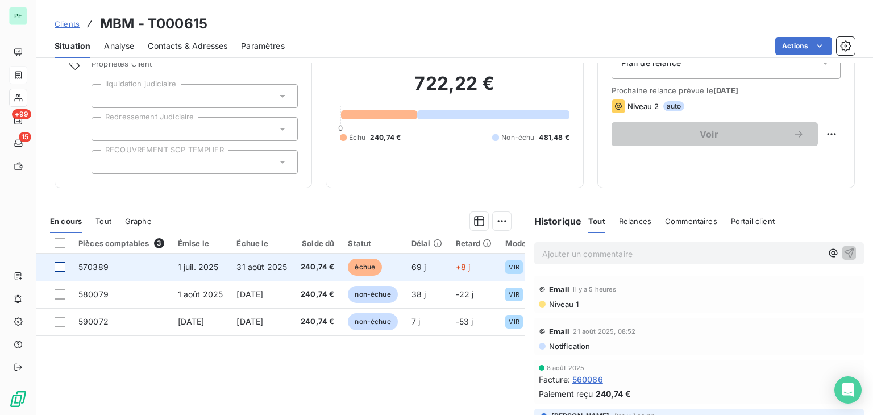
click at [57, 266] on div at bounding box center [60, 267] width 10 height 10
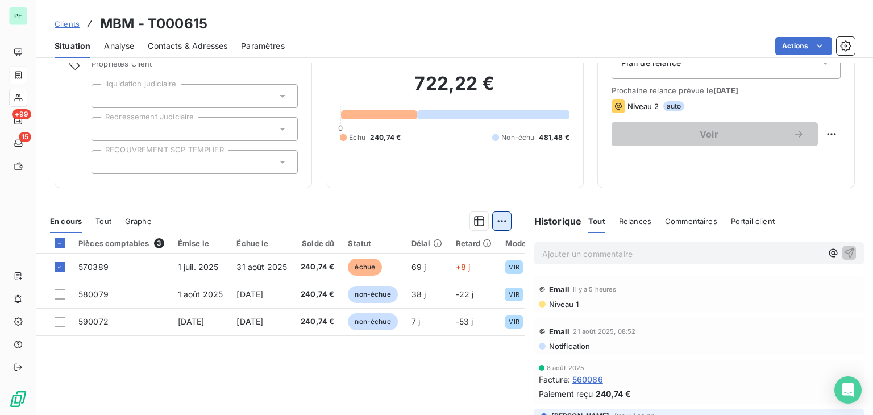
click at [493, 221] on html "PE +99 15 Clients MBM - T000615 Situation Analyse Contacts & Adresses Paramètre…" at bounding box center [436, 207] width 873 height 415
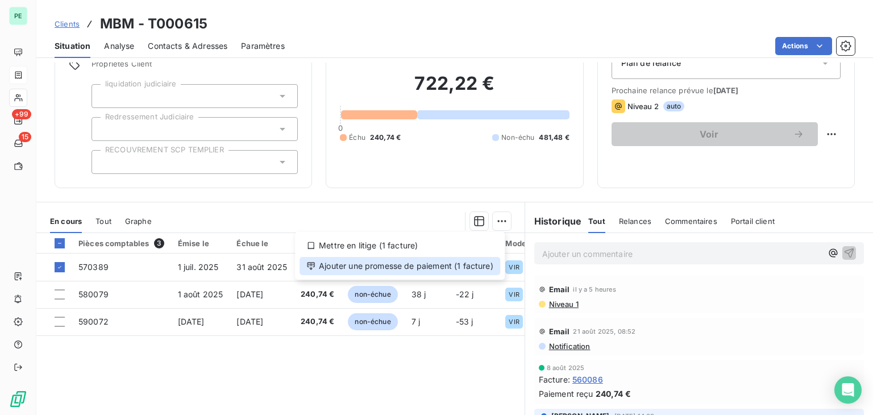
click at [488, 260] on div "Ajouter une promesse de paiement (1 facture)" at bounding box center [400, 266] width 201 height 18
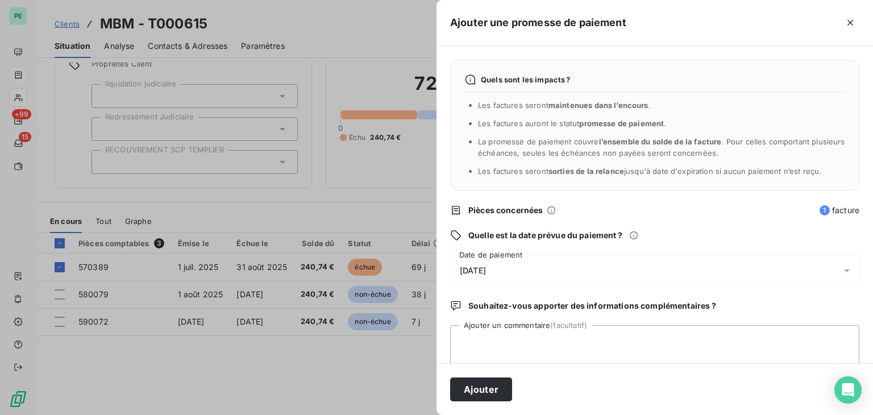
click at [638, 276] on div "[DATE]" at bounding box center [654, 271] width 409 height 32
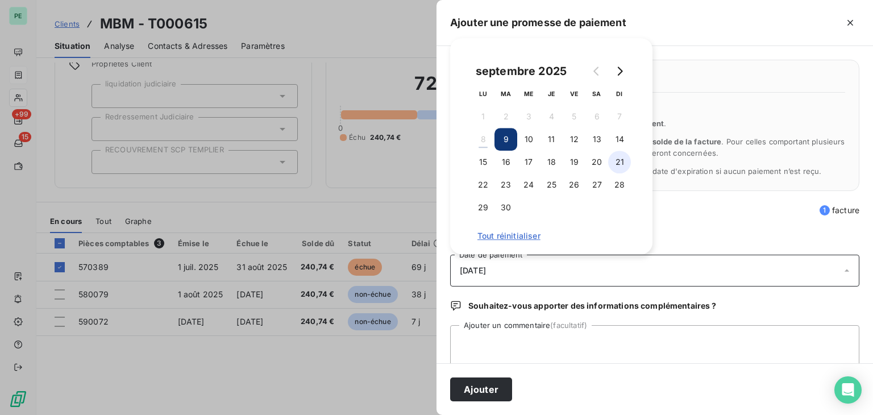
click at [621, 162] on button "21" at bounding box center [619, 162] width 23 height 23
click at [507, 392] on button "Ajouter" at bounding box center [481, 390] width 62 height 24
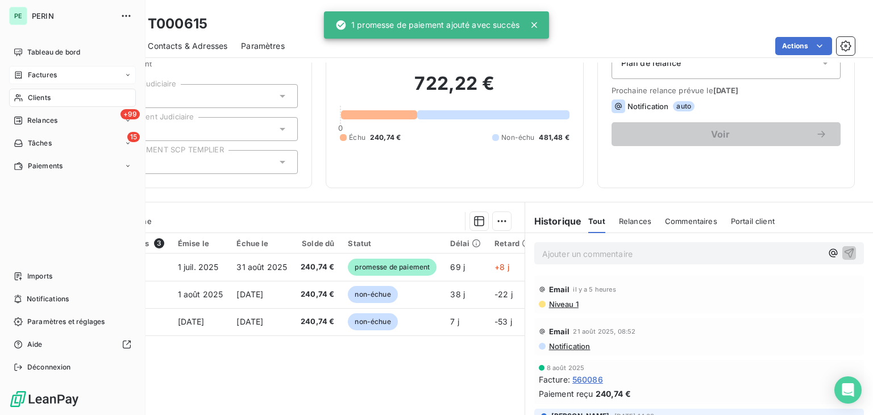
click at [29, 79] on span "Factures" at bounding box center [42, 75] width 29 height 10
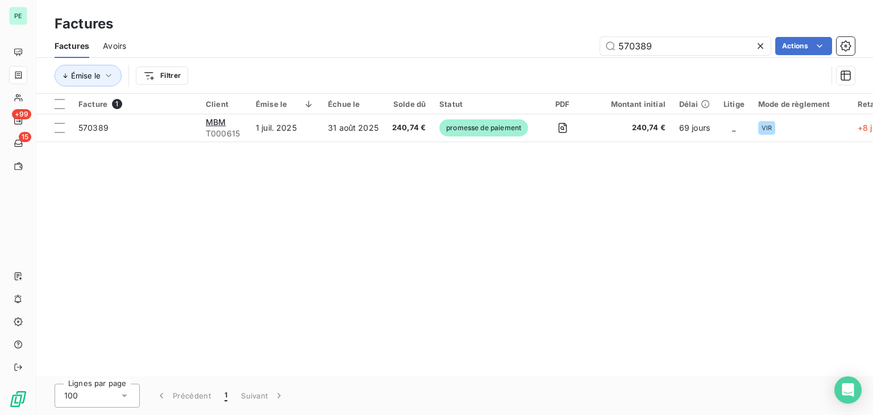
drag, startPoint x: 630, startPoint y: 47, endPoint x: 768, endPoint y: 47, distance: 138.2
click at [768, 47] on div "570389" at bounding box center [685, 46] width 171 height 18
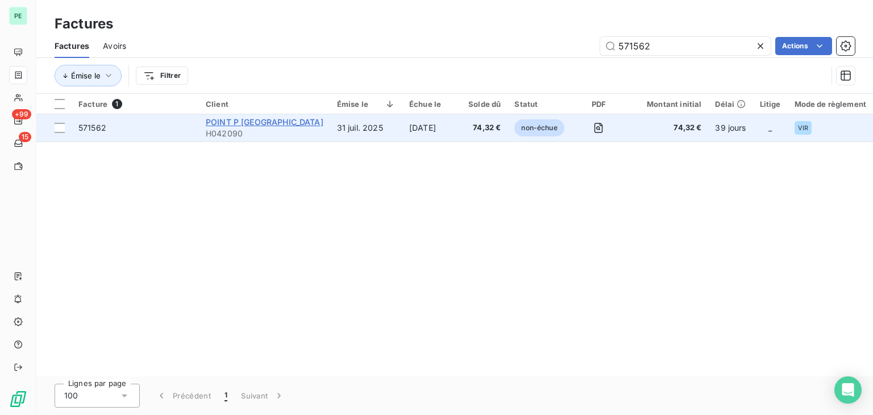
type input "571562"
click at [246, 121] on span "POINT P [GEOGRAPHIC_DATA]" at bounding box center [265, 122] width 118 height 10
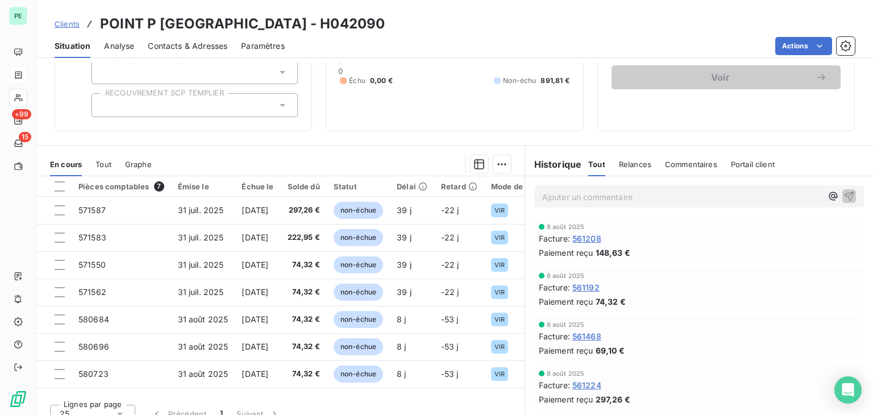
scroll to position [127, 0]
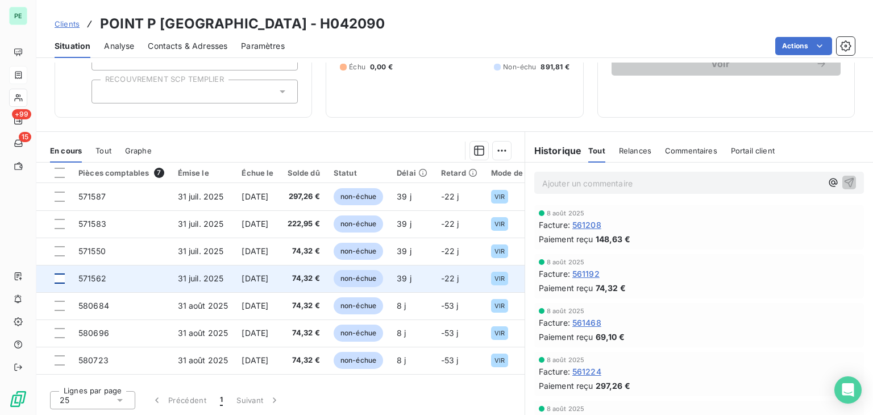
click at [58, 276] on div at bounding box center [60, 278] width 10 height 10
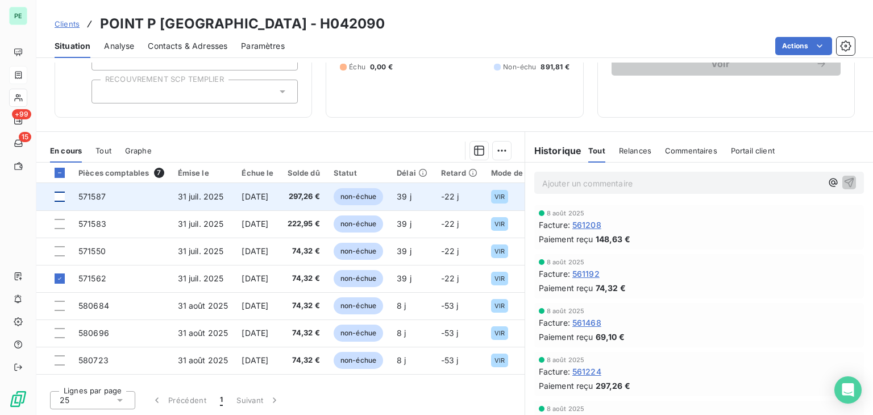
click at [58, 192] on div at bounding box center [60, 197] width 10 height 10
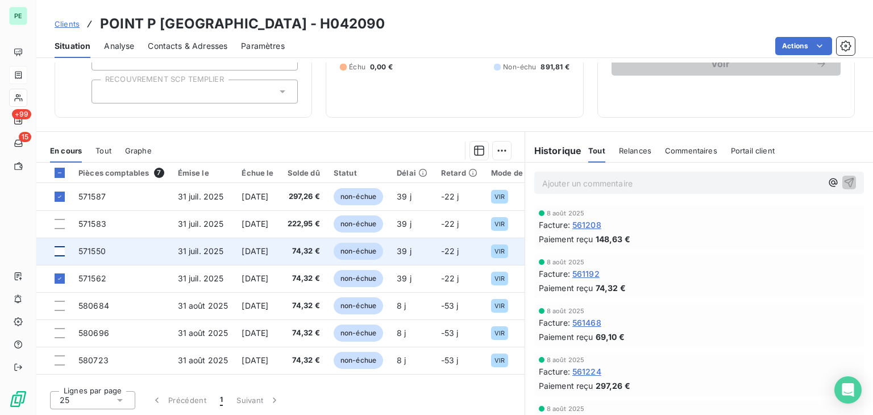
click at [57, 248] on div at bounding box center [60, 251] width 10 height 10
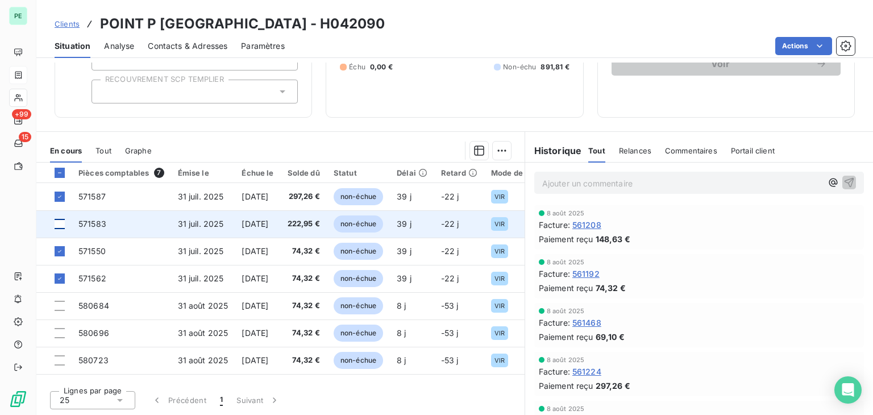
click at [59, 222] on div at bounding box center [60, 224] width 10 height 10
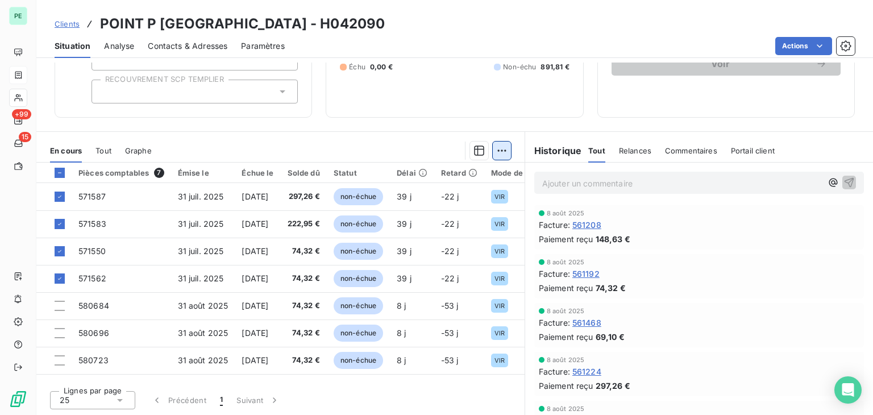
click at [500, 150] on html "PE +99 15 Clients POINT P OCCITANIE - H042090 Situation Analyse Contacts & Adre…" at bounding box center [436, 207] width 873 height 415
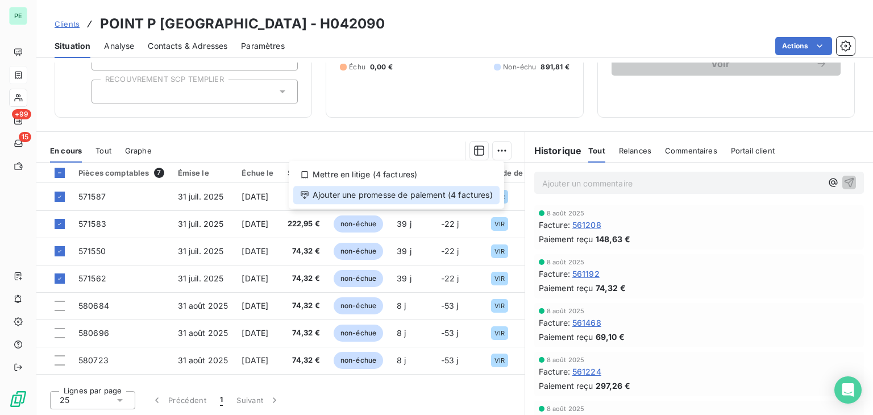
click at [444, 200] on div "Ajouter une promesse de paiement (4 factures)" at bounding box center [396, 195] width 206 height 18
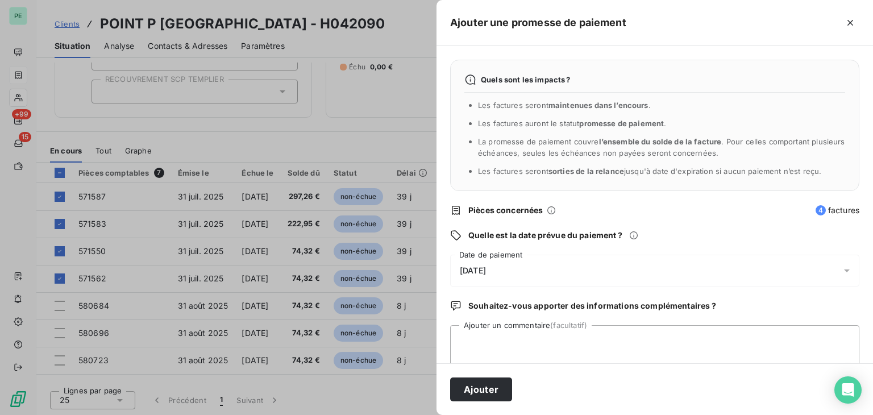
click at [694, 263] on div "[DATE]" at bounding box center [654, 271] width 409 height 32
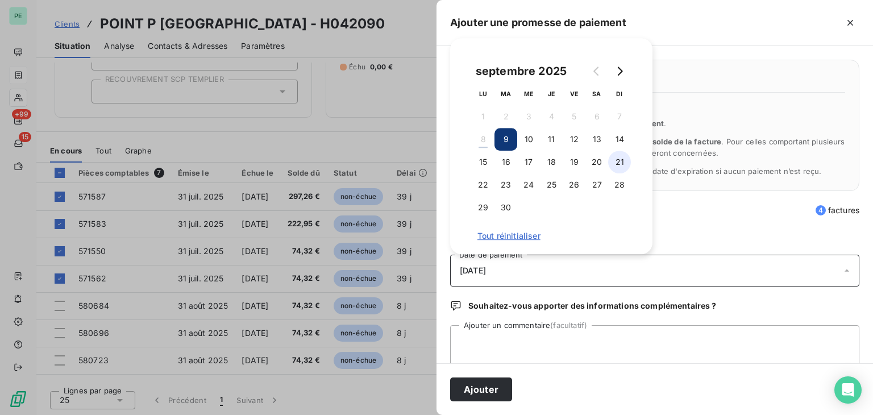
click at [623, 162] on button "21" at bounding box center [619, 162] width 23 height 23
click at [502, 389] on button "Ajouter" at bounding box center [481, 390] width 62 height 24
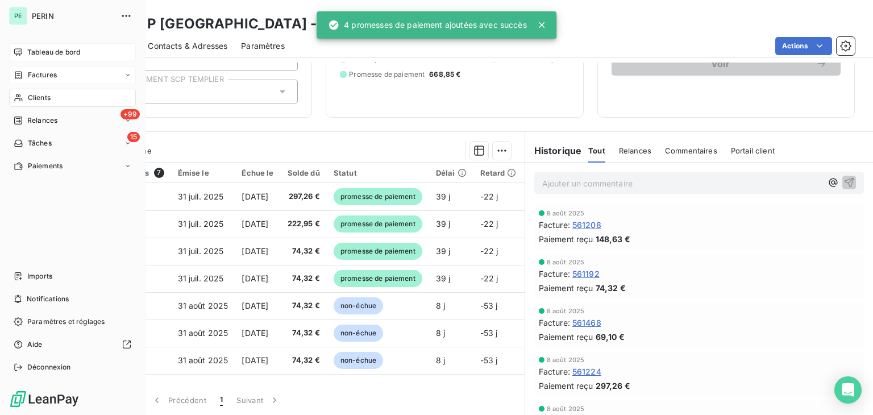
click at [21, 51] on icon at bounding box center [18, 51] width 8 height 7
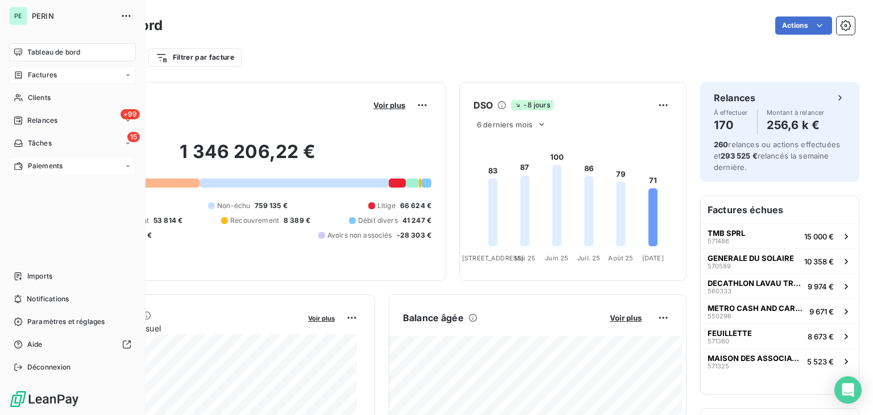
click at [13, 169] on div "Paiements" at bounding box center [72, 166] width 127 height 18
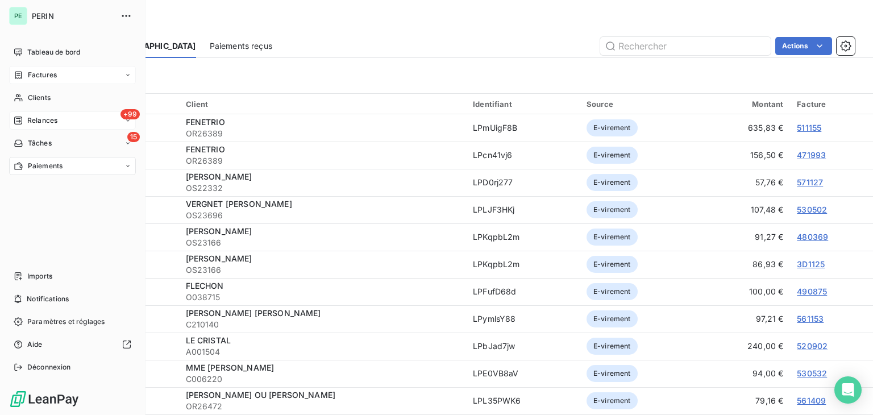
click at [30, 118] on span "Relances" at bounding box center [42, 120] width 30 height 10
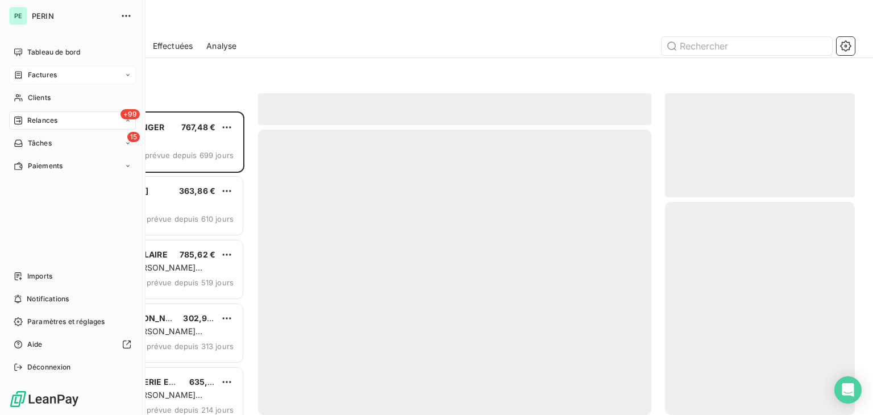
scroll to position [295, 181]
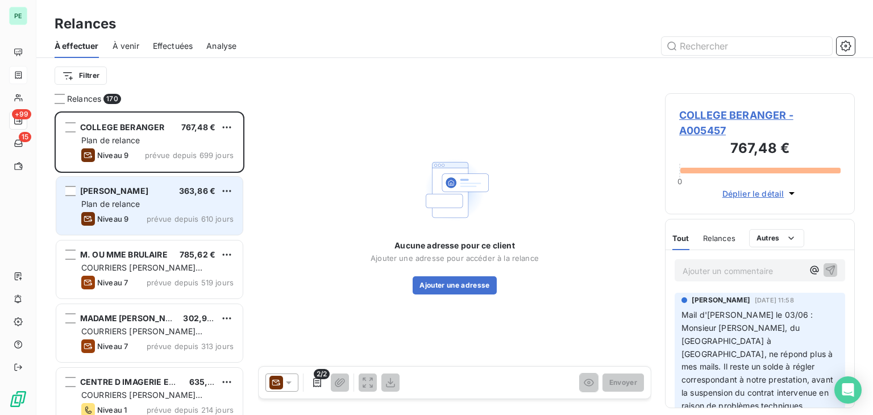
click at [181, 209] on div "Plan de relance" at bounding box center [157, 203] width 152 height 11
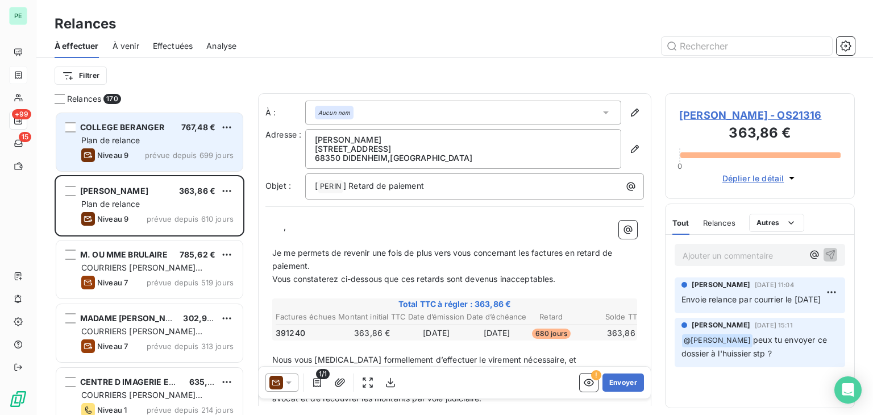
click at [181, 165] on div "COLLEGE BERANGER 767,48 € Plan de relance Niveau 9 prévue depuis 699 jours" at bounding box center [149, 142] width 186 height 58
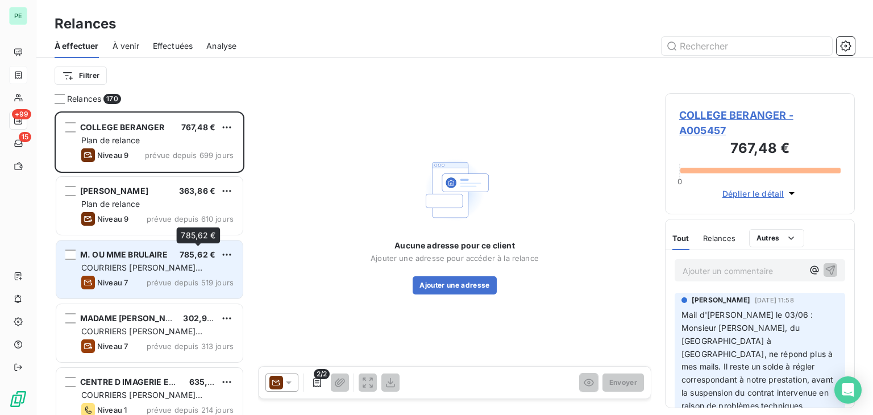
click at [180, 260] on div "785,62 €" at bounding box center [198, 254] width 36 height 11
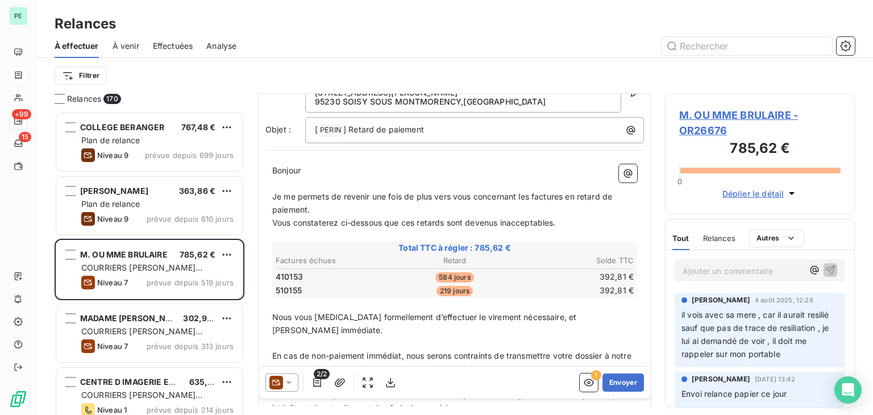
scroll to position [114, 0]
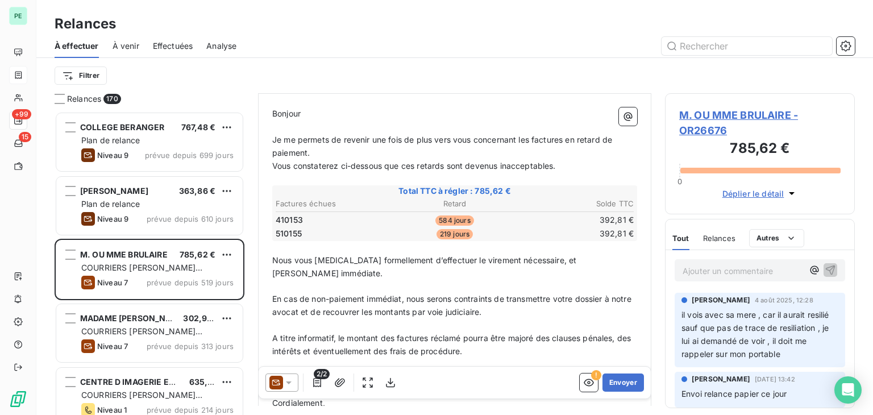
click at [726, 238] on span "Relances" at bounding box center [719, 238] width 32 height 9
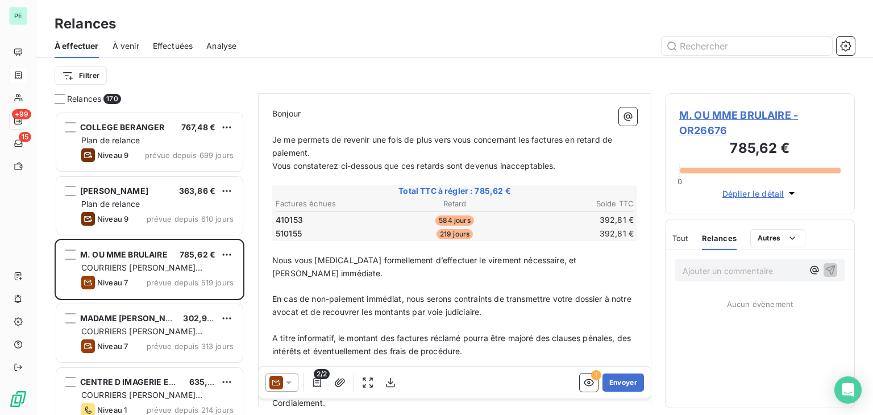
click at [679, 238] on span "Tout" at bounding box center [681, 238] width 16 height 9
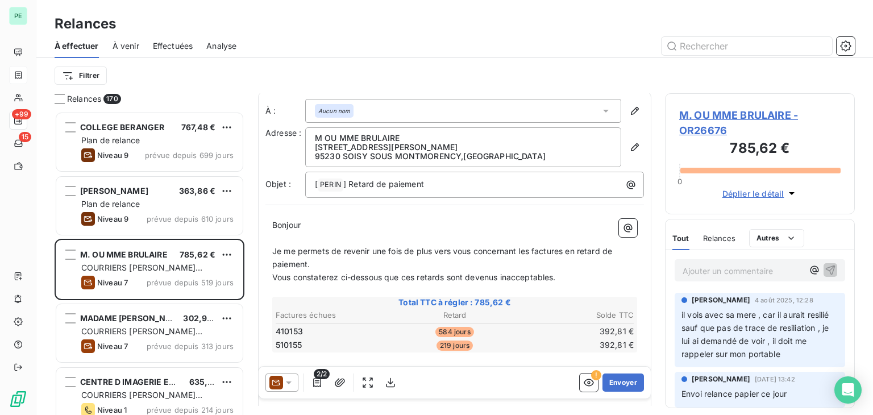
scroll to position [0, 0]
click at [748, 267] on p "Ajouter un commentaire ﻿" at bounding box center [743, 271] width 121 height 14
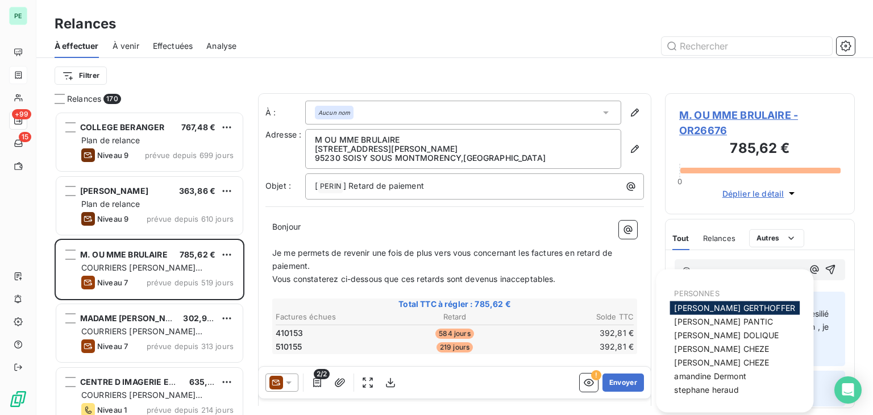
click at [783, 264] on p "@" at bounding box center [743, 270] width 121 height 13
click at [711, 319] on span "[PERSON_NAME]" at bounding box center [723, 322] width 99 height 10
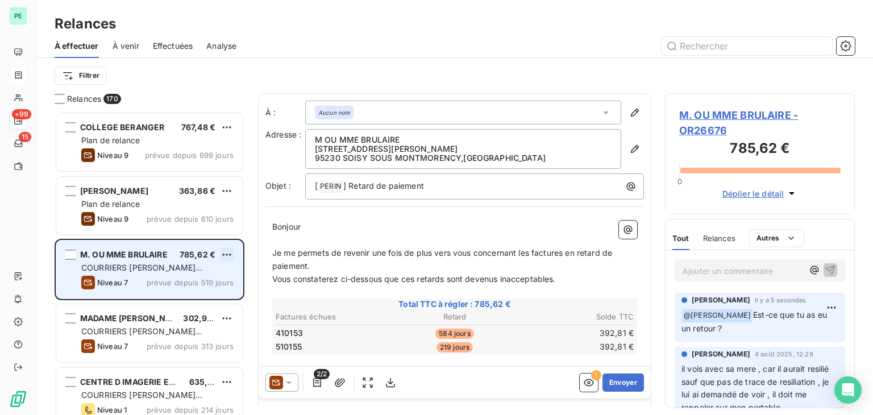
click at [227, 257] on html "PE +99 15 Relances À effectuer À venir Effectuées Analyse Filtrer Relances 170 …" at bounding box center [436, 207] width 873 height 415
click at [205, 282] on div "Replanifier cette action" at bounding box center [178, 277] width 102 height 18
select select "8"
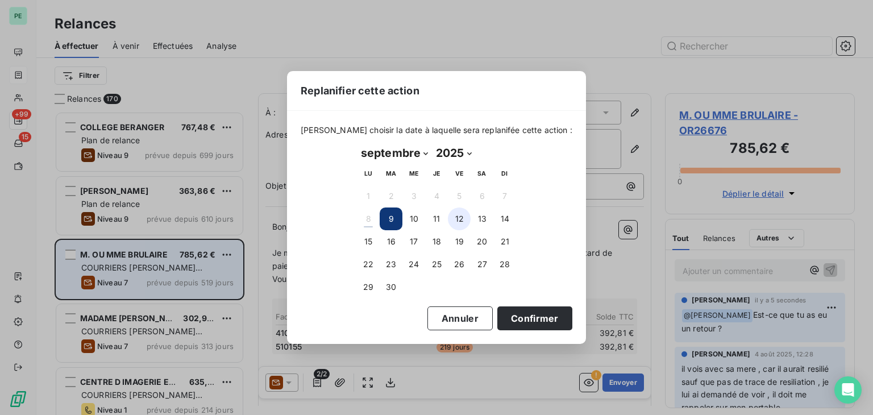
click at [467, 219] on button "12" at bounding box center [459, 219] width 23 height 23
click at [533, 315] on button "Confirmer" at bounding box center [535, 318] width 75 height 24
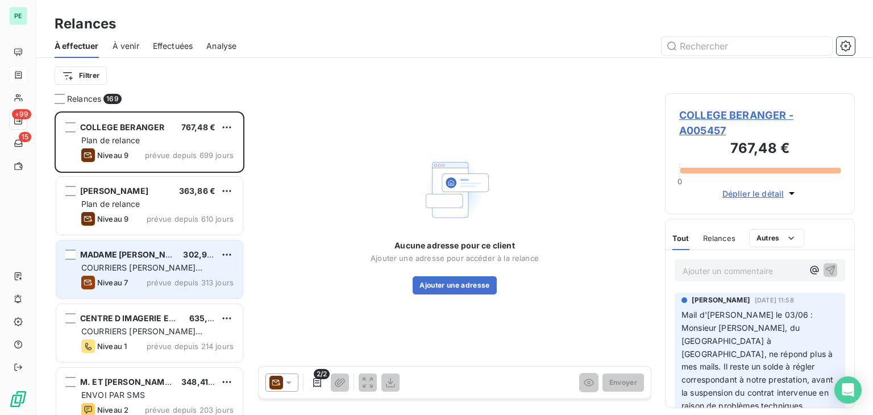
click at [115, 259] on div "MADAME [PERSON_NAME]" at bounding box center [127, 254] width 94 height 11
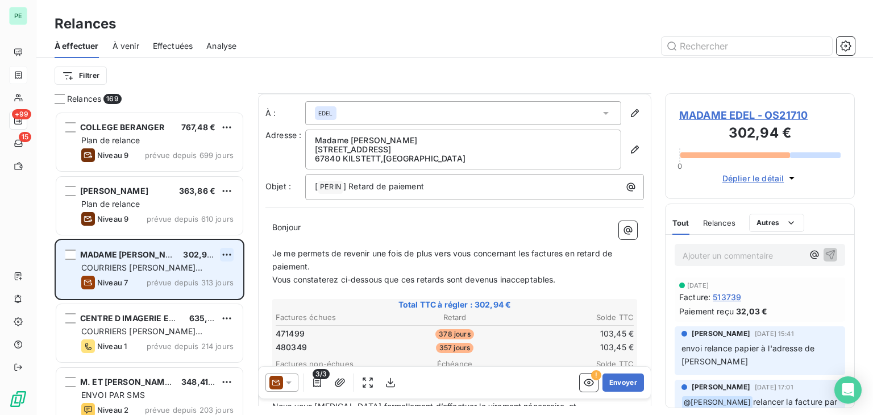
click at [230, 249] on html "PE +99 15 Relances À effectuer À venir Effectuées Analyse Filtrer Relances 169 …" at bounding box center [436, 207] width 873 height 415
click at [201, 280] on div "Replanifier cette action" at bounding box center [178, 277] width 102 height 18
select select "8"
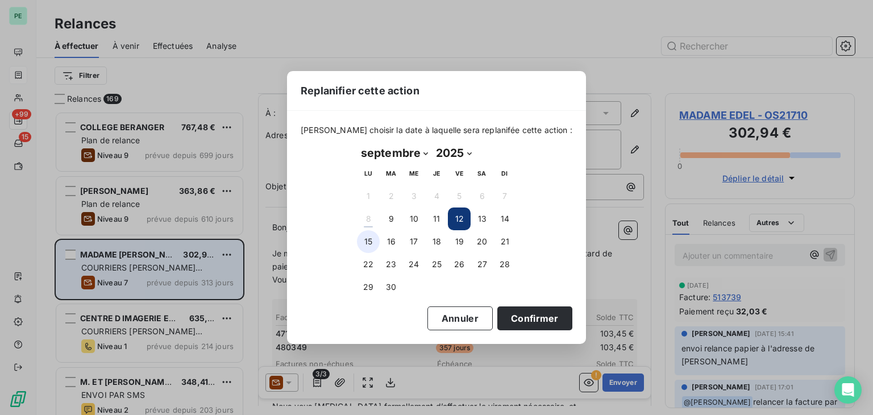
click at [363, 239] on button "15" at bounding box center [368, 241] width 23 height 23
click at [542, 320] on button "Confirmer" at bounding box center [535, 318] width 75 height 24
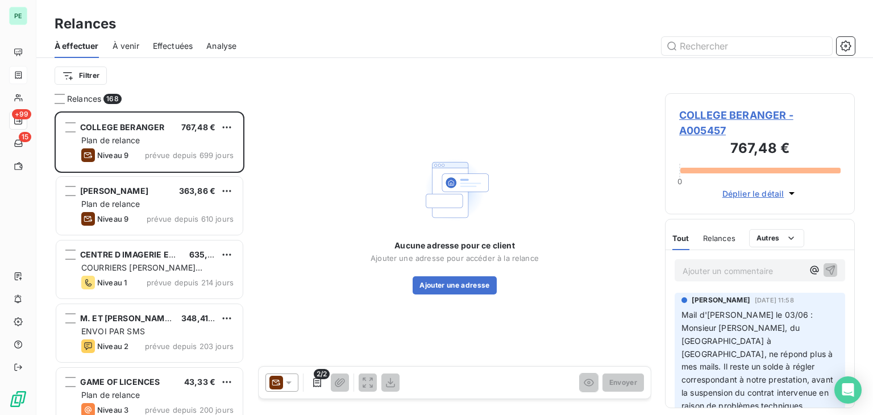
click at [151, 259] on span "CENTRE D IMAGERIE EPINAYSEINE" at bounding box center [149, 255] width 138 height 10
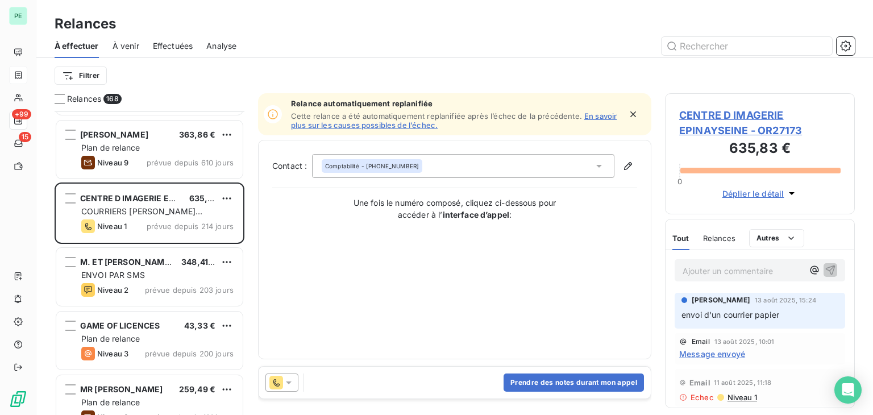
scroll to position [114, 0]
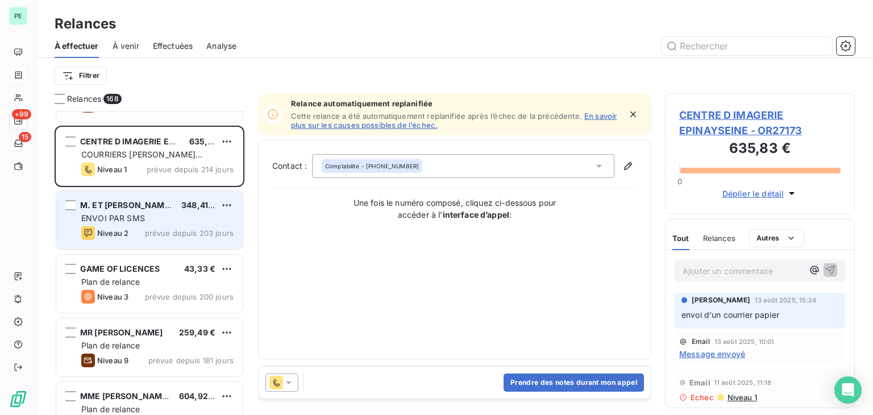
click at [164, 231] on span "prévue depuis 203 jours" at bounding box center [189, 233] width 89 height 9
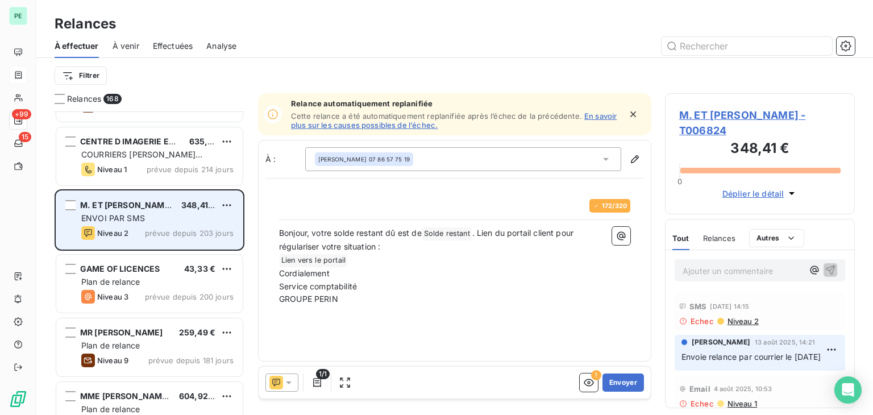
scroll to position [171, 0]
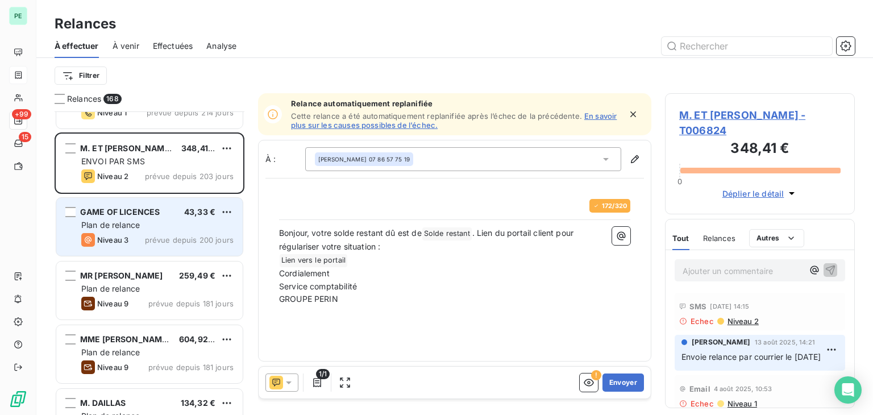
click at [164, 227] on div "Plan de relance" at bounding box center [157, 224] width 152 height 11
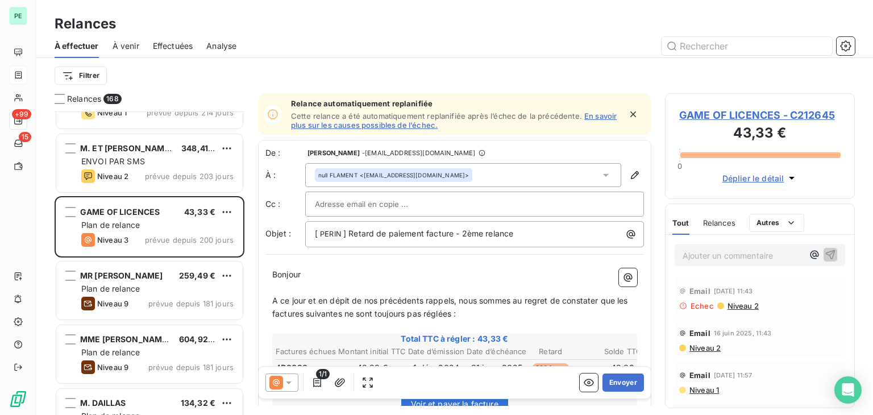
click at [712, 117] on span "GAME OF LICENCES - C212645" at bounding box center [759, 114] width 161 height 15
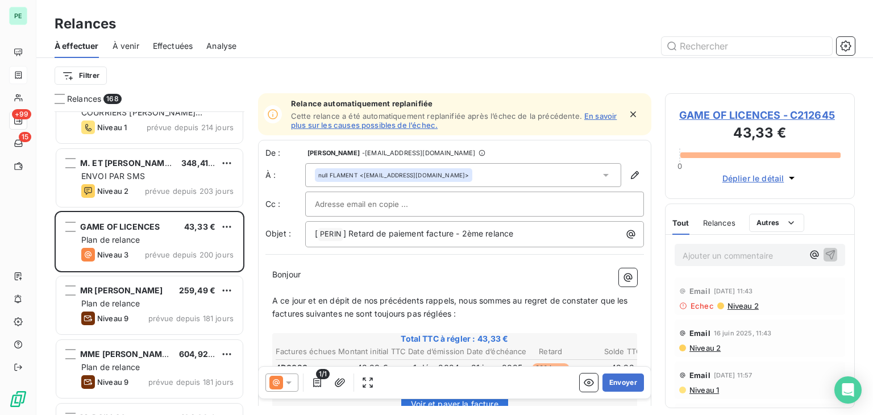
scroll to position [171, 0]
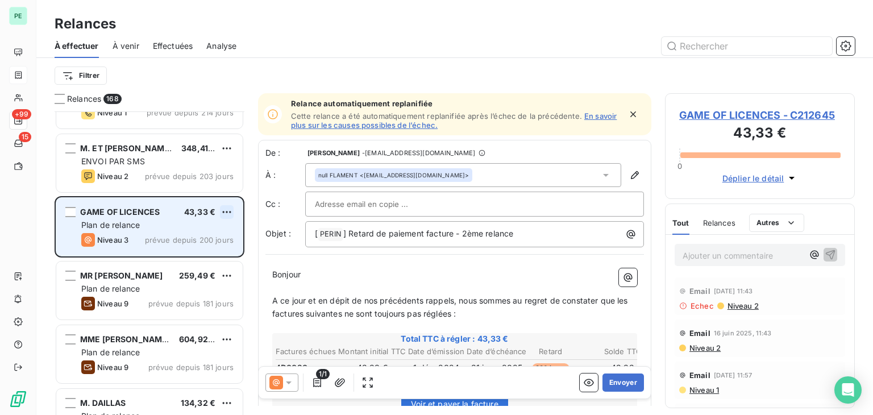
click at [225, 207] on html "PE +99 15 Relances À effectuer À venir Effectuées Analyse Filtrer Relances 168 …" at bounding box center [436, 207] width 873 height 415
click at [189, 239] on div "Replanifier cette action" at bounding box center [178, 235] width 102 height 18
select select "8"
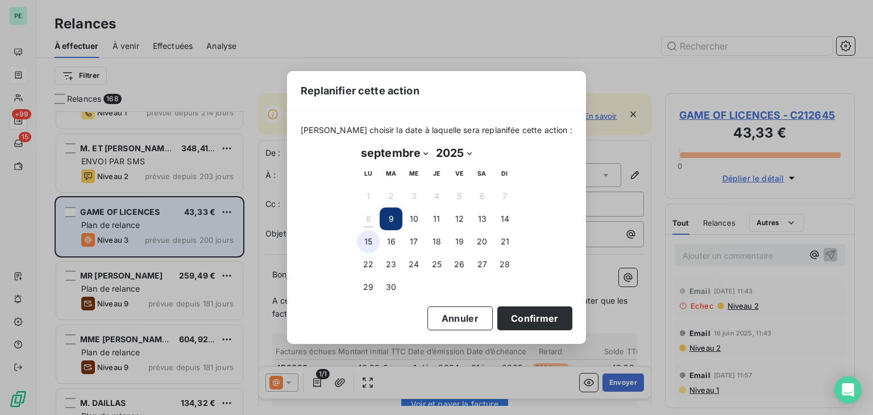
click at [368, 241] on button "15" at bounding box center [368, 241] width 23 height 23
click at [521, 315] on button "Confirmer" at bounding box center [535, 318] width 75 height 24
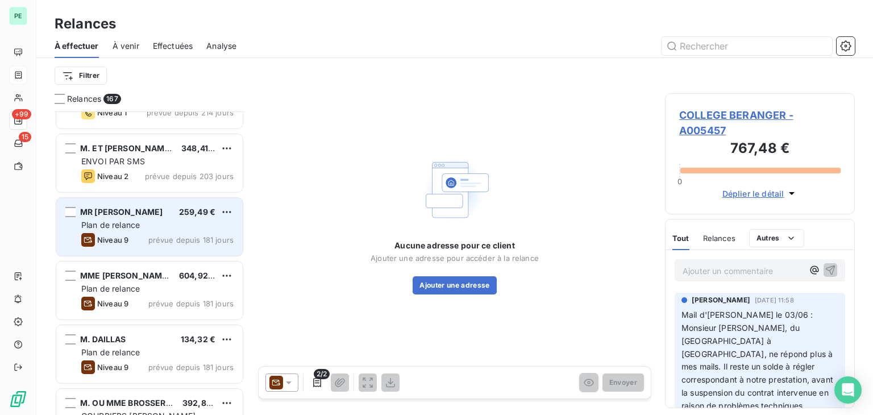
click at [155, 225] on div "Plan de relance" at bounding box center [157, 224] width 152 height 11
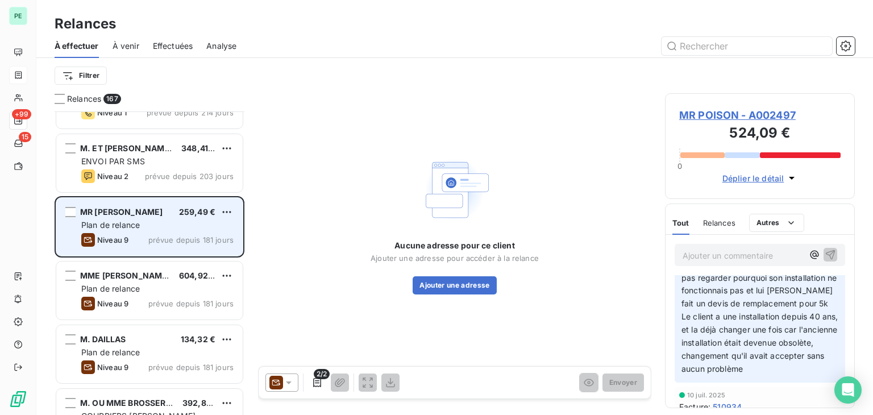
scroll to position [227, 0]
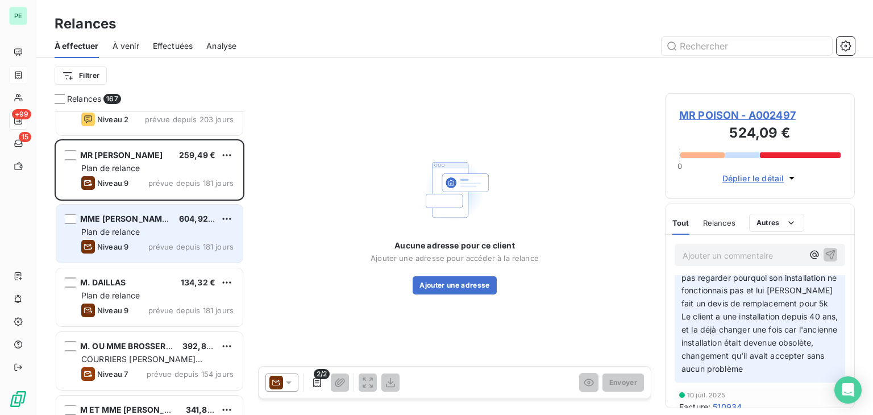
click at [171, 220] on span "MME [PERSON_NAME]" at bounding box center [125, 219] width 90 height 10
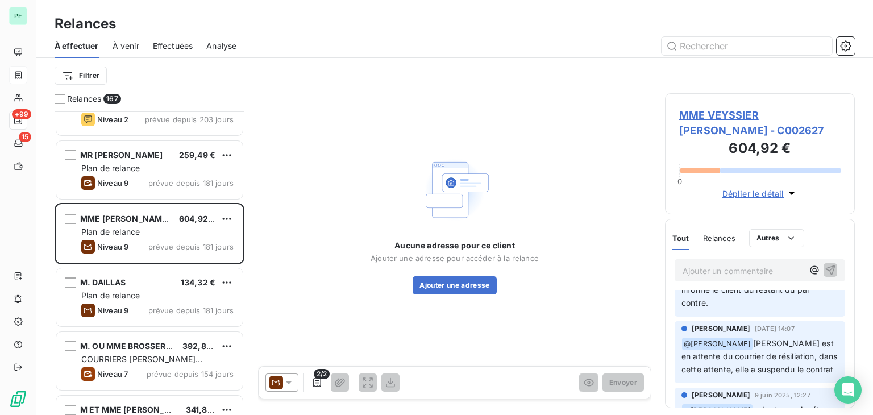
scroll to position [57, 0]
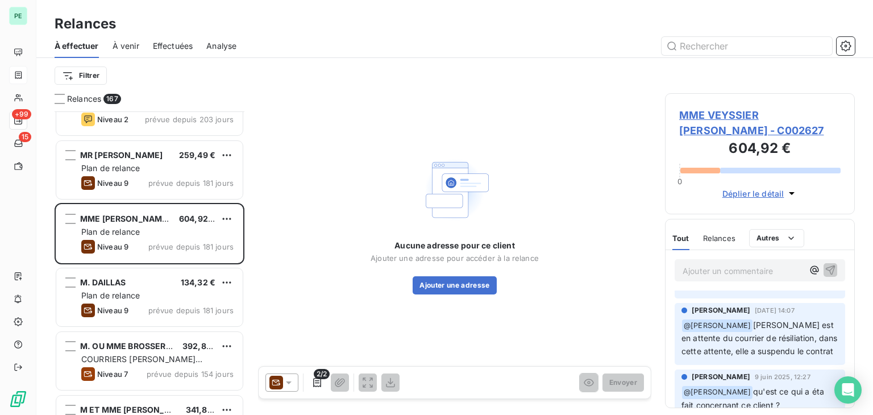
click at [733, 117] on span "MME VEYSSIER [PERSON_NAME] - C002627" at bounding box center [759, 122] width 161 height 31
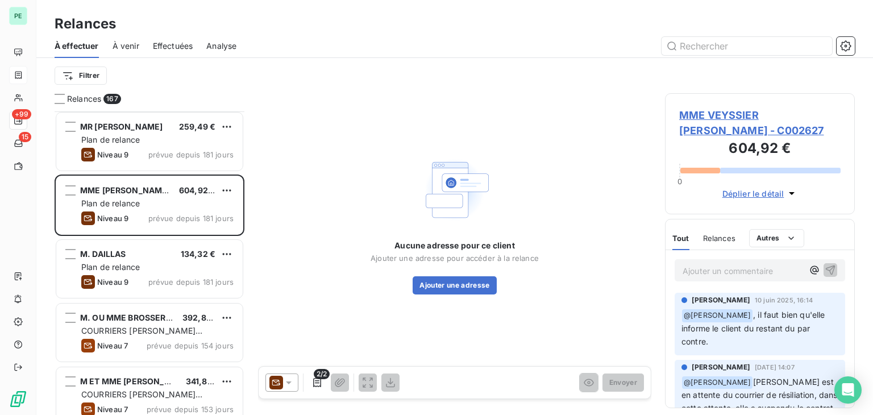
scroll to position [341, 0]
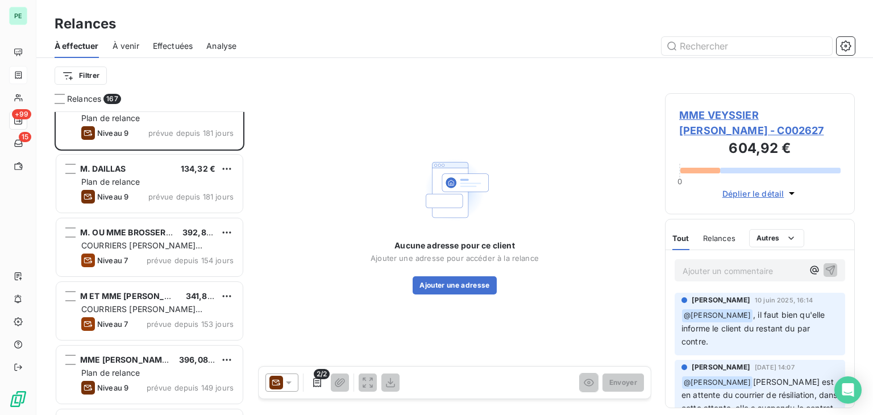
click at [177, 190] on div "Niveau 9 prévue depuis 181 jours" at bounding box center [157, 197] width 152 height 14
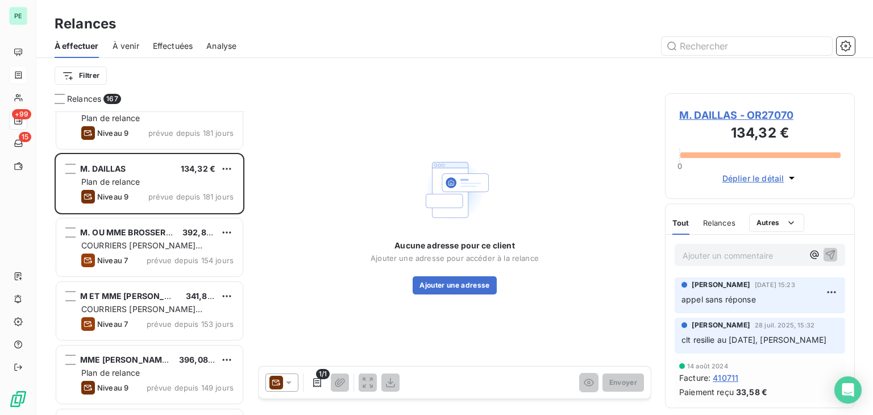
click at [712, 119] on span "M. DAILLAS - OR27070" at bounding box center [759, 114] width 161 height 15
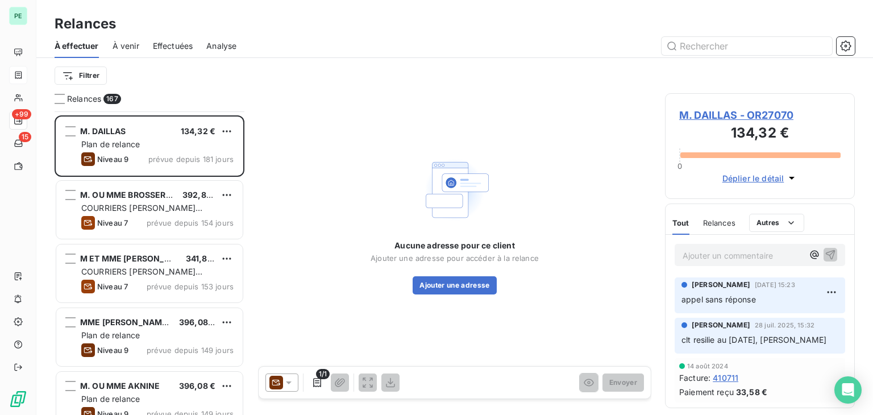
scroll to position [398, 0]
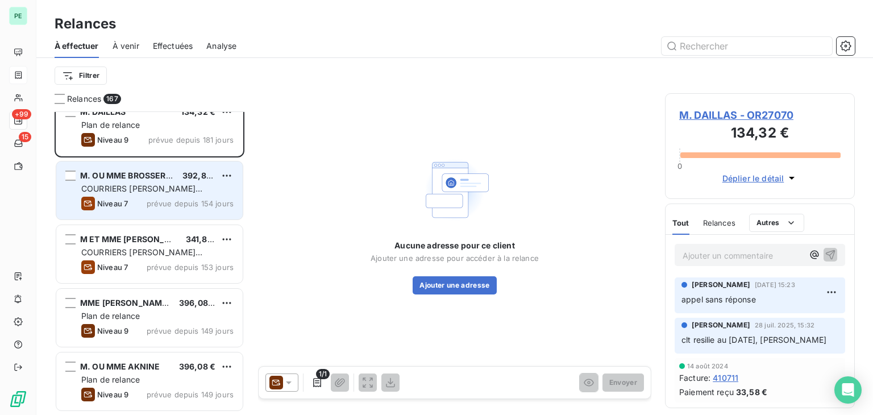
click at [159, 199] on span "prévue depuis 154 jours" at bounding box center [190, 203] width 87 height 9
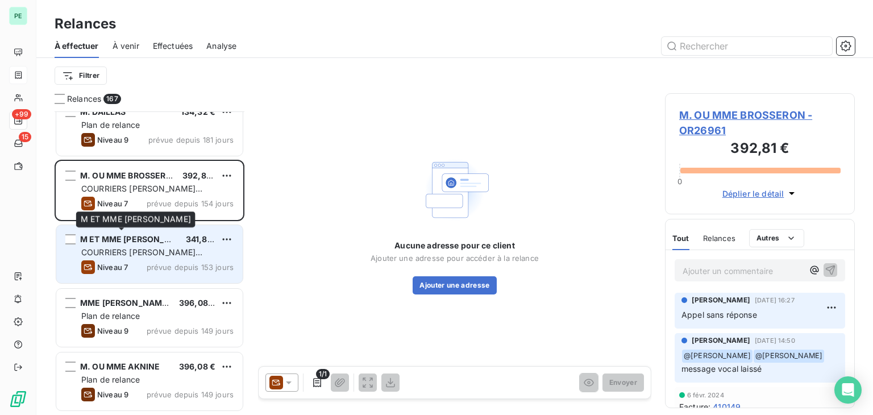
click at [164, 244] on div "M ET [PERSON_NAME] 341,82 € COURRIERS MANUELS EXCLUSIFS Niveau 7 prévue depuis …" at bounding box center [149, 254] width 186 height 58
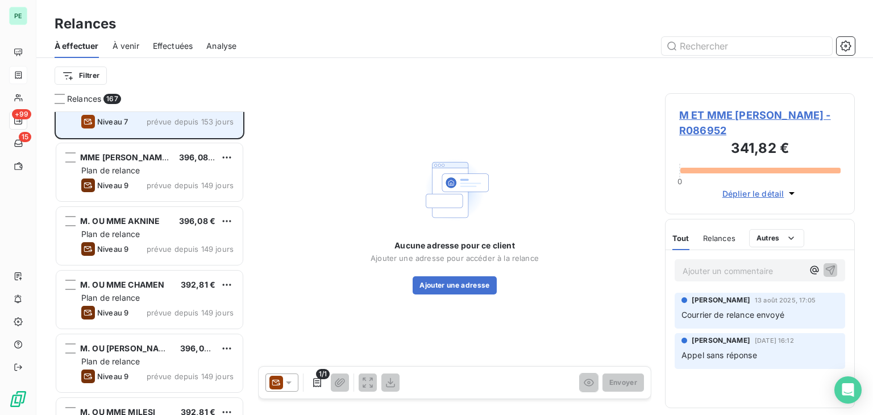
scroll to position [569, 0]
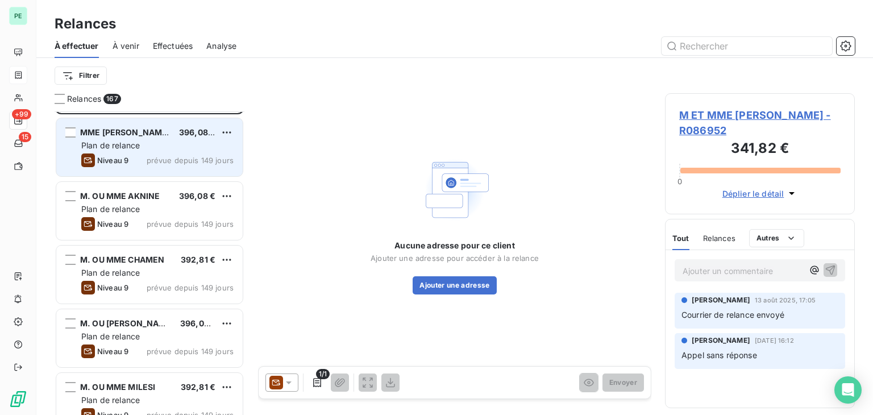
click at [147, 162] on div "Niveau 9 prévue depuis 149 jours" at bounding box center [157, 161] width 152 height 14
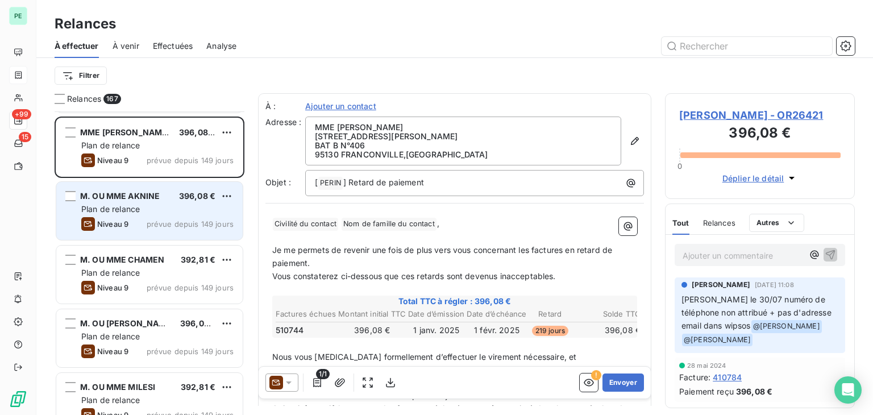
click at [143, 198] on span "M. OU MME AKNINE" at bounding box center [120, 196] width 80 height 10
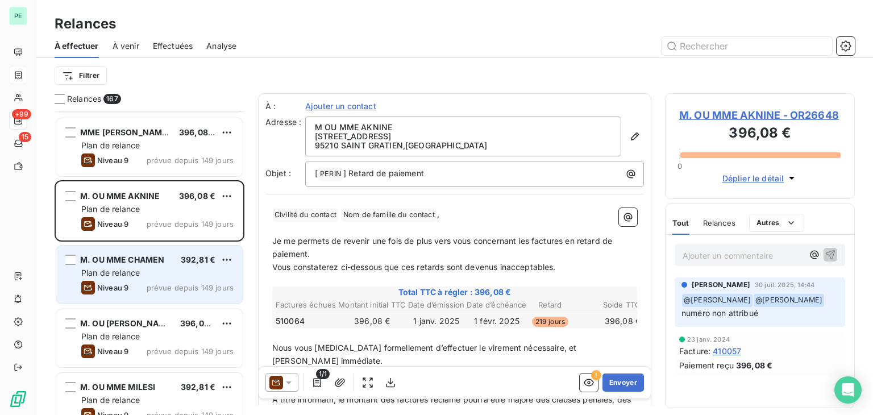
click at [147, 279] on div "M. OU MME CHAMEN 392,81 € Plan de relance Niveau 9 prévue depuis 149 jours" at bounding box center [149, 275] width 186 height 58
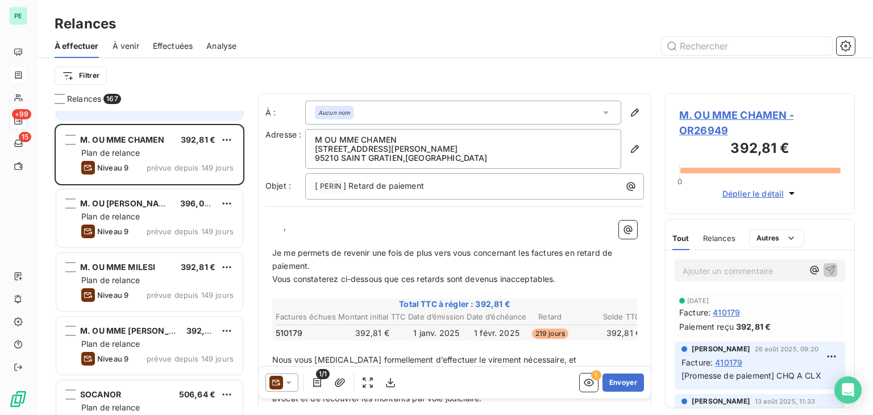
scroll to position [739, 0]
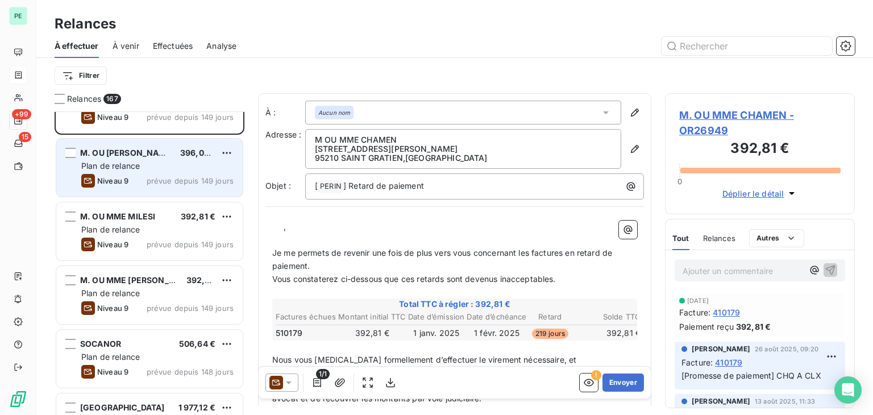
click at [150, 174] on div "Niveau 9 prévue depuis 149 jours" at bounding box center [157, 181] width 152 height 14
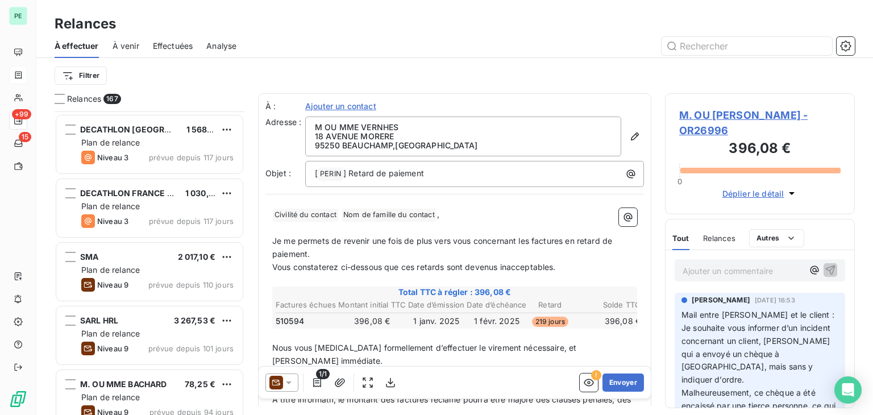
scroll to position [1080, 0]
click at [148, 219] on div "Niveau 3 prévue depuis 117 jours" at bounding box center [157, 222] width 152 height 14
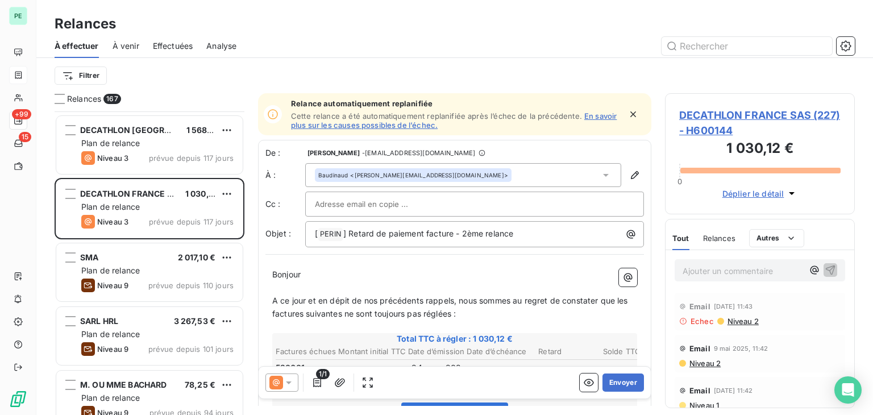
scroll to position [1023, 0]
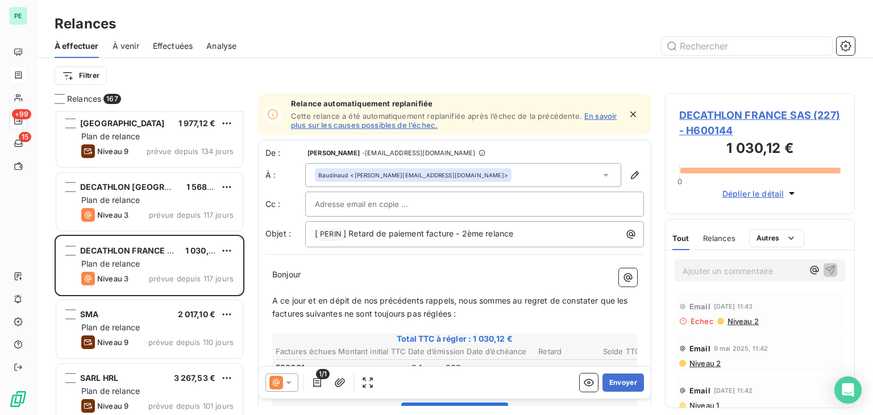
click at [148, 219] on div "Niveau 3 prévue depuis 117 jours" at bounding box center [157, 215] width 152 height 14
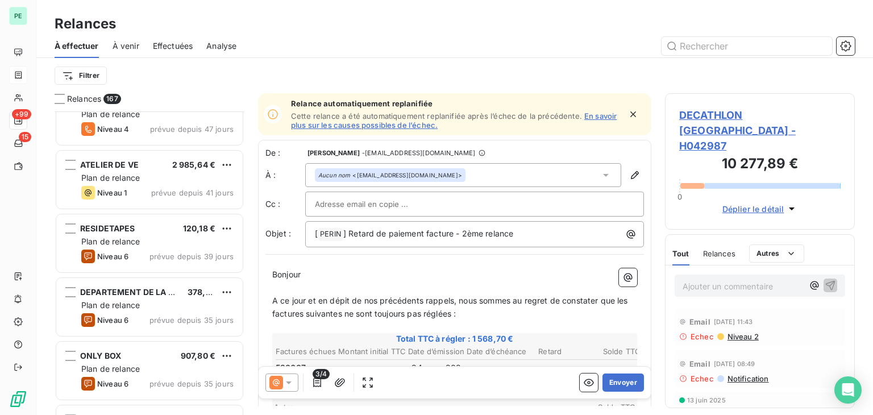
scroll to position [2900, 0]
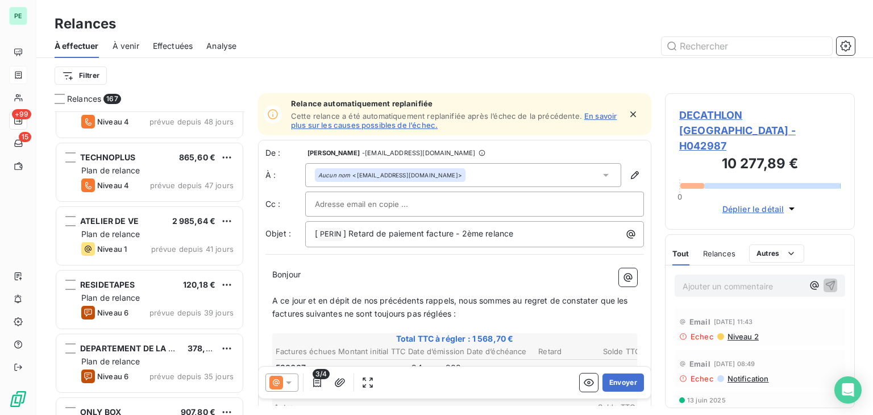
click at [148, 219] on div "ATELIER DE VE 2 985,64 €" at bounding box center [157, 221] width 152 height 10
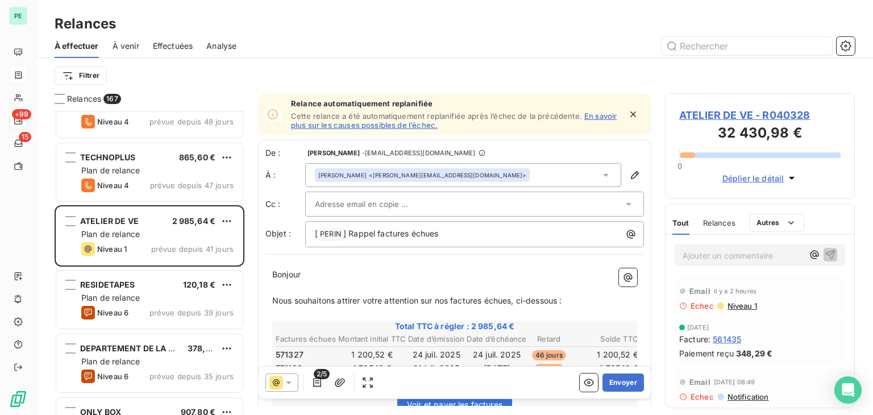
click at [478, 179] on div "[PERSON_NAME] <[PERSON_NAME][EMAIL_ADDRESS][DOMAIN_NAME]>" at bounding box center [463, 175] width 316 height 24
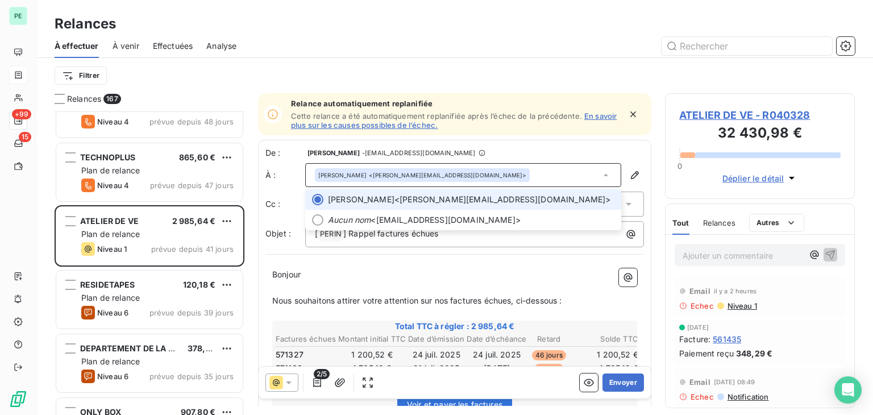
click at [478, 179] on div "[PERSON_NAME] <[PERSON_NAME][EMAIL_ADDRESS][DOMAIN_NAME]>" at bounding box center [463, 175] width 316 height 24
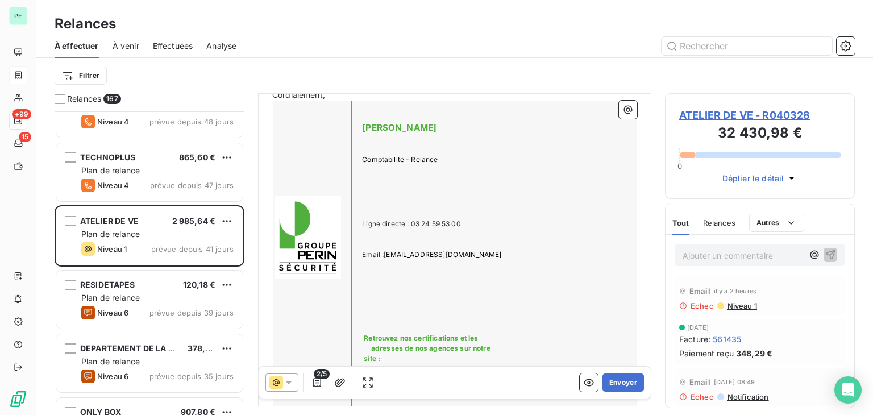
scroll to position [455, 0]
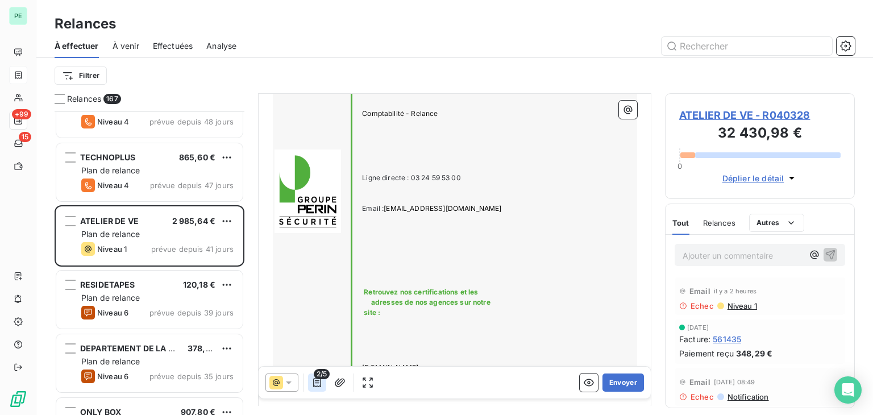
click at [321, 382] on icon "button" at bounding box center [317, 382] width 11 height 11
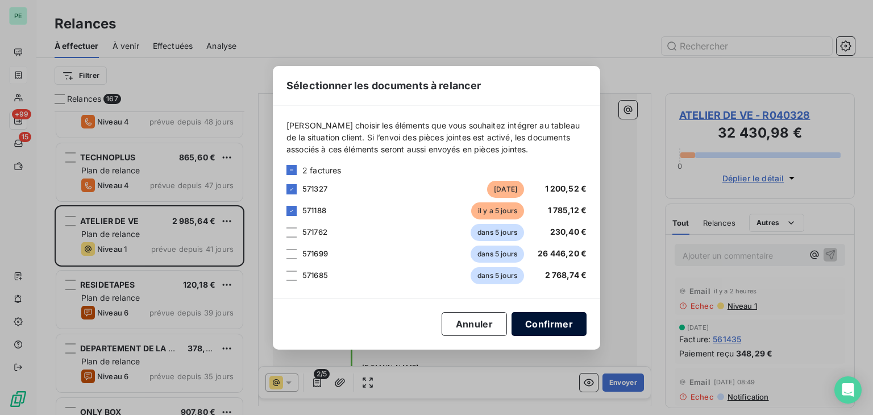
click at [542, 328] on button "Confirmer" at bounding box center [549, 324] width 75 height 24
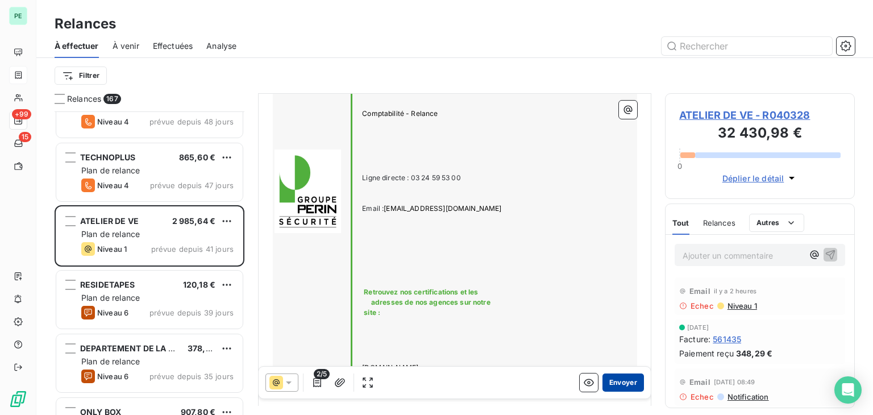
click at [608, 385] on button "Envoyer" at bounding box center [624, 383] width 42 height 18
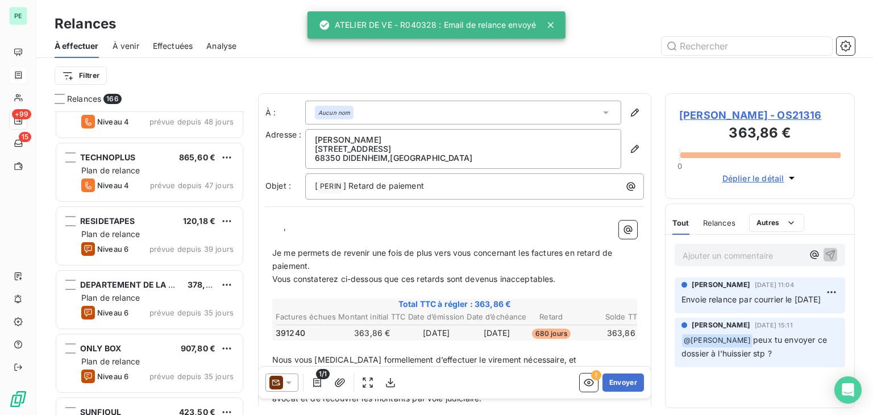
click at [154, 44] on span "Effectuées" at bounding box center [173, 45] width 40 height 11
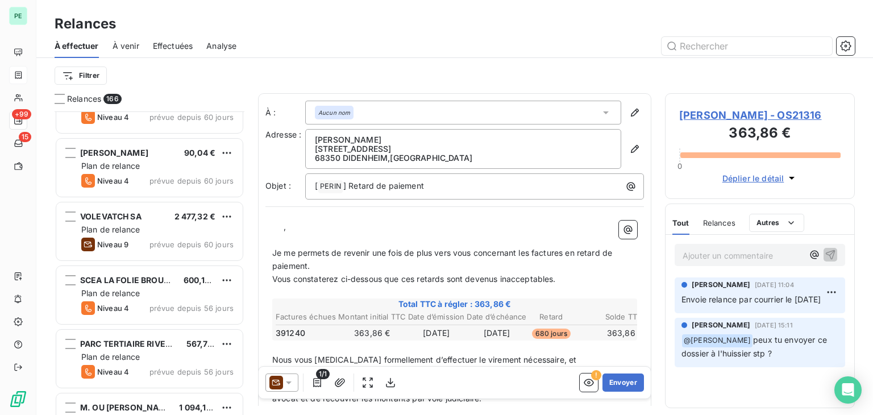
scroll to position [2388, 0]
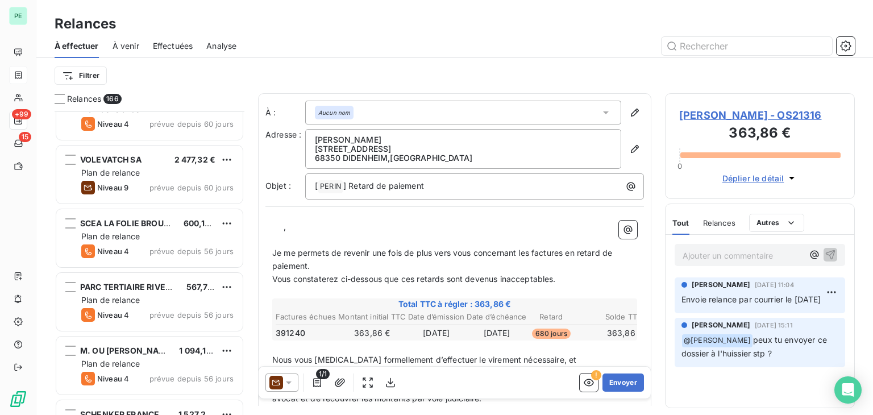
click at [175, 185] on span "prévue depuis 60 jours" at bounding box center [192, 187] width 84 height 9
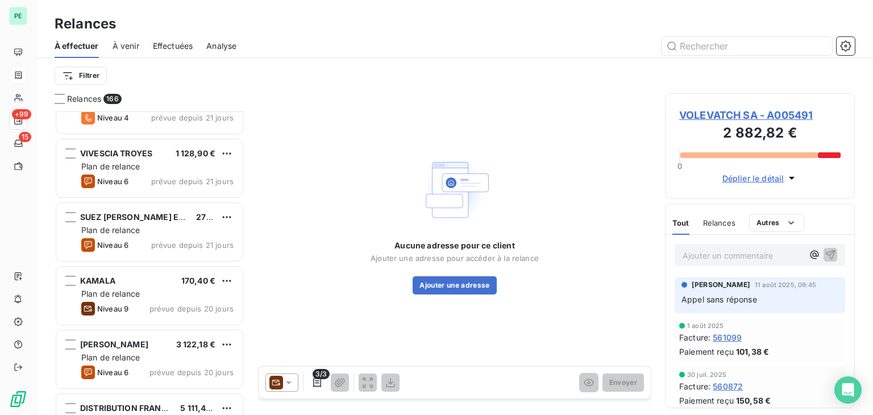
scroll to position [5970, 0]
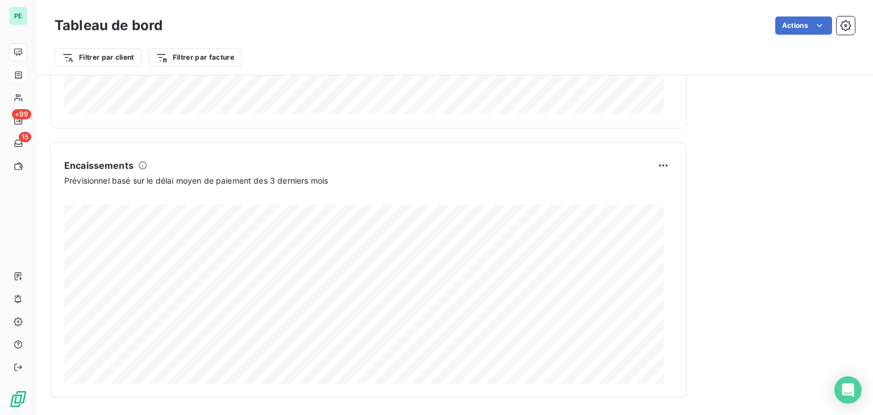
scroll to position [693, 0]
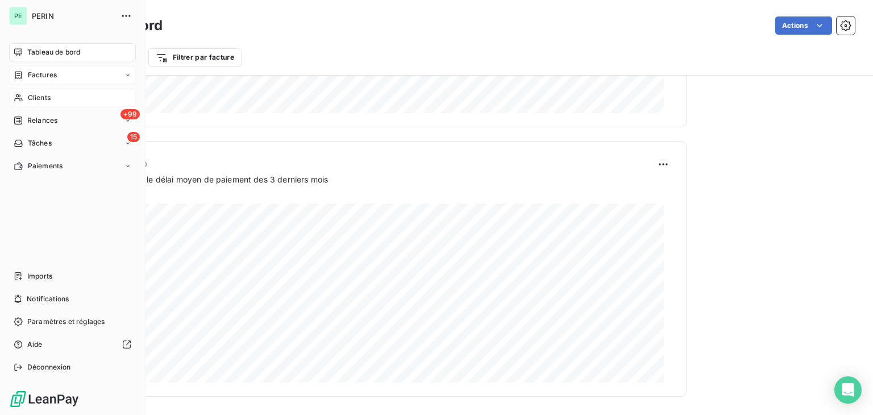
click at [23, 100] on icon at bounding box center [19, 97] width 10 height 9
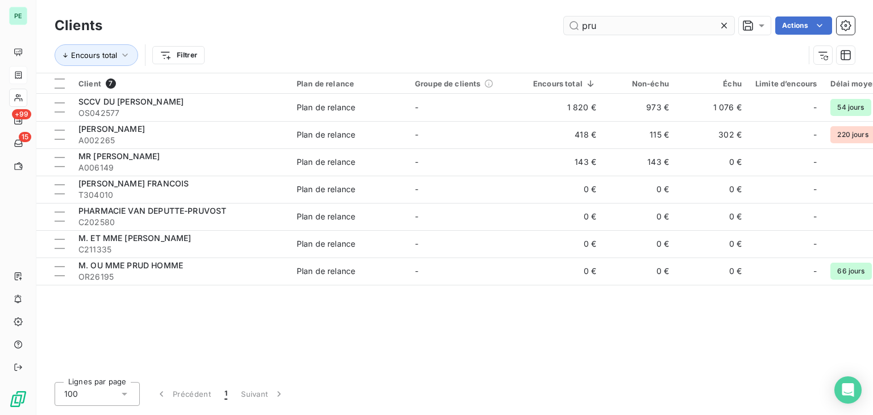
drag, startPoint x: 621, startPoint y: 28, endPoint x: 564, endPoint y: 28, distance: 56.9
click at [564, 28] on input "pru" at bounding box center [649, 25] width 171 height 18
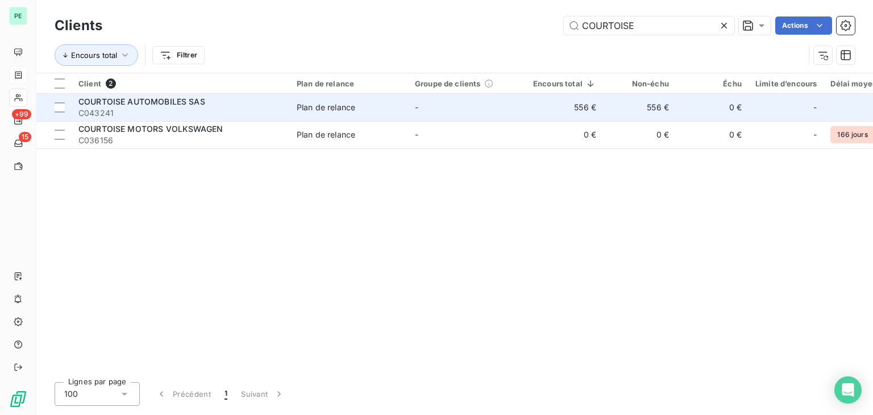
type input "COURTOISE"
click at [475, 105] on td "-" at bounding box center [467, 107] width 118 height 27
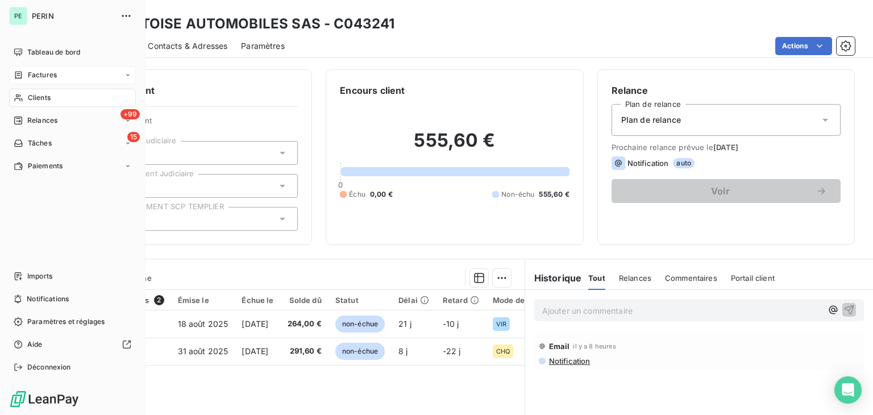
click at [25, 71] on div "Factures" at bounding box center [35, 75] width 43 height 10
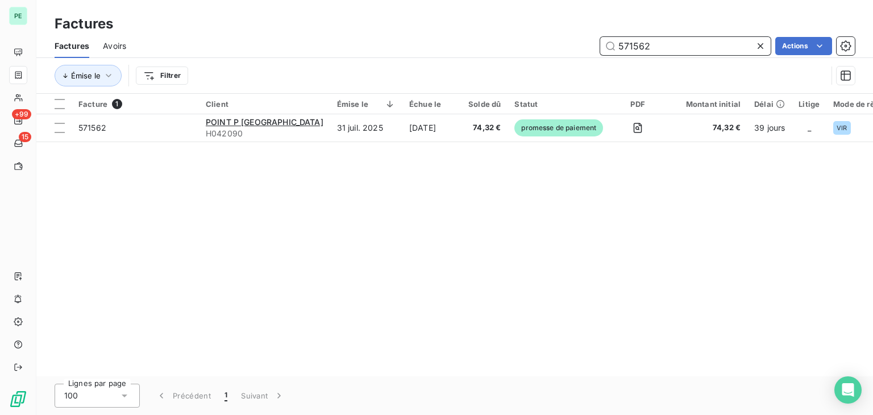
drag, startPoint x: 627, startPoint y: 49, endPoint x: 728, endPoint y: 48, distance: 100.6
click at [720, 48] on input "571562" at bounding box center [685, 46] width 171 height 18
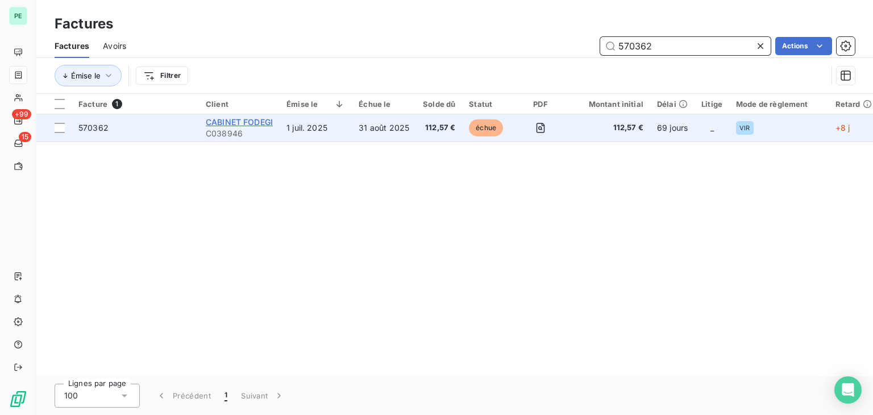
type input "570362"
click at [260, 121] on span "CABINET FODEGI" at bounding box center [239, 122] width 67 height 10
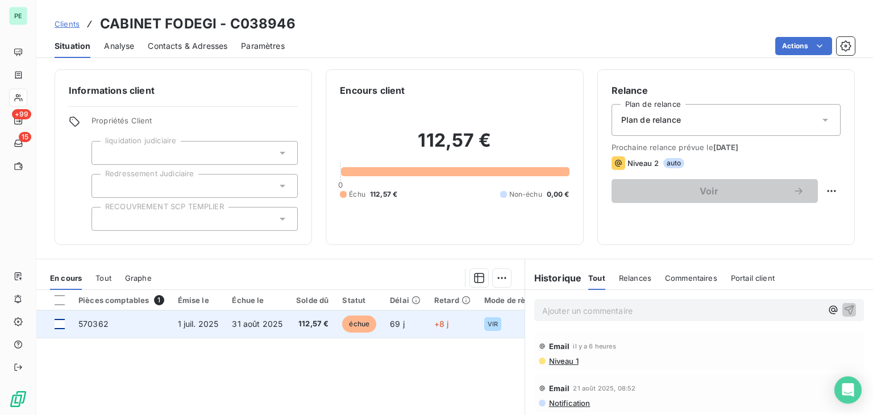
click at [57, 326] on div at bounding box center [60, 324] width 10 height 10
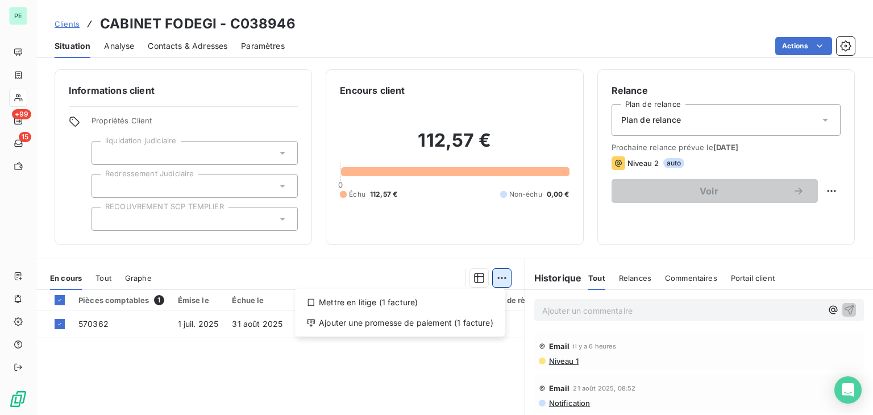
click at [499, 280] on html "PE +99 15 Clients CABINET FODEGI - C038946 Situation Analyse Contacts & Adresse…" at bounding box center [436, 207] width 873 height 415
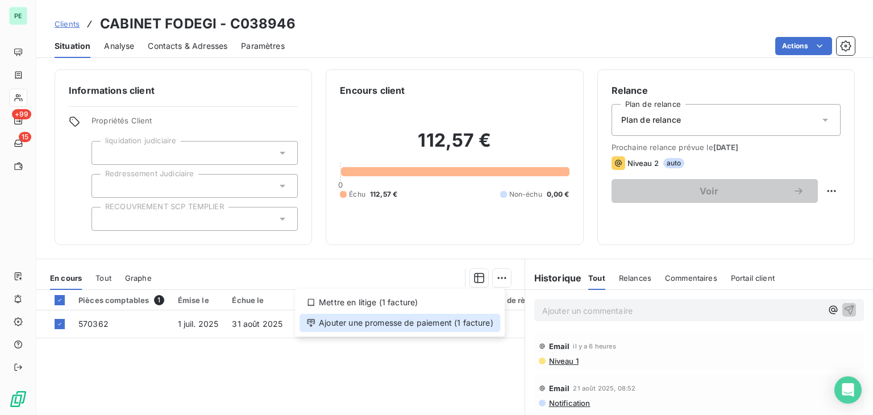
click at [438, 319] on div "Ajouter une promesse de paiement (1 facture)" at bounding box center [400, 323] width 201 height 18
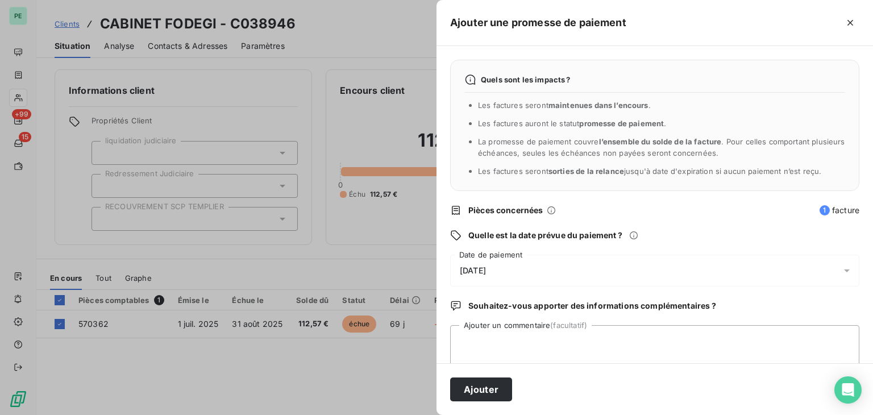
click at [607, 268] on div "[DATE]" at bounding box center [654, 271] width 409 height 32
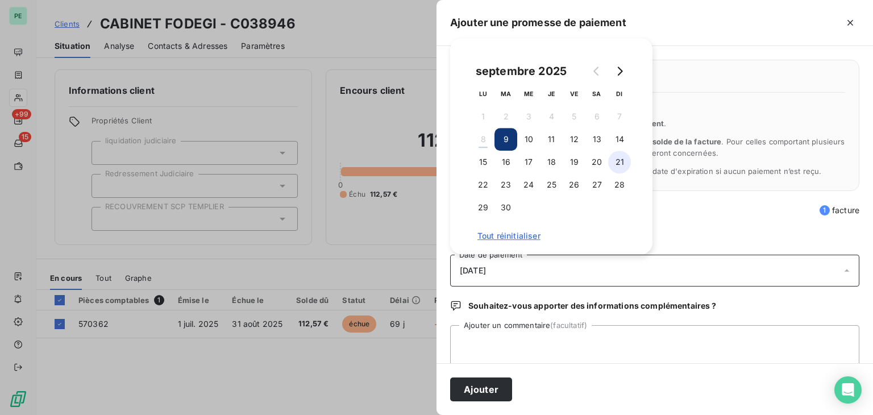
click at [619, 158] on button "21" at bounding box center [619, 162] width 23 height 23
click at [502, 387] on button "Ajouter" at bounding box center [481, 390] width 62 height 24
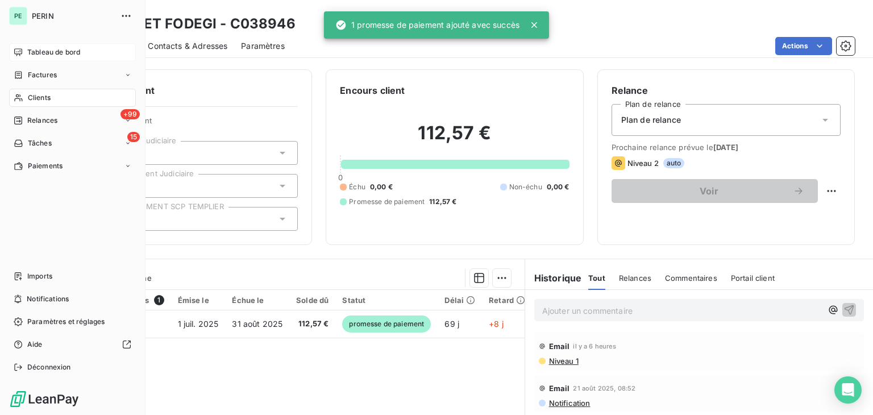
click at [25, 53] on div "Tableau de bord" at bounding box center [72, 52] width 127 height 18
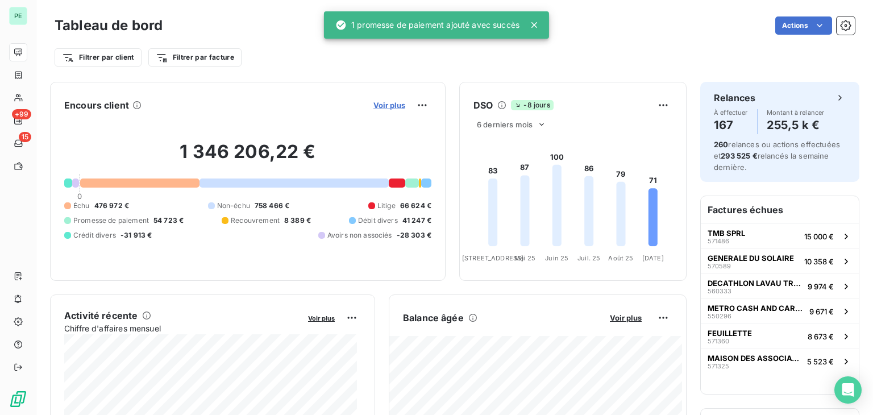
click at [374, 107] on span "Voir plus" at bounding box center [390, 105] width 32 height 9
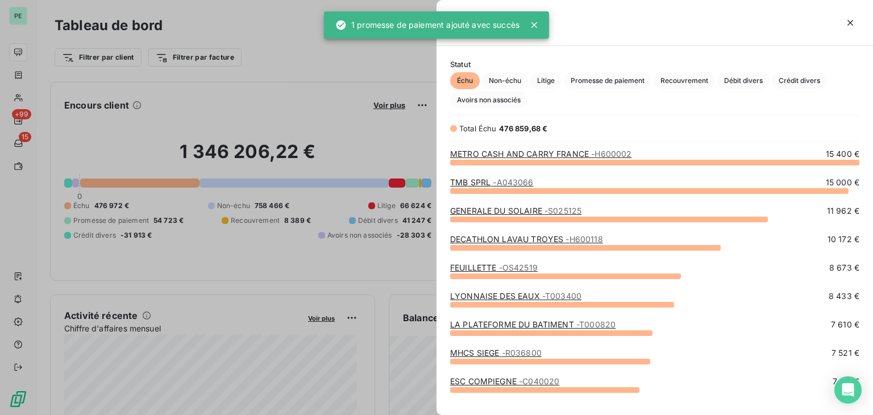
scroll to position [244, 428]
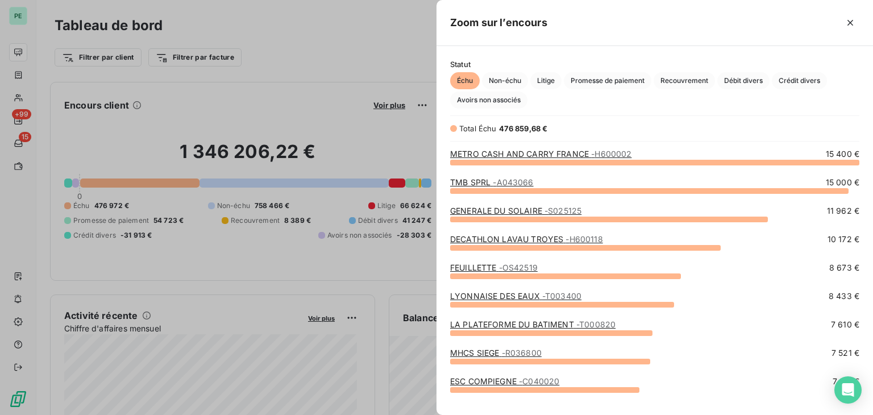
click at [561, 158] on link "METRO CASH AND CARRY FRANCE - H600002" at bounding box center [540, 154] width 181 height 10
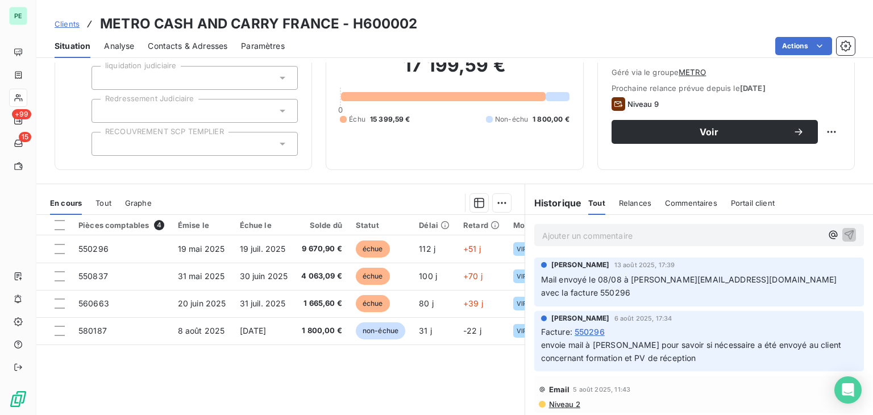
scroll to position [114, 0]
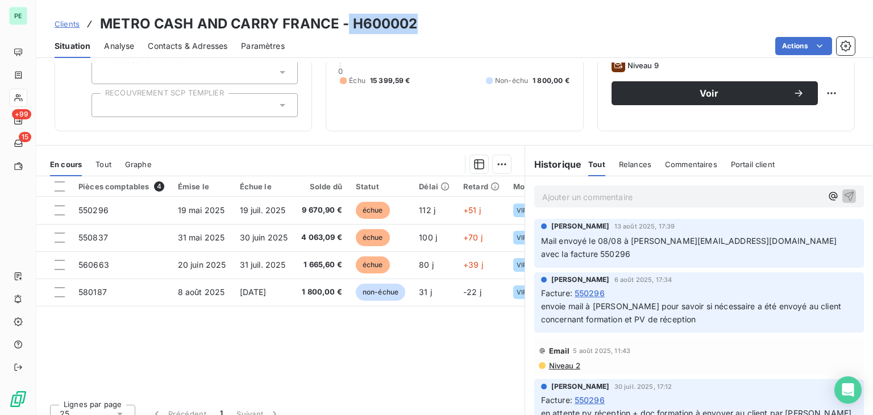
drag, startPoint x: 345, startPoint y: 24, endPoint x: 440, endPoint y: 24, distance: 95.0
click at [440, 24] on div "Clients METRO CASH AND CARRY FRANCE - H600002" at bounding box center [454, 24] width 837 height 20
drag, startPoint x: 355, startPoint y: 24, endPoint x: 459, endPoint y: 24, distance: 104.6
click at [459, 24] on div "Clients METRO CASH AND CARRY FRANCE - H600002" at bounding box center [454, 24] width 837 height 20
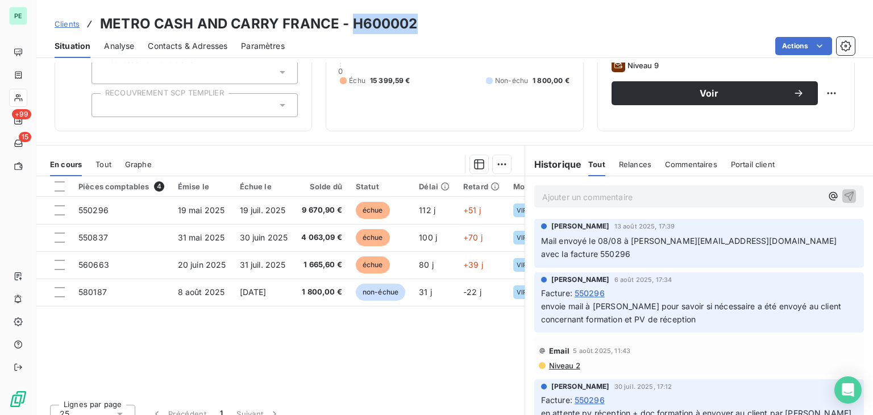
copy h3 "H600002"
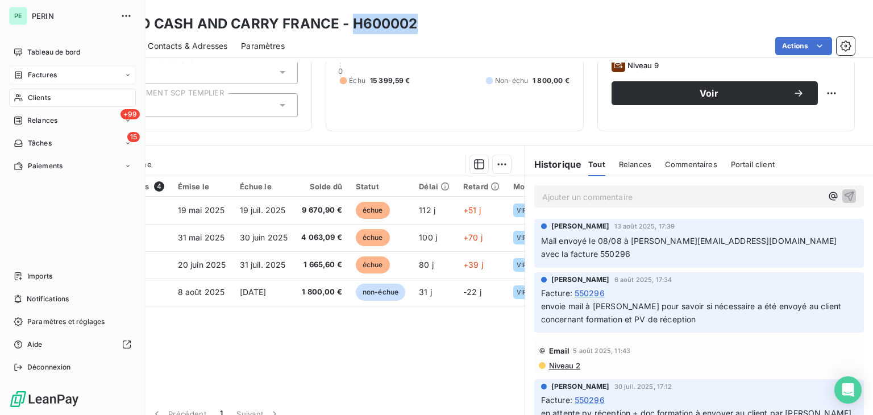
click at [22, 77] on icon at bounding box center [19, 75] width 10 height 9
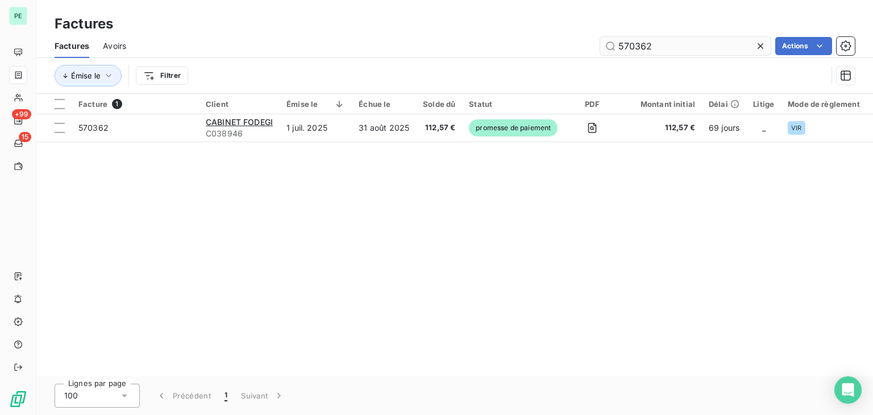
drag, startPoint x: 661, startPoint y: 49, endPoint x: 615, endPoint y: 55, distance: 46.4
click at [615, 55] on input "570362" at bounding box center [685, 46] width 171 height 18
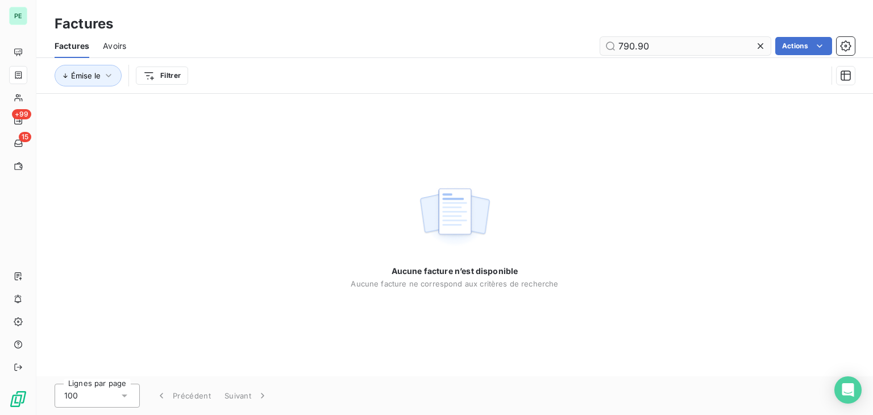
drag, startPoint x: 632, startPoint y: 44, endPoint x: 670, endPoint y: 42, distance: 37.6
click at [670, 42] on input "790.90" at bounding box center [685, 46] width 171 height 18
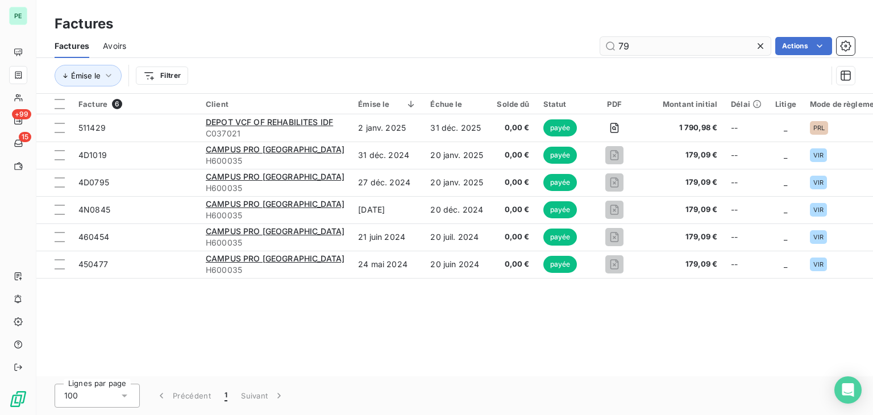
type input "7"
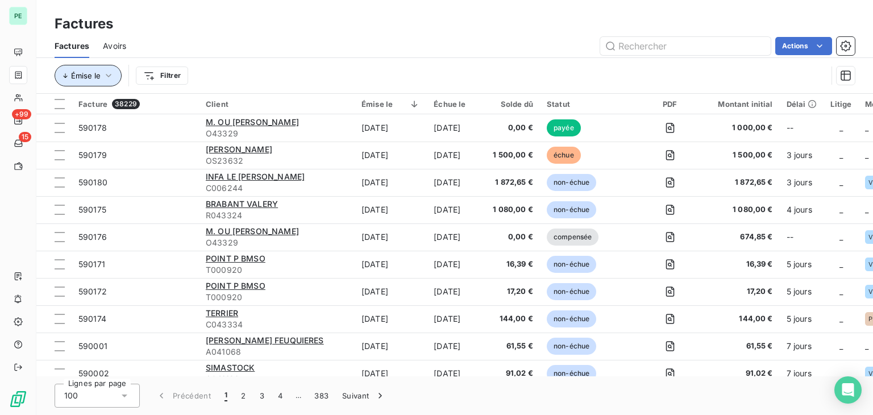
click at [94, 78] on span "Émise le" at bounding box center [86, 75] width 30 height 9
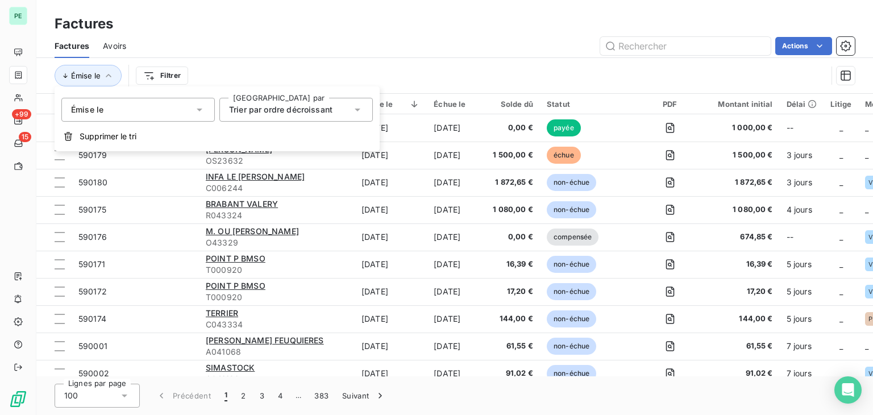
click at [202, 77] on div "Émise le Filtrer" at bounding box center [441, 76] width 773 height 22
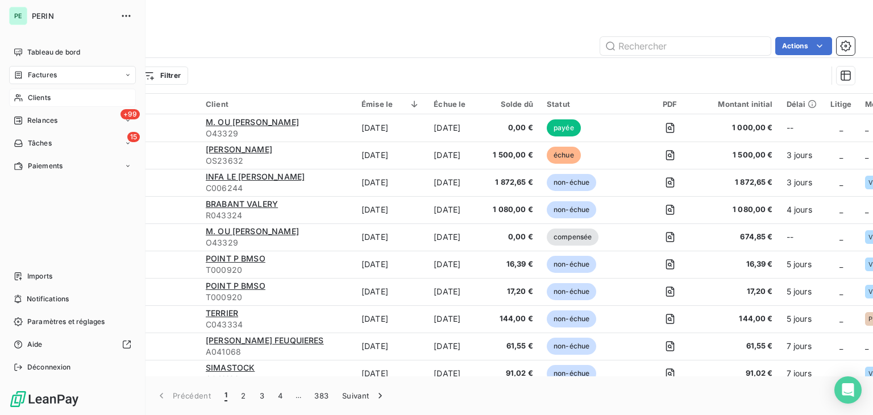
click at [22, 98] on icon at bounding box center [19, 97] width 10 height 9
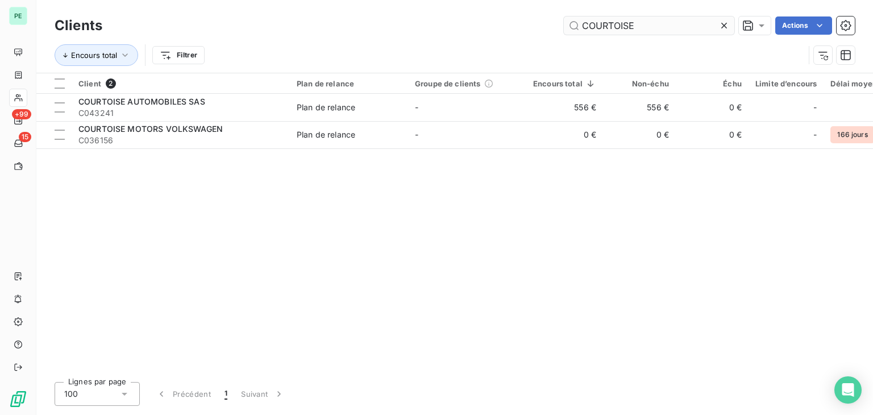
drag, startPoint x: 639, startPoint y: 28, endPoint x: 571, endPoint y: 28, distance: 68.2
click at [571, 28] on input "COURTOISE" at bounding box center [649, 25] width 171 height 18
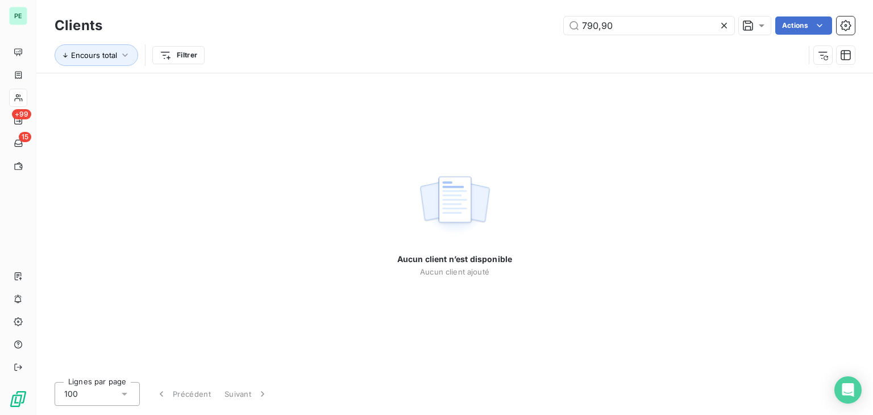
type input "790,90"
click at [728, 27] on icon at bounding box center [724, 25] width 11 height 11
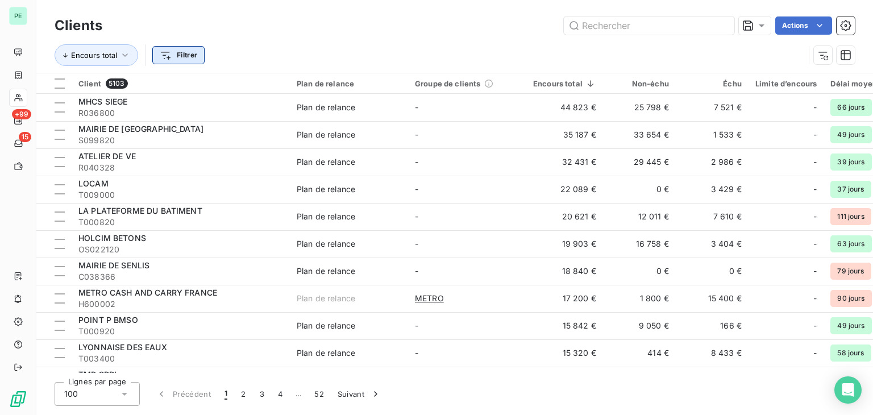
click at [188, 57] on html "PE +99 15 Clients Actions Encours total Filtrer Client 5103 Plan de relance Gro…" at bounding box center [436, 207] width 873 height 415
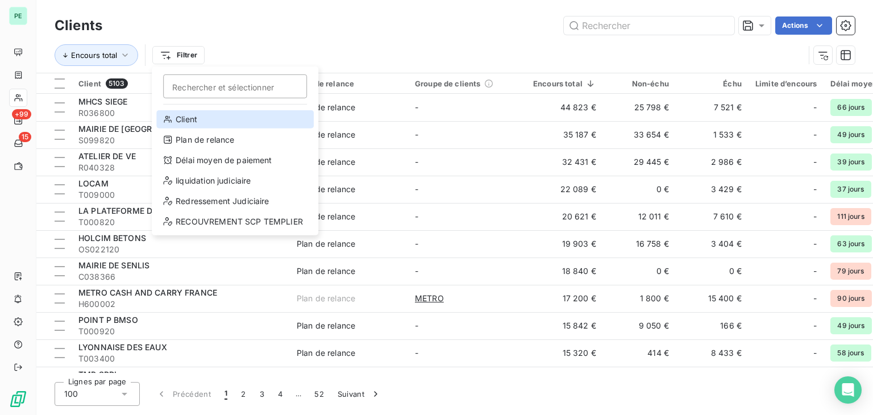
click at [215, 118] on div "Client" at bounding box center [235, 119] width 158 height 18
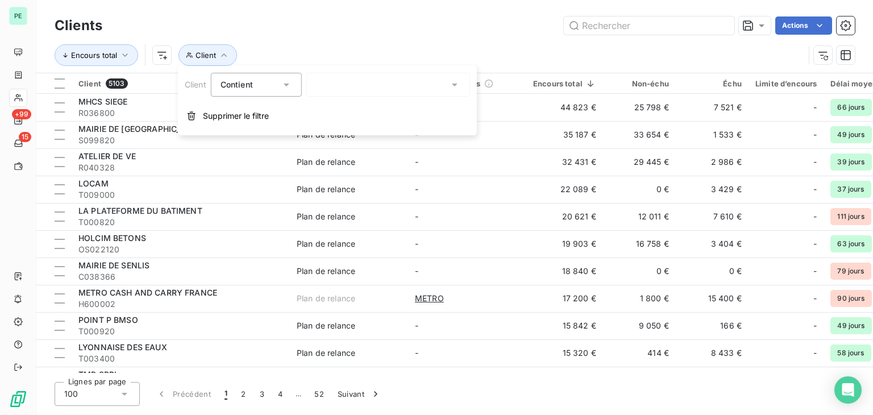
click at [378, 89] on div at bounding box center [388, 85] width 164 height 24
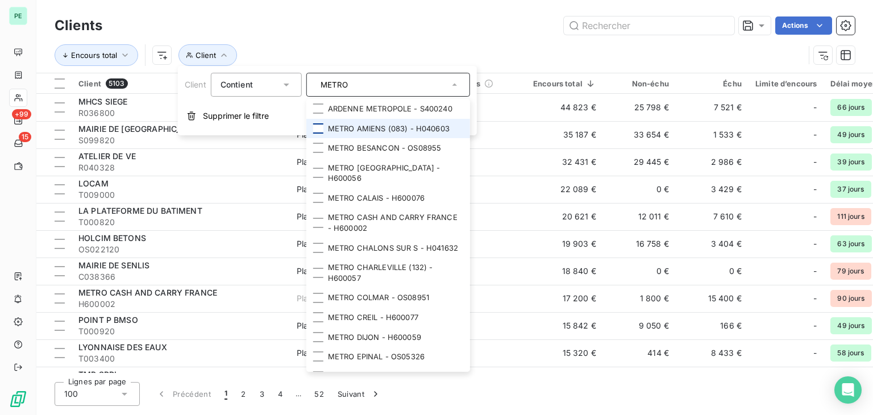
type input "METRO"
click at [321, 127] on div at bounding box center [318, 128] width 10 height 10
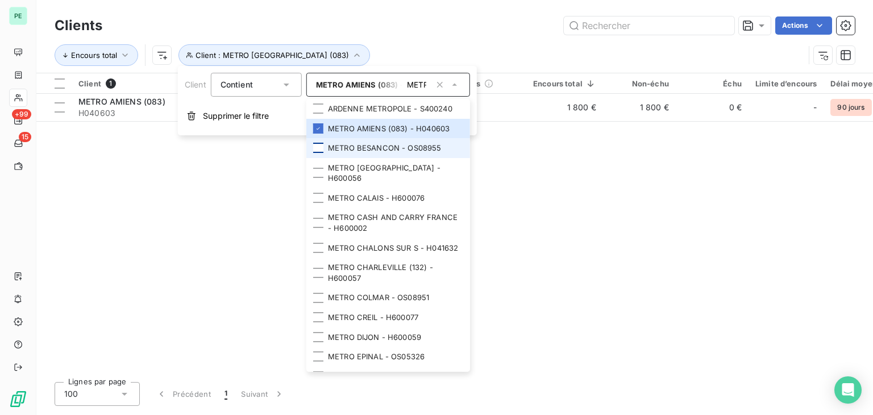
click at [318, 146] on div at bounding box center [318, 148] width 10 height 10
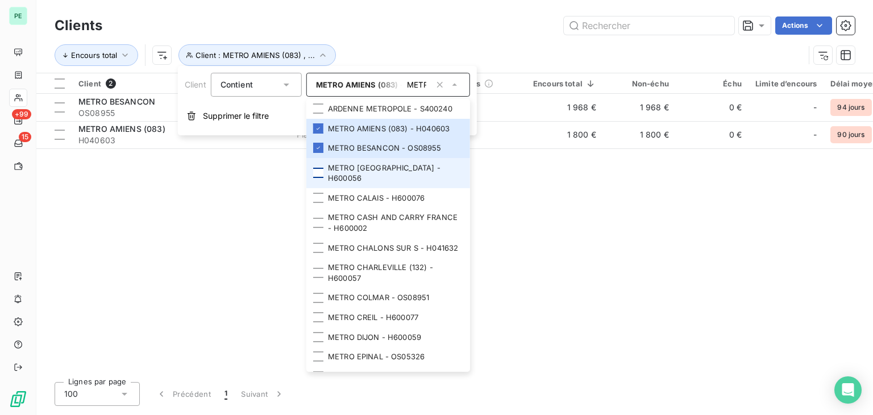
click at [318, 168] on div at bounding box center [318, 173] width 10 height 10
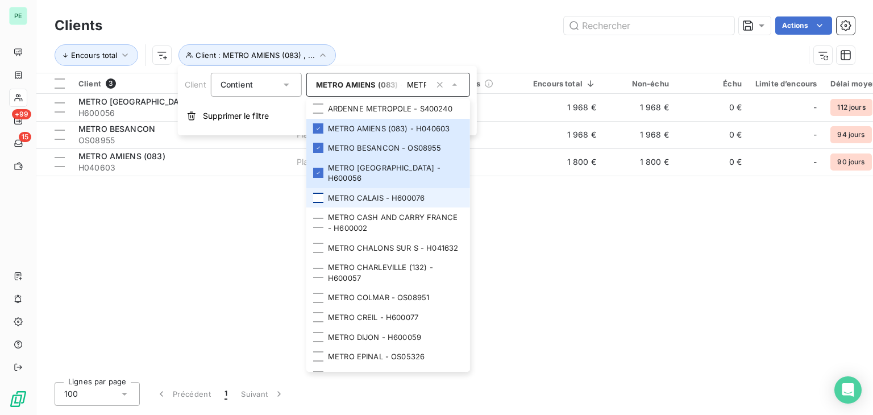
click at [320, 198] on div at bounding box center [318, 198] width 10 height 10
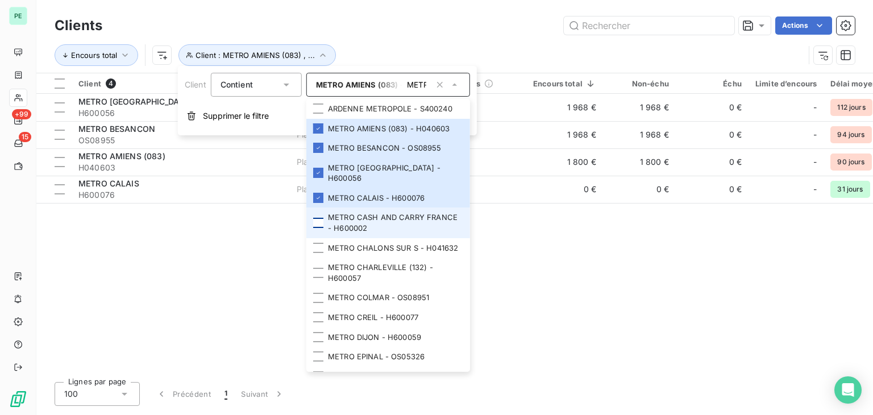
click at [318, 223] on div at bounding box center [318, 223] width 10 height 10
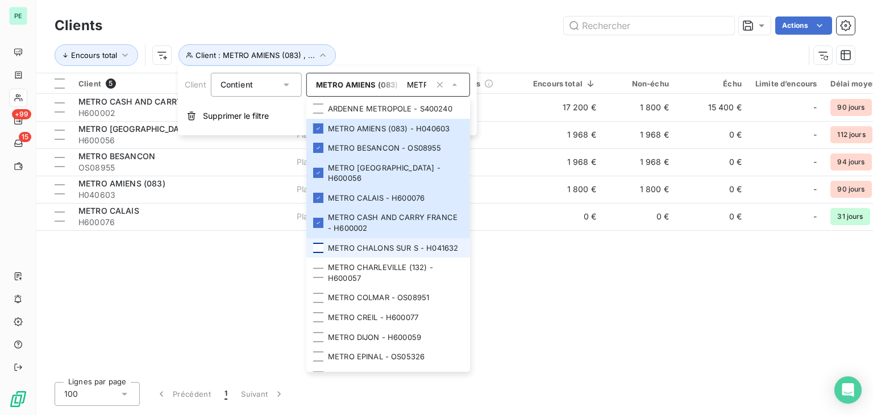
click at [318, 253] on div at bounding box center [318, 248] width 10 height 10
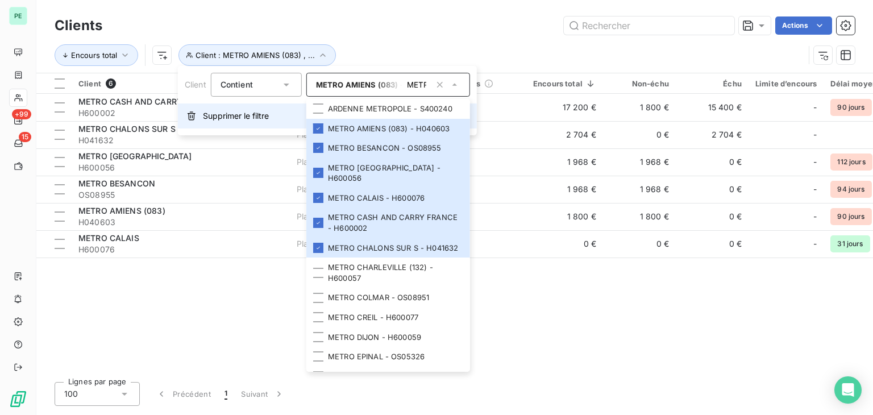
click at [245, 115] on span "Supprimer le filtre" at bounding box center [236, 115] width 66 height 11
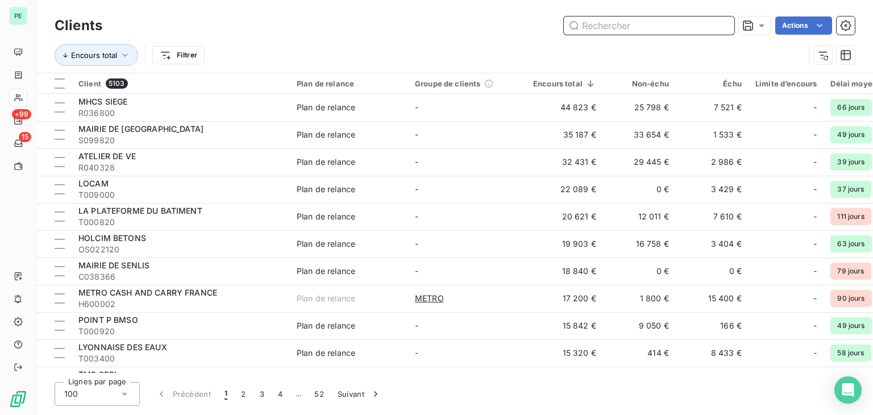
click at [683, 30] on input "text" at bounding box center [649, 25] width 171 height 18
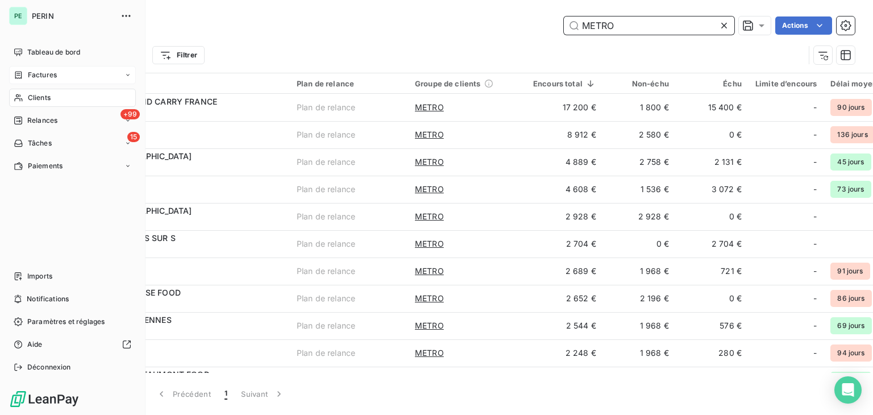
type input "METRO"
click at [30, 76] on span "Factures" at bounding box center [42, 75] width 29 height 10
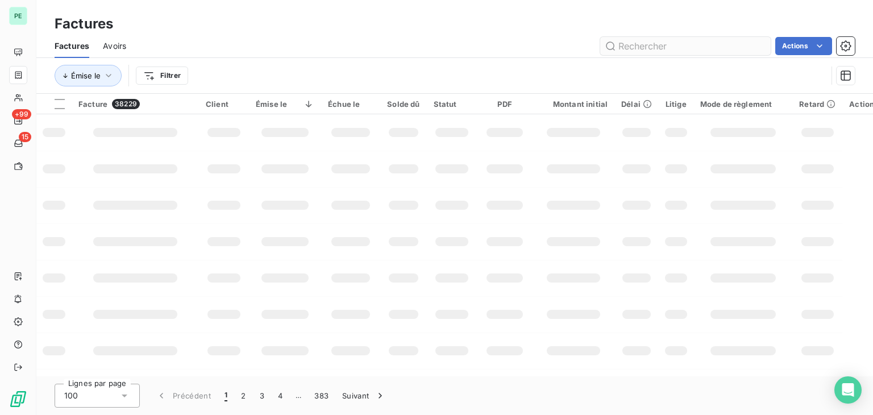
click at [653, 46] on input "text" at bounding box center [685, 46] width 171 height 18
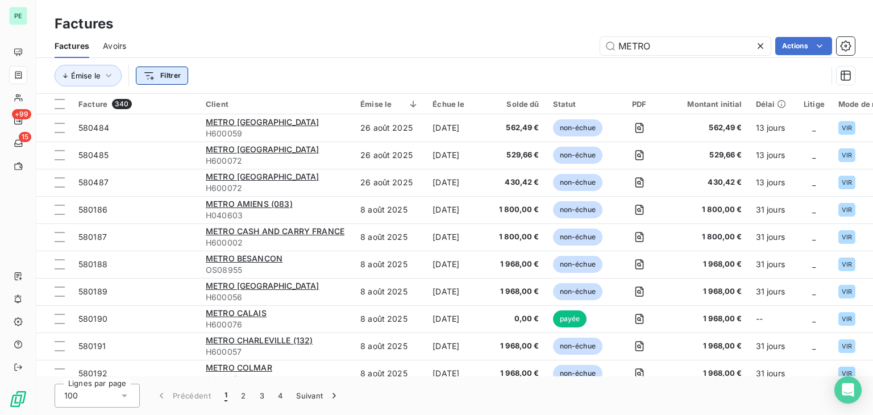
type input "METRO"
click at [150, 76] on html "PE +99 15 Factures Factures Avoirs METRO Actions Émise le Filtrer Facture 340 C…" at bounding box center [436, 207] width 873 height 415
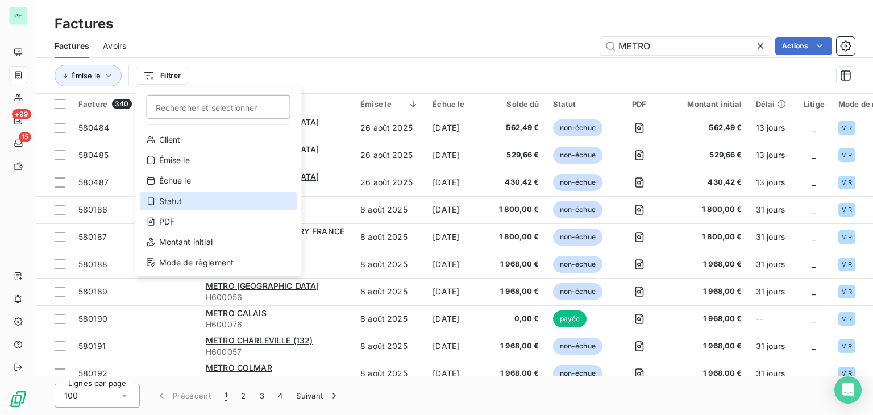
click at [206, 202] on div "Statut" at bounding box center [219, 201] width 158 height 18
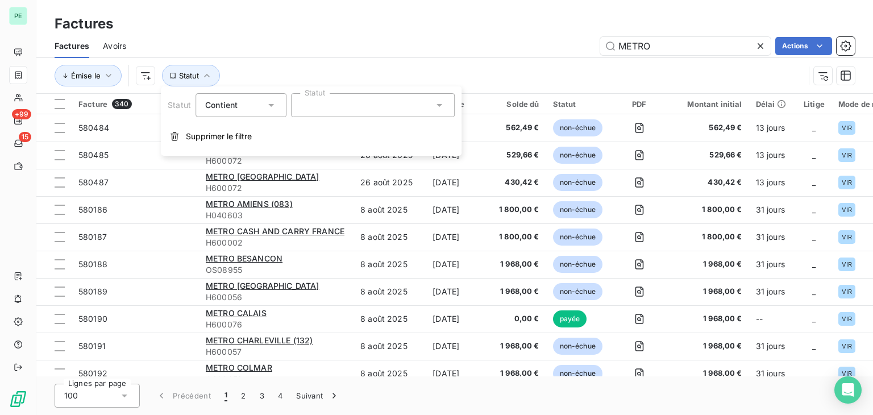
click at [323, 107] on div at bounding box center [373, 105] width 164 height 24
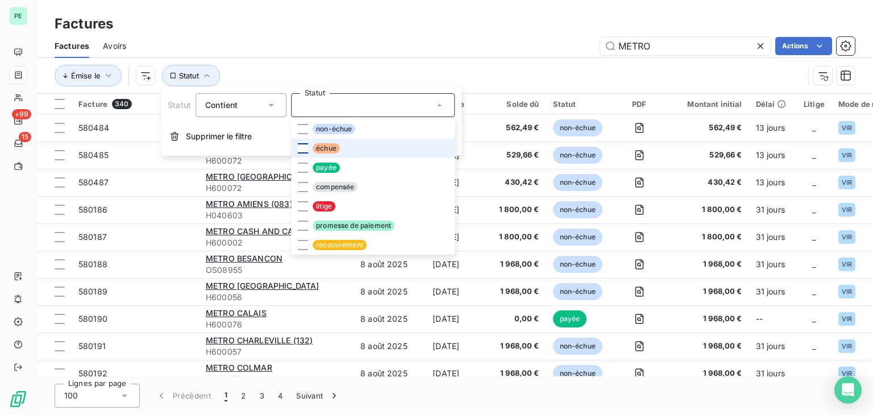
click at [302, 148] on div at bounding box center [303, 148] width 10 height 10
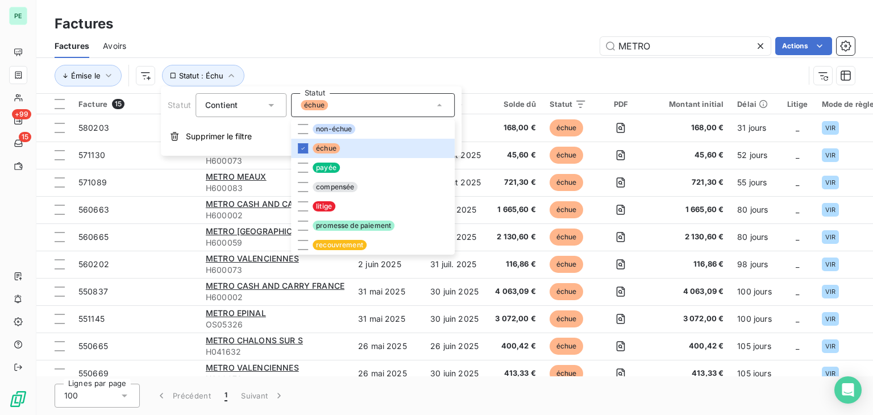
click at [514, 56] on div "Factures Avoirs METRO Actions" at bounding box center [454, 46] width 837 height 24
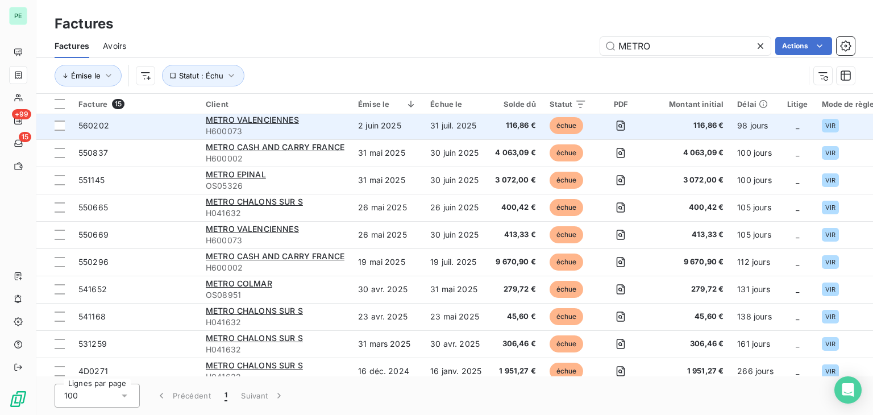
scroll to position [152, 0]
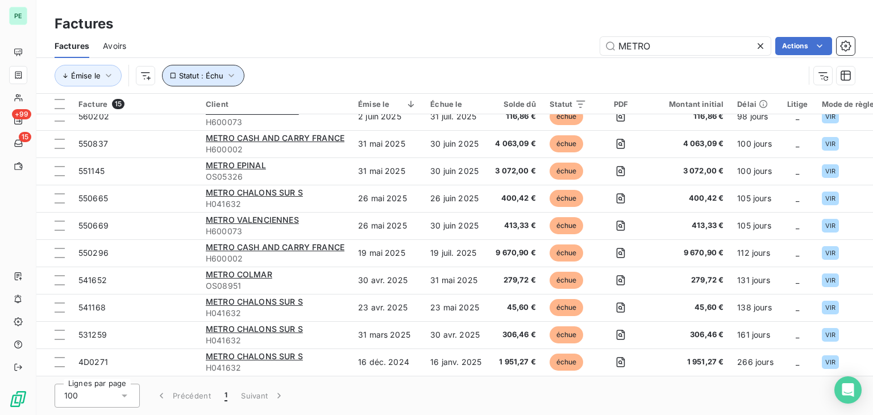
click at [218, 76] on span "Statut : Échu" at bounding box center [201, 75] width 44 height 9
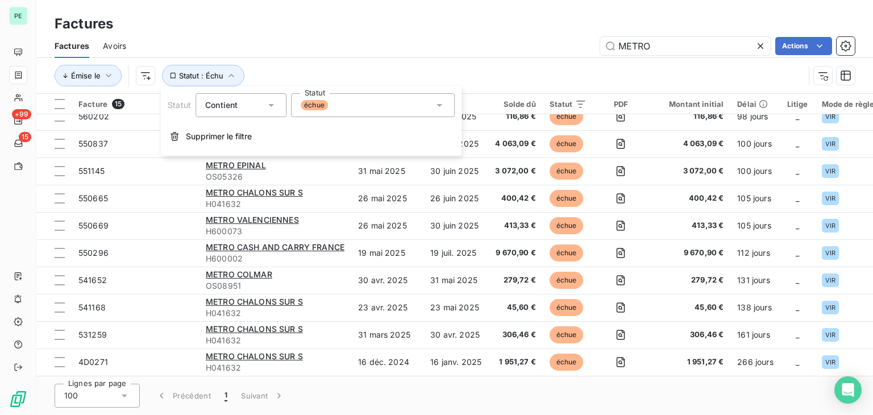
click at [355, 102] on div "échue" at bounding box center [373, 105] width 164 height 24
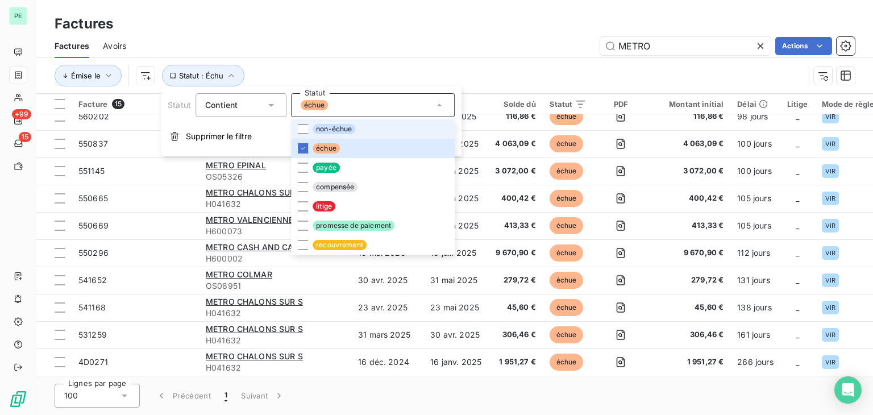
click at [340, 129] on span "non-échue" at bounding box center [334, 129] width 43 height 10
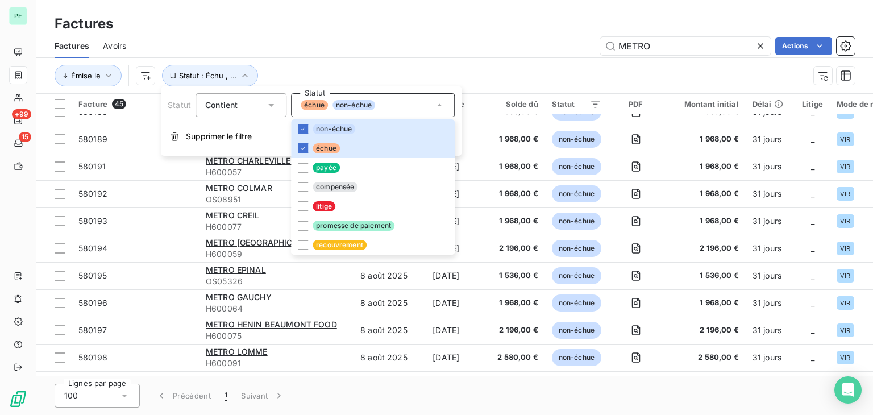
click at [387, 69] on div "Émise le Statut : Échu , ..." at bounding box center [430, 76] width 750 height 22
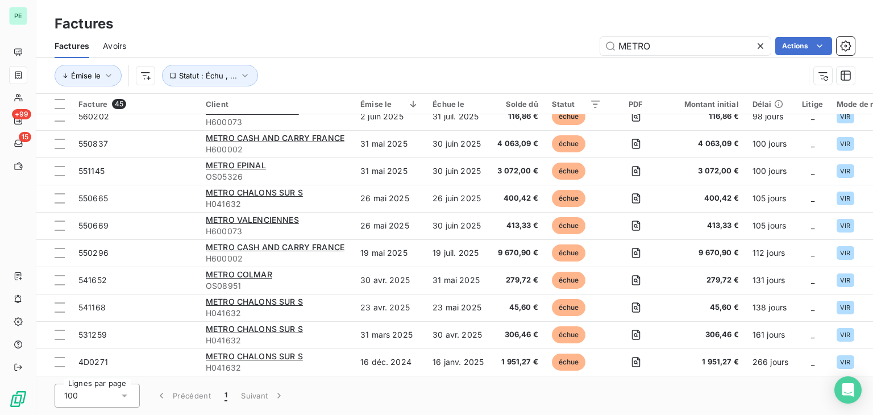
scroll to position [971, 0]
click at [231, 80] on button "Statut : Échu , ..." at bounding box center [210, 76] width 96 height 22
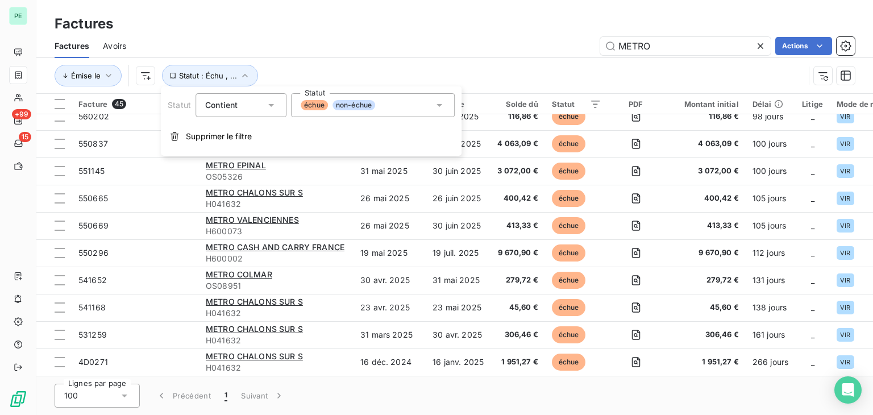
click at [362, 110] on span "non-échue" at bounding box center [354, 105] width 43 height 10
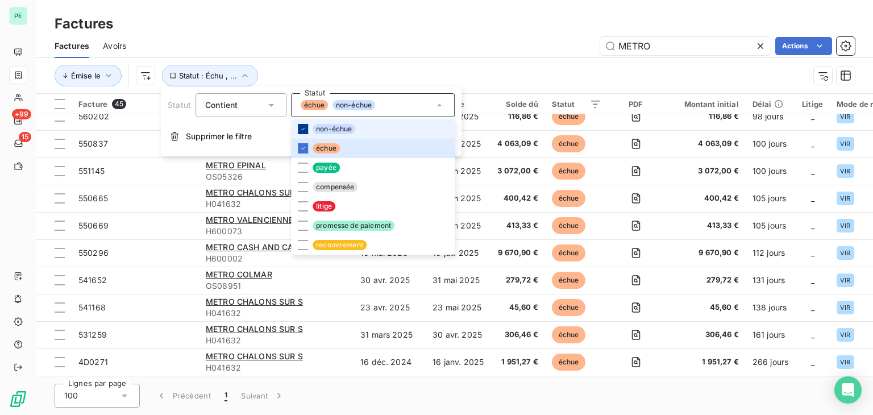
click at [302, 133] on div at bounding box center [303, 129] width 10 height 10
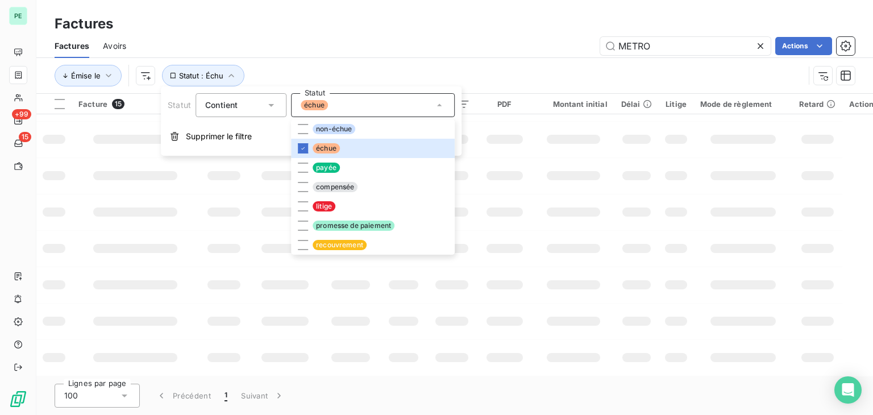
scroll to position [152, 0]
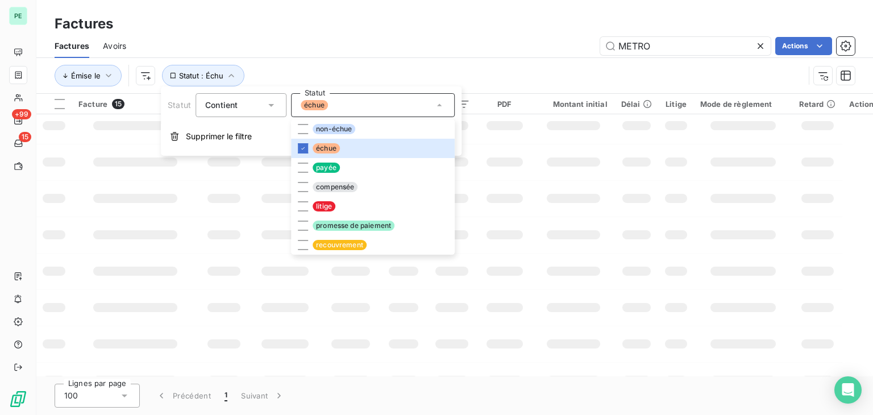
click at [360, 80] on div "Émise le Statut : Échu" at bounding box center [430, 76] width 750 height 22
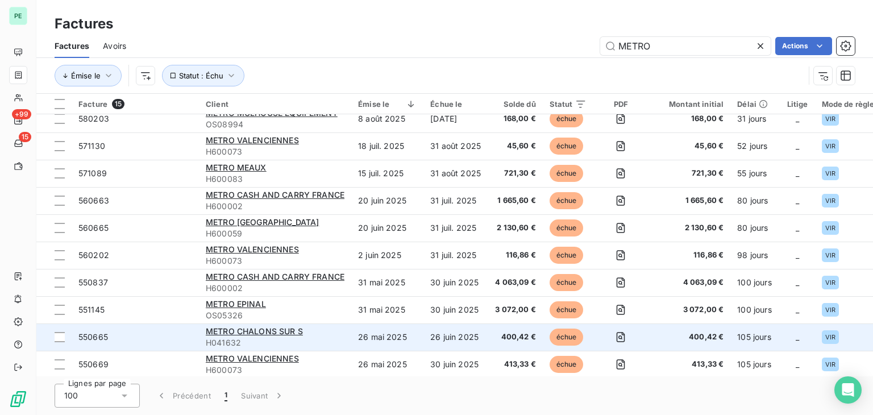
scroll to position [0, 0]
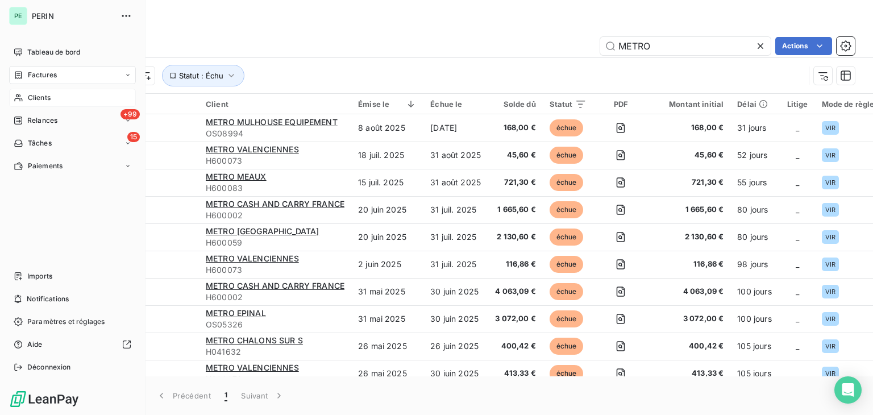
drag, startPoint x: 31, startPoint y: 96, endPoint x: 39, endPoint y: 96, distance: 8.0
click at [31, 96] on span "Clients" at bounding box center [39, 98] width 23 height 10
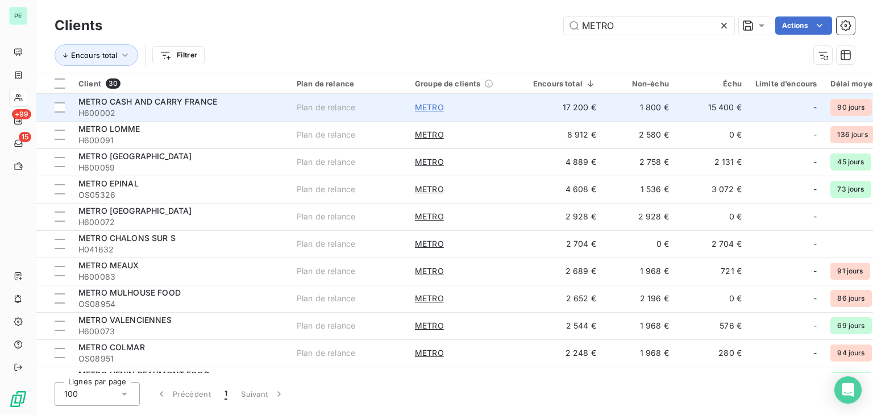
click at [437, 106] on span "METRO" at bounding box center [429, 107] width 29 height 11
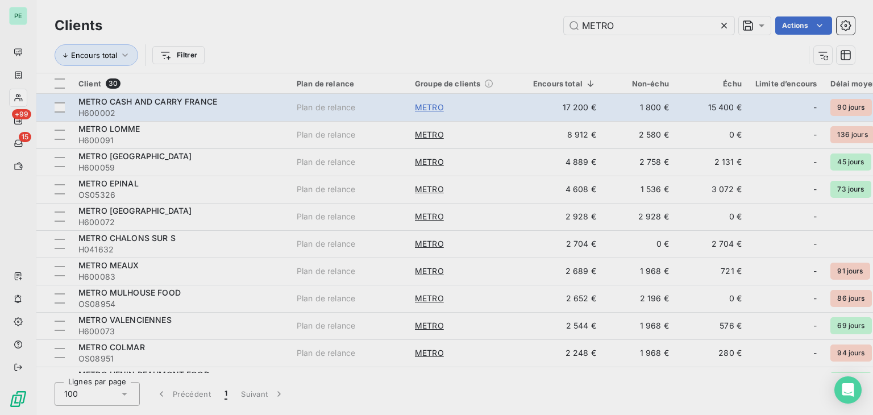
type input "METRO"
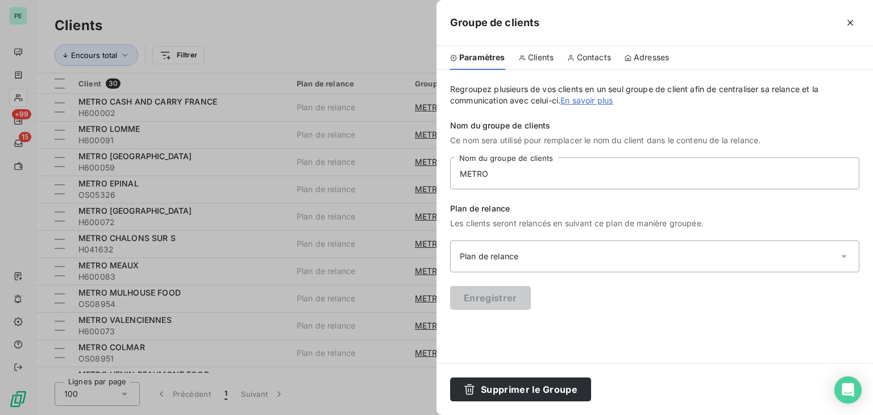
click at [421, 110] on div at bounding box center [436, 207] width 873 height 415
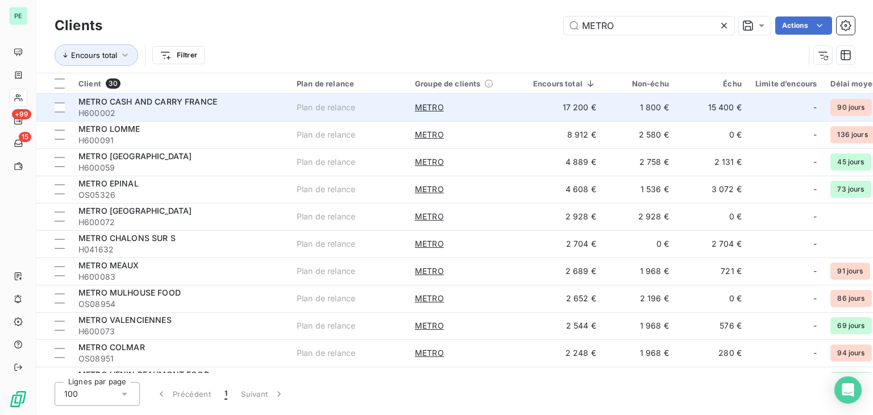
click at [151, 110] on span "H600002" at bounding box center [180, 112] width 205 height 11
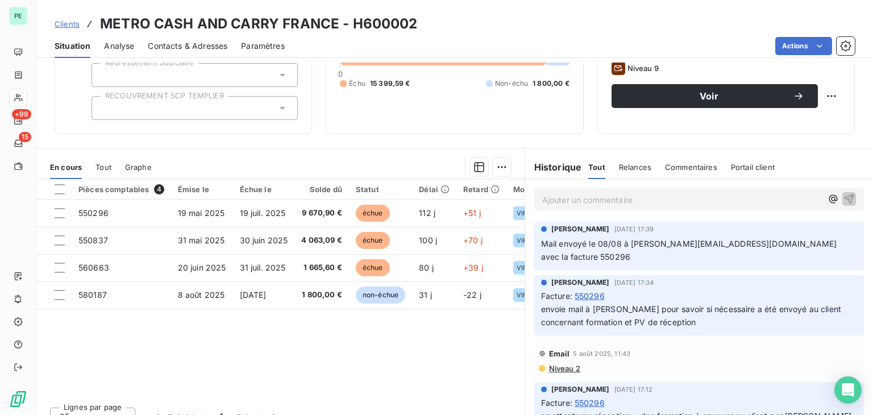
scroll to position [114, 0]
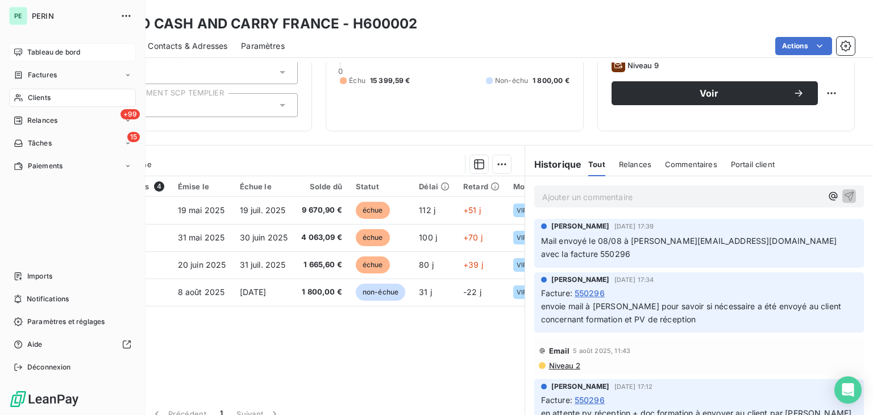
click at [13, 55] on div "Tableau de bord" at bounding box center [72, 52] width 127 height 18
